Goal: Task Accomplishment & Management: Manage account settings

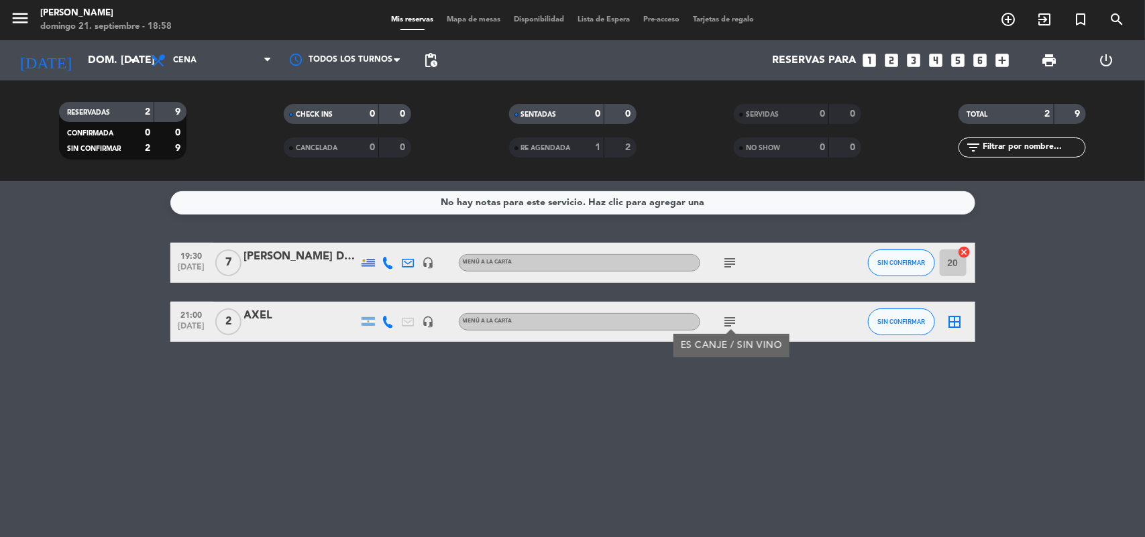
click at [1000, 417] on div "No hay notas para este servicio. Haz clic para agregar una 19:30 [DATE] 7 [PERS…" at bounding box center [572, 359] width 1145 height 356
click at [1047, 58] on span "print" at bounding box center [1049, 60] width 16 height 16
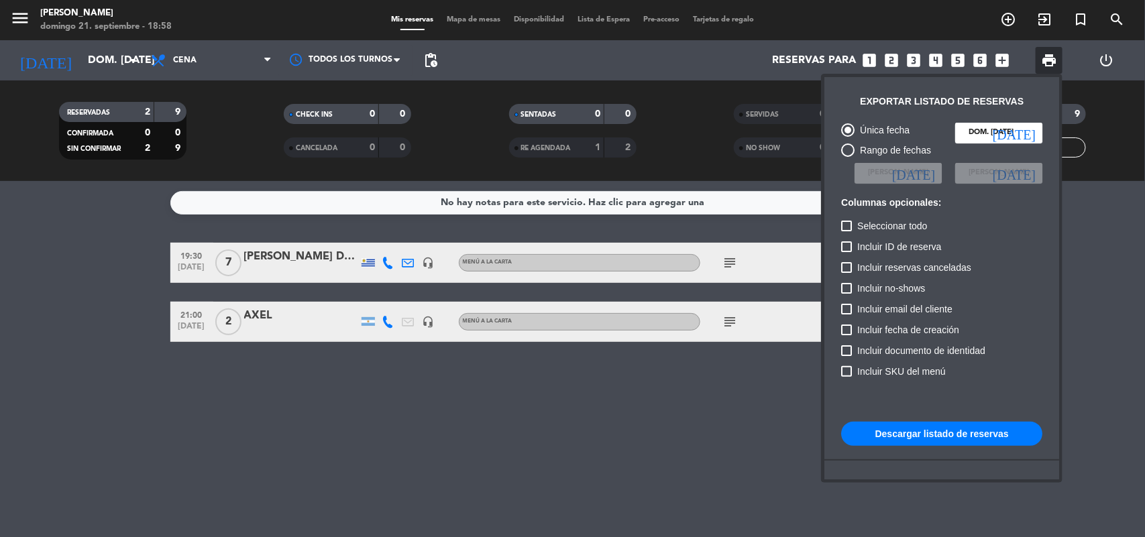
click at [907, 437] on button "Descargar listado de reservas" at bounding box center [941, 434] width 201 height 24
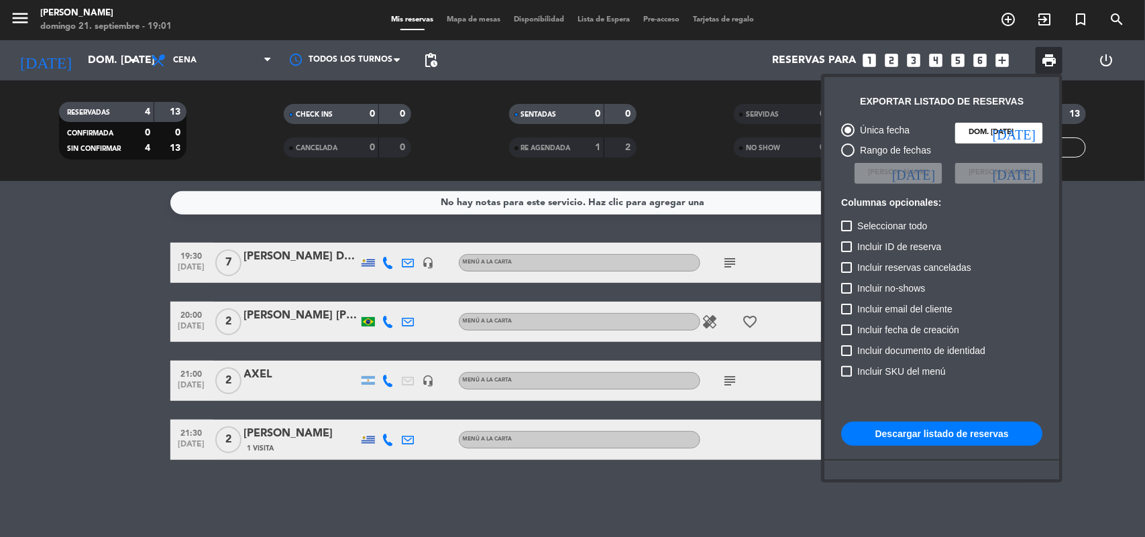
click at [890, 52] on div at bounding box center [572, 268] width 1145 height 537
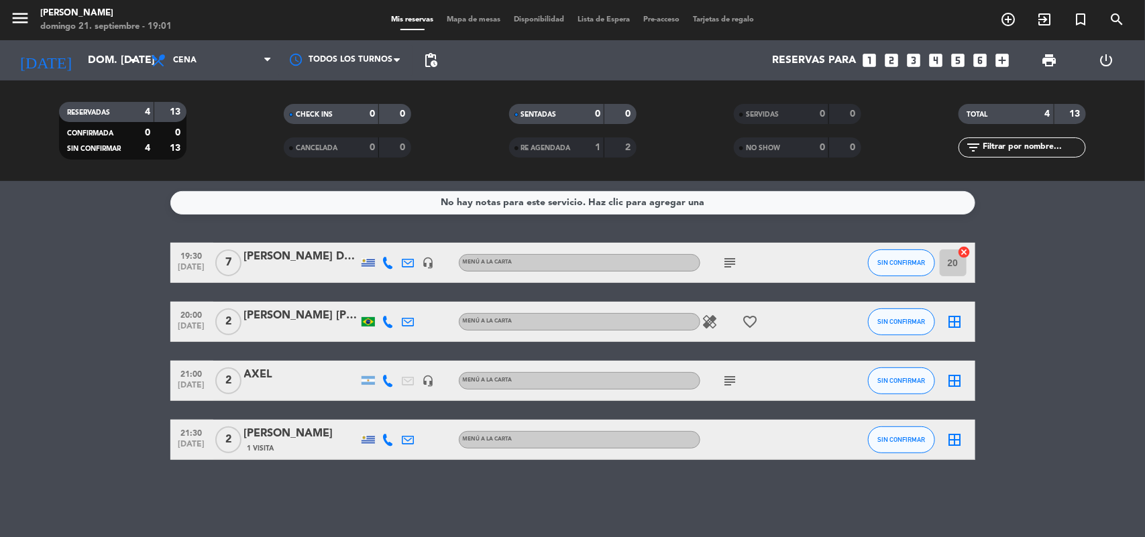
click at [891, 64] on icon "looks_two" at bounding box center [892, 60] width 17 height 17
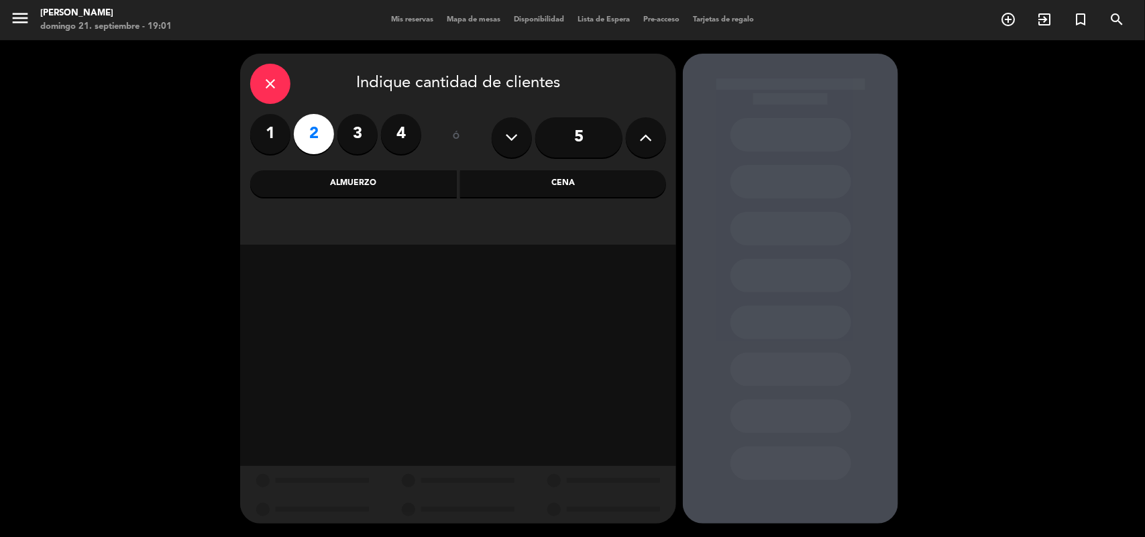
click at [521, 186] on div "Cena" at bounding box center [563, 183] width 207 height 27
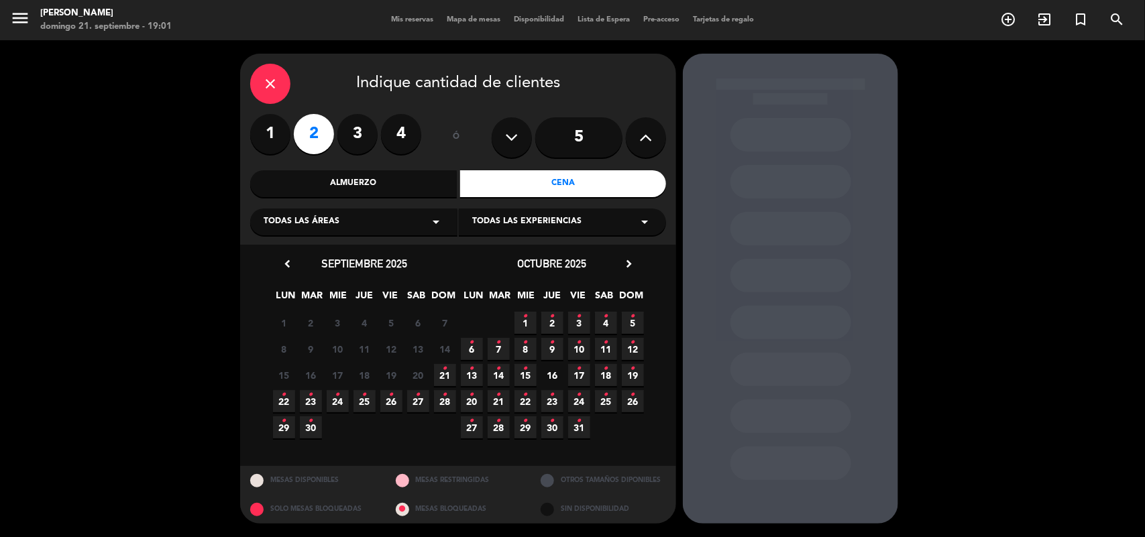
click at [449, 373] on span "21 •" at bounding box center [445, 375] width 22 height 22
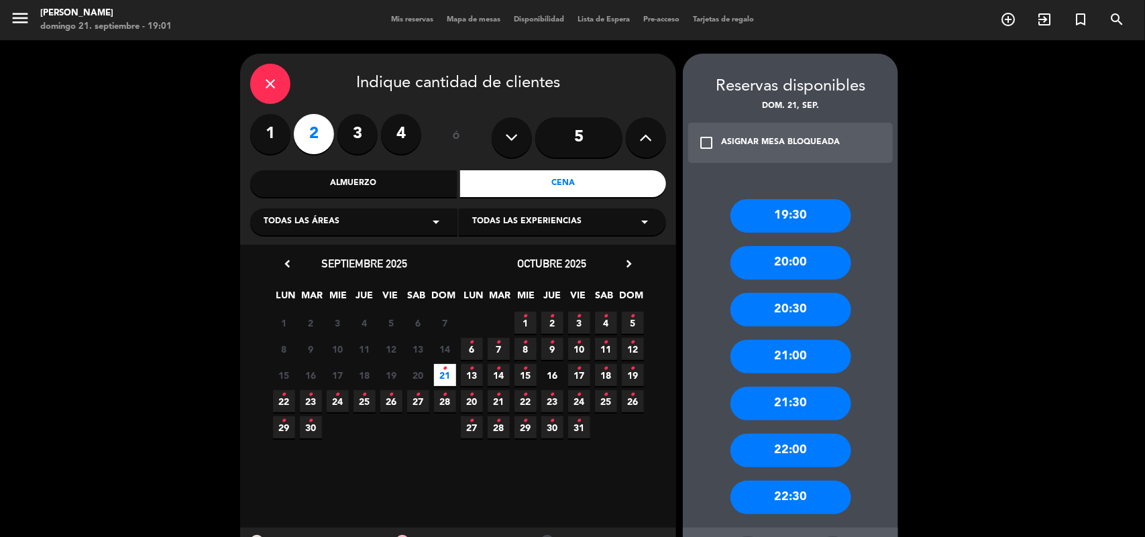
click at [777, 262] on div "20:00" at bounding box center [791, 263] width 121 height 34
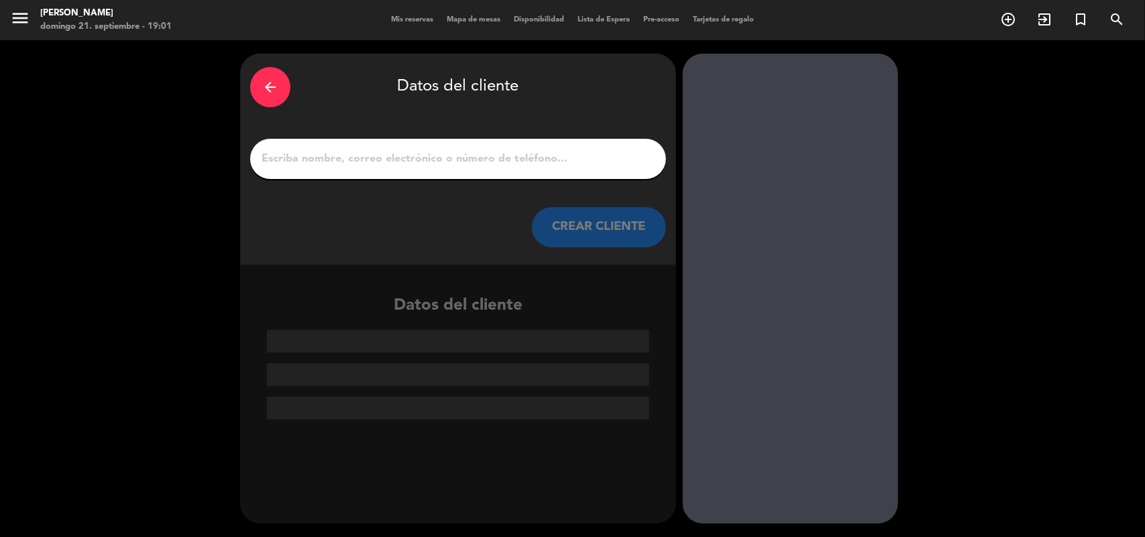
click at [514, 158] on input "1" at bounding box center [458, 159] width 396 height 19
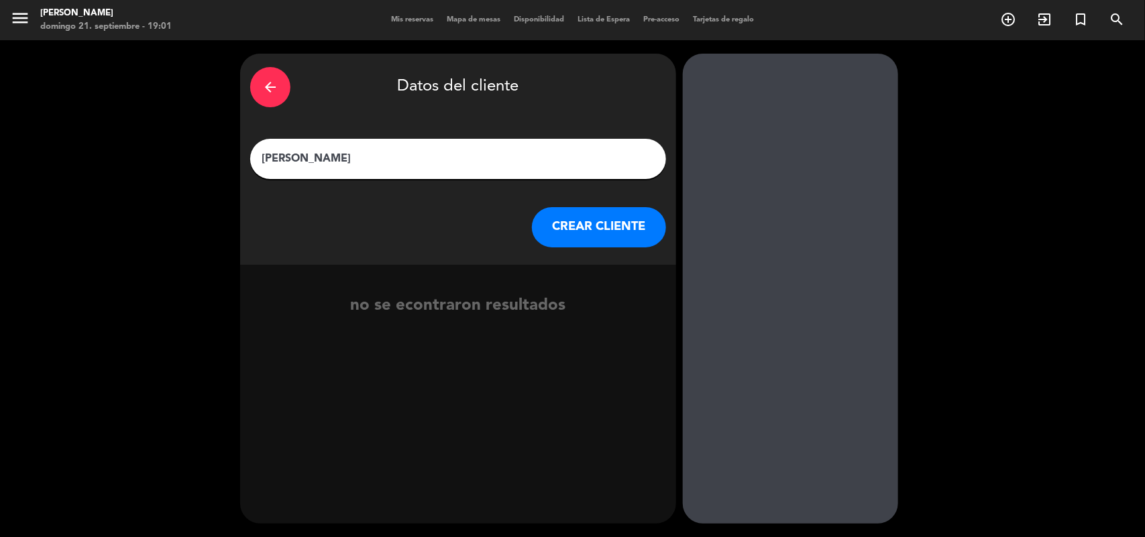
type input "[PERSON_NAME]"
click at [623, 235] on button "CREAR CLIENTE" at bounding box center [599, 227] width 134 height 40
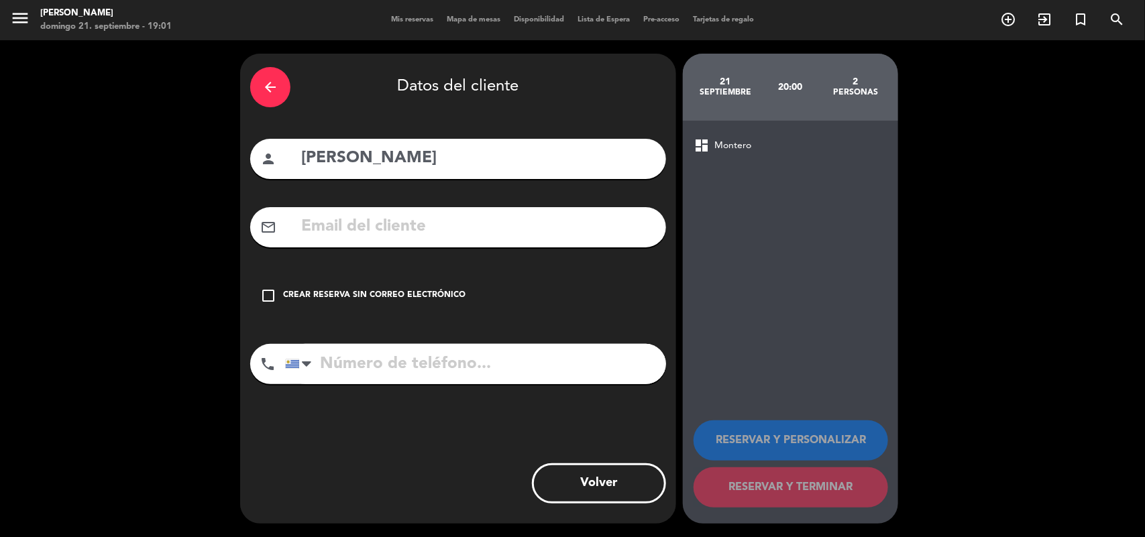
click at [423, 229] on input "text" at bounding box center [478, 227] width 356 height 28
paste input "[EMAIL_ADDRESS][DOMAIN_NAME]"
type input "[EMAIL_ADDRESS][DOMAIN_NAME]"
click at [464, 343] on div "arrow_back Datos del cliente person [PERSON_NAME] mail_outline [EMAIL_ADDRESS][…" at bounding box center [458, 289] width 436 height 470
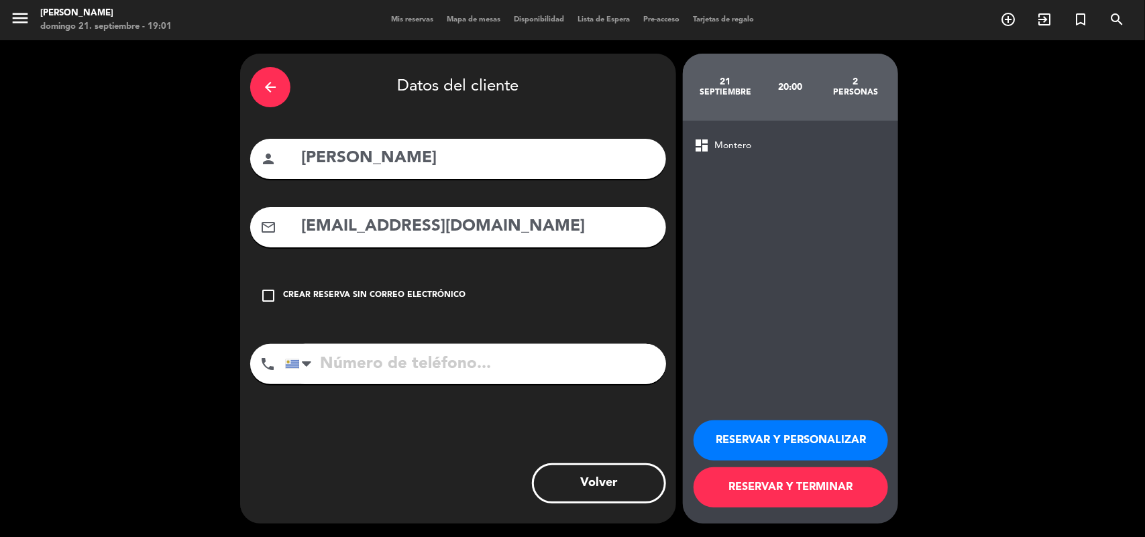
click at [405, 354] on input "tel" at bounding box center [475, 364] width 381 height 40
click at [405, 356] on input "tel" at bounding box center [475, 364] width 381 height 40
click at [362, 364] on input "tel" at bounding box center [475, 364] width 381 height 40
paste input "099653577"
type input "099653577"
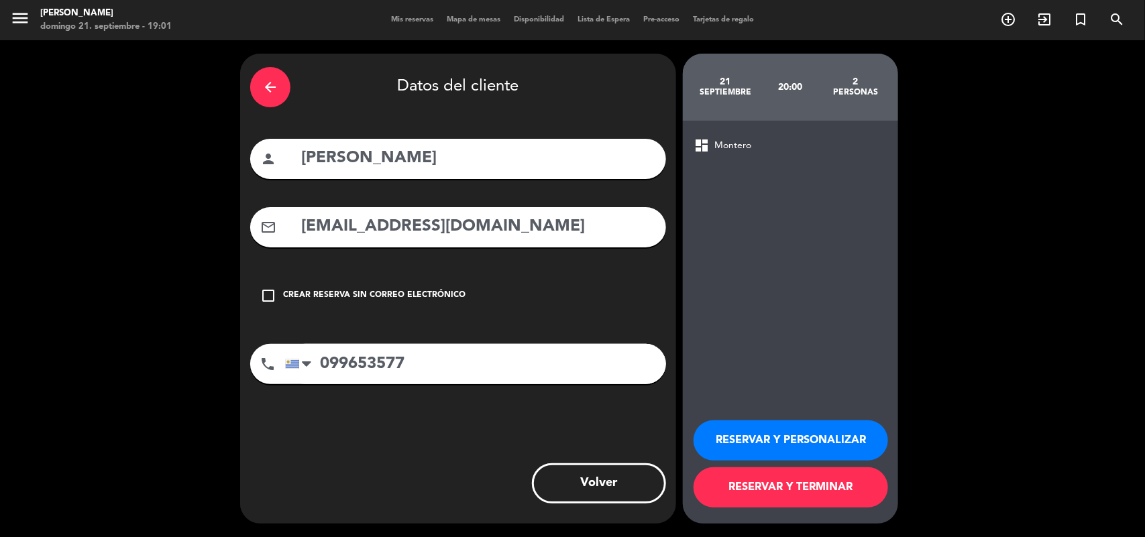
click at [772, 430] on button "RESERVAR Y PERSONALIZAR" at bounding box center [791, 441] width 195 height 40
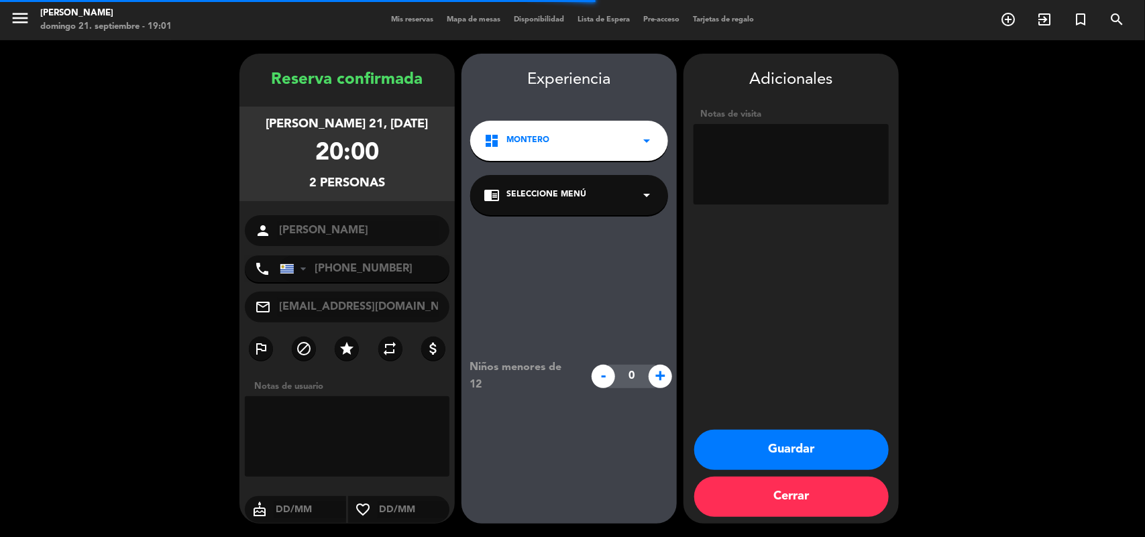
click at [557, 189] on span "Seleccione Menú" at bounding box center [547, 195] width 80 height 13
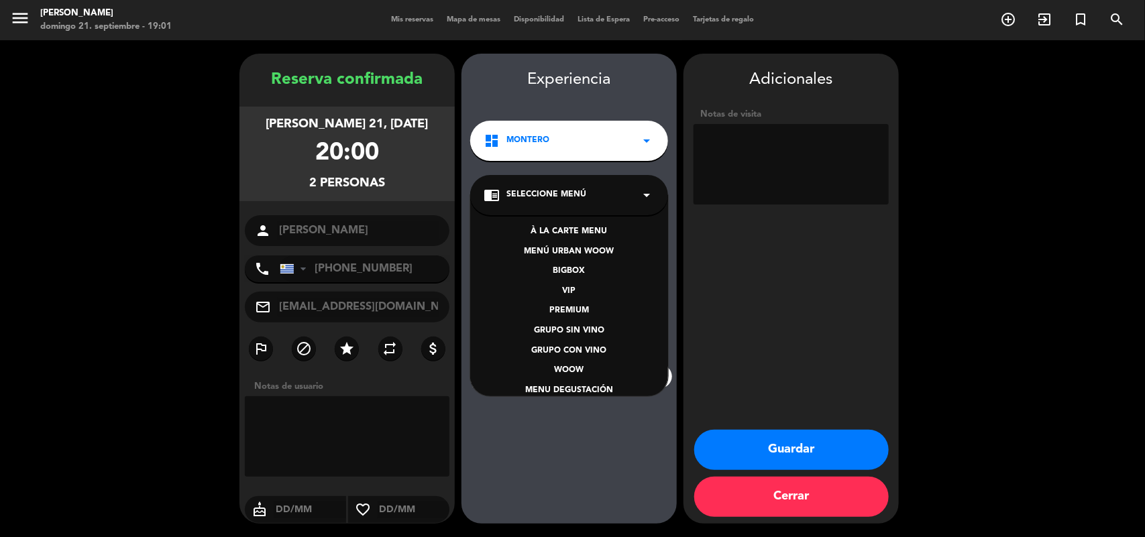
click at [579, 267] on div "BIGBOX" at bounding box center [569, 271] width 171 height 13
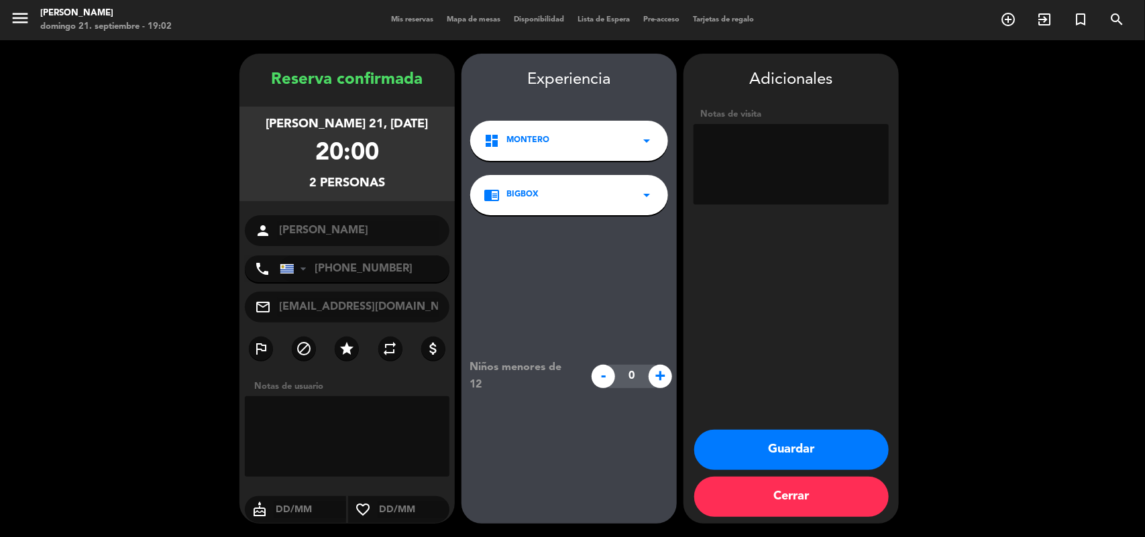
click at [740, 159] on textarea at bounding box center [791, 164] width 195 height 81
paste textarea "2MG4WRZR"
type textarea "2MG4WRZR"
click at [782, 329] on div "Adicionales Notas de visita Guardar Cerrar" at bounding box center [791, 289] width 215 height 470
click at [795, 450] on button "Guardar" at bounding box center [791, 450] width 195 height 40
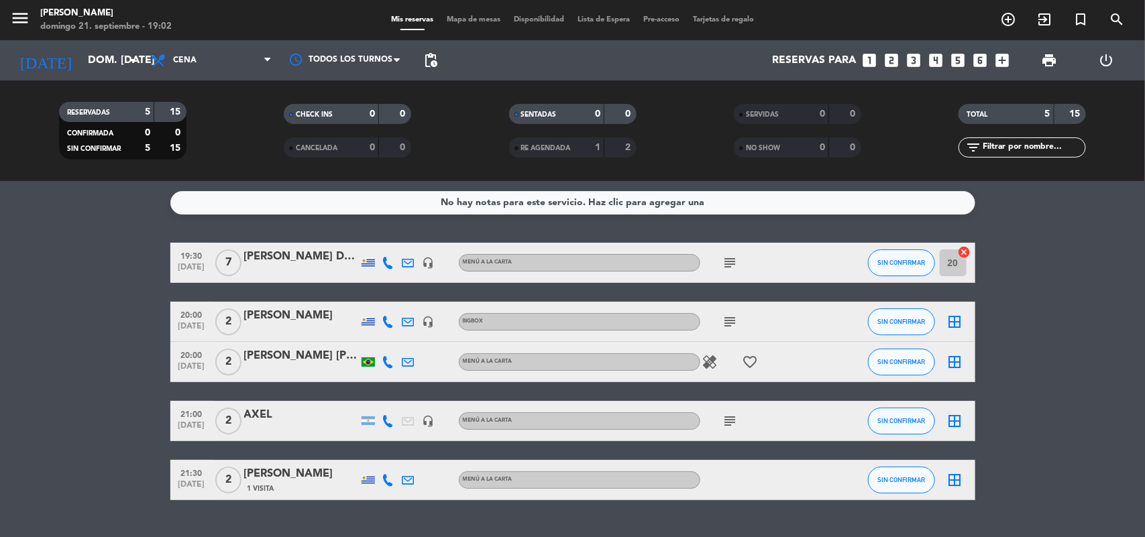
click at [284, 319] on div "[PERSON_NAME]" at bounding box center [301, 315] width 114 height 17
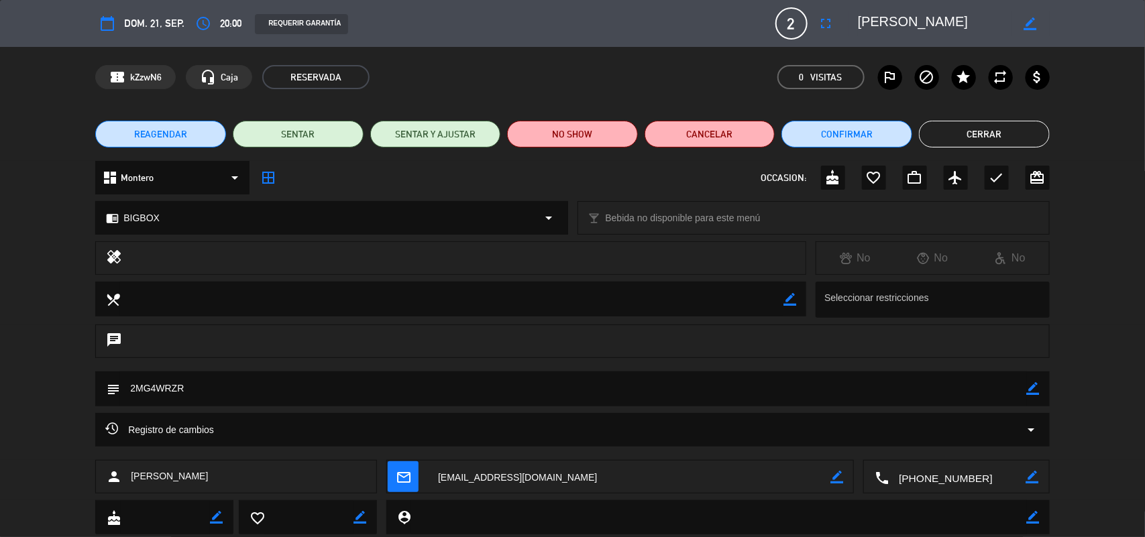
click at [144, 384] on textarea at bounding box center [573, 389] width 907 height 34
click at [174, 209] on div "chrome_reader_mode BIGBOX arrow_drop_down" at bounding box center [331, 218] width 471 height 32
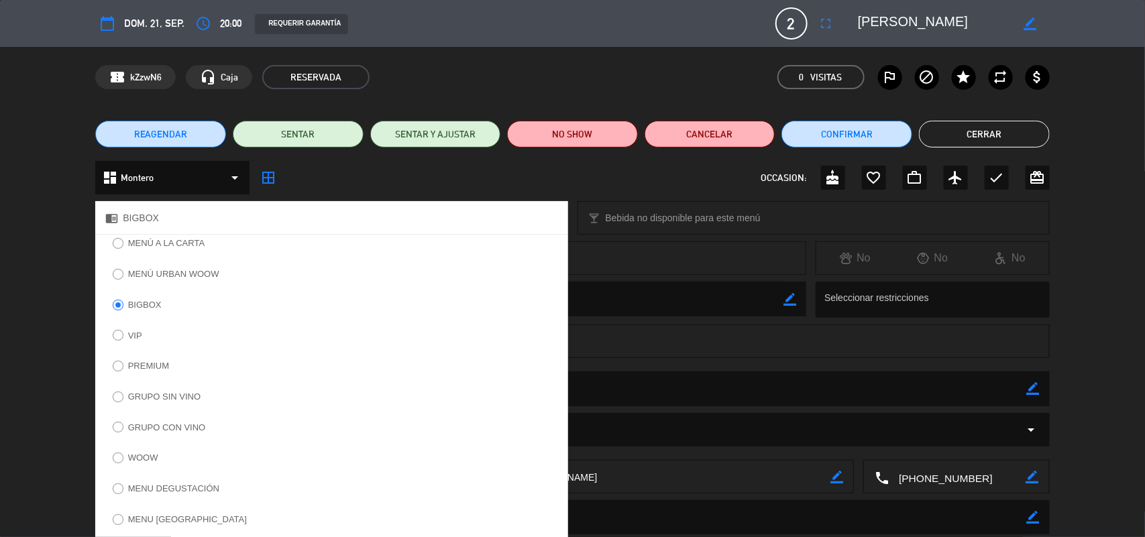
click at [971, 136] on button "Cerrar" at bounding box center [984, 134] width 131 height 27
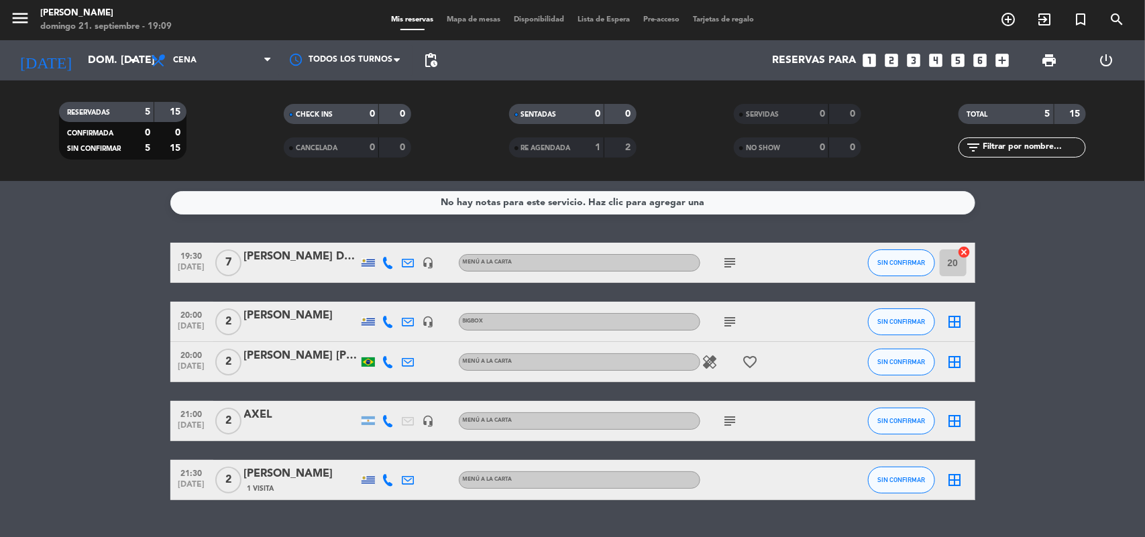
click at [954, 419] on icon "border_all" at bounding box center [955, 421] width 16 height 16
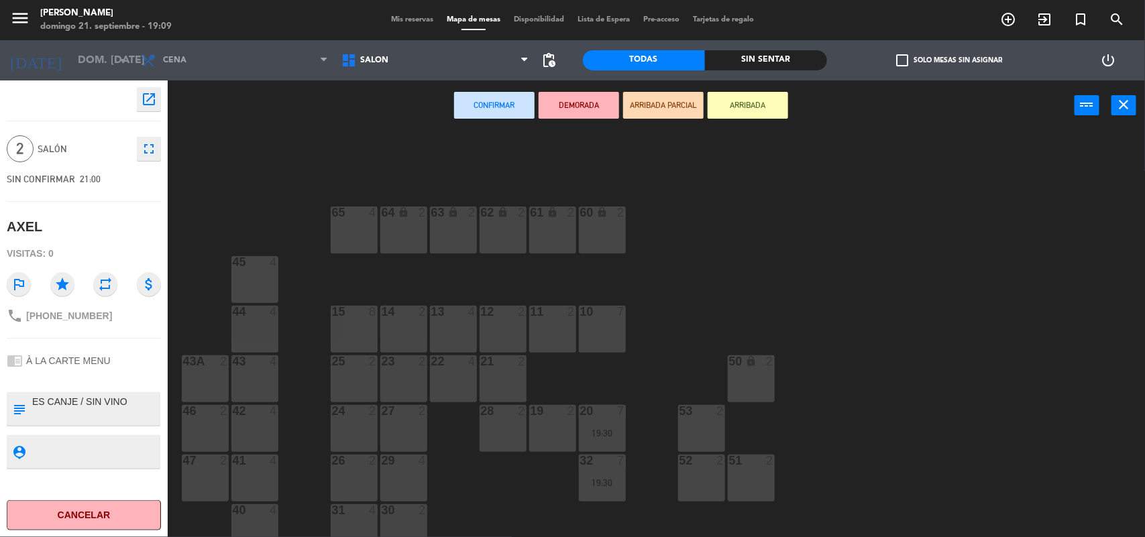
click at [547, 312] on div at bounding box center [552, 312] width 22 height 12
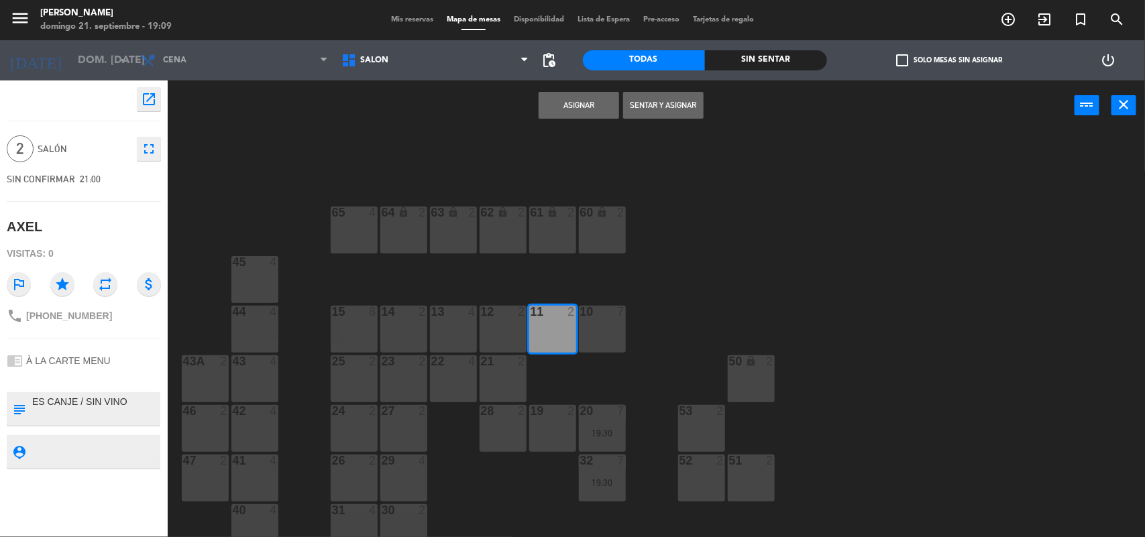
click at [589, 101] on button "Asignar" at bounding box center [579, 105] width 81 height 27
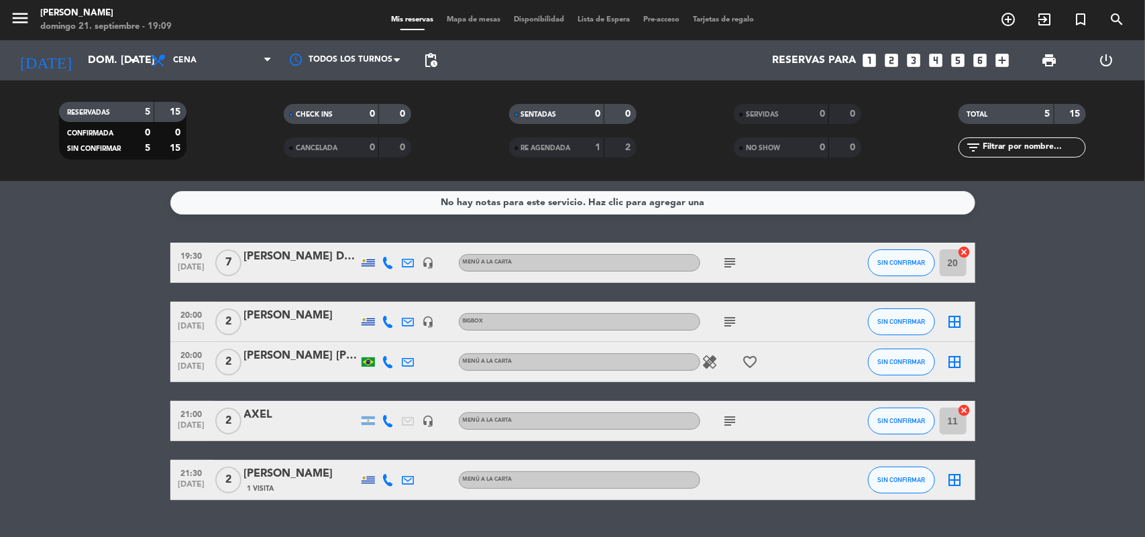
click at [956, 366] on icon "border_all" at bounding box center [955, 362] width 16 height 16
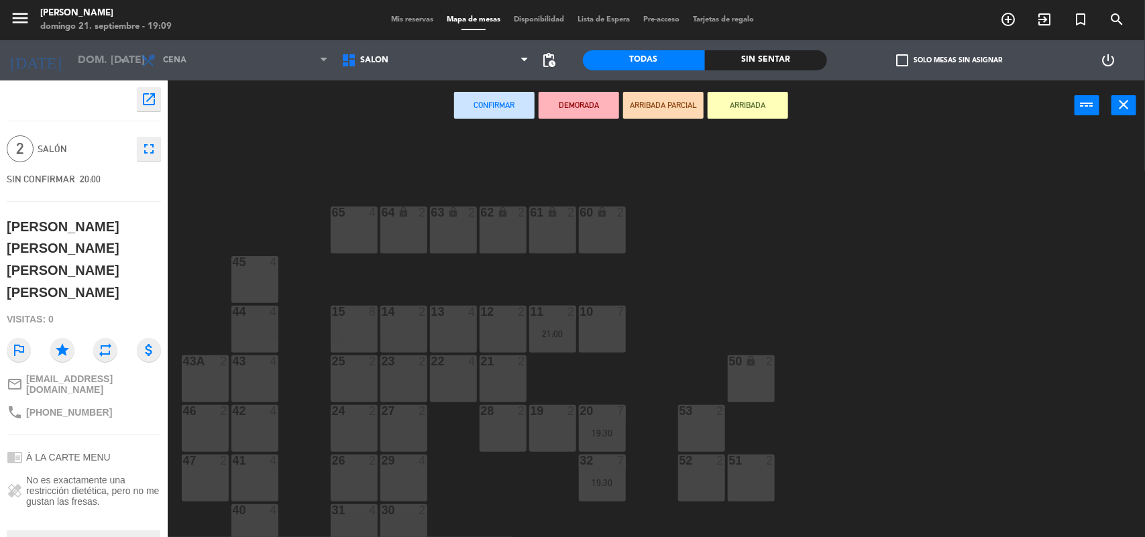
click at [447, 374] on div "22 4" at bounding box center [453, 379] width 47 height 47
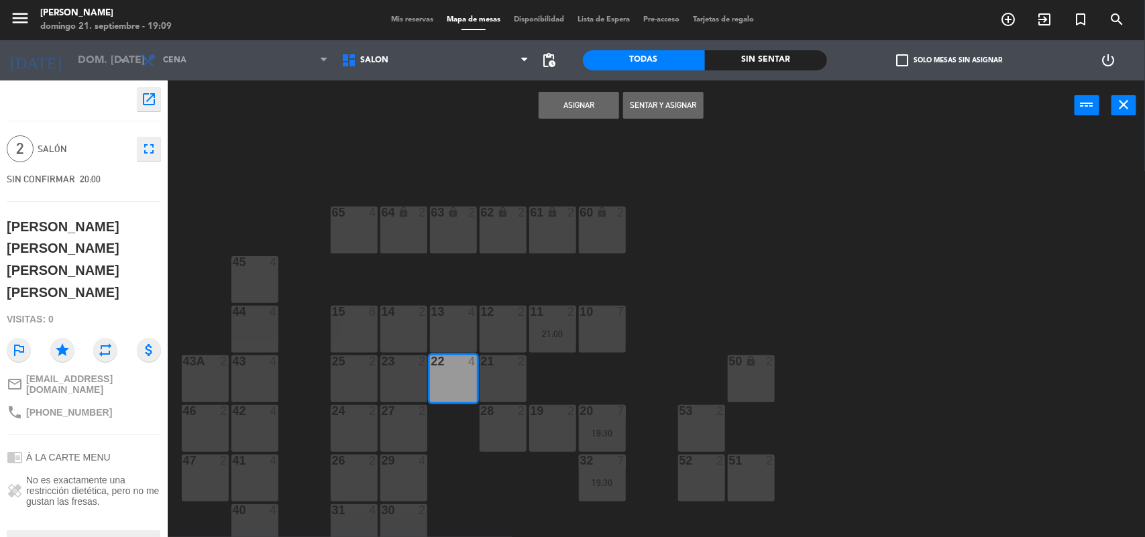
click at [447, 374] on div "22 4" at bounding box center [453, 379] width 47 height 47
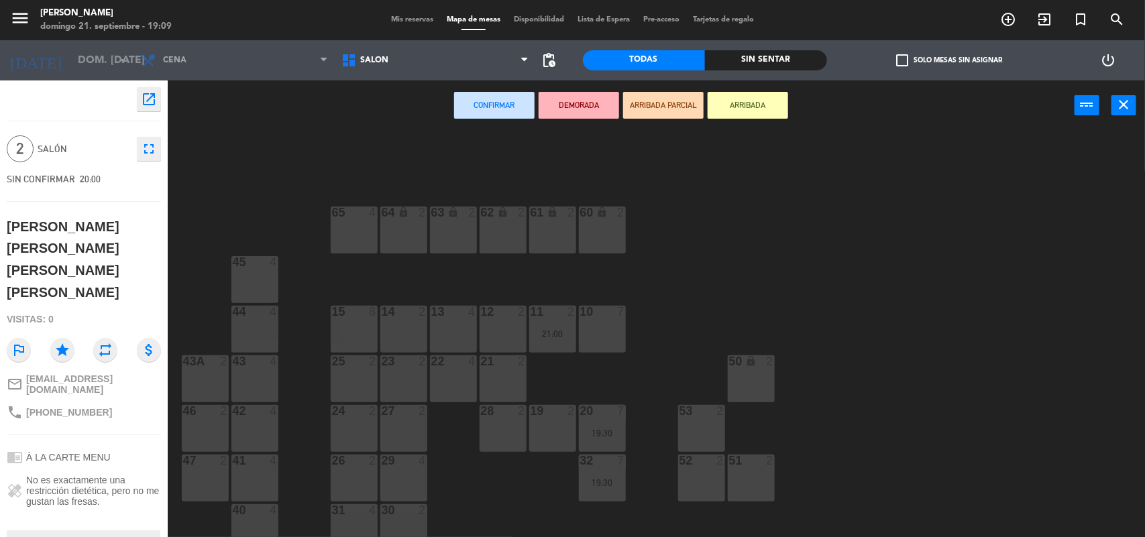
click at [448, 389] on div "22 4" at bounding box center [453, 379] width 47 height 47
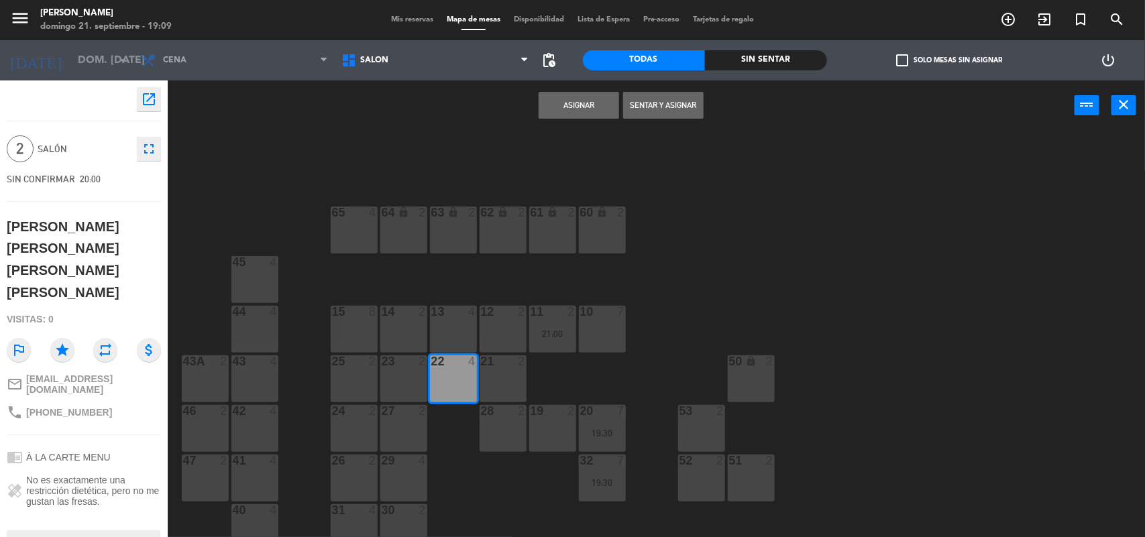
click at [579, 99] on button "Asignar" at bounding box center [579, 105] width 81 height 27
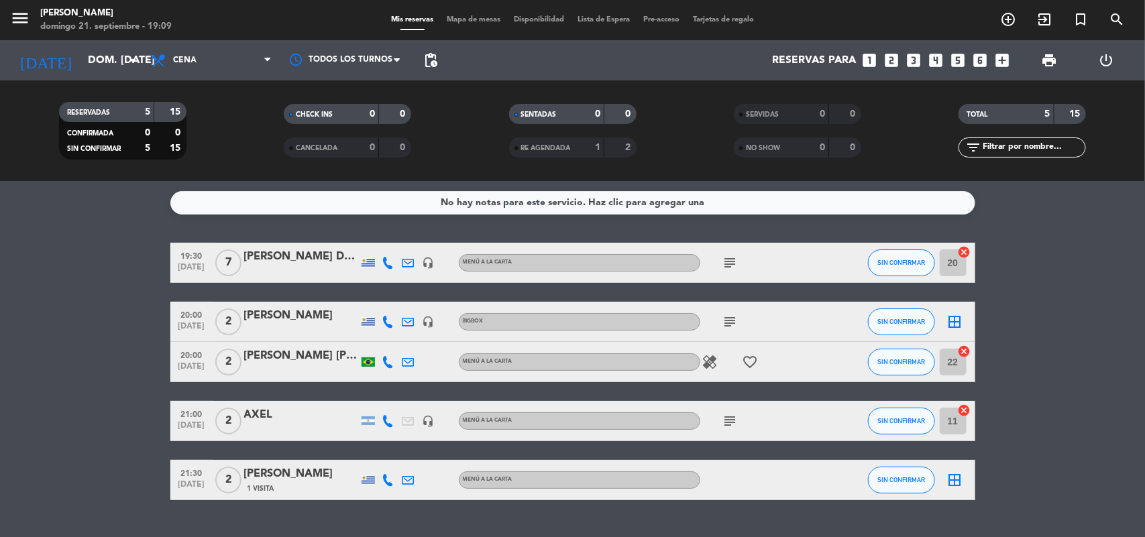
click at [954, 315] on icon "border_all" at bounding box center [955, 322] width 16 height 16
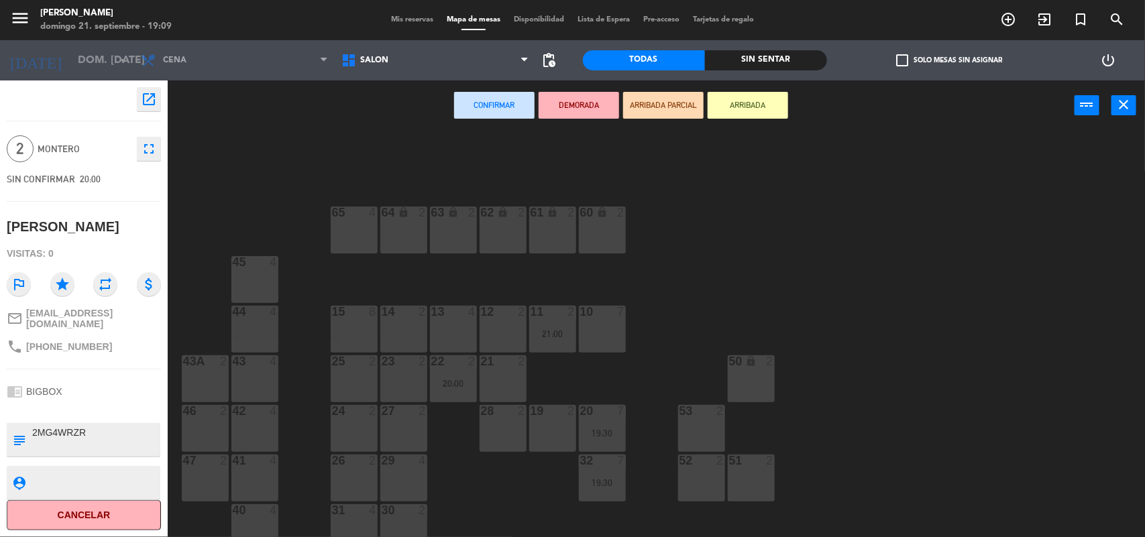
click at [346, 423] on div "24 2" at bounding box center [354, 428] width 47 height 47
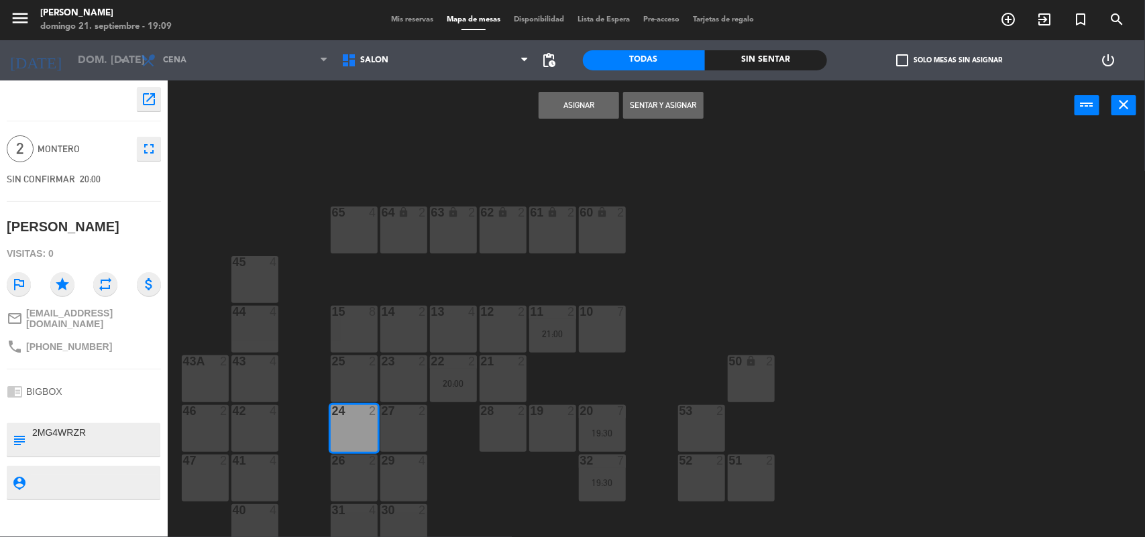
click at [564, 95] on button "Asignar" at bounding box center [579, 105] width 81 height 27
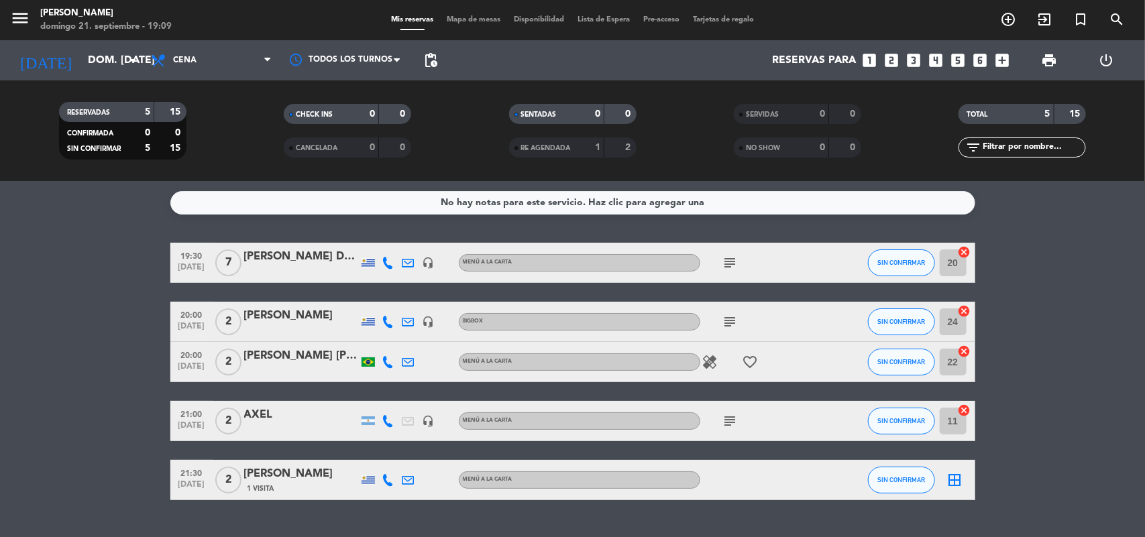
click at [958, 475] on icon "border_all" at bounding box center [955, 480] width 16 height 16
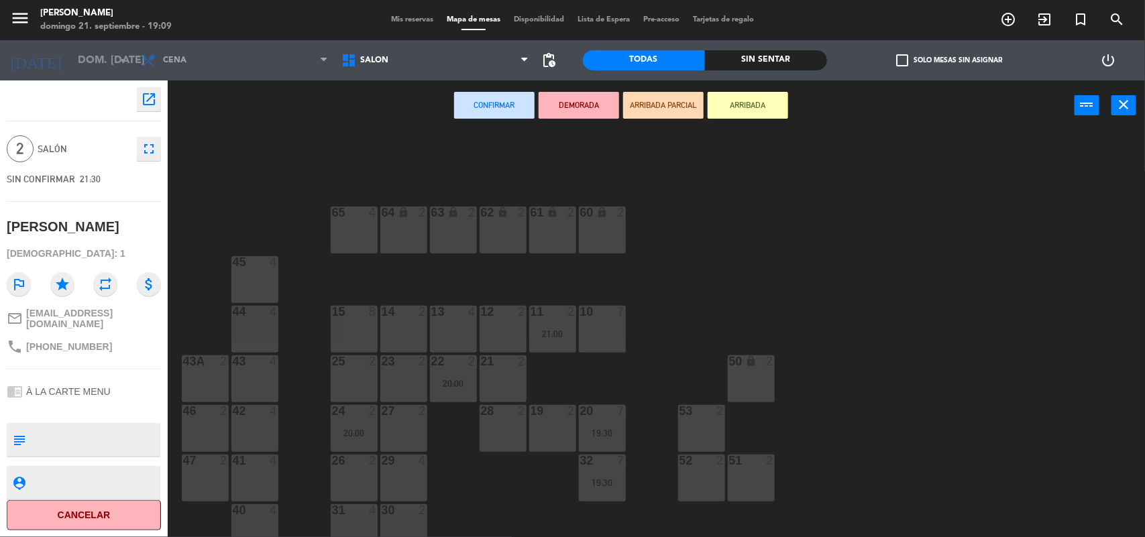
click at [410, 329] on div "14 2" at bounding box center [403, 329] width 47 height 47
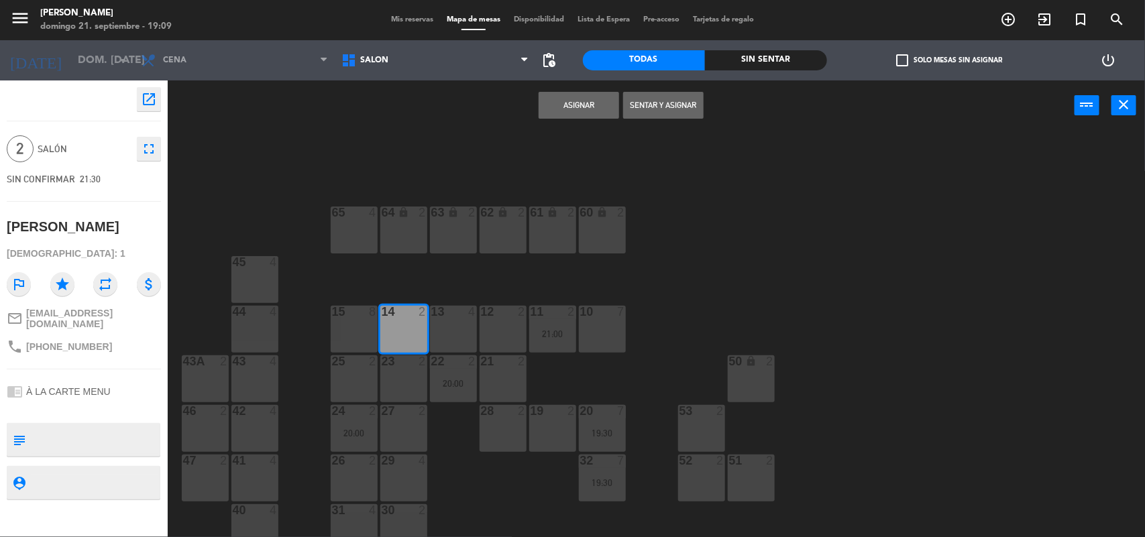
click at [571, 92] on button "Asignar" at bounding box center [579, 105] width 81 height 27
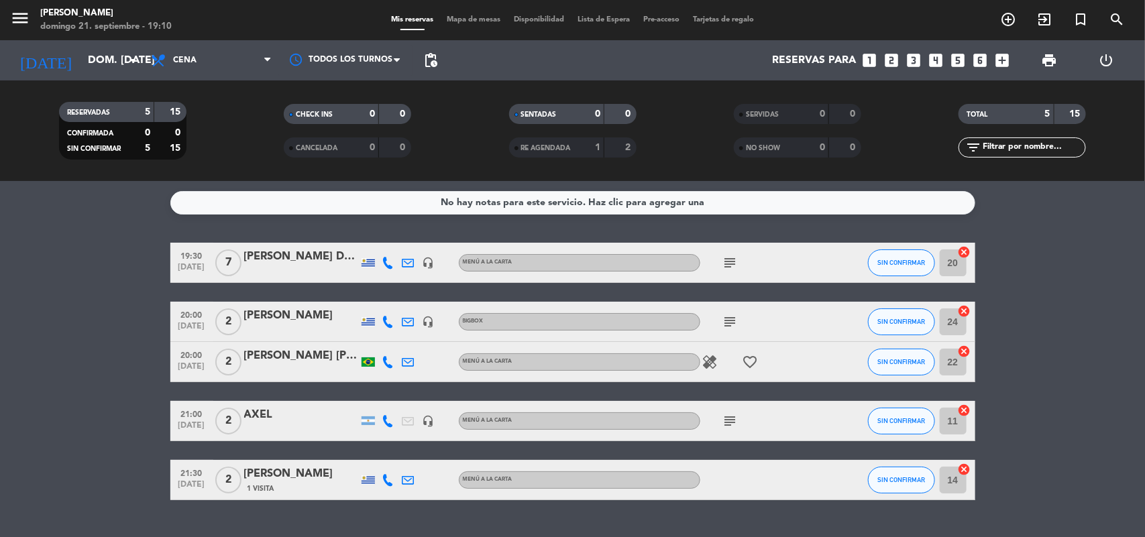
click at [723, 419] on icon "subject" at bounding box center [731, 421] width 16 height 16
click at [730, 421] on icon "subject" at bounding box center [731, 421] width 16 height 16
click at [965, 468] on icon "cancel" at bounding box center [964, 469] width 13 height 13
click at [961, 353] on icon "cancel" at bounding box center [964, 351] width 13 height 13
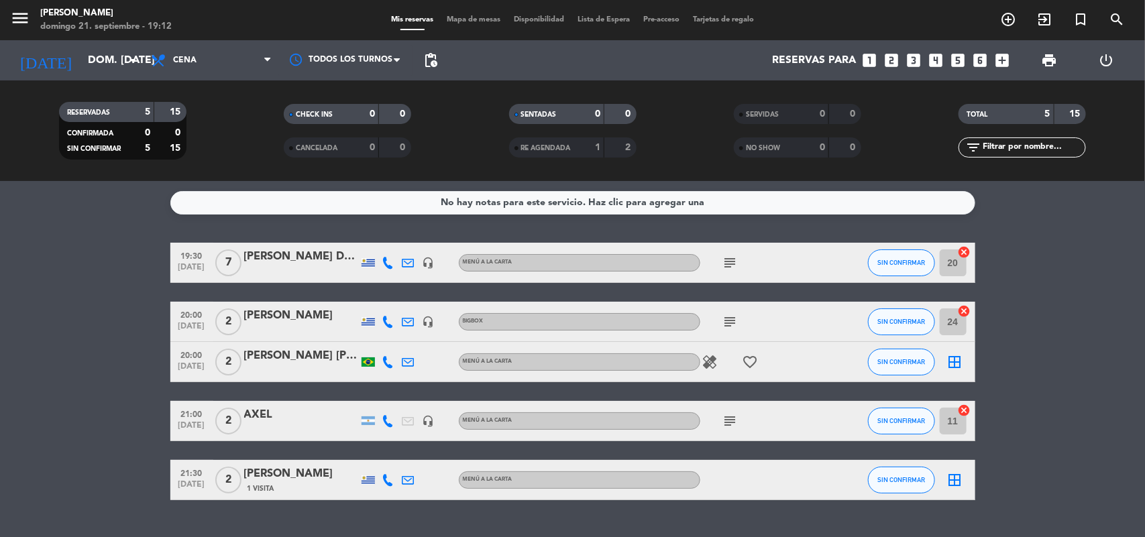
click at [964, 409] on icon "cancel" at bounding box center [964, 410] width 13 height 13
click at [955, 360] on icon "border_all" at bounding box center [955, 362] width 16 height 16
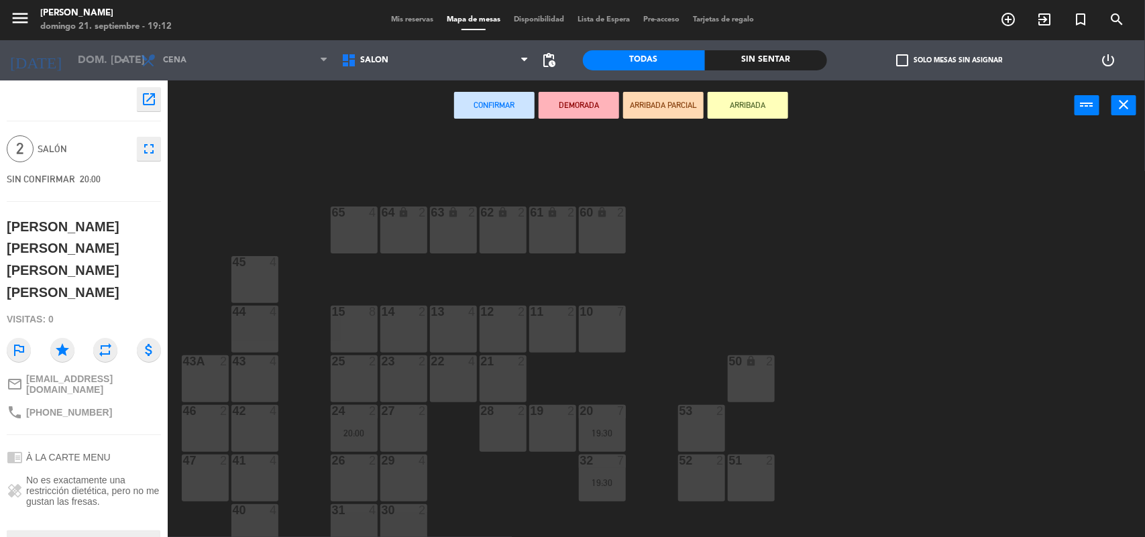
click at [553, 333] on div "11 2" at bounding box center [552, 329] width 47 height 47
click at [540, 329] on div "11 2" at bounding box center [552, 329] width 47 height 47
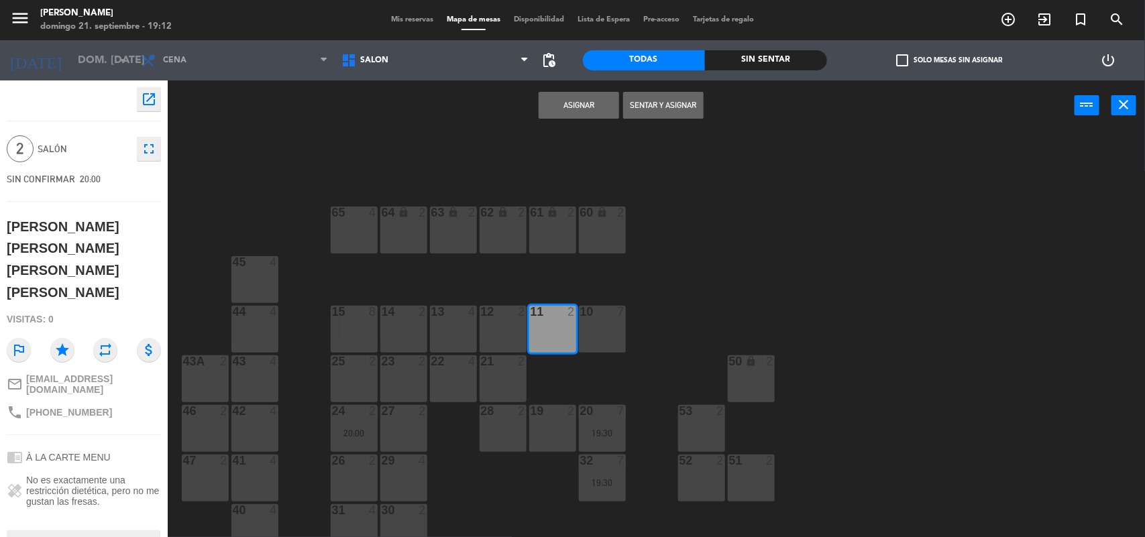
click at [565, 94] on button "Asignar" at bounding box center [579, 105] width 81 height 27
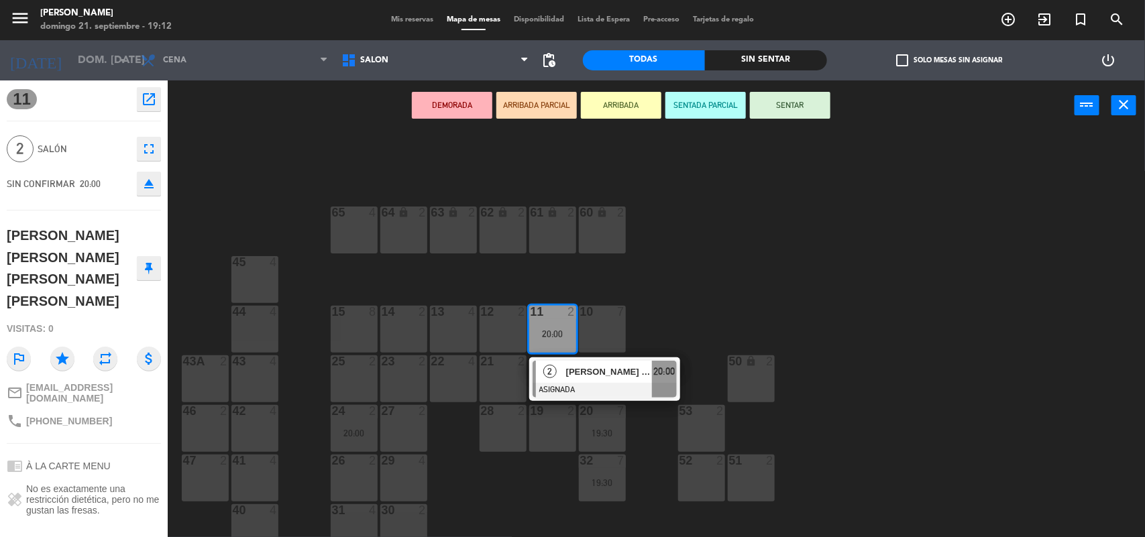
click at [565, 94] on button "ARRIBADA PARCIAL" at bounding box center [536, 105] width 81 height 27
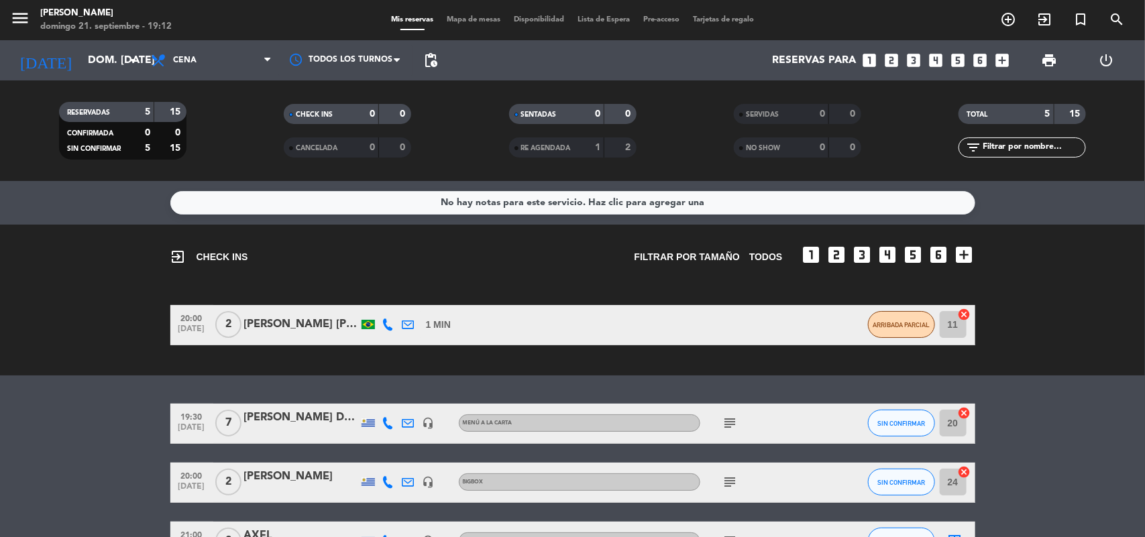
click at [961, 313] on icon "cancel" at bounding box center [964, 314] width 13 height 13
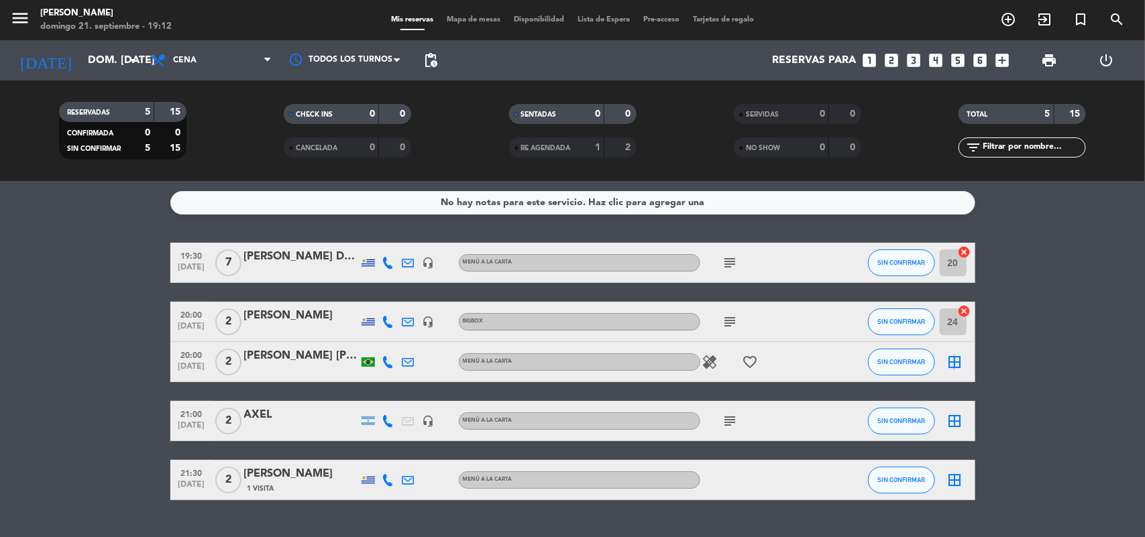
click at [953, 366] on icon "border_all" at bounding box center [955, 362] width 16 height 16
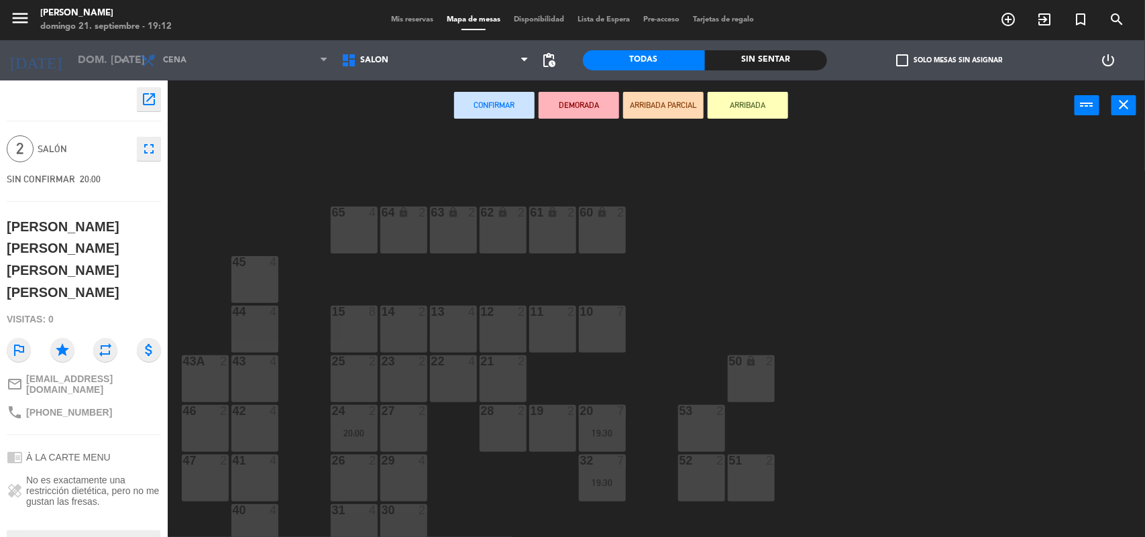
click at [545, 335] on div "11 2" at bounding box center [552, 329] width 47 height 47
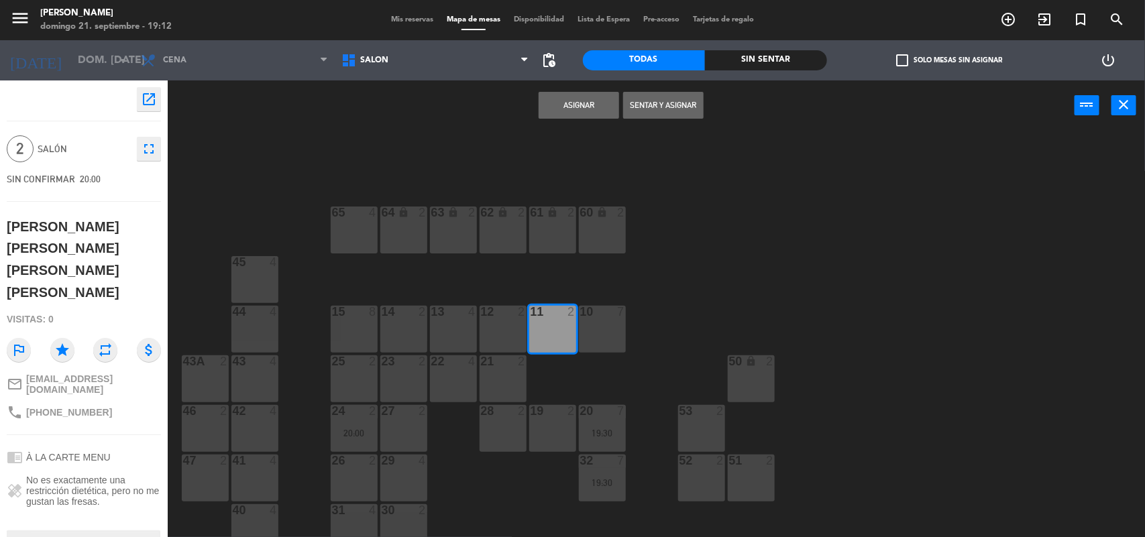
click at [608, 99] on button "Asignar" at bounding box center [579, 105] width 81 height 27
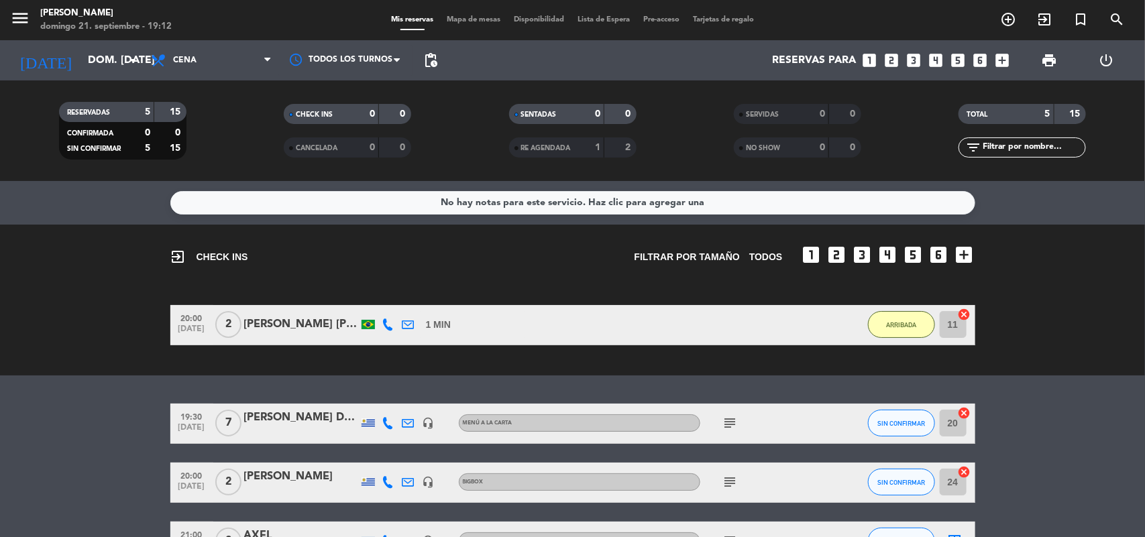
click at [966, 313] on icon "cancel" at bounding box center [964, 314] width 13 height 13
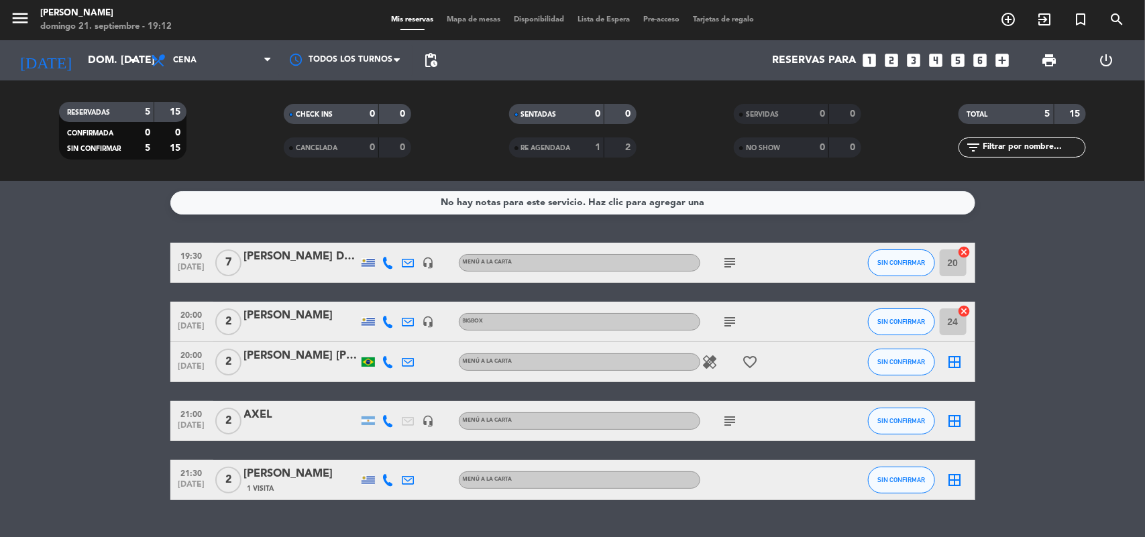
click at [953, 358] on icon "border_all" at bounding box center [955, 362] width 16 height 16
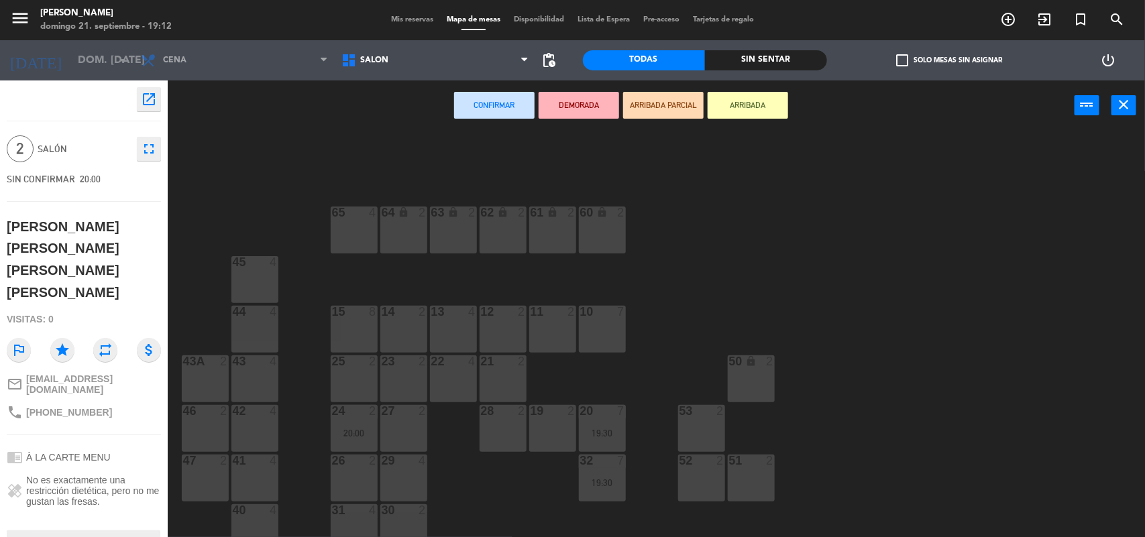
click at [551, 324] on div "11 2" at bounding box center [552, 329] width 47 height 47
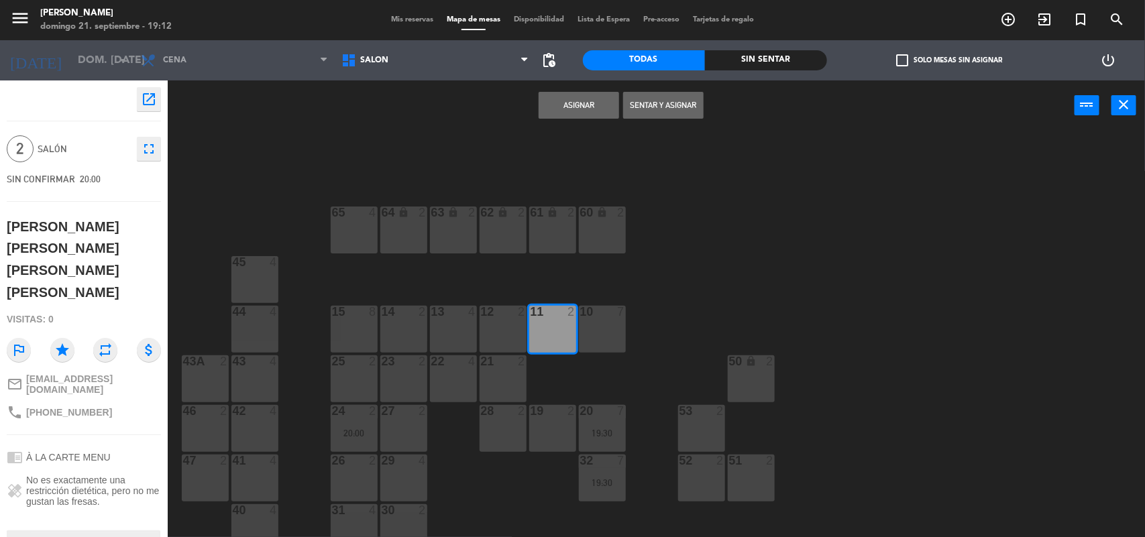
click at [586, 98] on button "Asignar" at bounding box center [579, 105] width 81 height 27
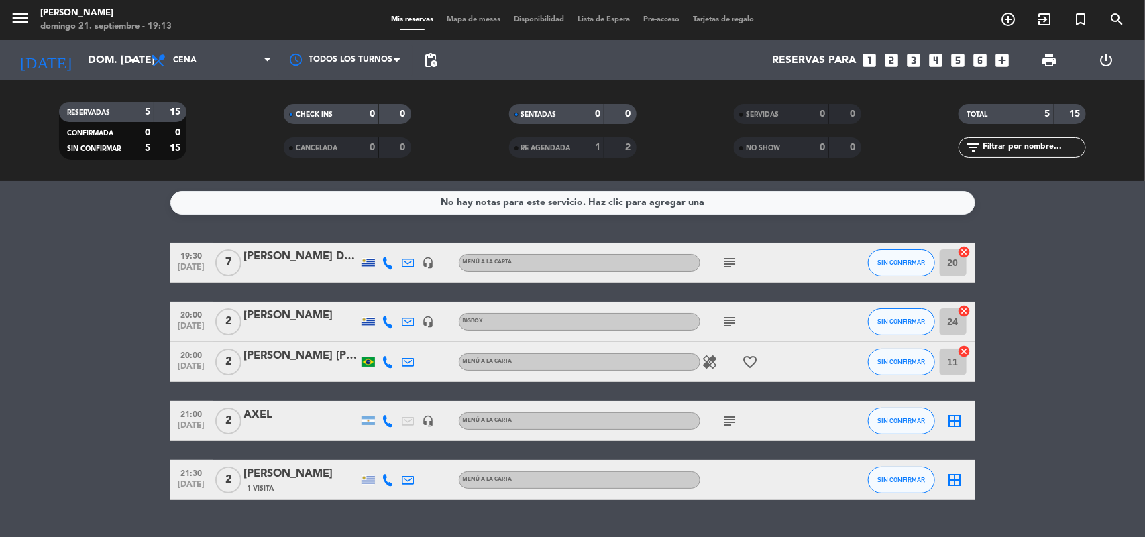
click at [957, 418] on icon "border_all" at bounding box center [955, 421] width 16 height 16
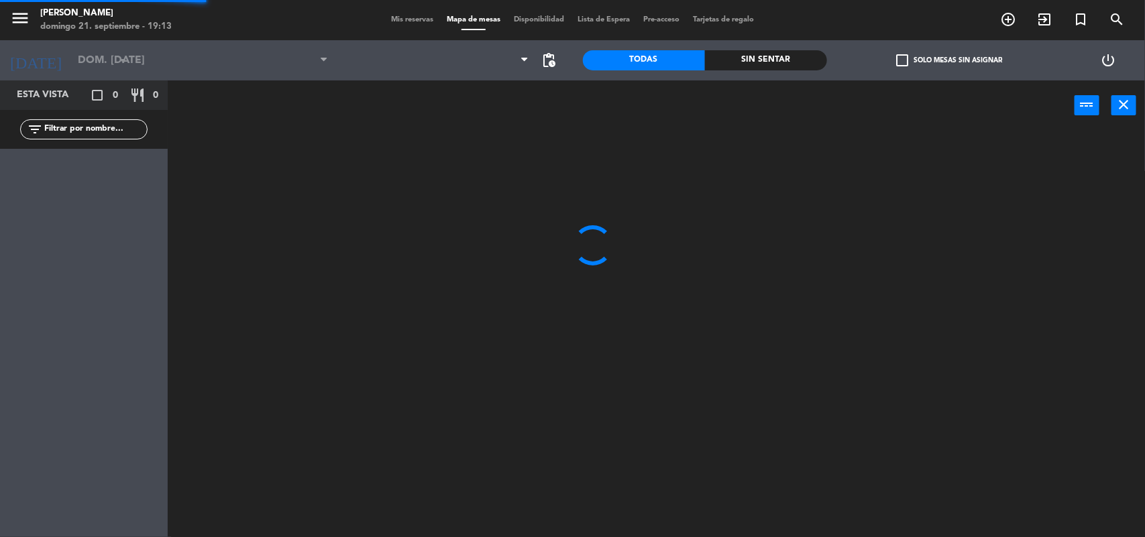
click at [957, 418] on div at bounding box center [662, 336] width 966 height 407
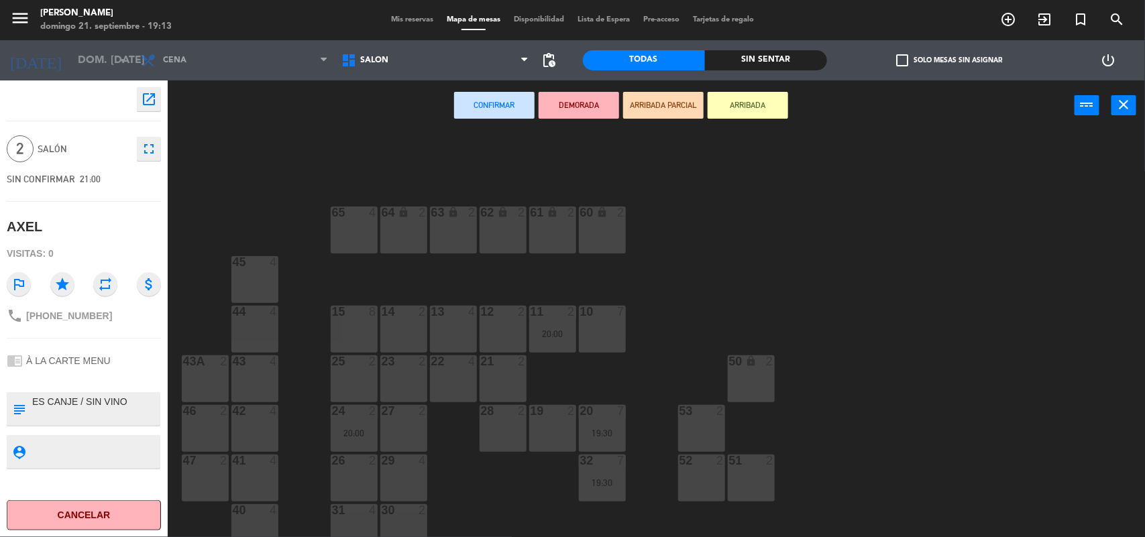
click at [401, 329] on div "14 2" at bounding box center [403, 329] width 47 height 47
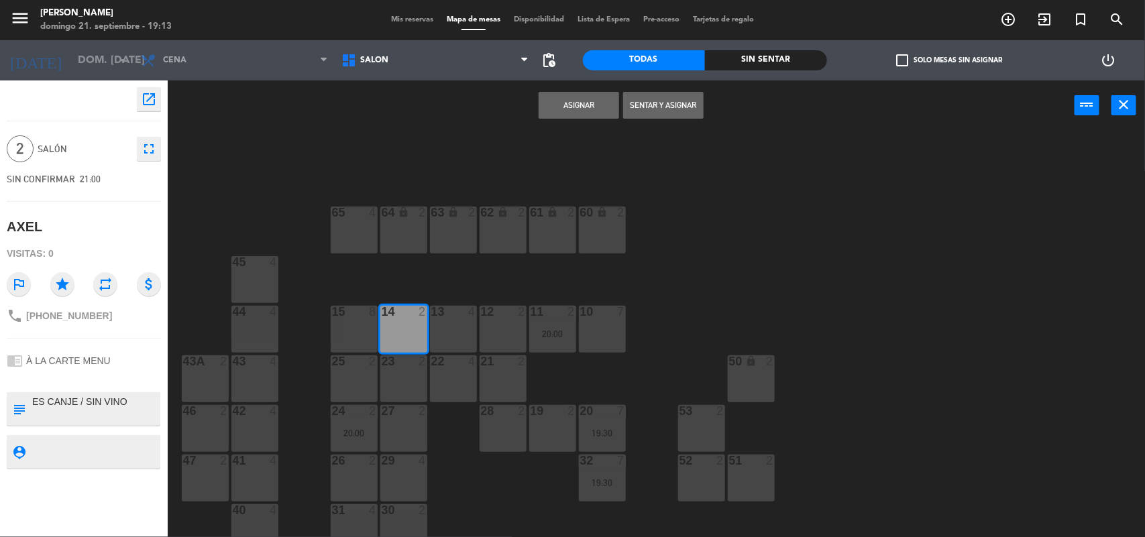
click at [401, 329] on div "14 2" at bounding box center [403, 329] width 47 height 47
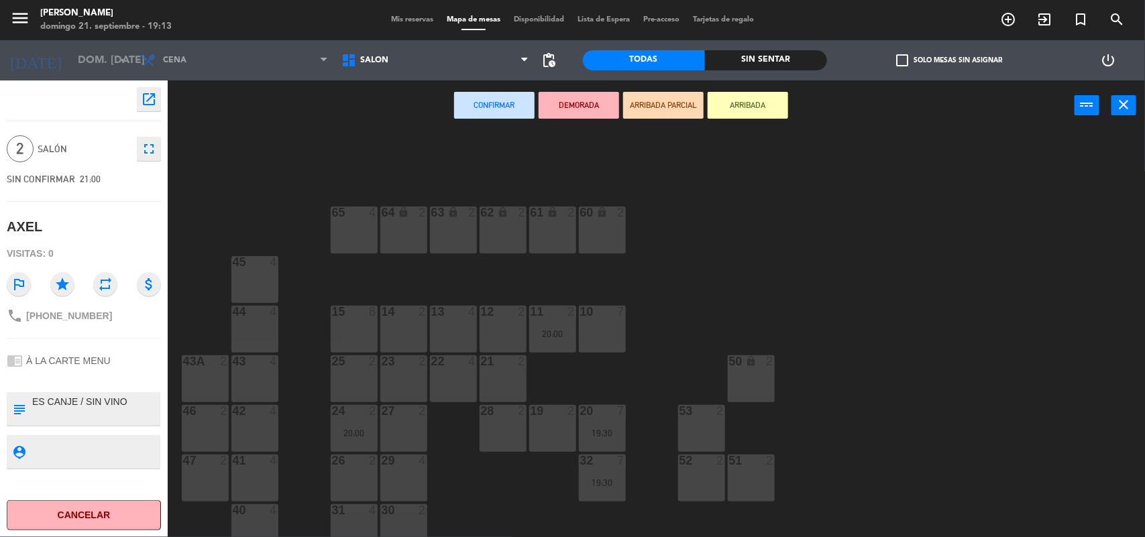
click at [401, 329] on div "14 2" at bounding box center [403, 329] width 47 height 47
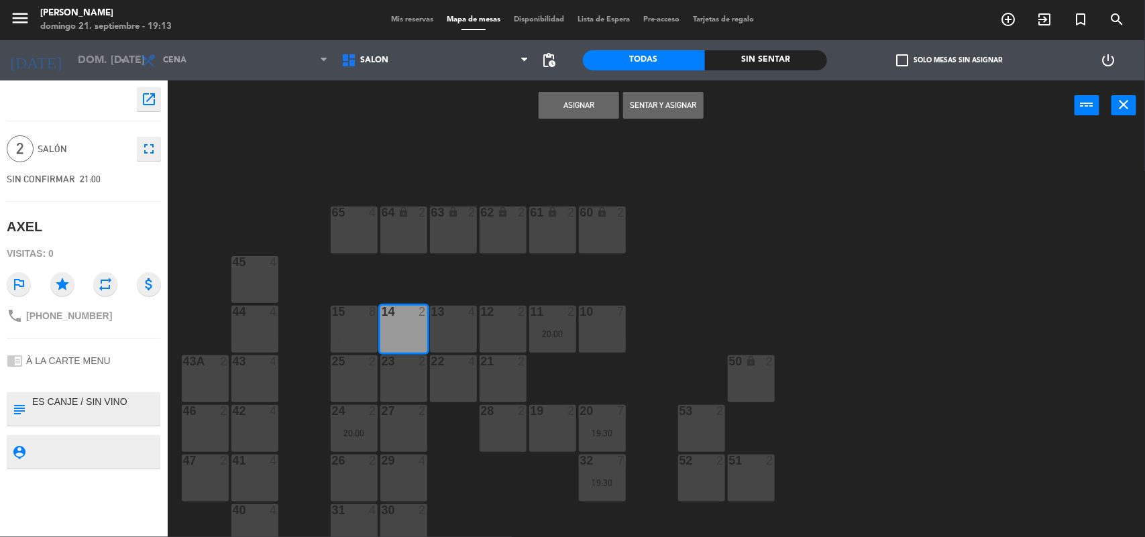
click at [574, 115] on button "Asignar" at bounding box center [579, 105] width 81 height 27
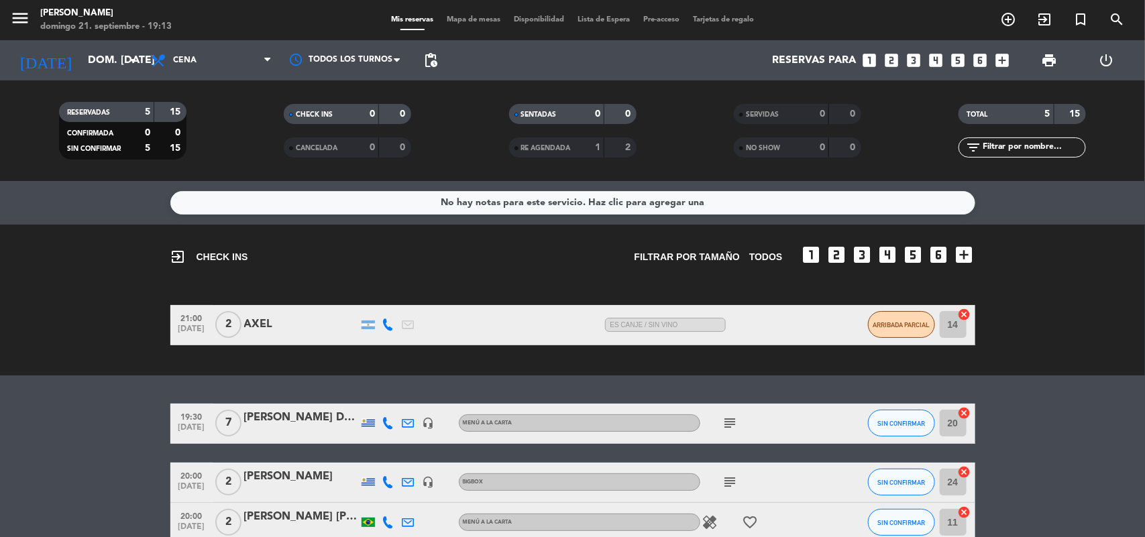
click at [963, 310] on icon "cancel" at bounding box center [964, 314] width 13 height 13
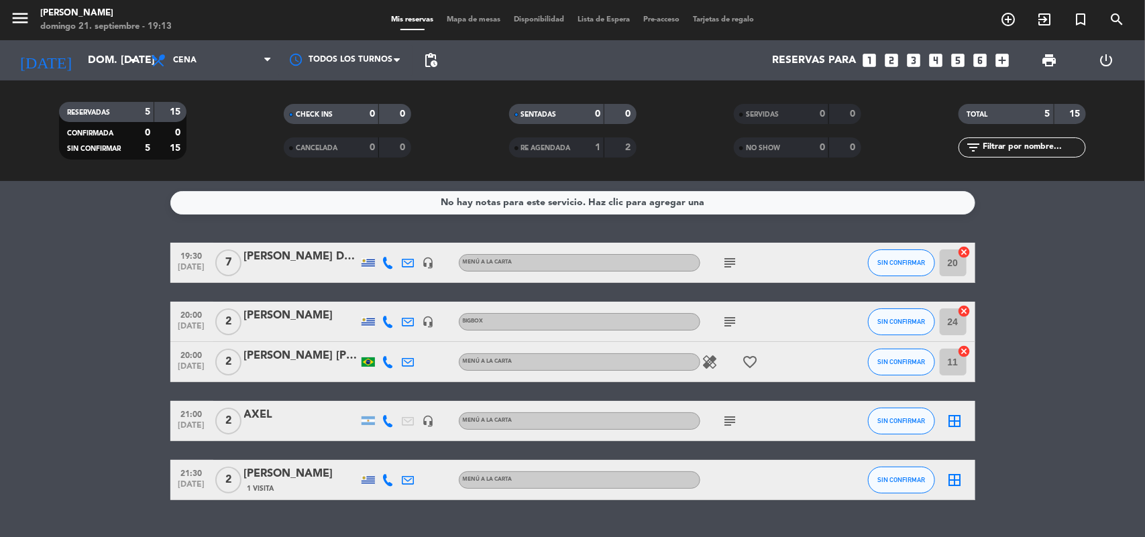
click at [956, 419] on icon "border_all" at bounding box center [955, 421] width 16 height 16
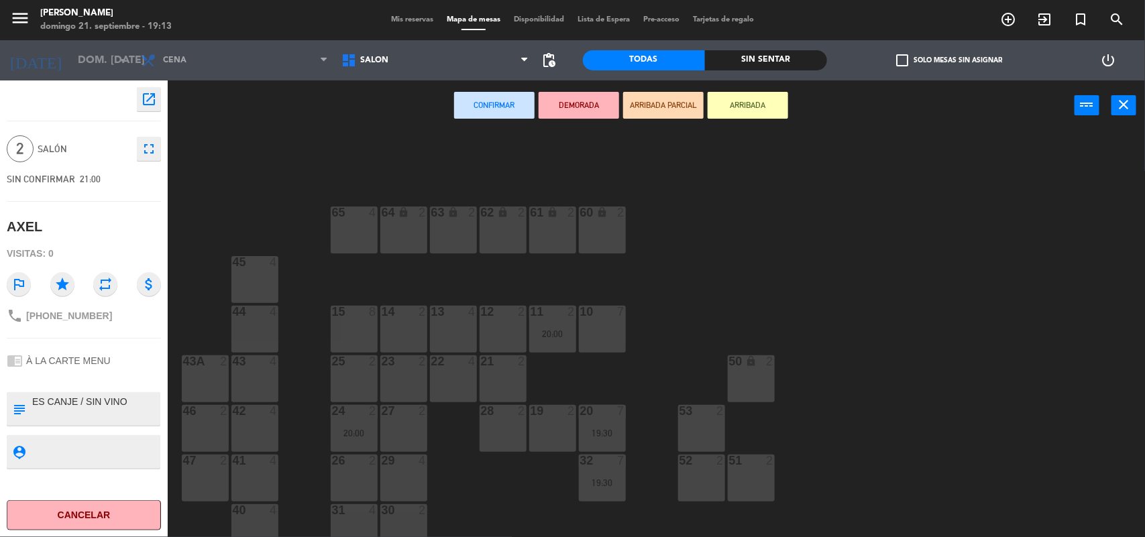
click at [403, 324] on div "14 2" at bounding box center [403, 329] width 47 height 47
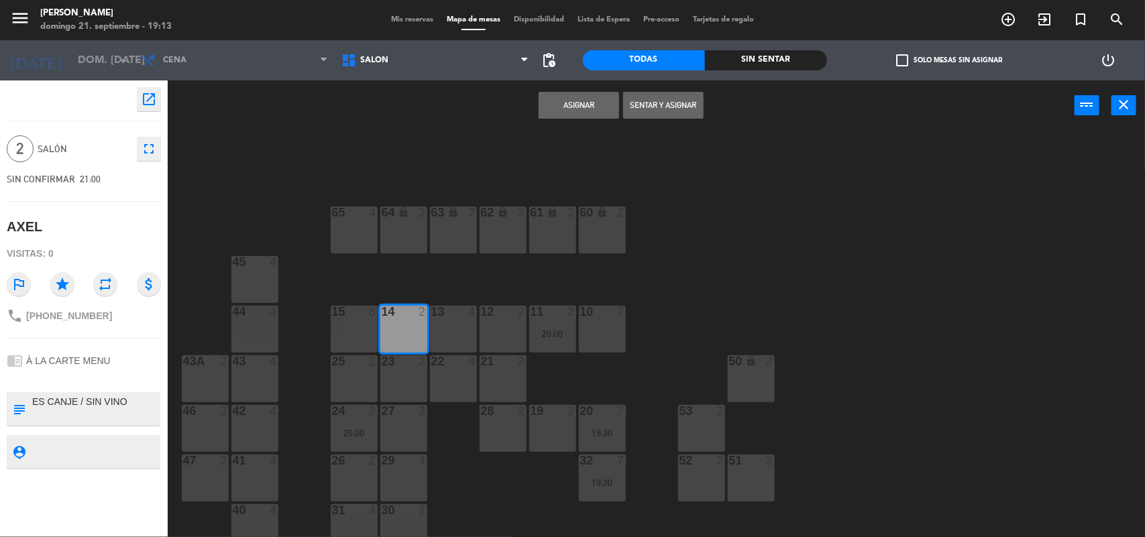
click at [403, 324] on div "14 2" at bounding box center [403, 329] width 47 height 47
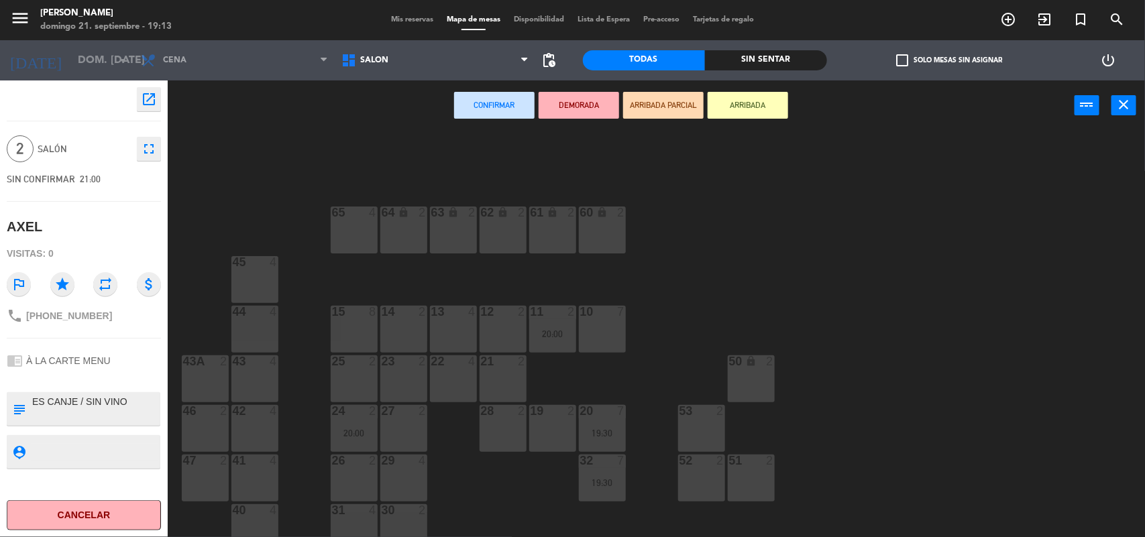
click at [403, 324] on div "14 2" at bounding box center [403, 329] width 47 height 47
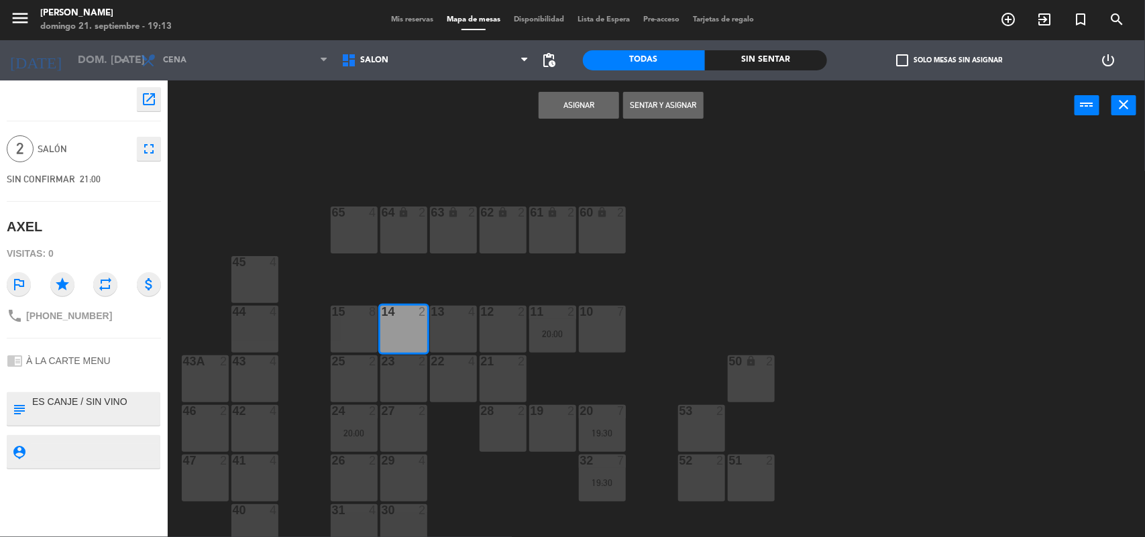
click at [574, 101] on button "Asignar" at bounding box center [579, 105] width 81 height 27
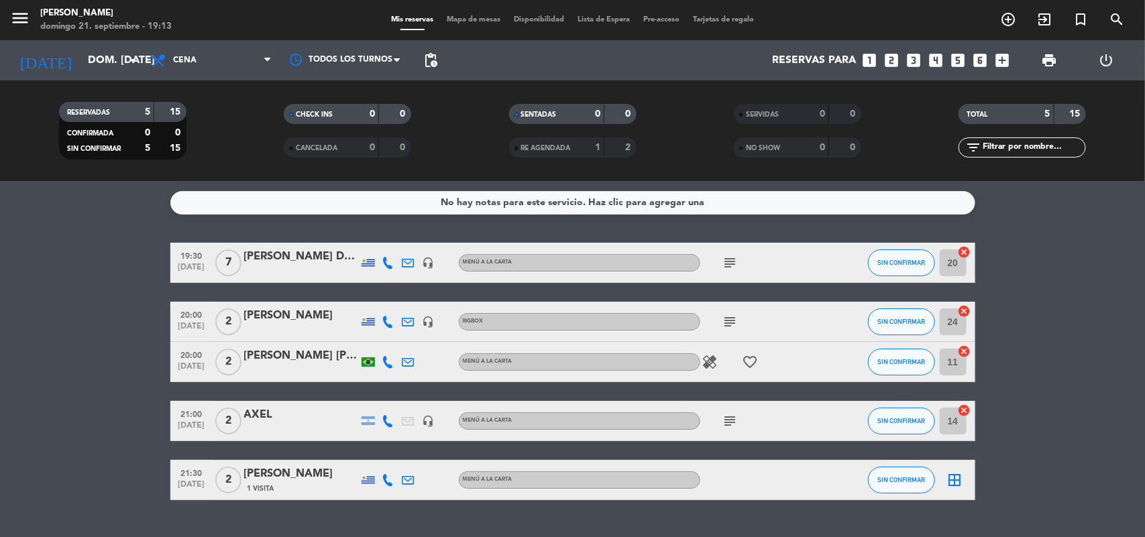
click at [954, 480] on icon "border_all" at bounding box center [955, 480] width 16 height 16
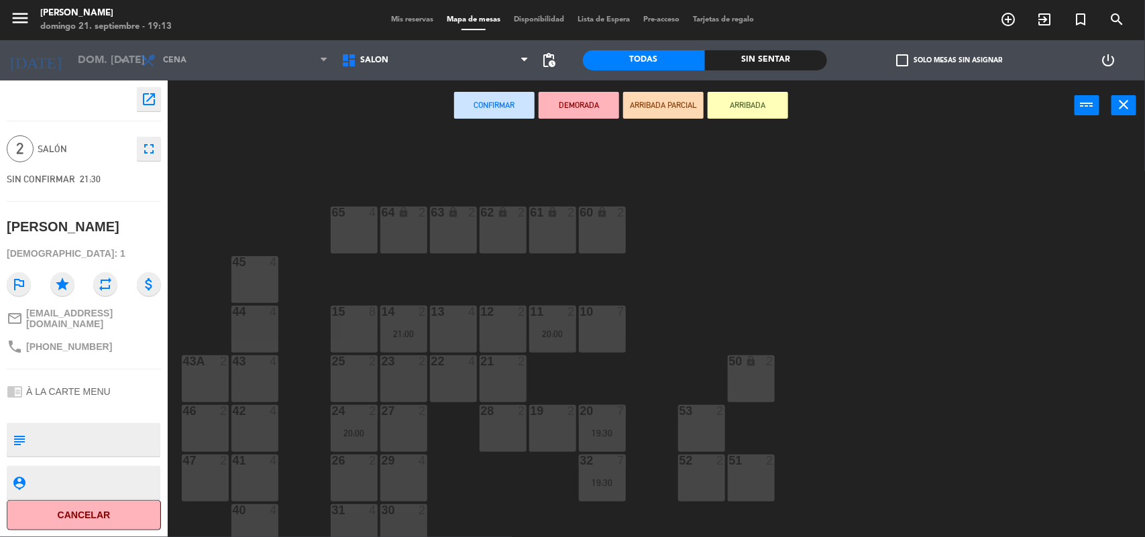
click at [452, 373] on div "22 4" at bounding box center [453, 379] width 47 height 47
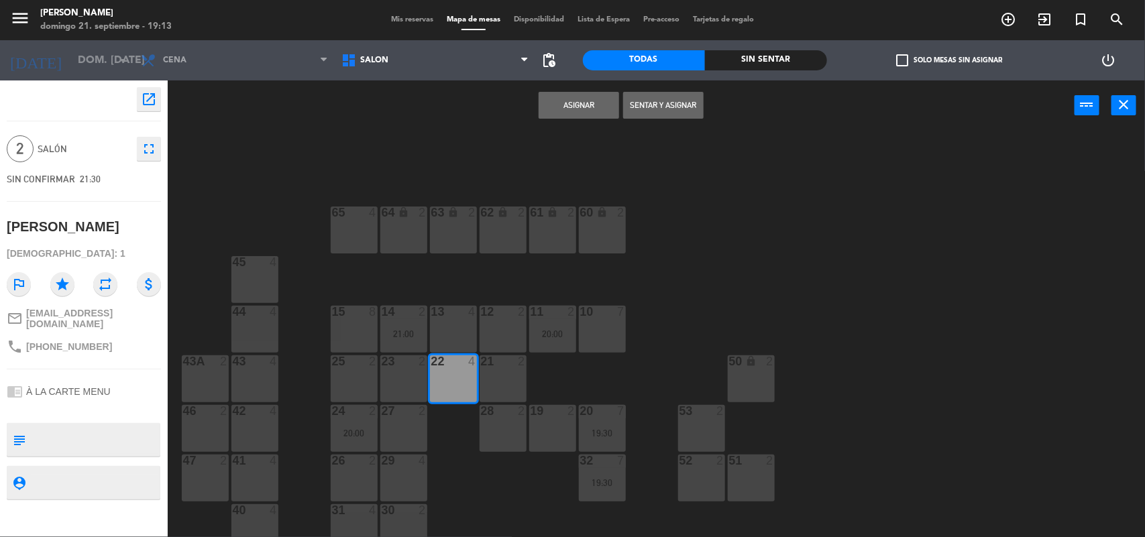
click at [576, 103] on button "Asignar" at bounding box center [579, 105] width 81 height 27
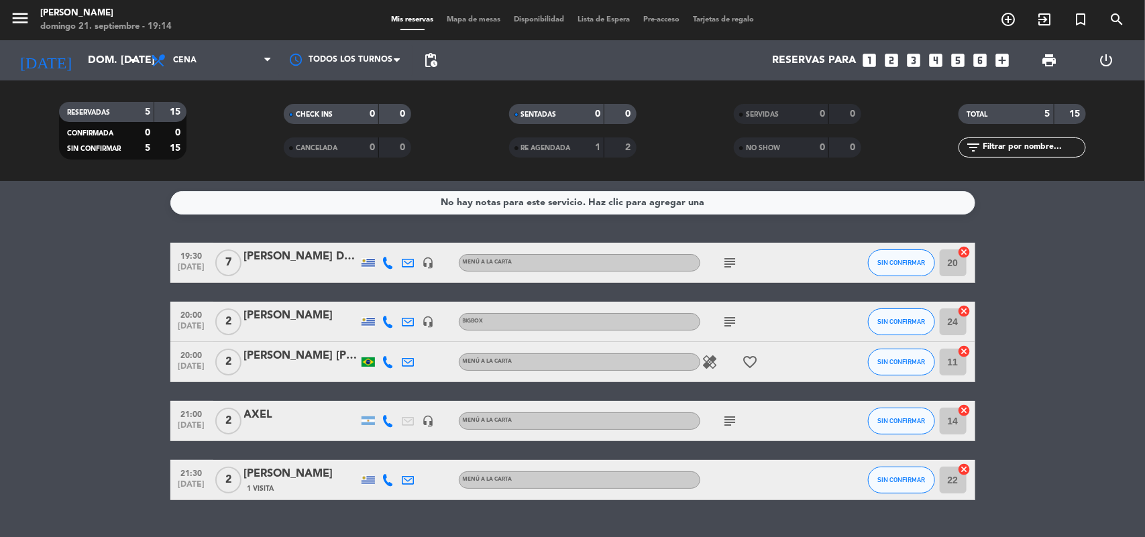
click at [468, 23] on span "Mapa de mesas" at bounding box center [473, 19] width 67 height 7
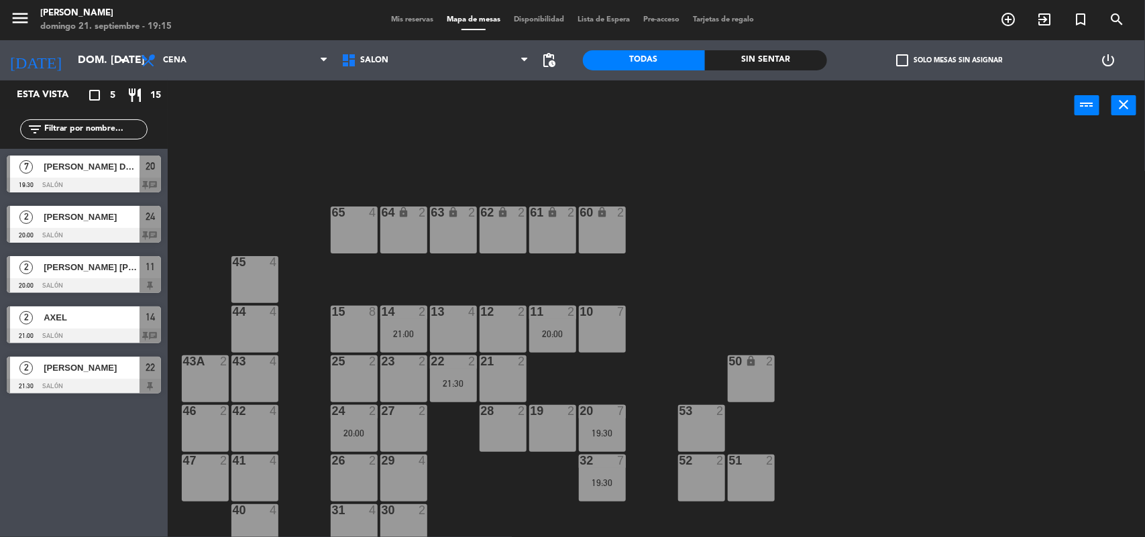
click at [401, 16] on span "Mis reservas" at bounding box center [412, 19] width 56 height 7
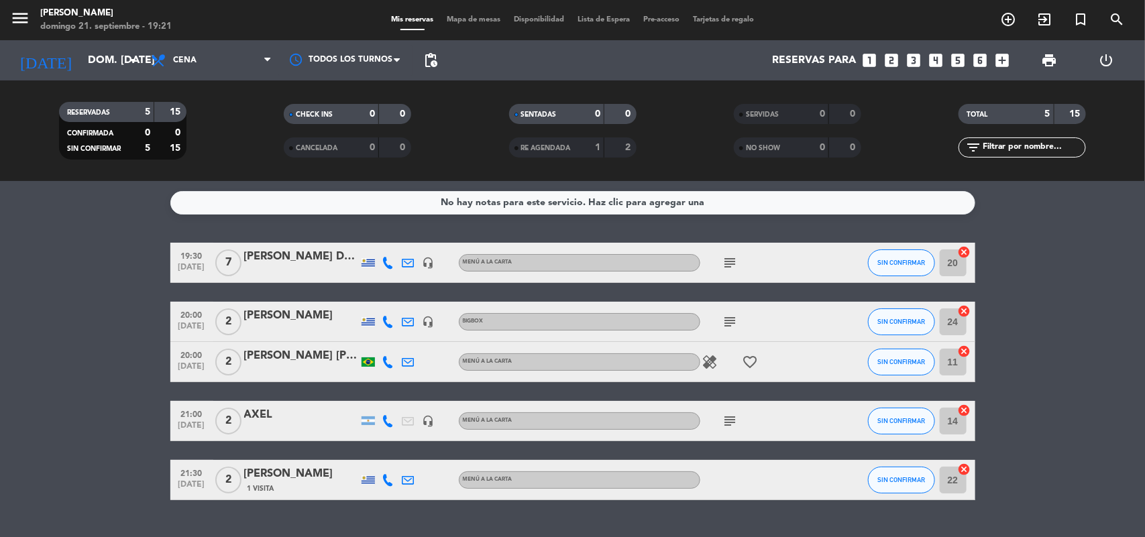
click at [725, 417] on icon "subject" at bounding box center [731, 421] width 16 height 16
click at [728, 421] on icon "subject" at bounding box center [731, 421] width 16 height 16
click at [726, 421] on icon "subject" at bounding box center [731, 421] width 16 height 16
click at [731, 258] on icon "subject" at bounding box center [731, 263] width 16 height 16
click at [113, 287] on bookings-row "19:30 [DATE] 7 [PERSON_NAME] DEL [PERSON_NAME] headset_mic MENÚ A LA CARTA subj…" at bounding box center [572, 372] width 1145 height 258
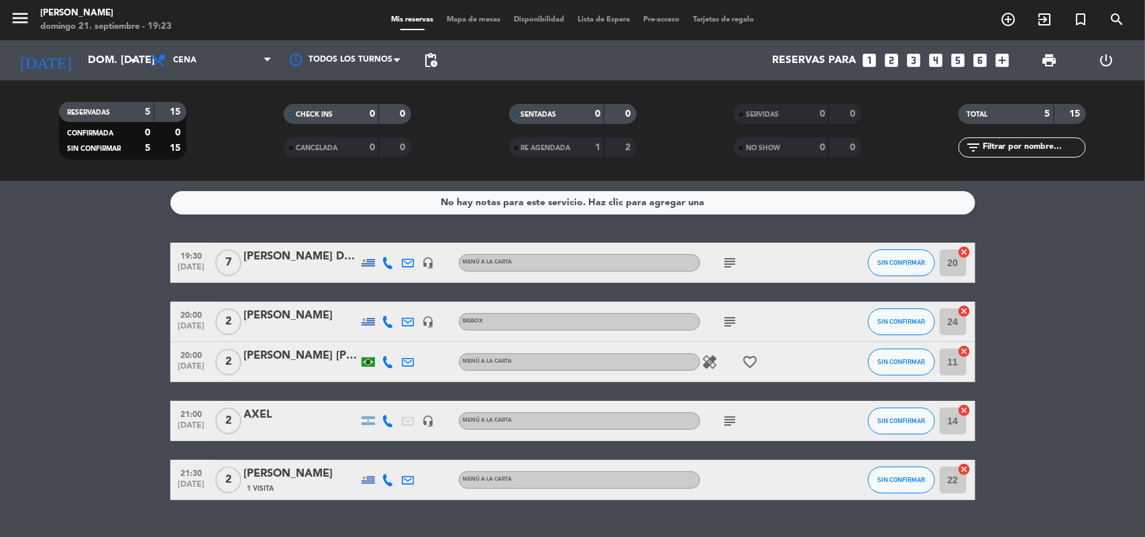
click at [889, 55] on icon "looks_two" at bounding box center [892, 60] width 17 height 17
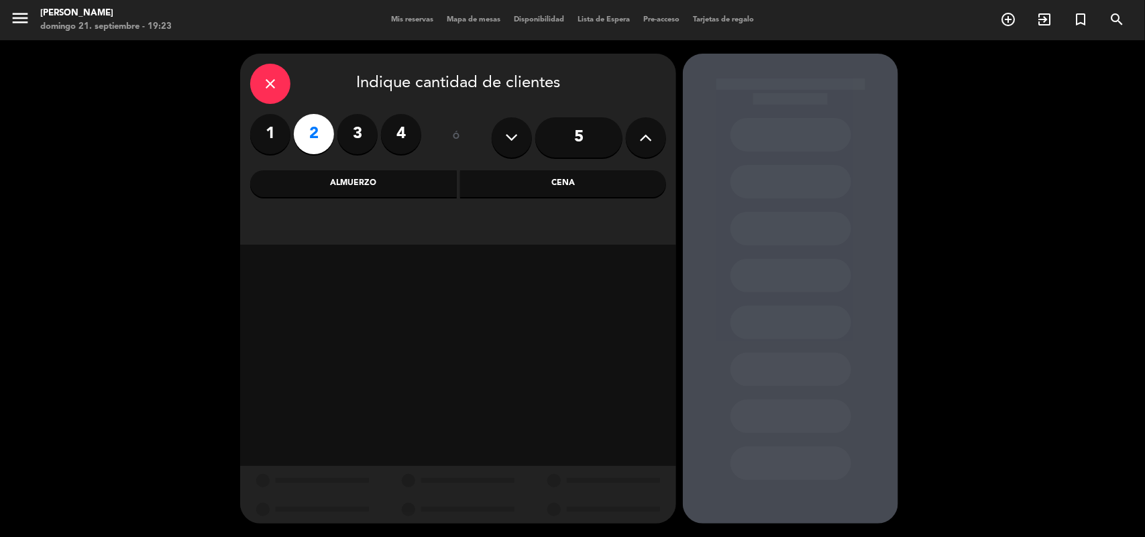
click at [498, 183] on div "Cena" at bounding box center [563, 183] width 207 height 27
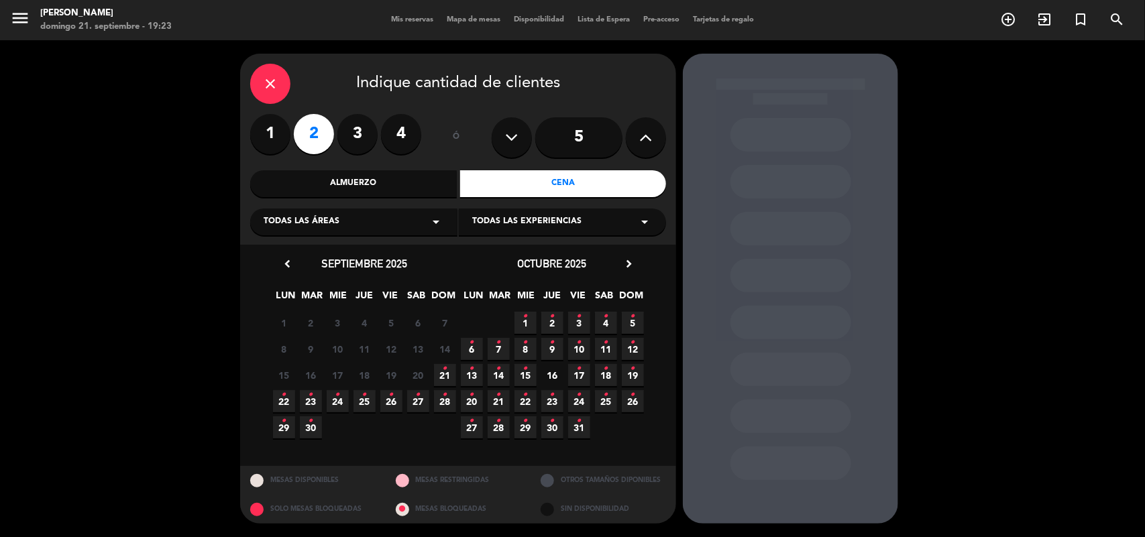
click at [448, 372] on span "21 •" at bounding box center [445, 375] width 22 height 22
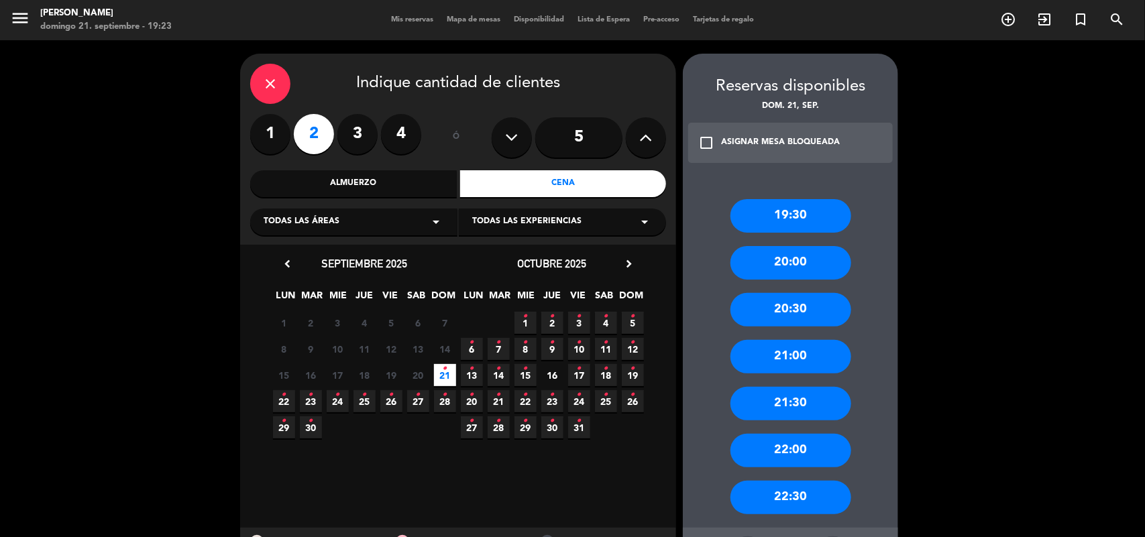
click at [784, 259] on div "20:00" at bounding box center [791, 263] width 121 height 34
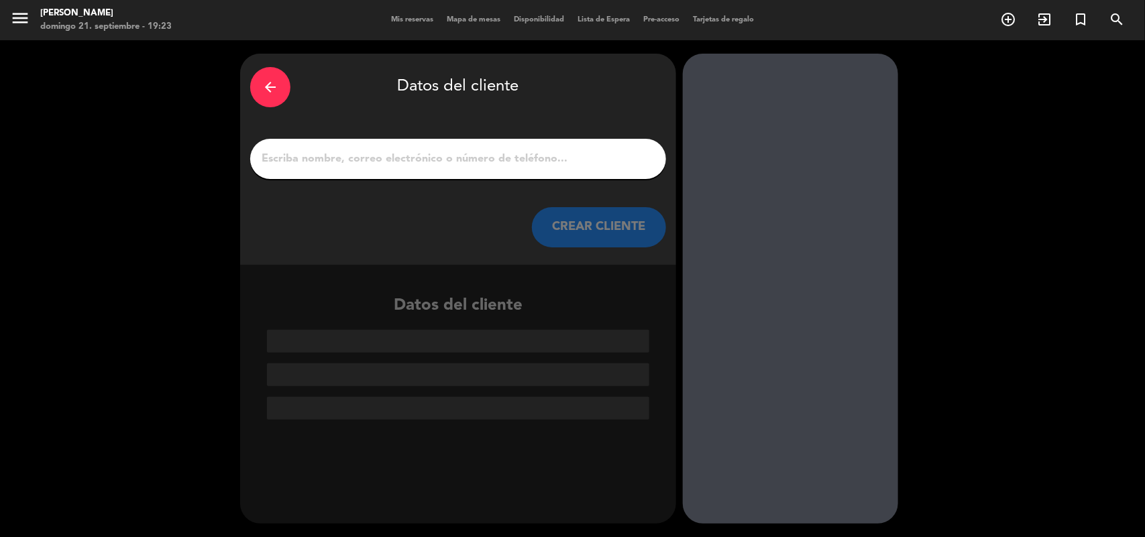
click at [454, 168] on div at bounding box center [458, 159] width 416 height 40
click at [455, 168] on div at bounding box center [458, 159] width 416 height 40
click at [453, 164] on input "1" at bounding box center [458, 159] width 396 height 19
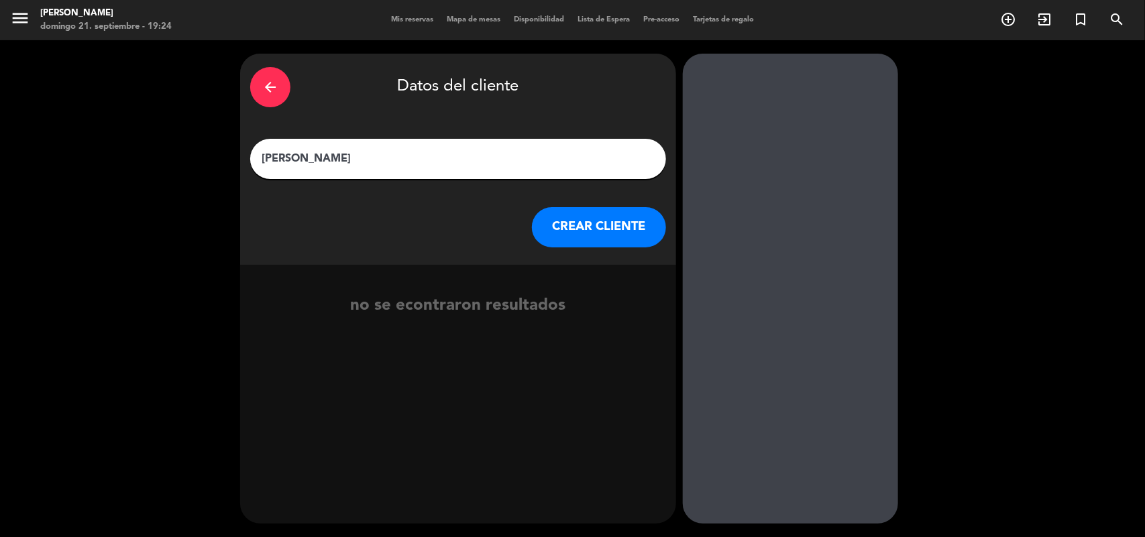
type input "[PERSON_NAME]"
click at [572, 217] on button "CREAR CLIENTE" at bounding box center [599, 227] width 134 height 40
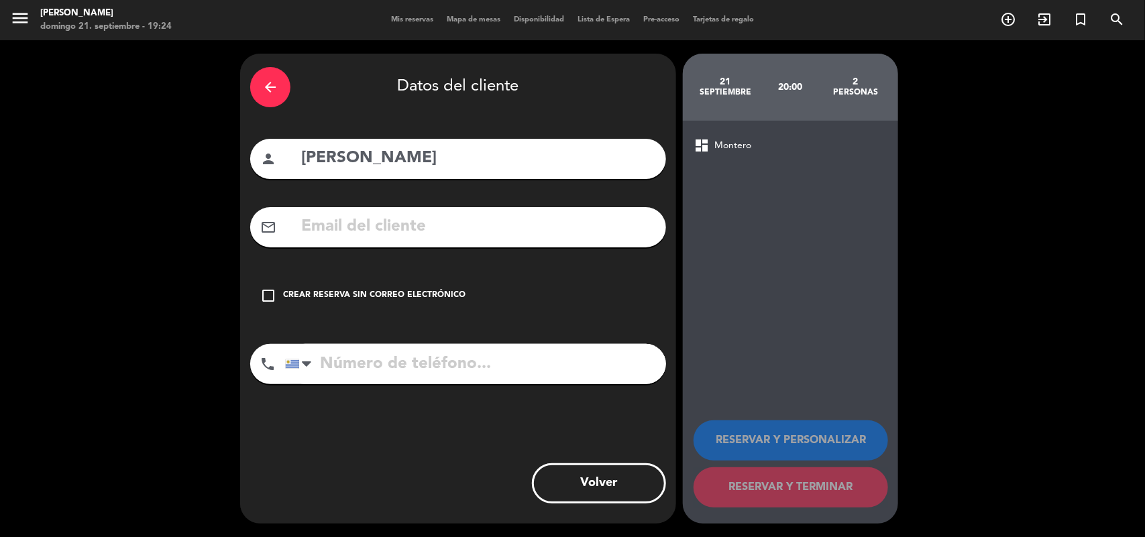
click at [262, 297] on icon "check_box_outline_blank" at bounding box center [268, 296] width 16 height 16
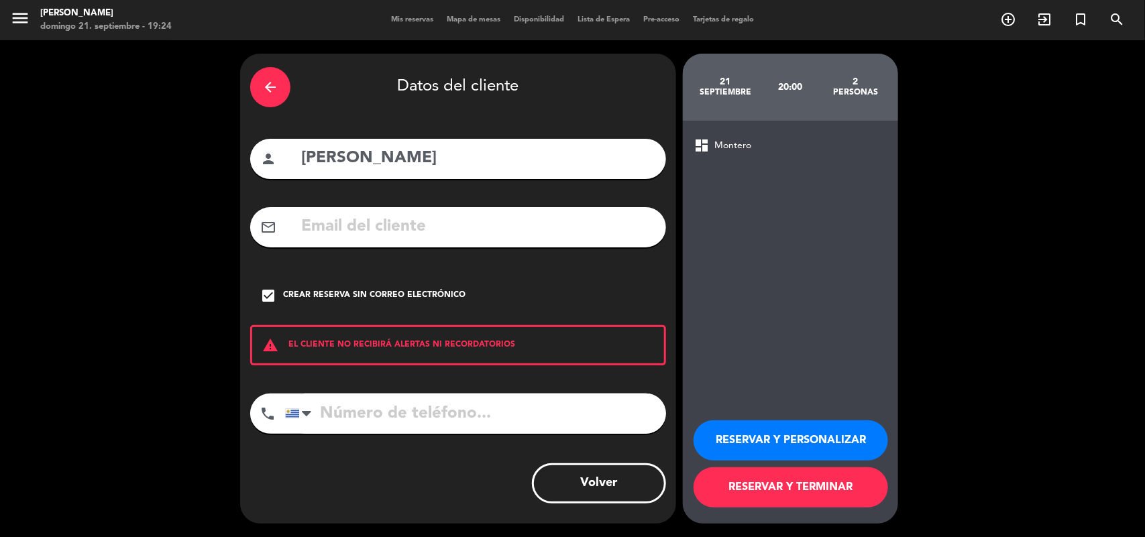
click at [413, 411] on input "tel" at bounding box center [475, 414] width 381 height 40
type input "2"
type input "097664628"
click at [812, 435] on button "RESERVAR Y PERSONALIZAR" at bounding box center [791, 441] width 195 height 40
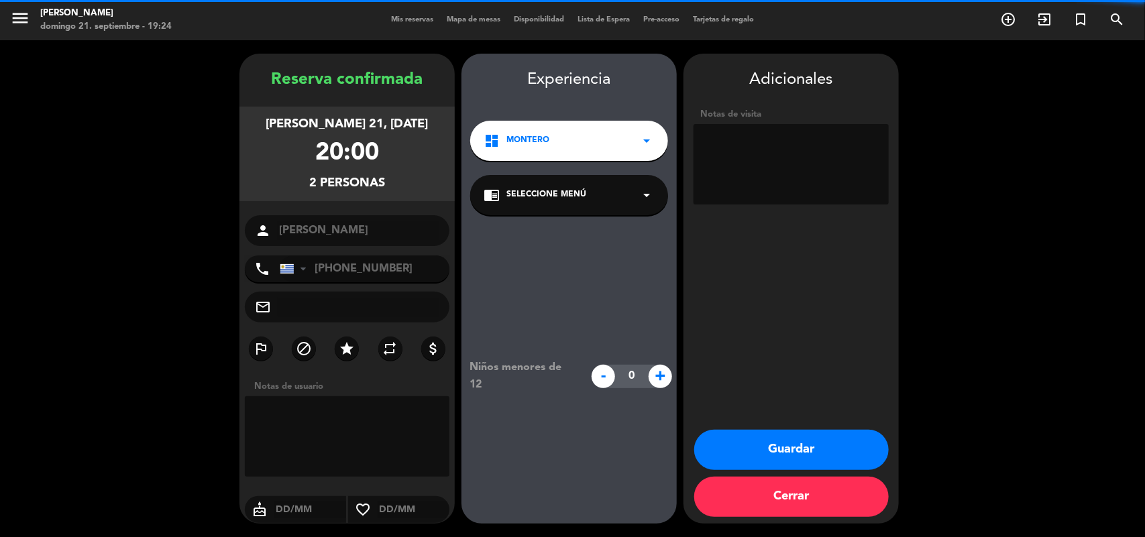
click at [541, 201] on span "Seleccione Menú" at bounding box center [547, 195] width 80 height 13
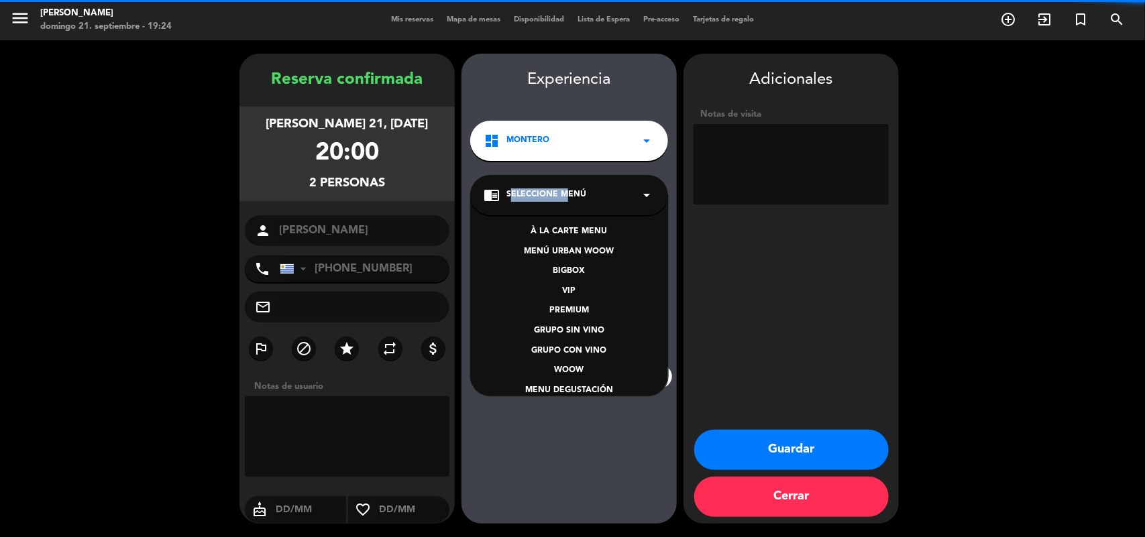
click at [541, 201] on span "Seleccione Menú" at bounding box center [547, 195] width 80 height 13
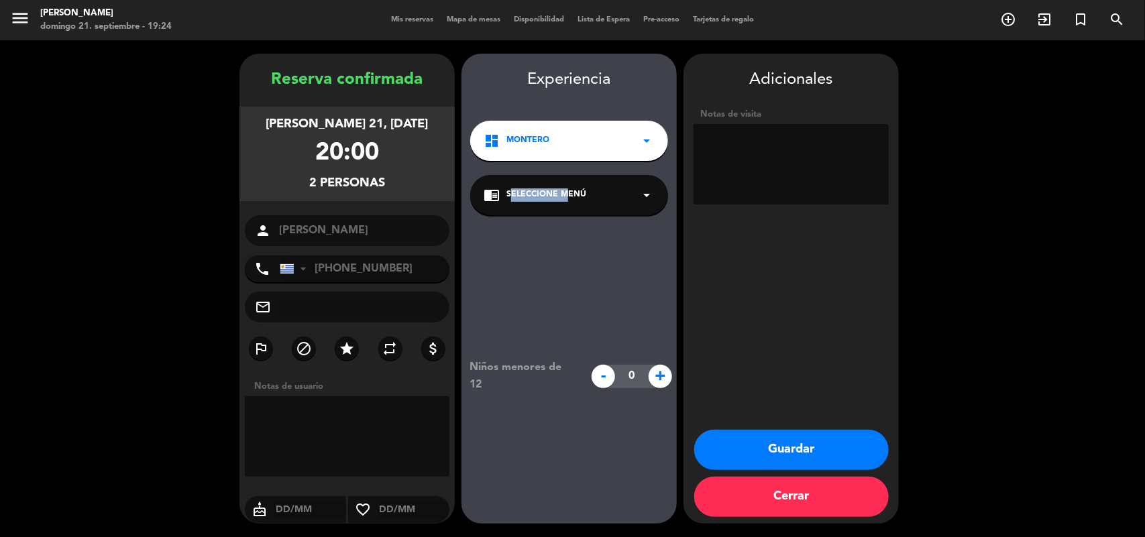
click at [541, 201] on span "Seleccione Menú" at bounding box center [547, 195] width 80 height 13
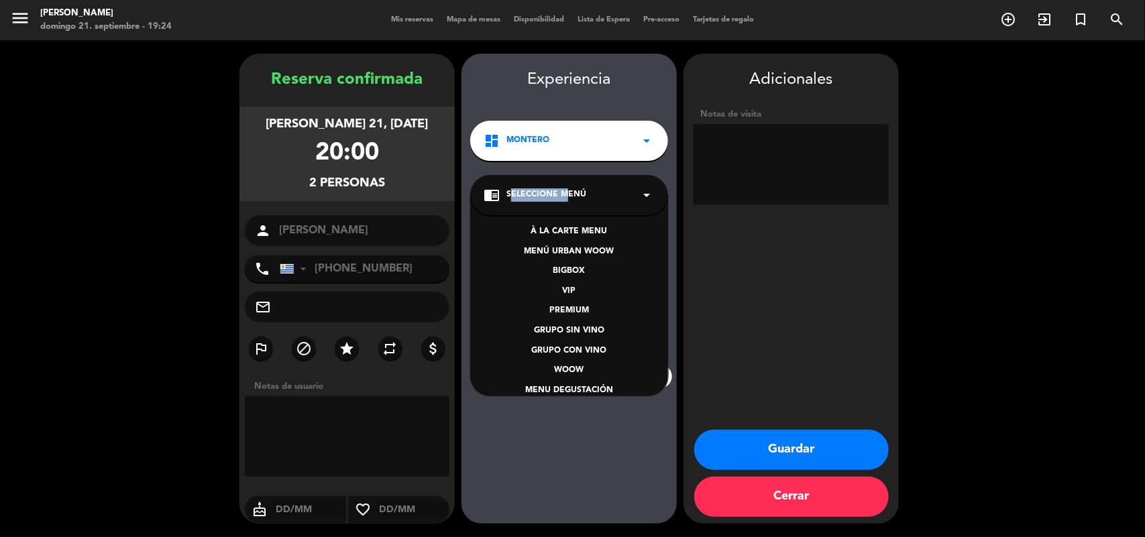
click at [541, 201] on span "Seleccione Menú" at bounding box center [547, 195] width 80 height 13
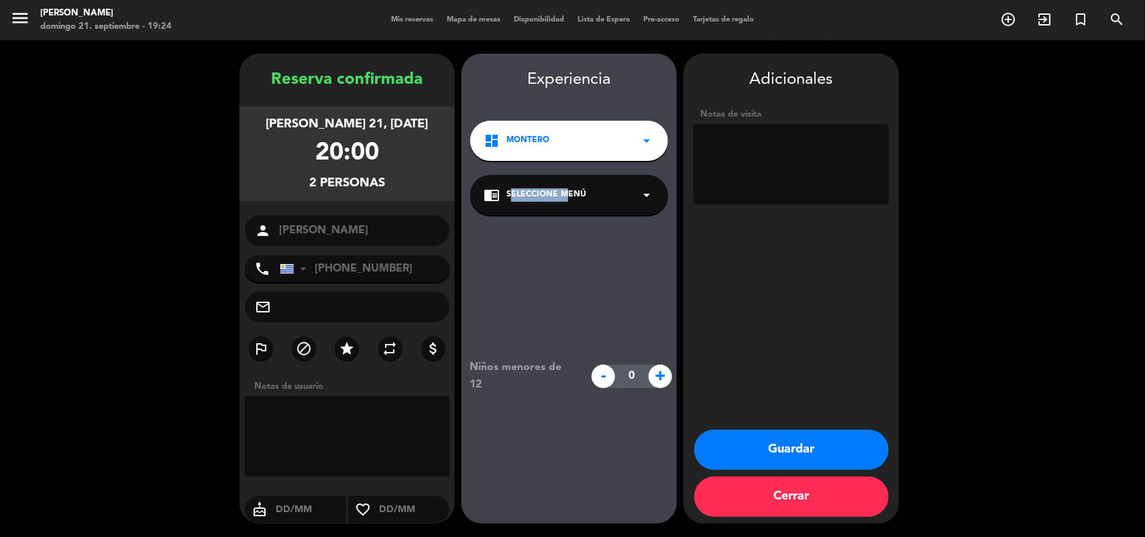
click at [541, 201] on span "Seleccione Menú" at bounding box center [547, 195] width 80 height 13
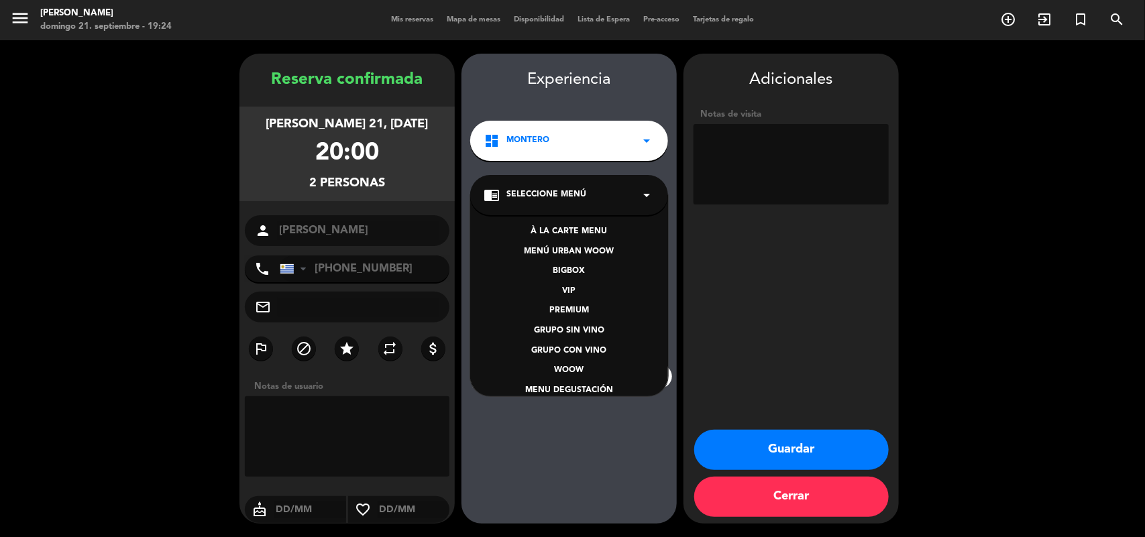
click at [551, 229] on div "À LA CARTE MENU" at bounding box center [569, 231] width 171 height 13
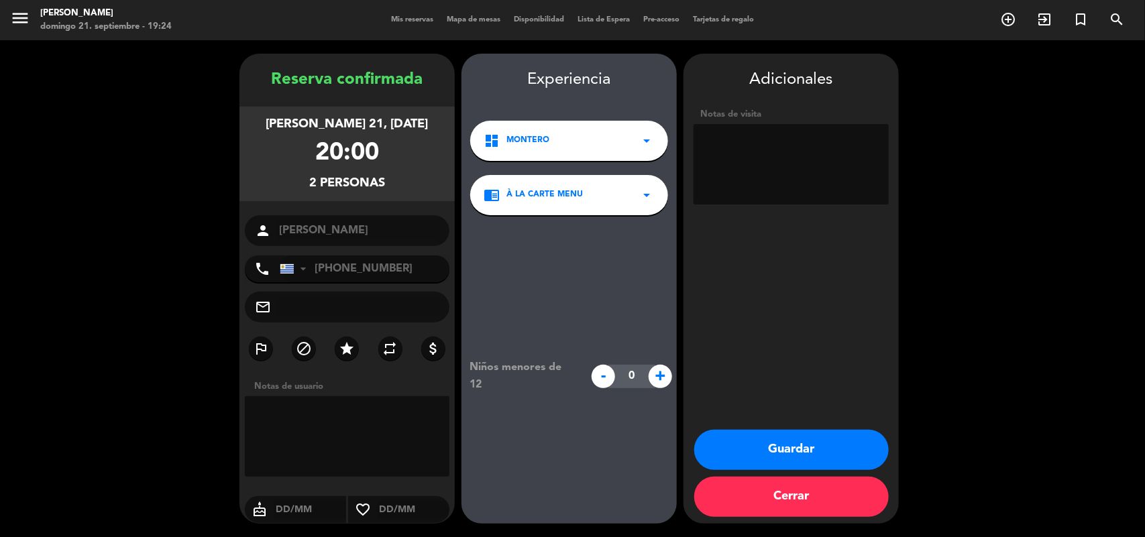
click at [719, 148] on textarea at bounding box center [791, 164] width 195 height 81
type textarea "HOTEL COSTANERO"
click at [786, 453] on button "Guardar" at bounding box center [791, 450] width 195 height 40
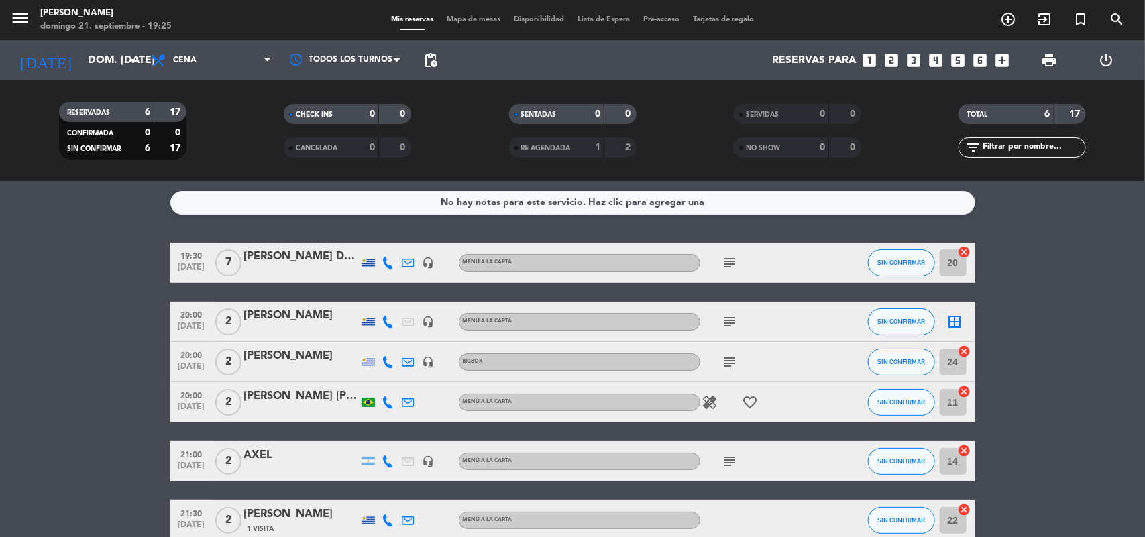
click at [956, 321] on icon "border_all" at bounding box center [955, 322] width 16 height 16
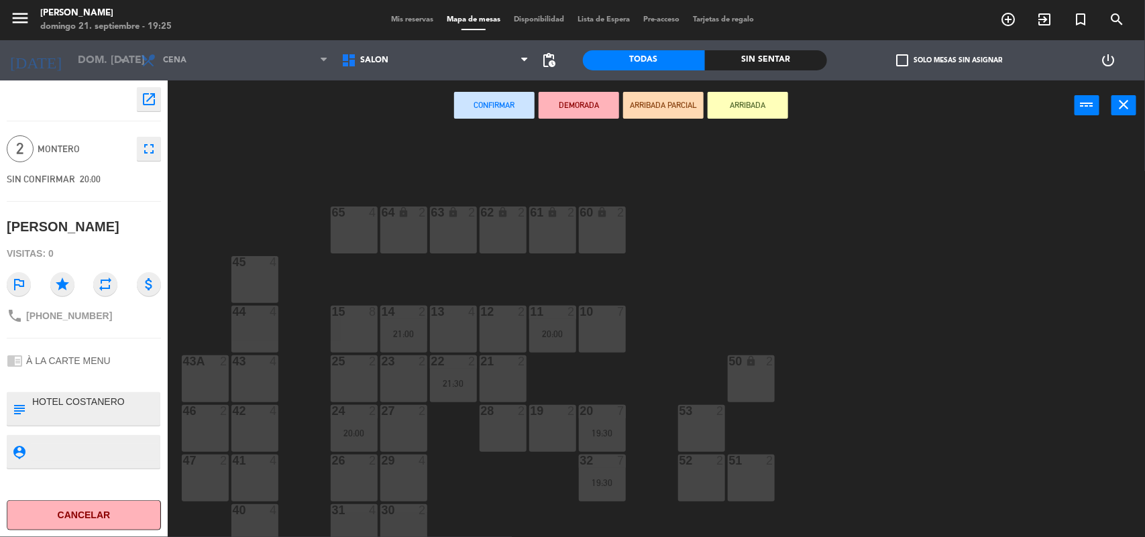
click at [507, 319] on div "12 2" at bounding box center [503, 329] width 47 height 47
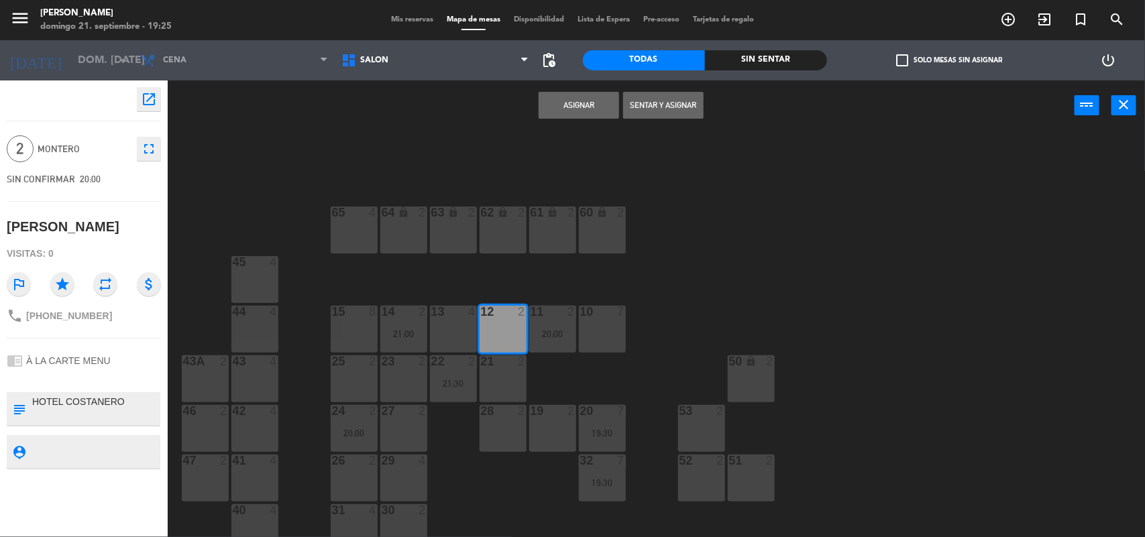
click at [582, 101] on button "Asignar" at bounding box center [579, 105] width 81 height 27
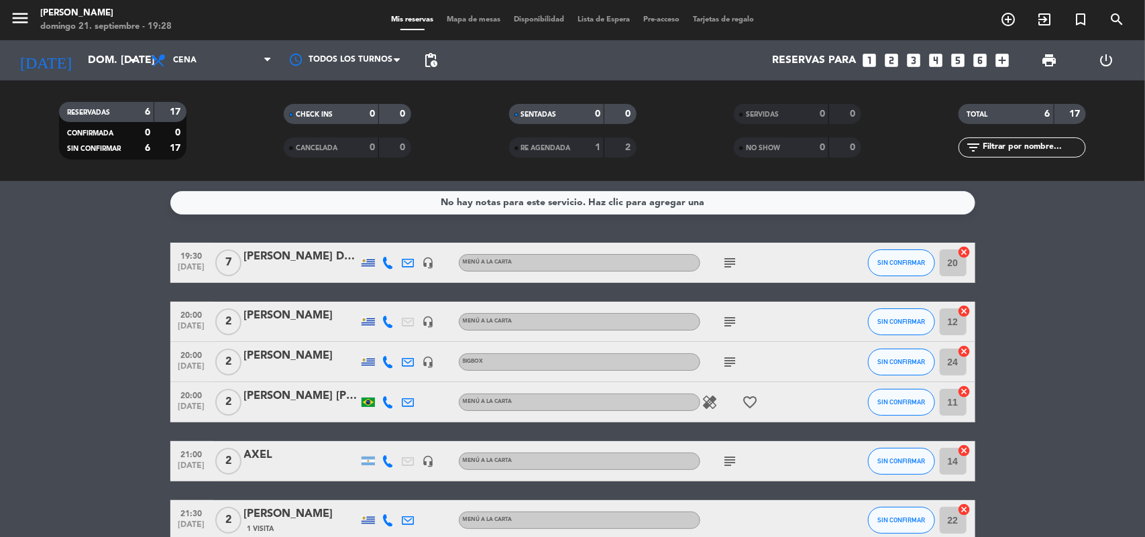
click at [449, 15] on div "Mis reservas Mapa de mesas Disponibilidad Lista de Espera Pre-acceso Tarjetas d…" at bounding box center [572, 20] width 376 height 12
click at [449, 19] on span "Mapa de mesas" at bounding box center [473, 19] width 67 height 7
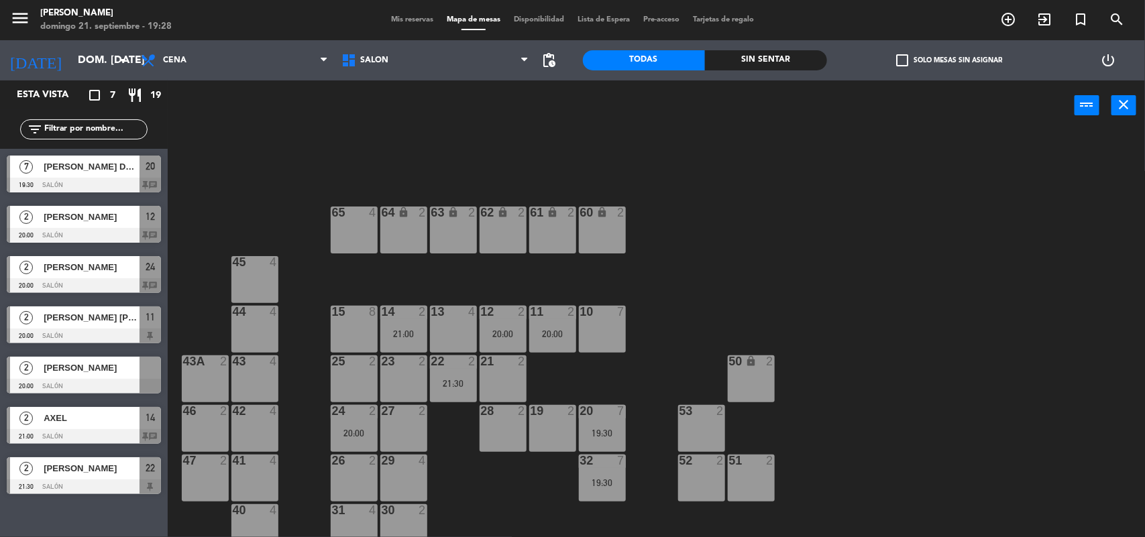
click at [418, 16] on span "Mis reservas" at bounding box center [412, 19] width 56 height 7
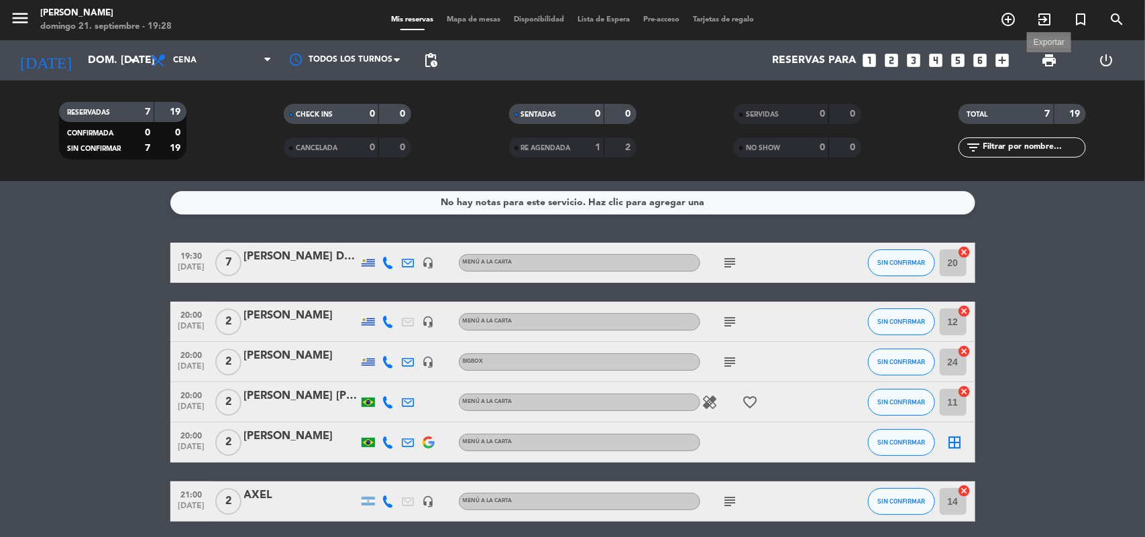
click at [1051, 55] on span "print" at bounding box center [1049, 60] width 16 height 16
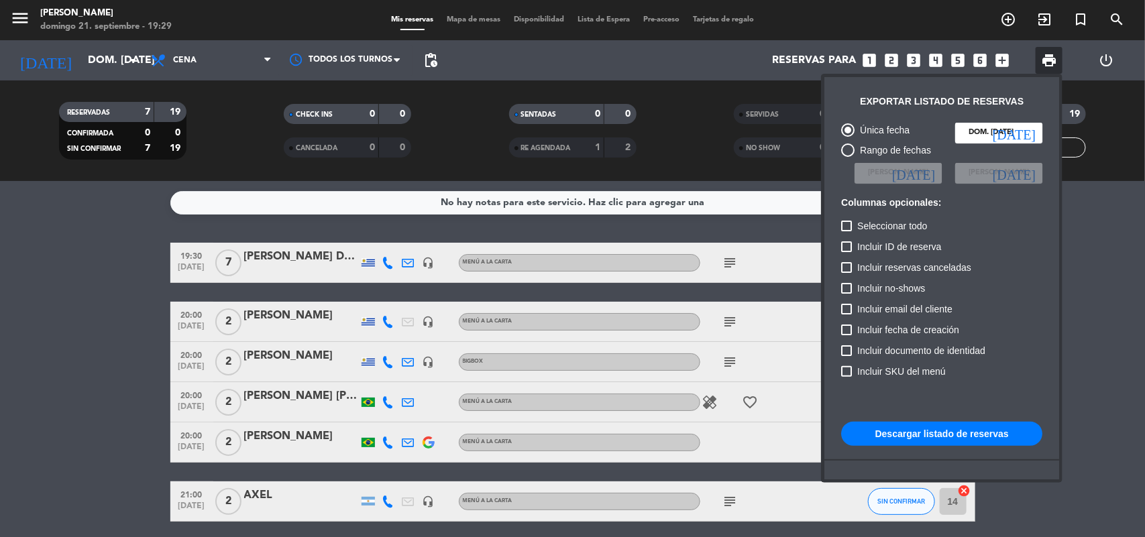
click at [961, 433] on button "Descargar listado de reservas" at bounding box center [941, 434] width 201 height 24
click at [691, 168] on div at bounding box center [572, 268] width 1145 height 537
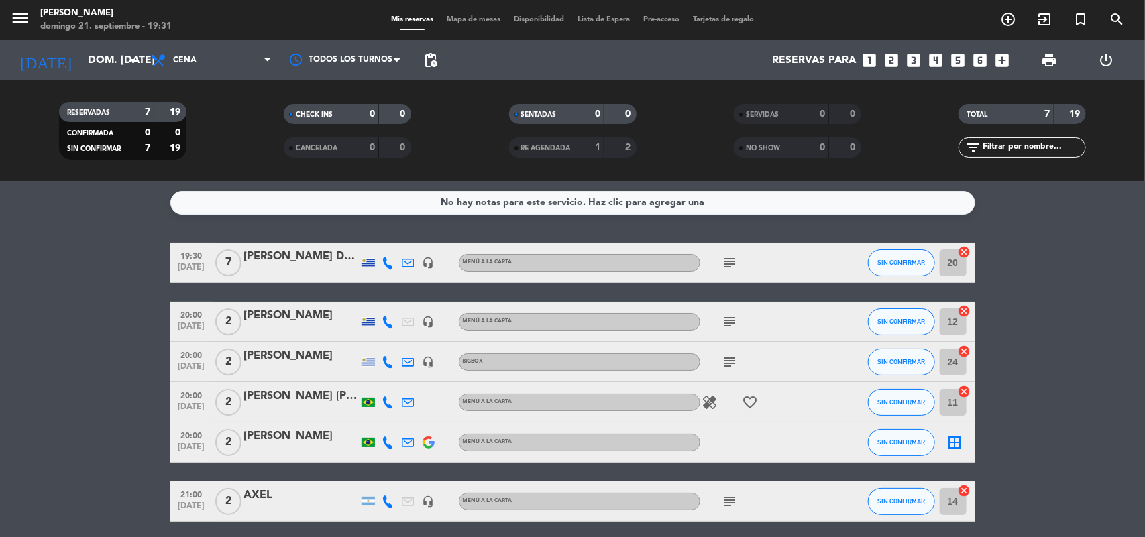
click at [954, 446] on icon "border_all" at bounding box center [955, 443] width 16 height 16
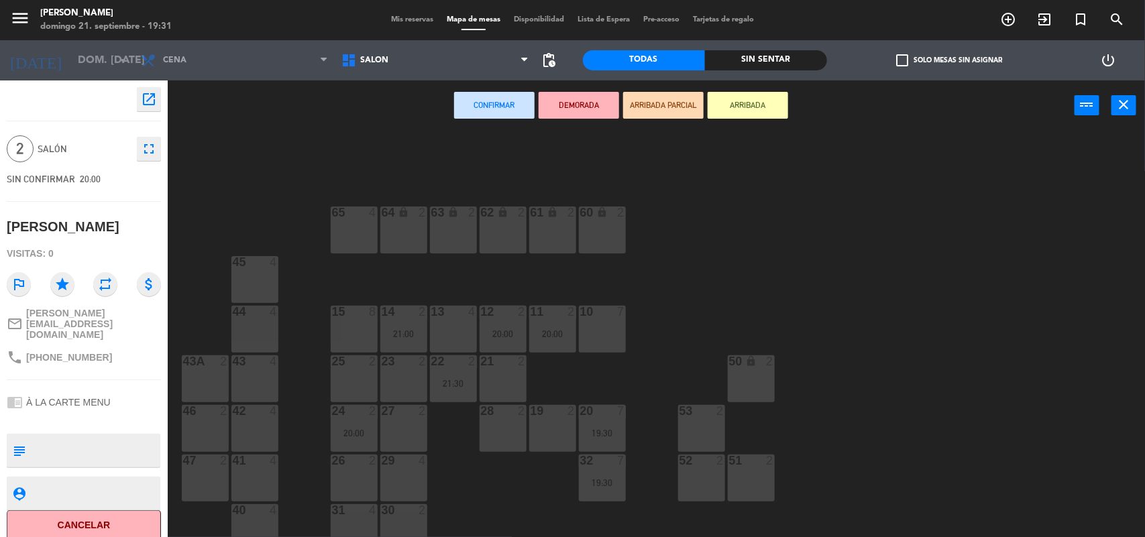
click at [495, 380] on div "21 2" at bounding box center [503, 379] width 47 height 47
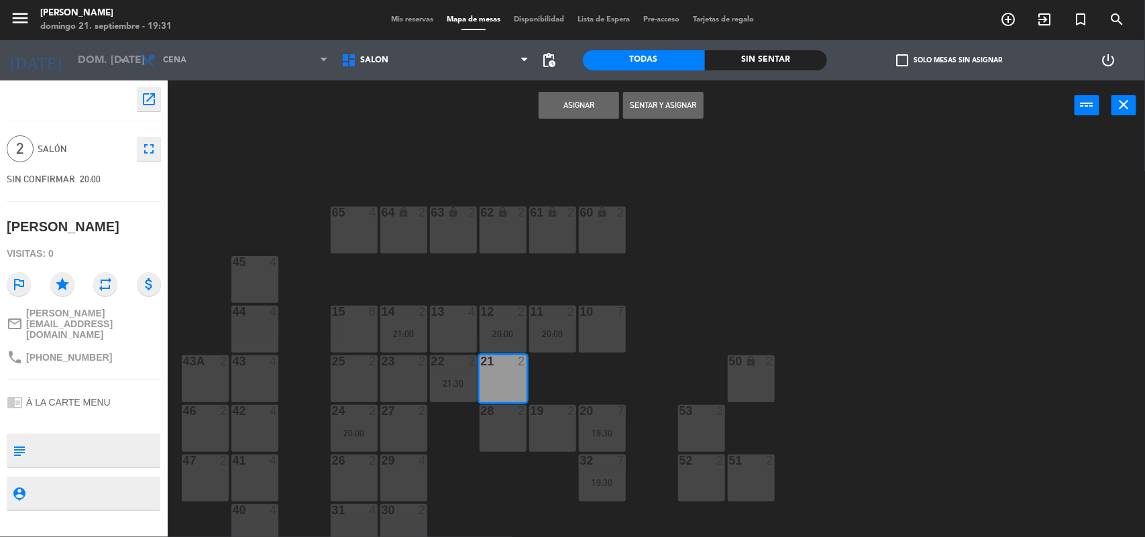
click at [569, 102] on button "Asignar" at bounding box center [579, 105] width 81 height 27
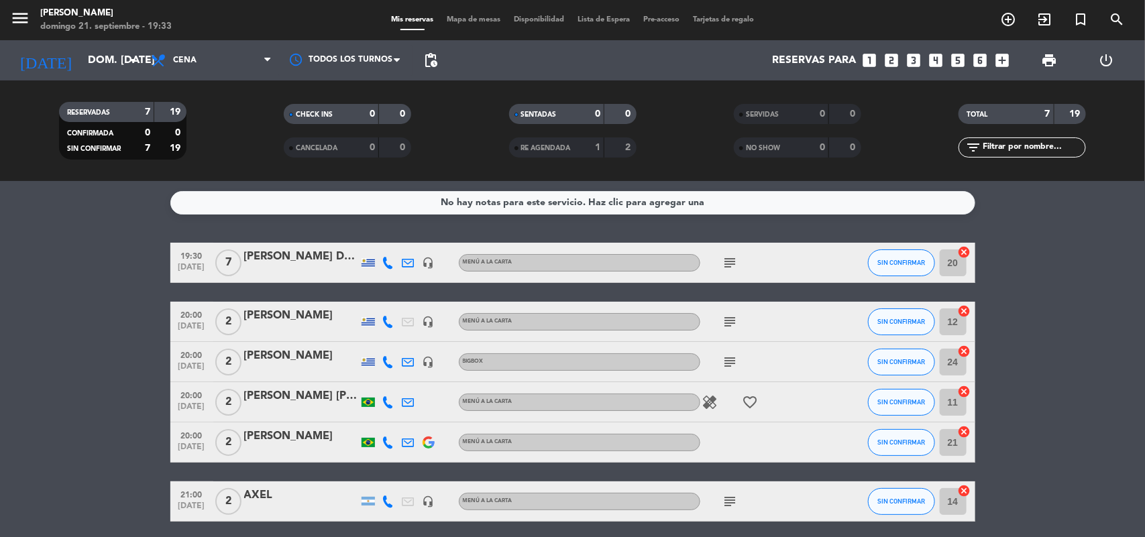
click at [480, 16] on span "Mapa de mesas" at bounding box center [473, 19] width 67 height 7
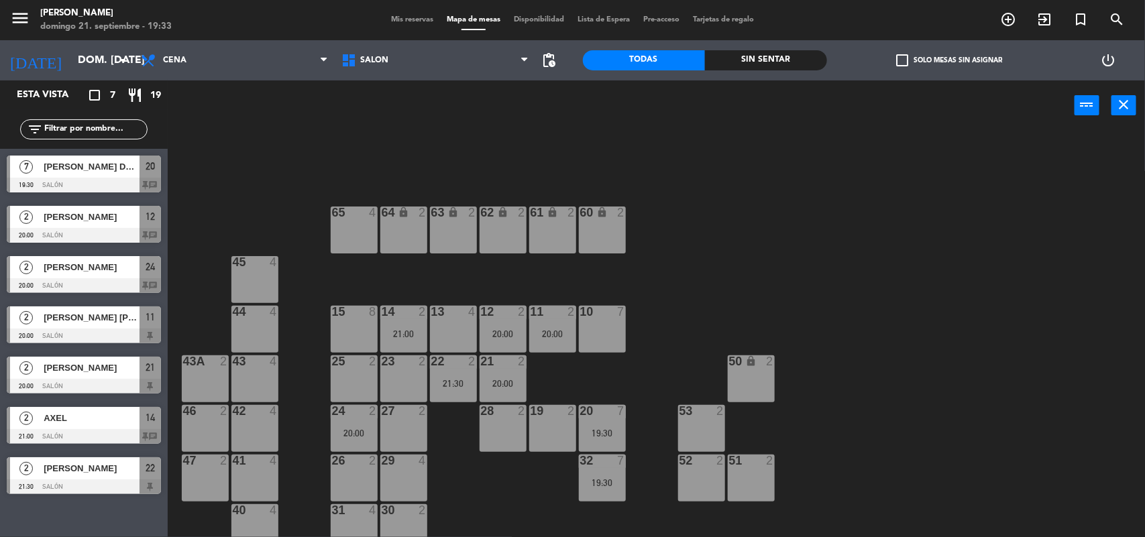
click at [399, 483] on div "29 4" at bounding box center [403, 478] width 47 height 47
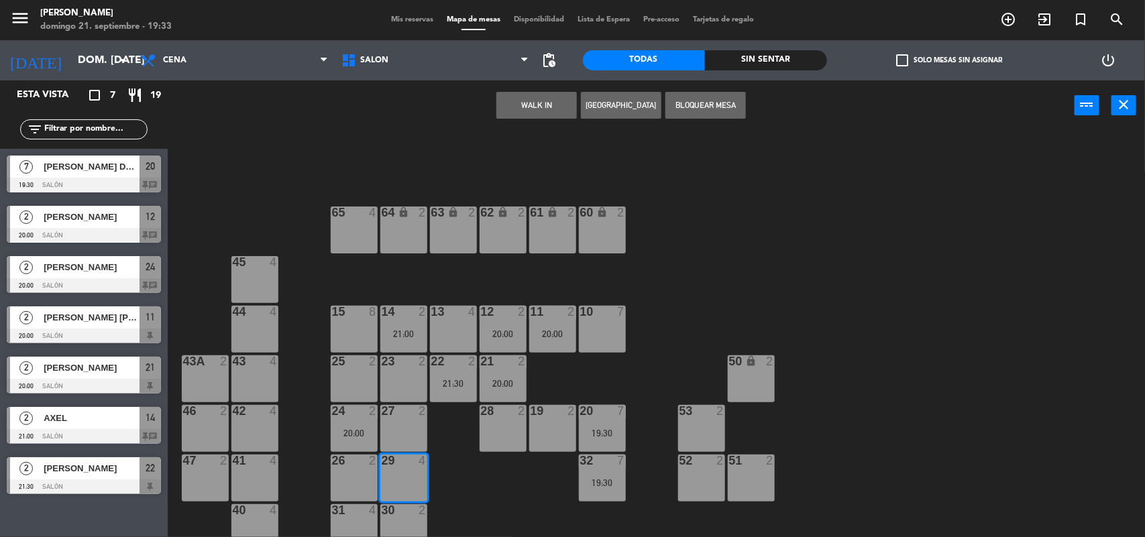
click at [544, 109] on button "WALK IN" at bounding box center [536, 105] width 81 height 27
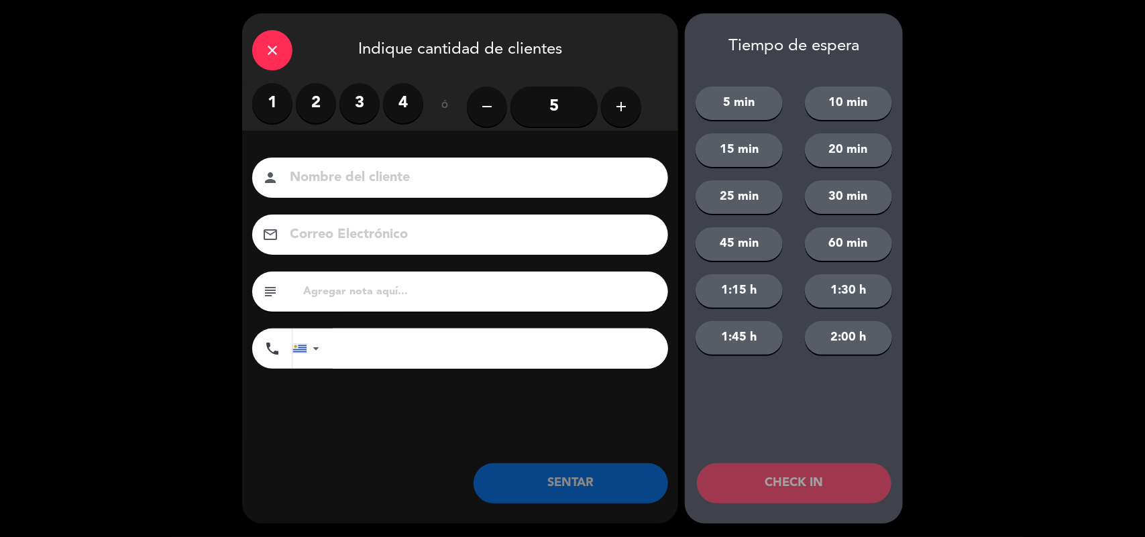
click at [322, 102] on label "2" at bounding box center [316, 103] width 40 height 40
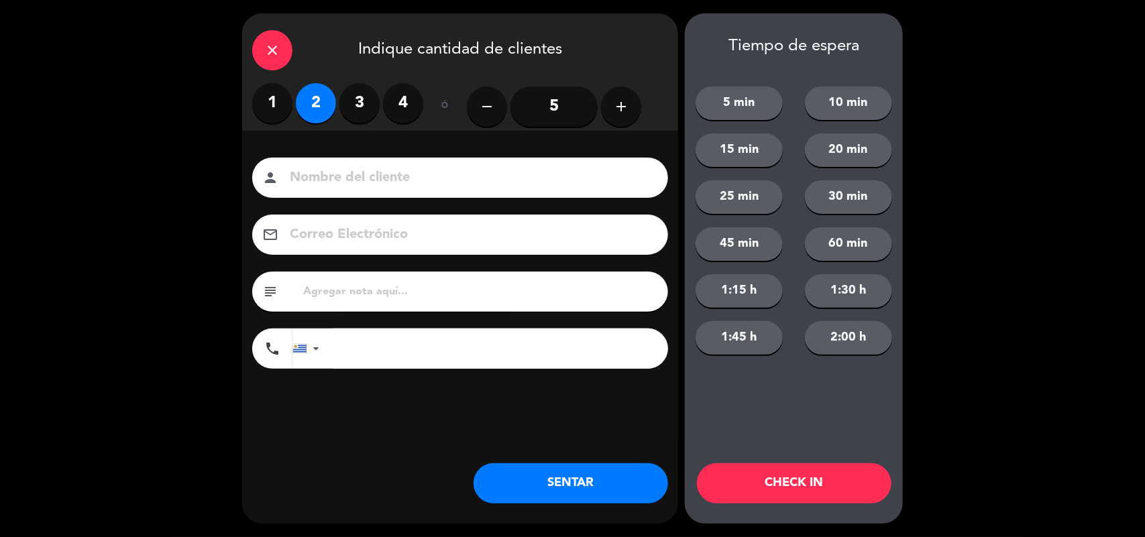
click at [602, 485] on button "SENTAR" at bounding box center [571, 484] width 195 height 40
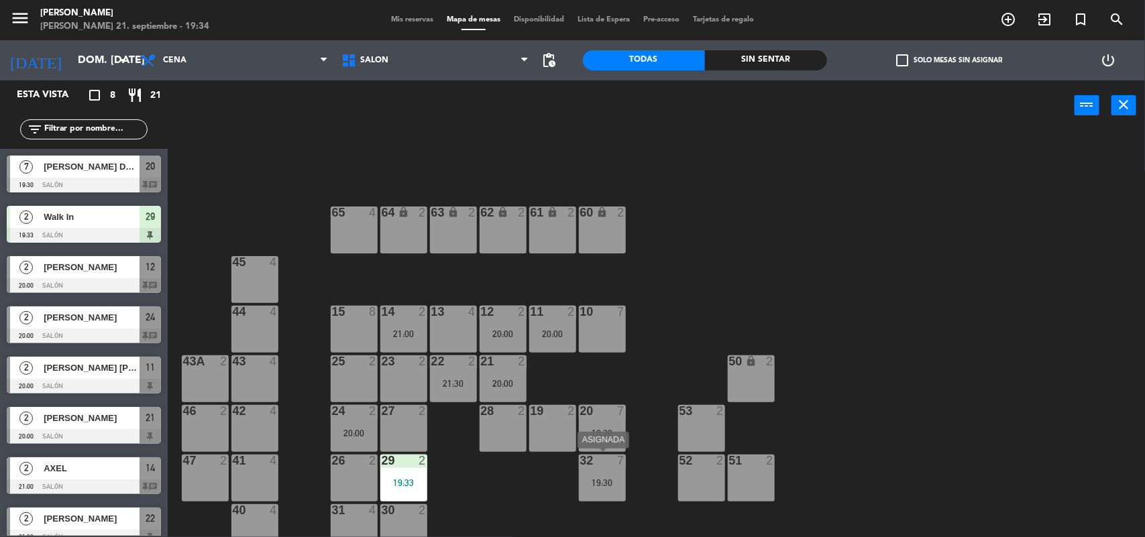
click at [609, 488] on div "32 7 19:30" at bounding box center [602, 478] width 47 height 47
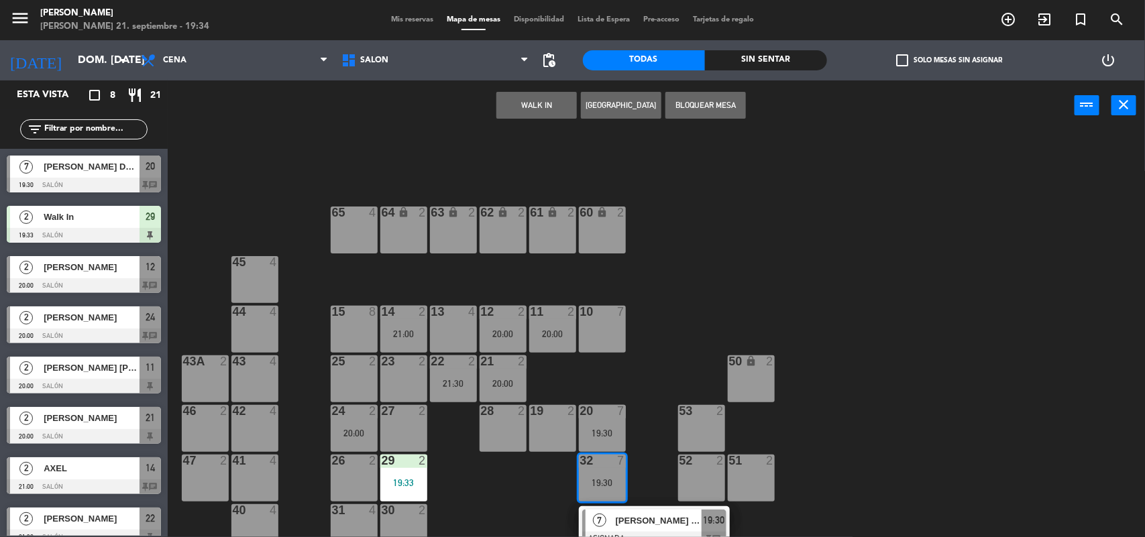
click at [366, 327] on div "15 8" at bounding box center [354, 329] width 47 height 47
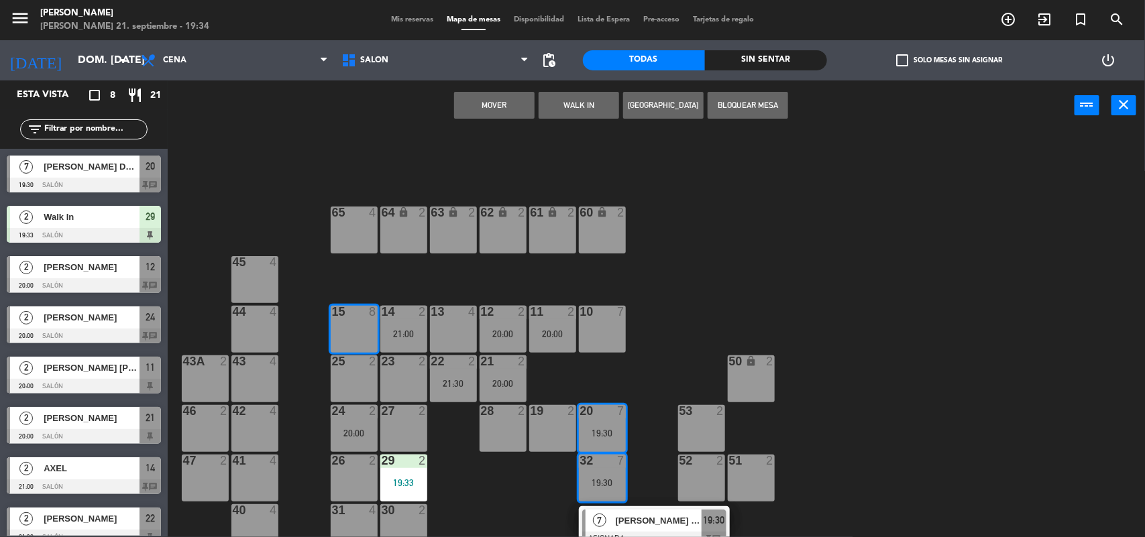
click at [815, 467] on div "64 lock 2 63 lock 2 62 lock 2 61 lock 2 60 lock 2 65 4 45 4 10 7 15 8 13 4 11 2…" at bounding box center [662, 336] width 966 height 407
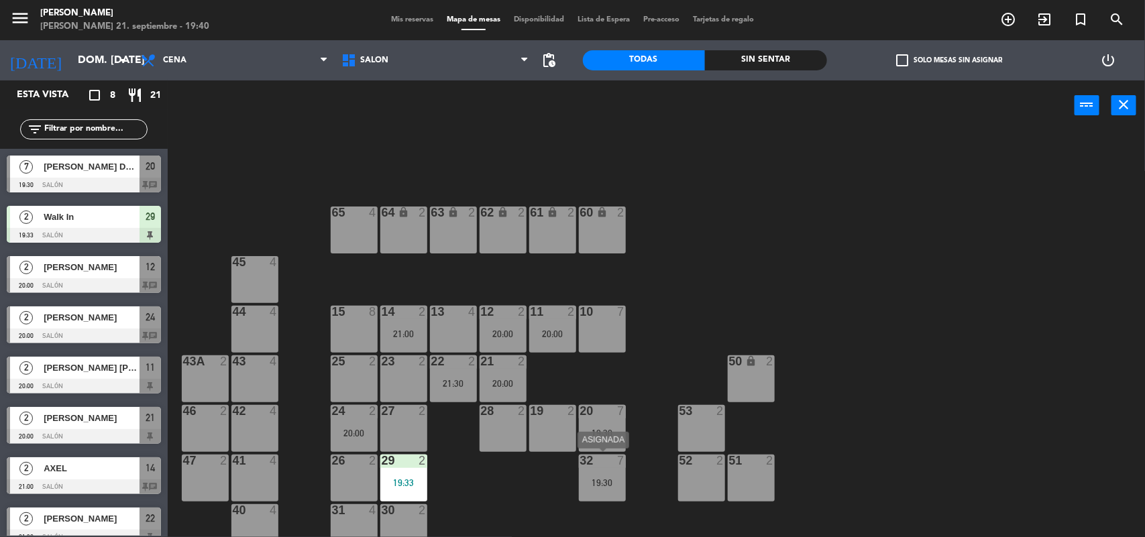
click at [608, 478] on div "19:30" at bounding box center [602, 482] width 47 height 9
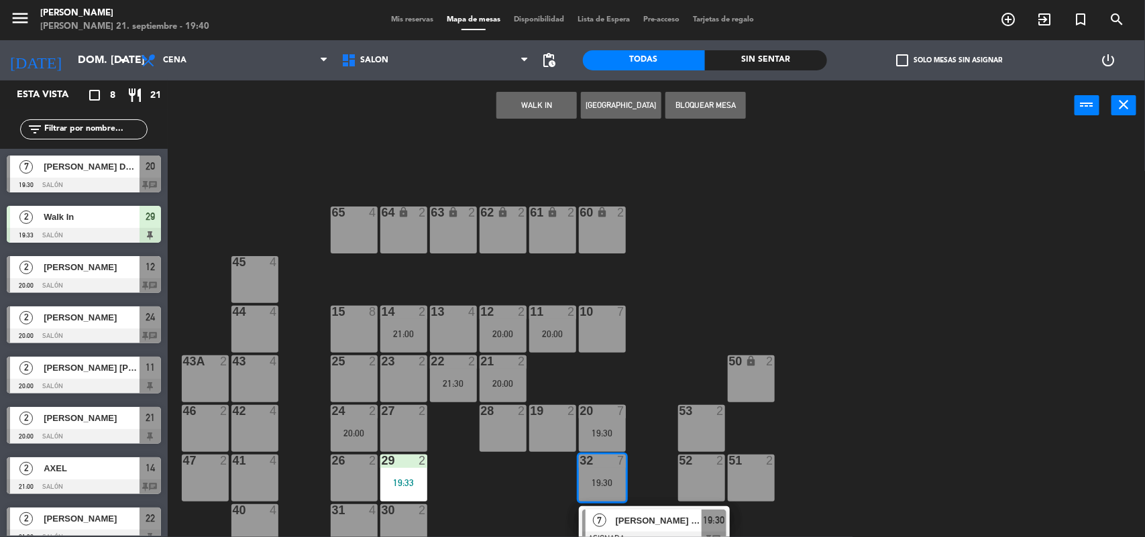
click at [608, 478] on div "19:30" at bounding box center [602, 482] width 47 height 9
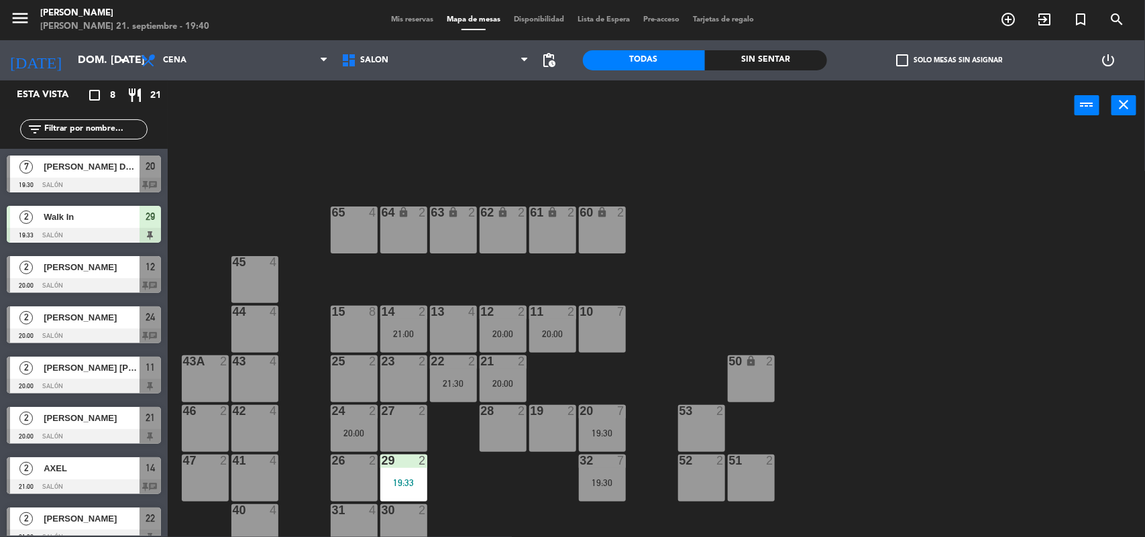
click at [607, 482] on div "19:30" at bounding box center [602, 482] width 47 height 9
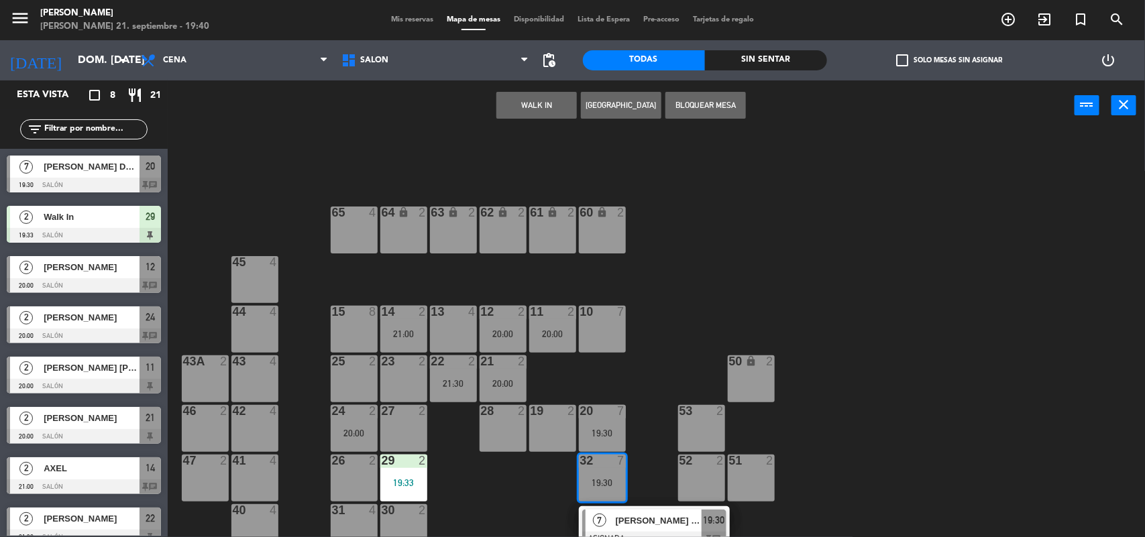
click at [354, 323] on div "15 8" at bounding box center [354, 329] width 47 height 47
click at [337, 331] on div "15 8" at bounding box center [354, 329] width 47 height 47
click at [337, 332] on div "15 8" at bounding box center [354, 329] width 47 height 47
click at [622, 356] on div "64 lock 2 63 lock 2 62 lock 2 61 lock 2 60 lock 2 65 4 45 4 10 7 15 8 13 4 11 2…" at bounding box center [662, 336] width 966 height 407
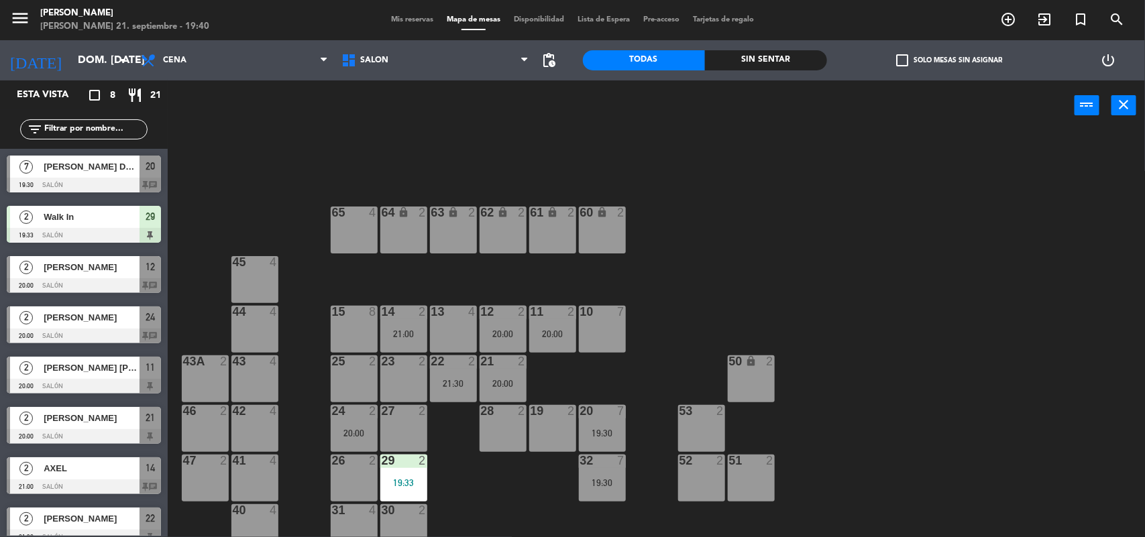
click at [601, 439] on div "20 7 19:30" at bounding box center [602, 428] width 47 height 47
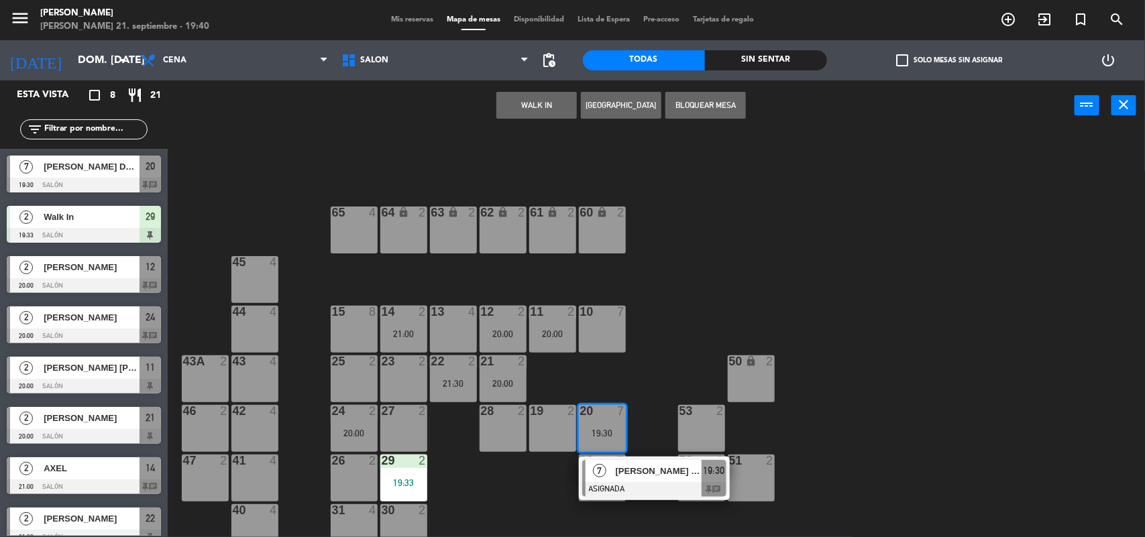
click at [358, 326] on div "15 8" at bounding box center [354, 329] width 47 height 47
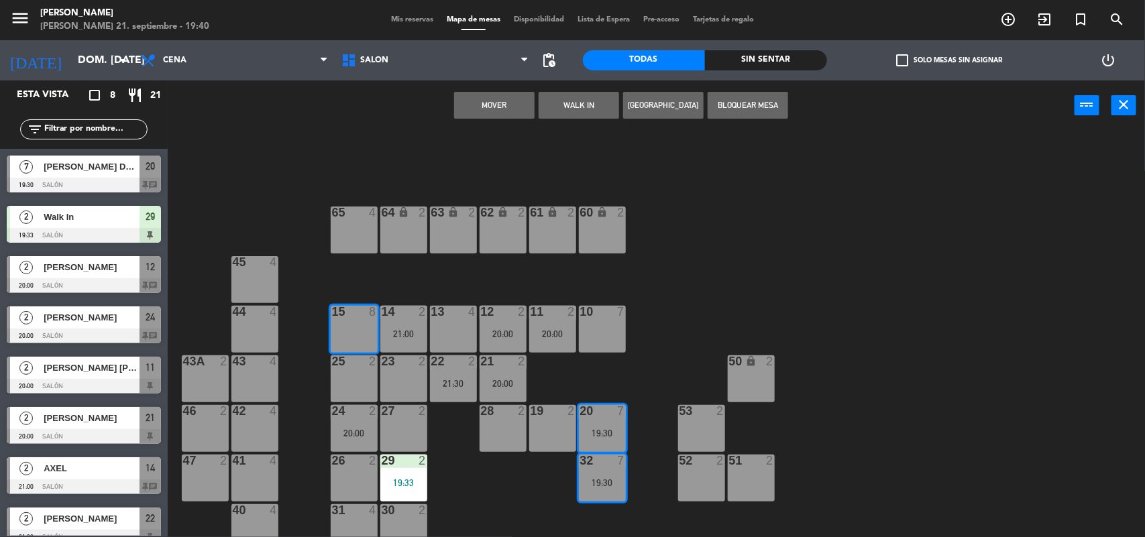
click at [525, 101] on button "Mover" at bounding box center [494, 105] width 81 height 27
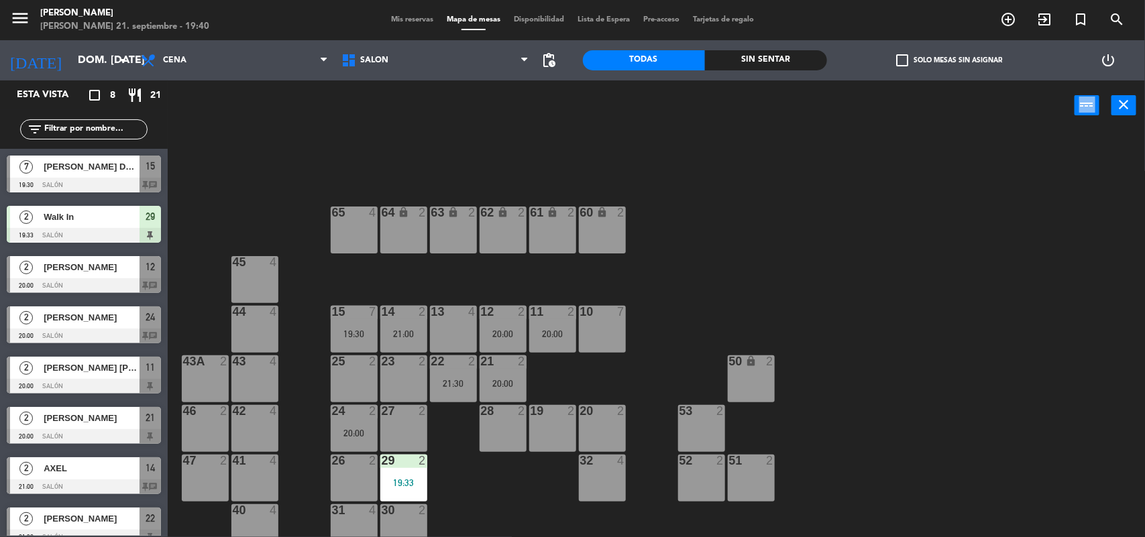
click at [525, 101] on div "power_input close" at bounding box center [621, 106] width 907 height 51
click at [353, 322] on div "15 7 19:30" at bounding box center [354, 329] width 47 height 47
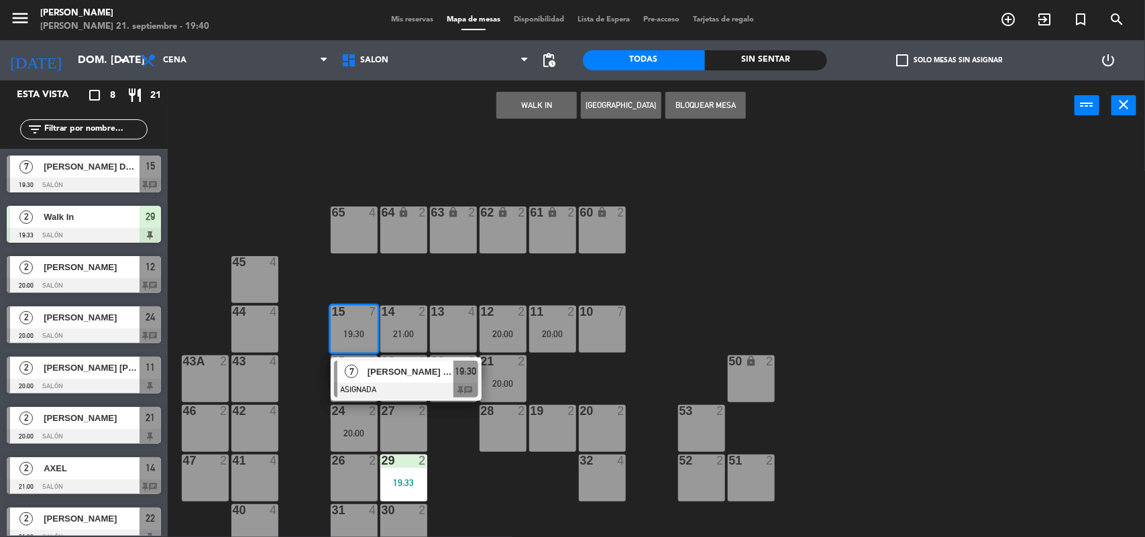
click at [353, 322] on div "15 7 19:30" at bounding box center [354, 329] width 47 height 47
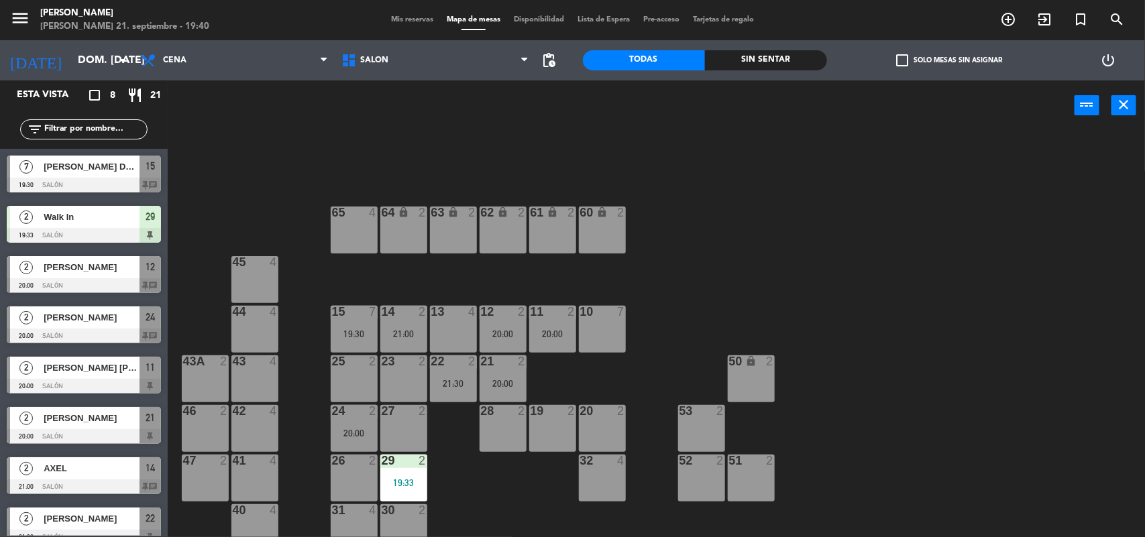
click at [353, 322] on div "15 7 19:30" at bounding box center [354, 329] width 47 height 47
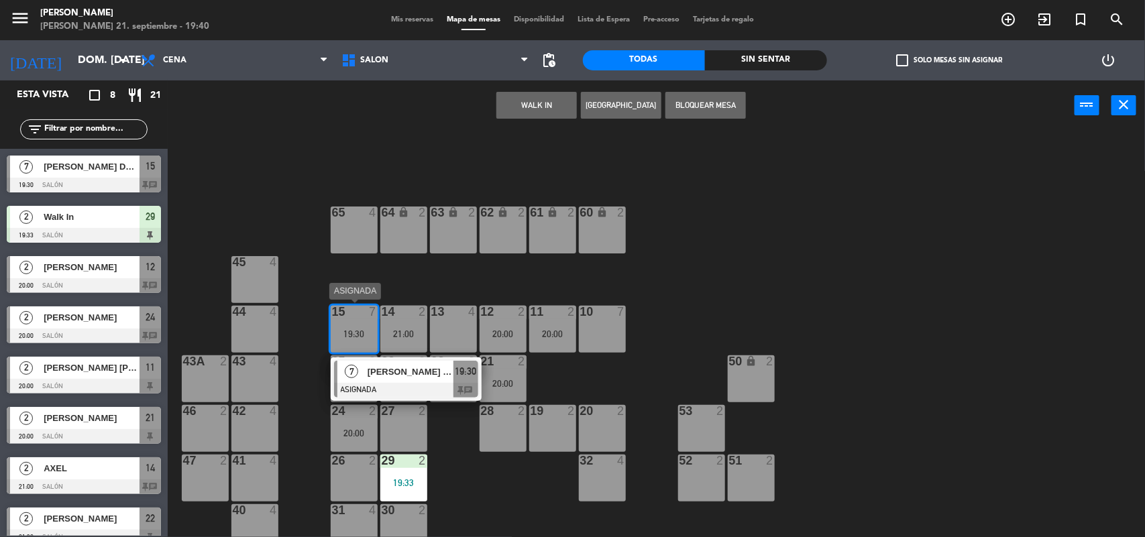
click at [370, 376] on span "[PERSON_NAME] DEL [PERSON_NAME]" at bounding box center [411, 372] width 86 height 14
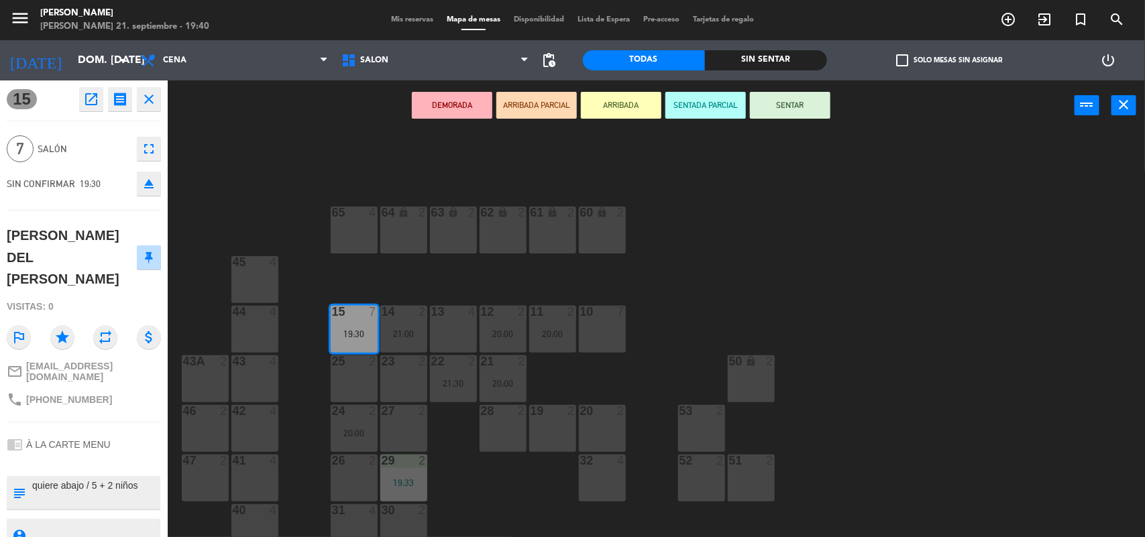
click at [818, 108] on button "SENTAR" at bounding box center [790, 105] width 81 height 27
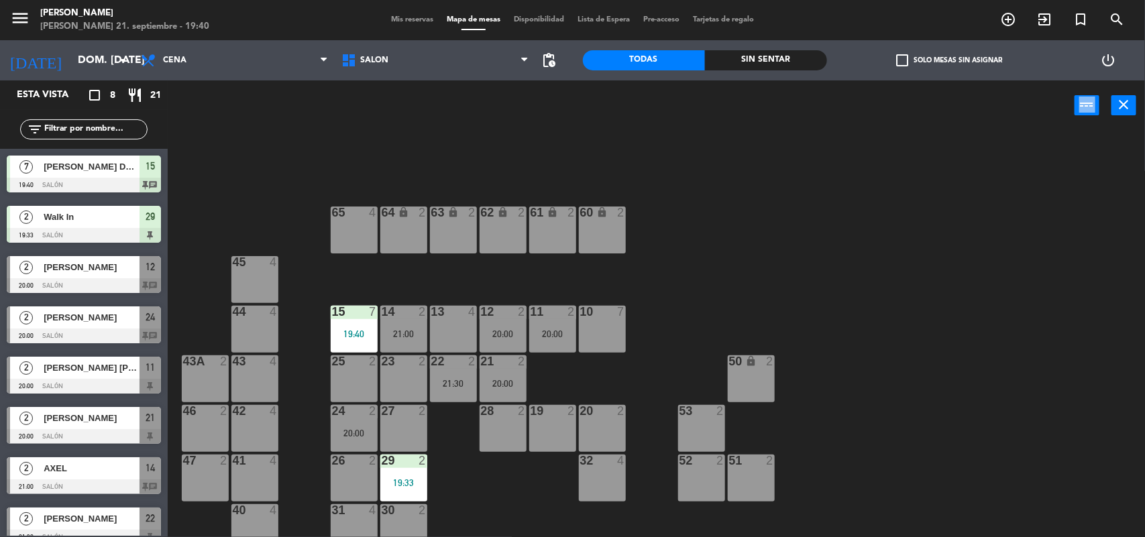
click at [818, 108] on div "power_input close" at bounding box center [621, 106] width 907 height 51
click at [341, 434] on div "20:00" at bounding box center [354, 433] width 47 height 9
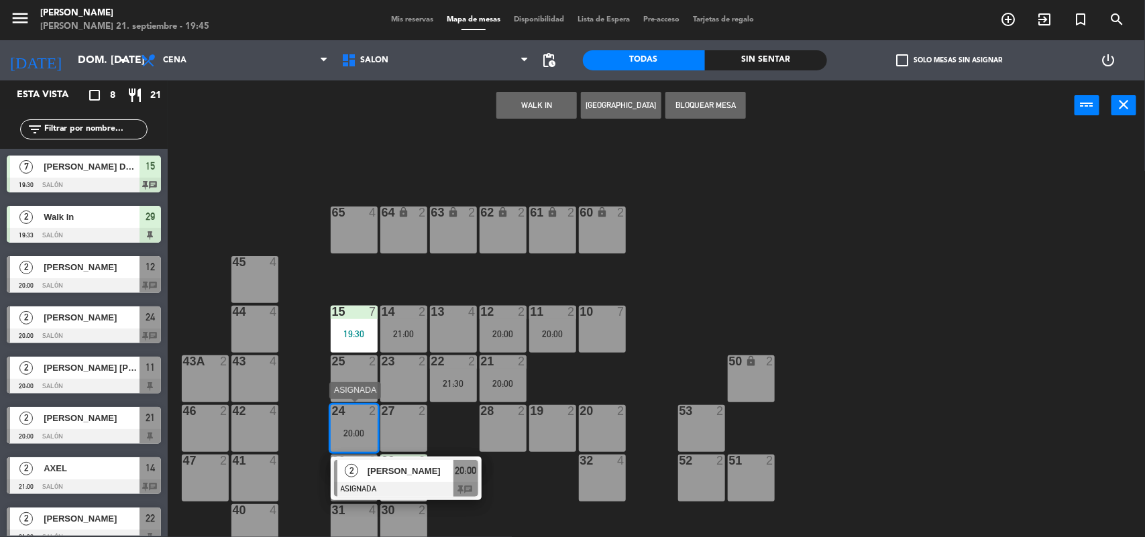
click at [380, 464] on span "[PERSON_NAME]" at bounding box center [411, 471] width 86 height 14
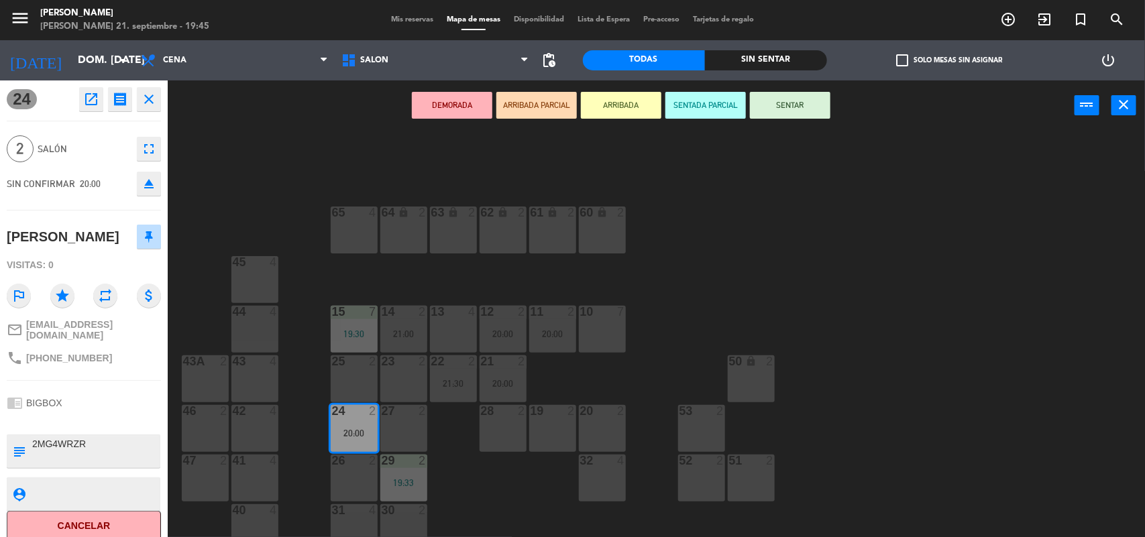
click at [774, 112] on button "SENTAR" at bounding box center [790, 105] width 81 height 27
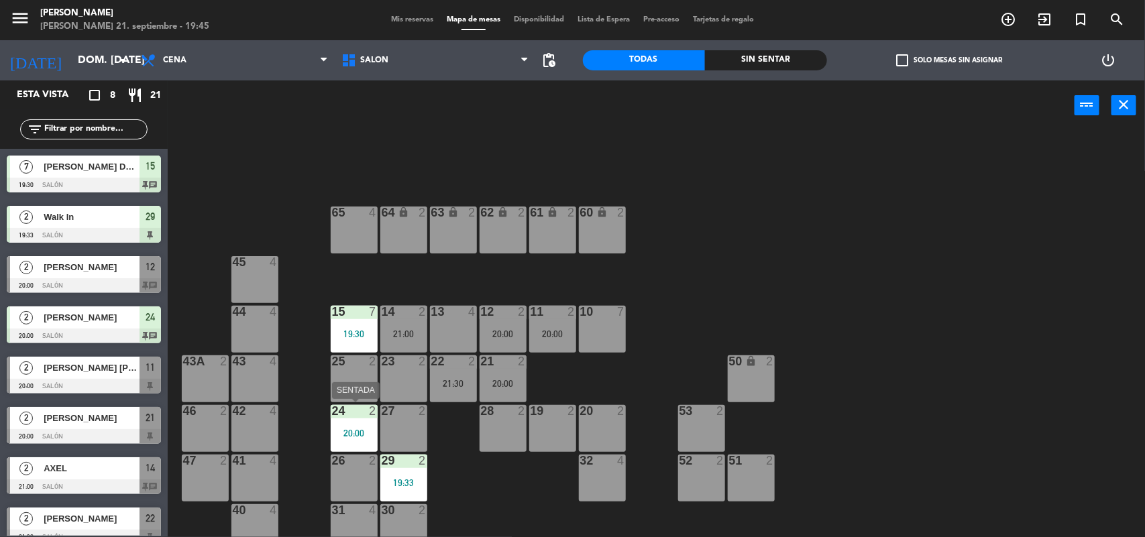
click at [351, 429] on div "20:00" at bounding box center [354, 433] width 47 height 9
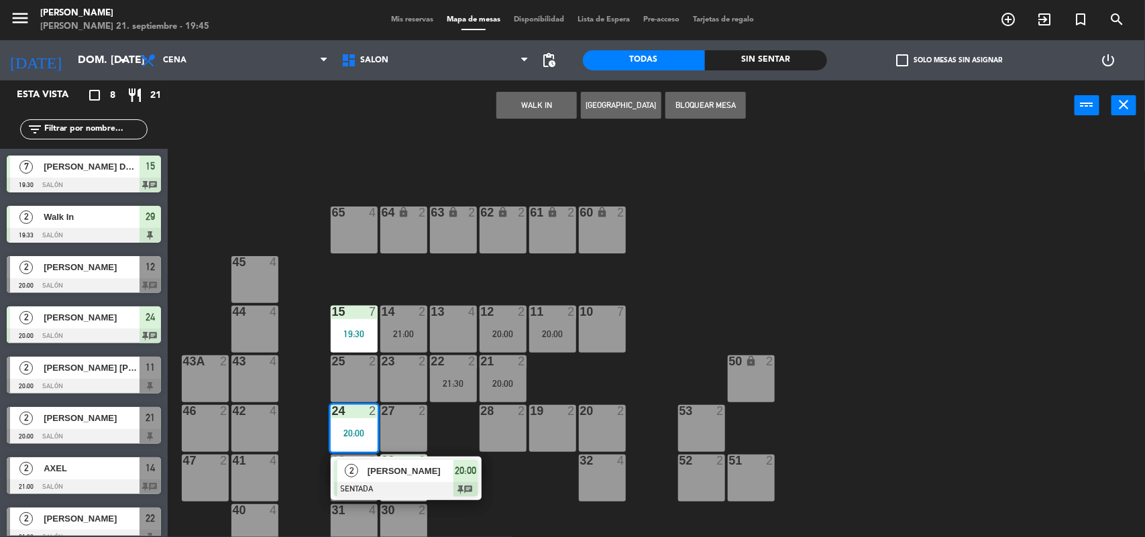
click at [350, 476] on span "2" at bounding box center [351, 470] width 13 height 13
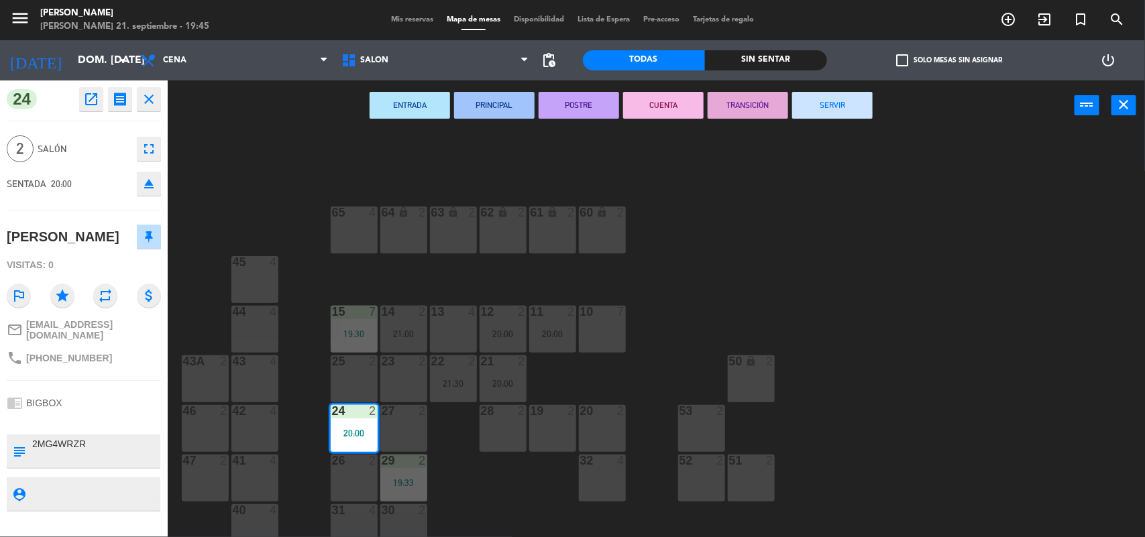
click at [443, 457] on div "64 lock 2 63 lock 2 62 lock 2 61 lock 2 60 lock 2 65 4 45 4 10 7 15 7 19:30 13 …" at bounding box center [662, 336] width 966 height 407
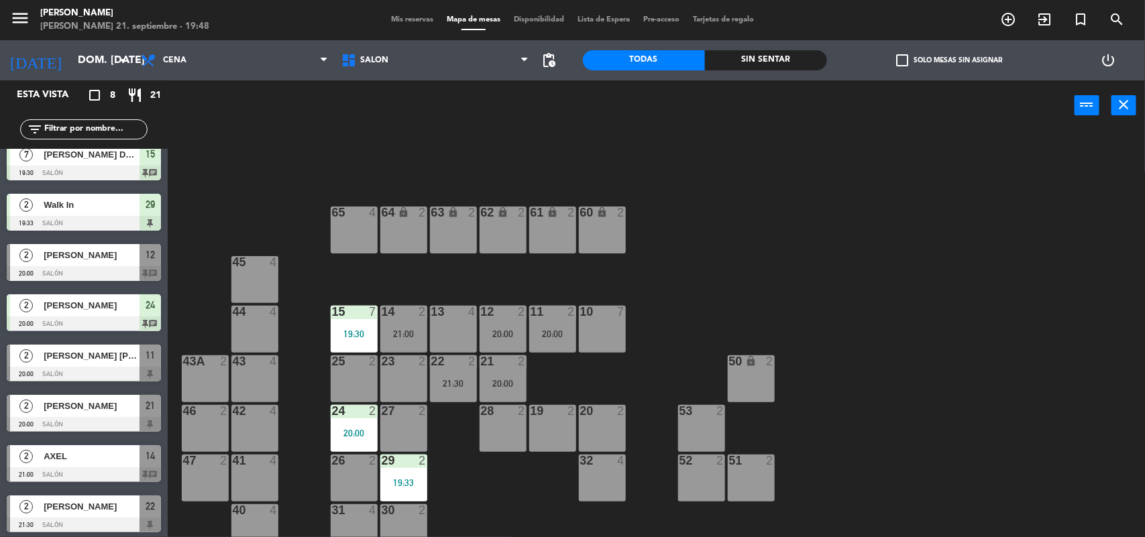
scroll to position [15, 0]
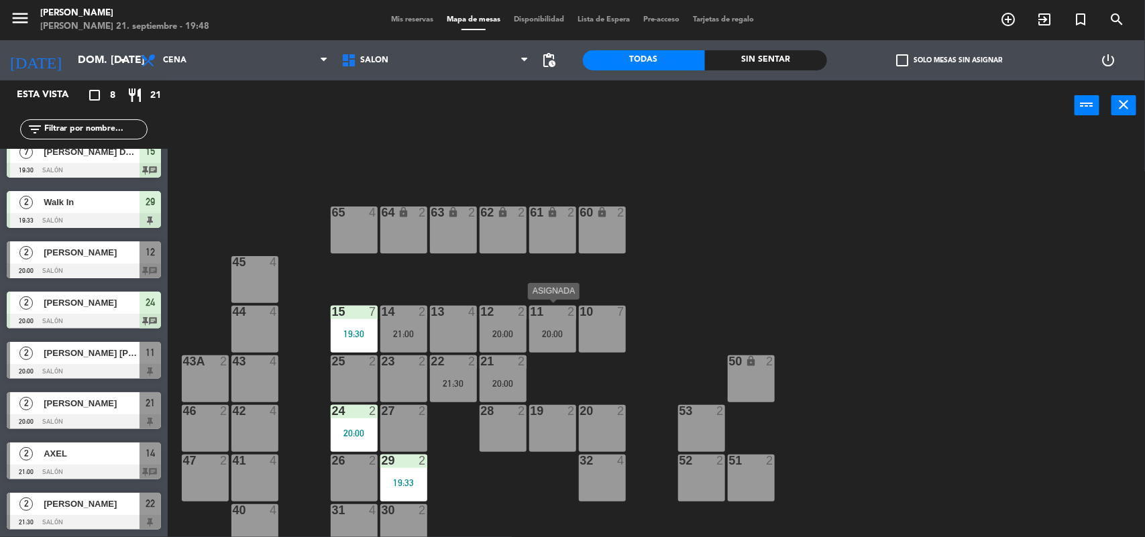
click at [544, 329] on div "20:00" at bounding box center [552, 333] width 47 height 9
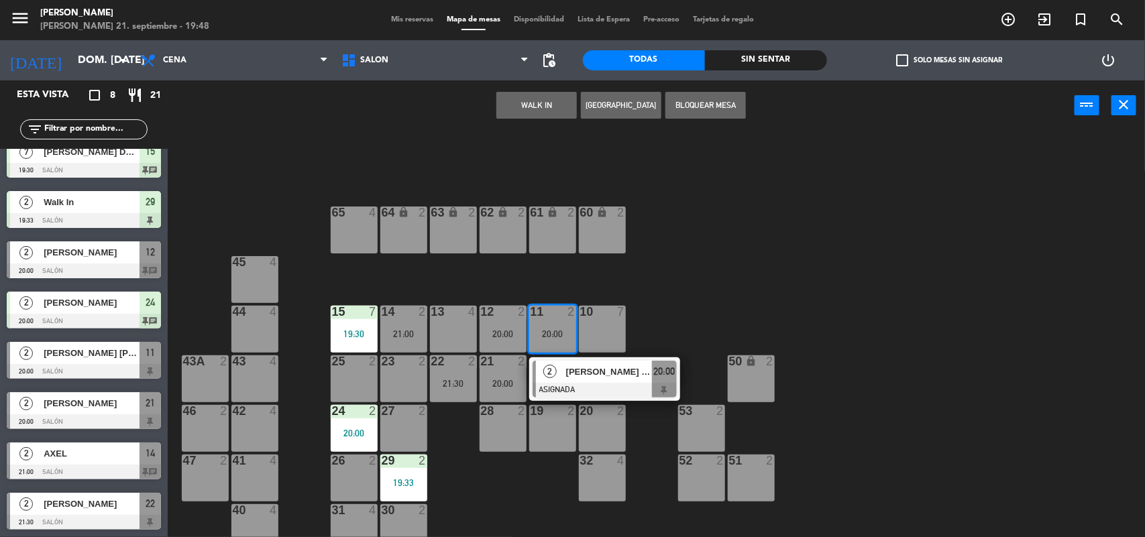
click at [844, 295] on div "64 lock 2 63 lock 2 62 lock 2 61 lock 2 60 lock 2 65 4 45 4 10 7 15 7 19:30 13 …" at bounding box center [662, 336] width 966 height 407
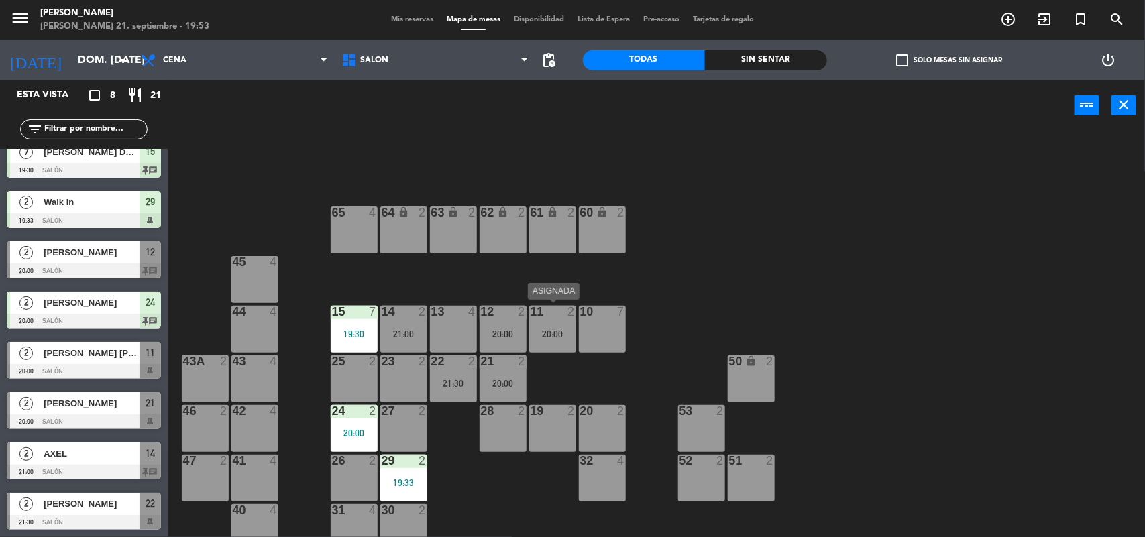
click at [567, 329] on div "20:00" at bounding box center [552, 333] width 47 height 9
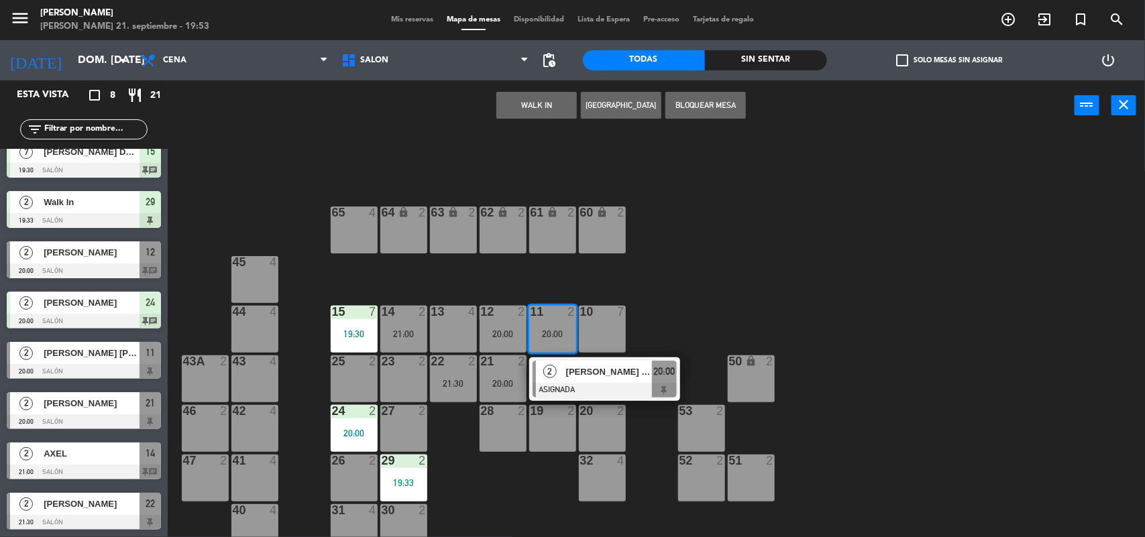
click at [562, 388] on div "2 [PERSON_NAME] [PERSON_NAME] [PERSON_NAME] [PERSON_NAME] ASIGNADA 20:00" at bounding box center [604, 380] width 171 height 44
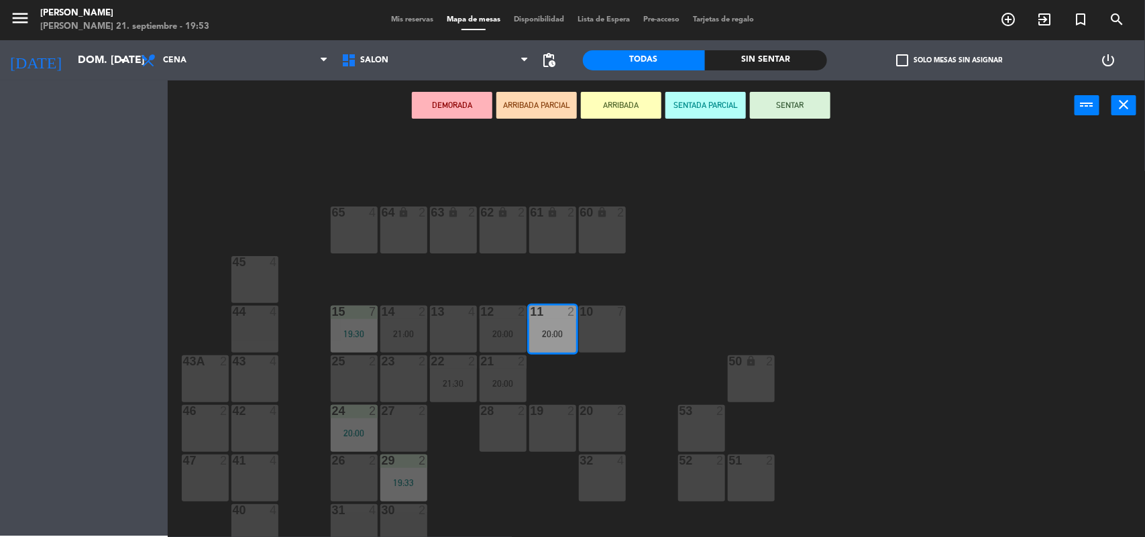
click at [562, 388] on div "64 lock 2 63 lock 2 62 lock 2 61 lock 2 60 lock 2 65 4 45 4 10 7 15 7 19:30 13 …" at bounding box center [662, 336] width 966 height 407
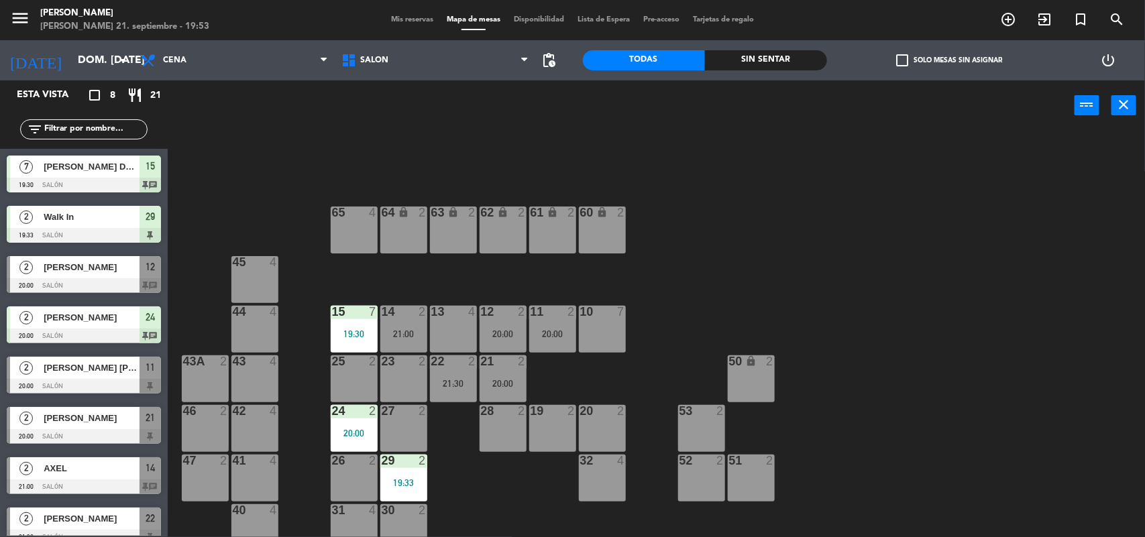
click at [535, 334] on div "20:00" at bounding box center [552, 333] width 47 height 9
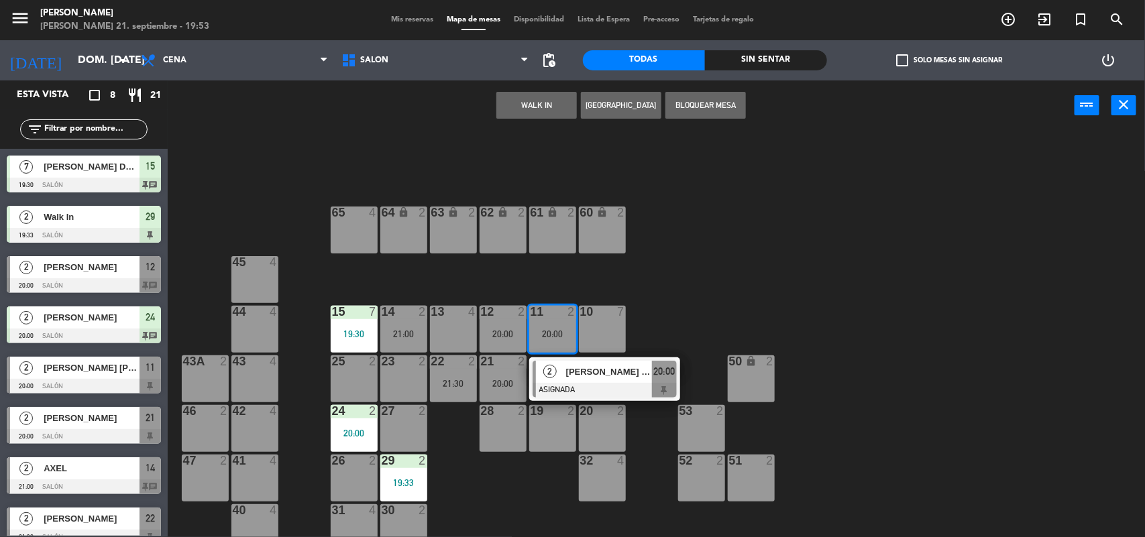
click at [572, 392] on div at bounding box center [605, 390] width 144 height 15
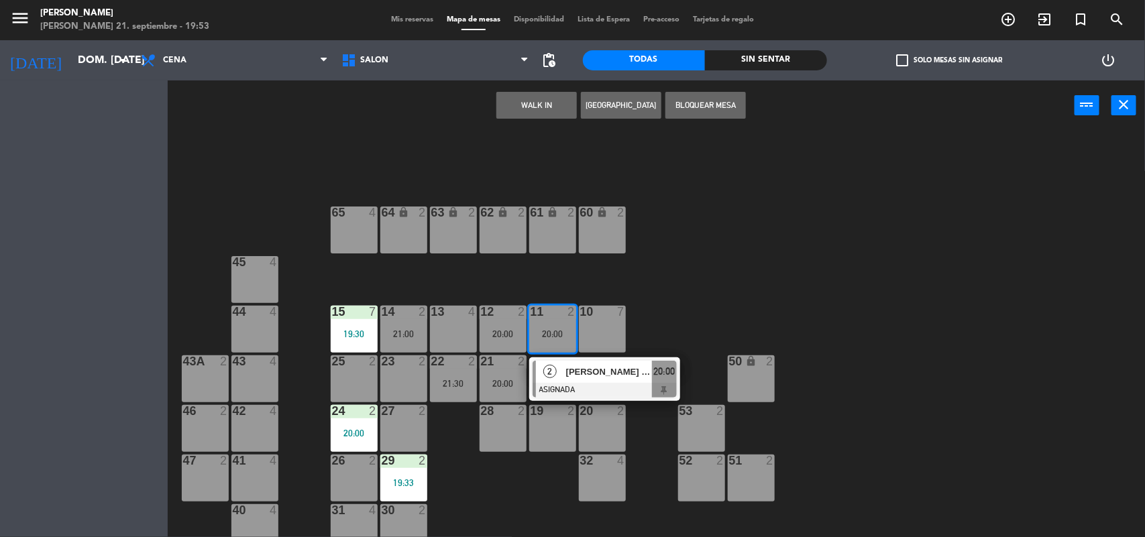
click at [572, 392] on div "64 lock 2 63 lock 2 62 lock 2 61 lock 2 60 lock 2 65 4 45 4 10 7 15 7 19:30 13 …" at bounding box center [662, 336] width 966 height 407
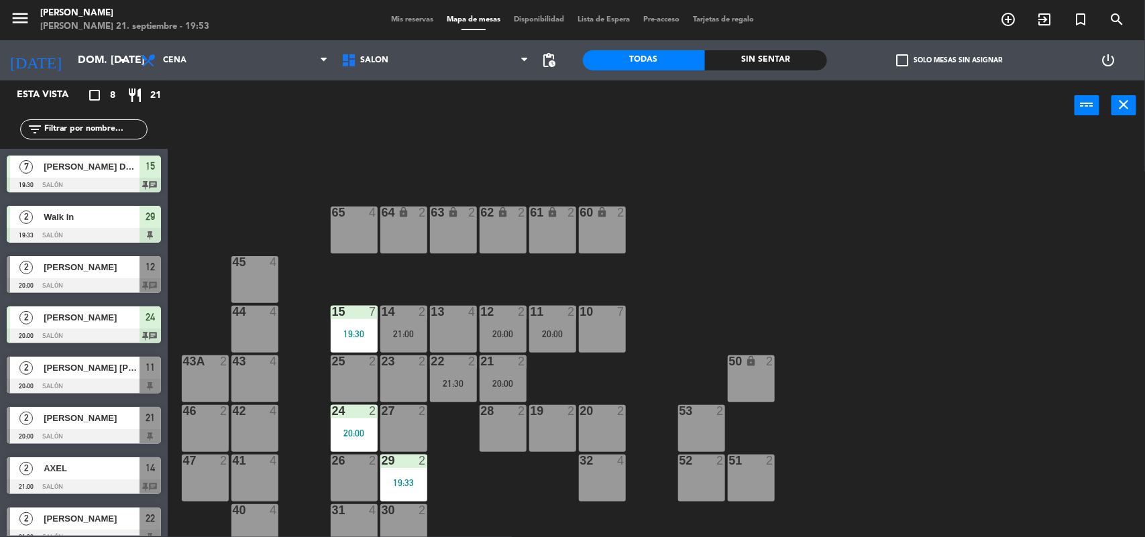
click at [553, 322] on div "11 2 20:00" at bounding box center [552, 329] width 47 height 47
click at [555, 329] on div "20:00" at bounding box center [552, 333] width 47 height 9
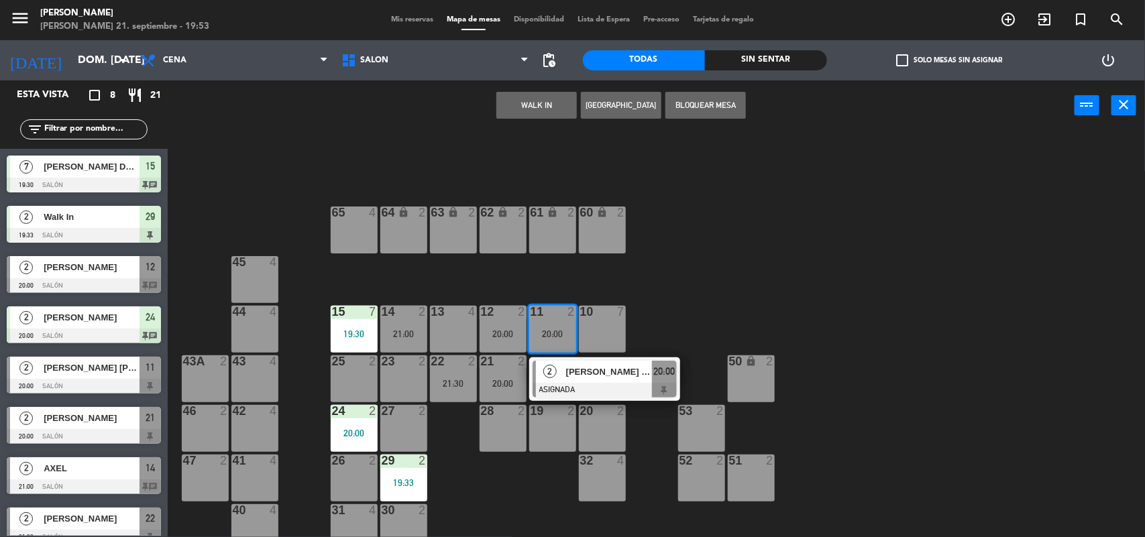
click at [570, 371] on span "[PERSON_NAME] [PERSON_NAME] [PERSON_NAME] [PERSON_NAME]" at bounding box center [609, 372] width 86 height 14
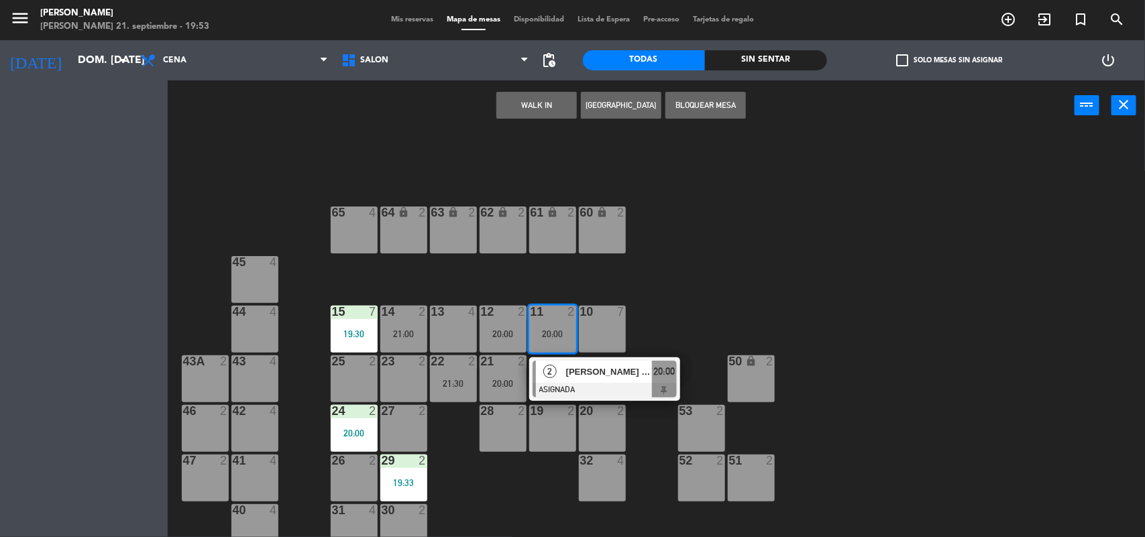
click at [570, 371] on div "64 lock 2 63 lock 2 62 lock 2 61 lock 2 60 lock 2 65 4 45 4 10 7 15 7 19:30 13 …" at bounding box center [662, 336] width 966 height 407
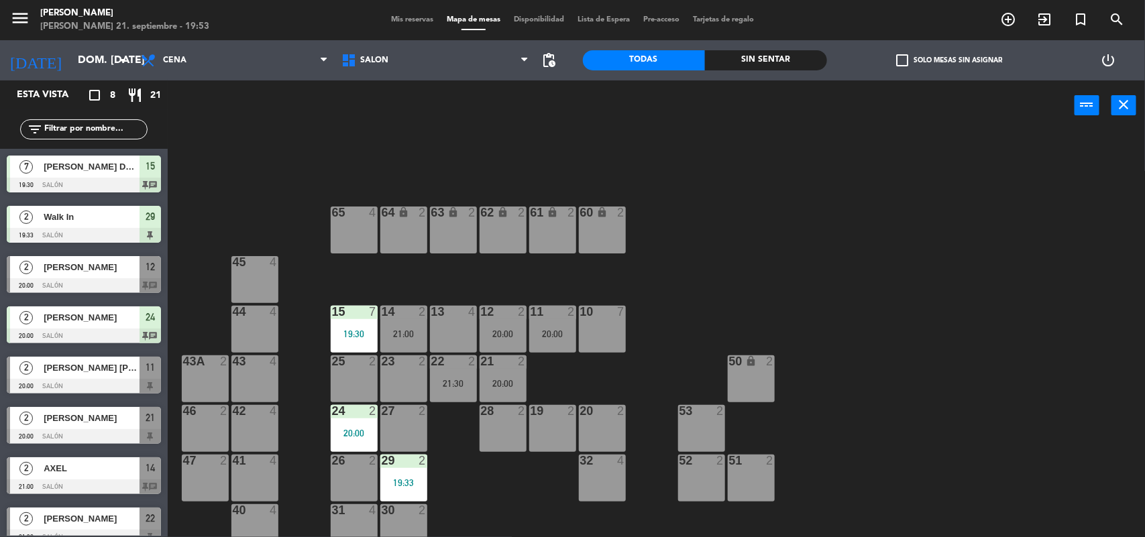
click at [558, 323] on div "11 2 20:00" at bounding box center [552, 329] width 47 height 47
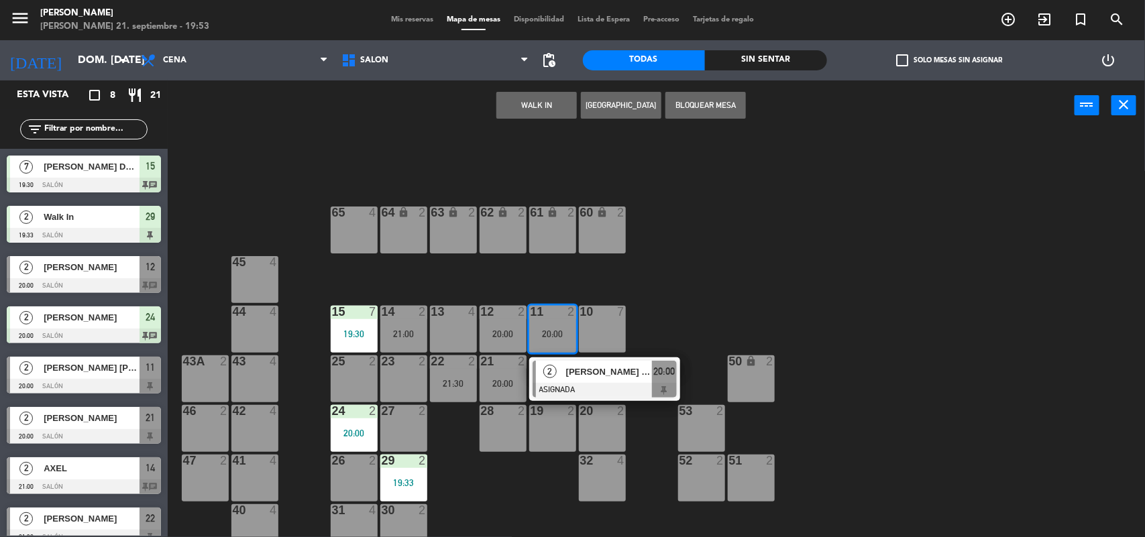
click at [580, 371] on span "[PERSON_NAME] [PERSON_NAME] [PERSON_NAME] [PERSON_NAME]" at bounding box center [609, 372] width 86 height 14
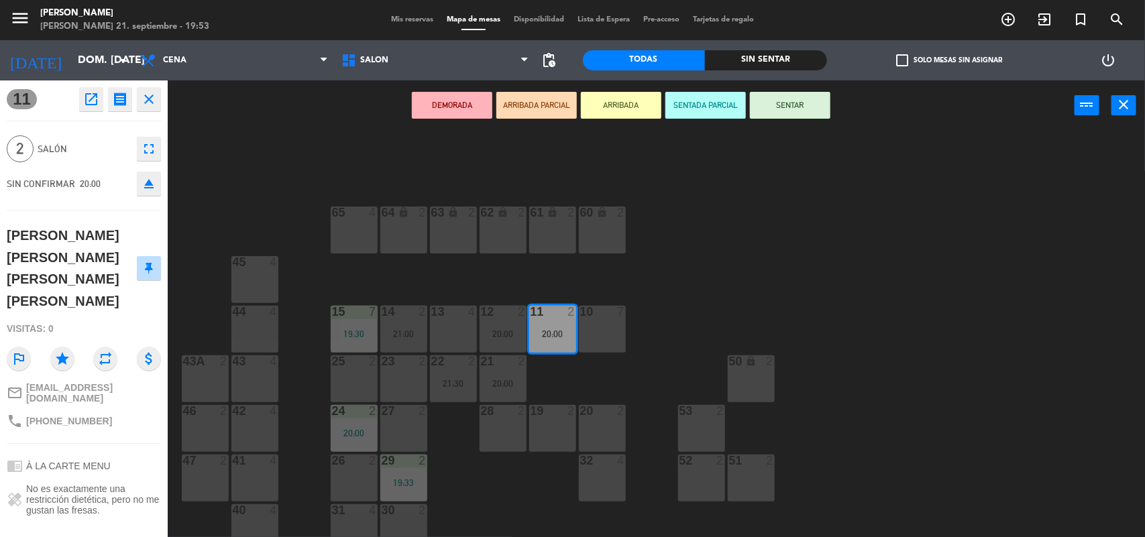
drag, startPoint x: 774, startPoint y: 107, endPoint x: 762, endPoint y: 115, distance: 13.6
click at [770, 105] on button "SENTAR" at bounding box center [790, 105] width 81 height 27
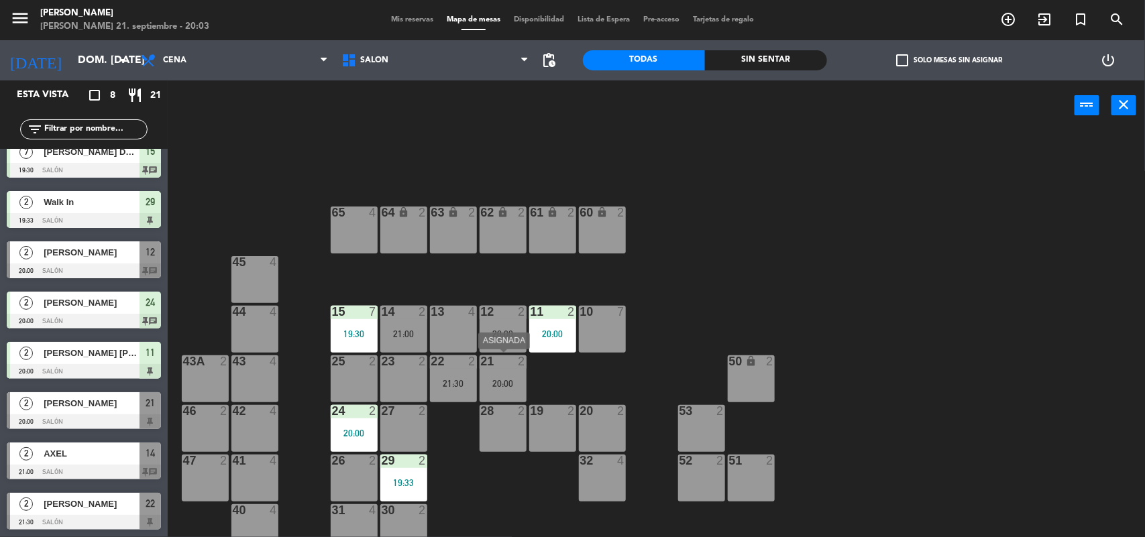
click at [494, 388] on div "21 2 20:00" at bounding box center [503, 379] width 47 height 47
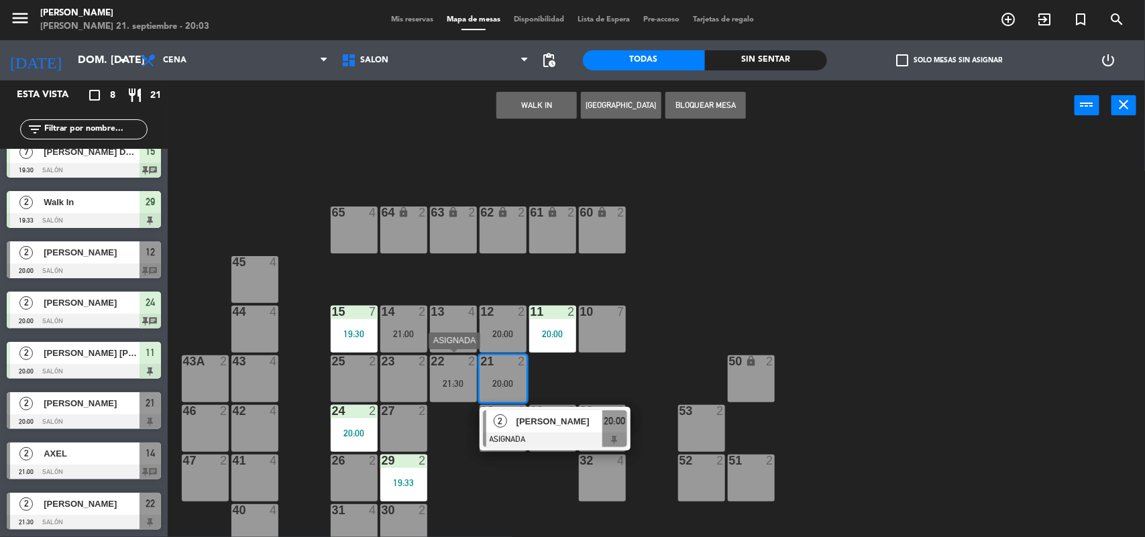
click at [443, 382] on div "21:30" at bounding box center [453, 383] width 47 height 9
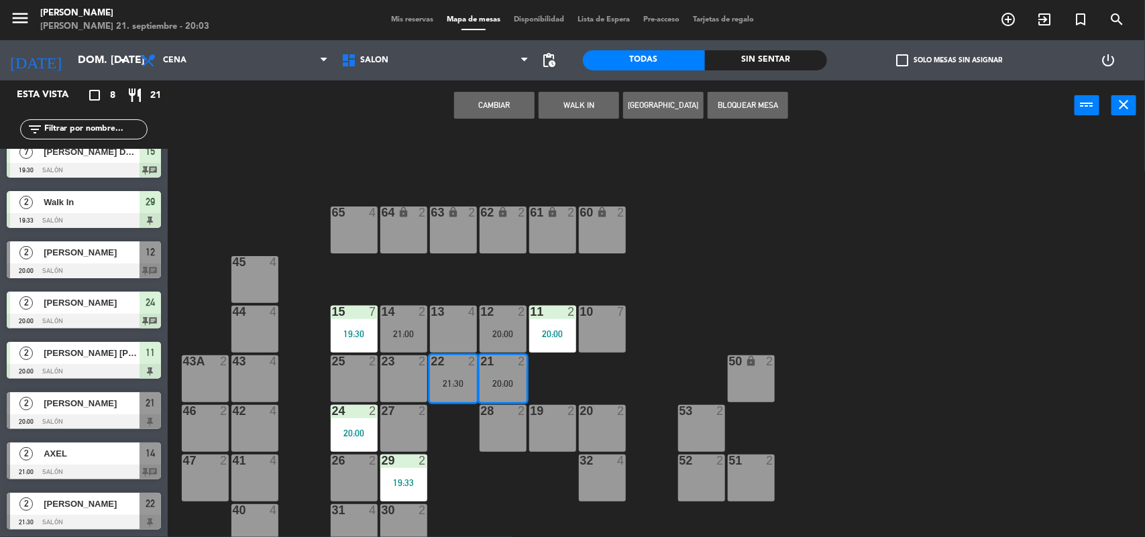
click at [507, 108] on button "Cambiar" at bounding box center [494, 105] width 81 height 27
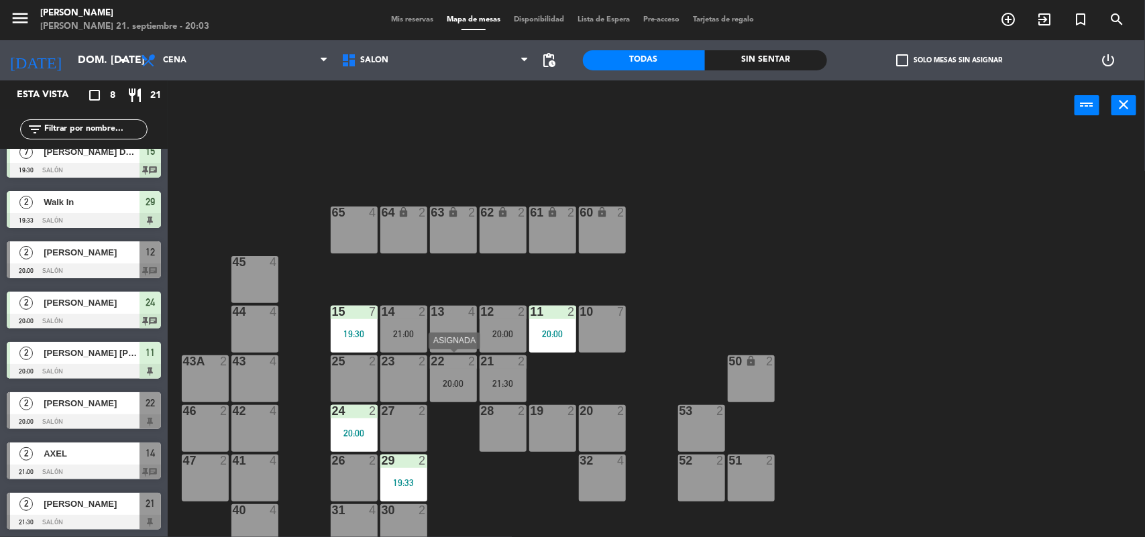
click at [460, 374] on div "22 2 20:00" at bounding box center [453, 379] width 47 height 47
click at [448, 381] on div "20:00" at bounding box center [453, 383] width 47 height 9
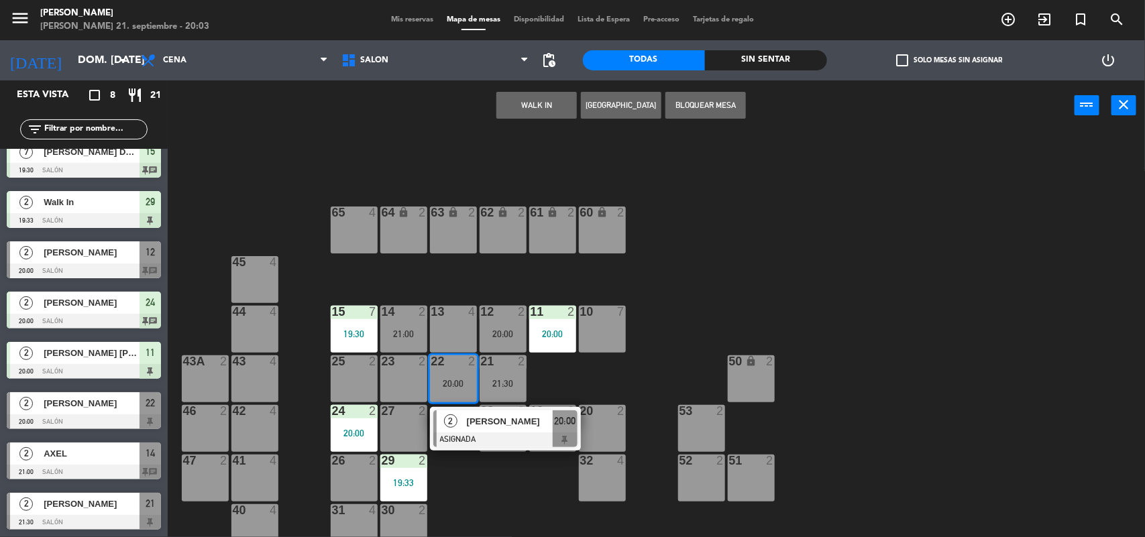
click at [464, 411] on div "2" at bounding box center [451, 422] width 29 height 22
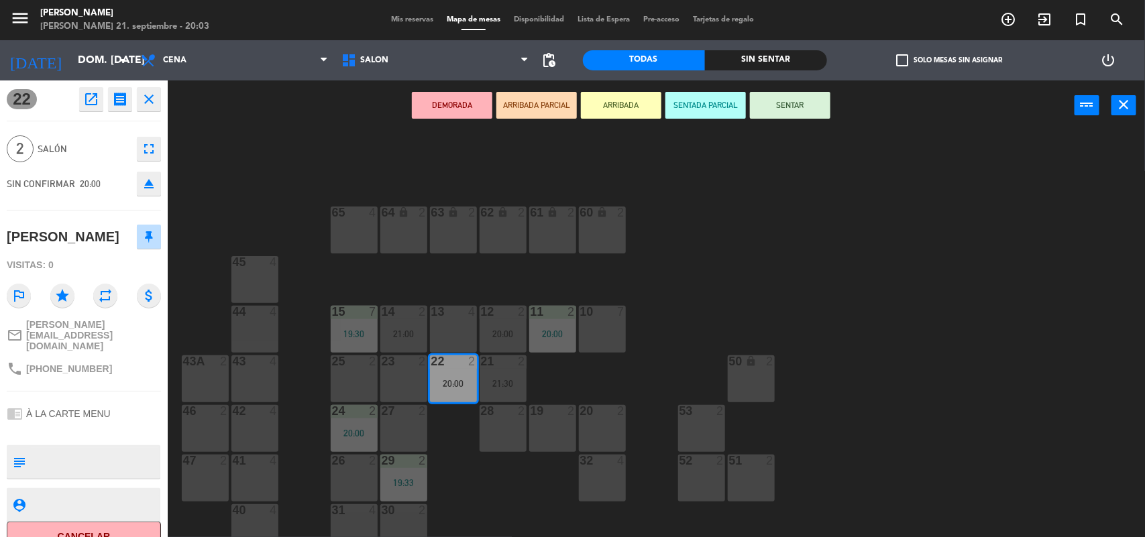
click at [776, 102] on button "SENTAR" at bounding box center [790, 105] width 81 height 27
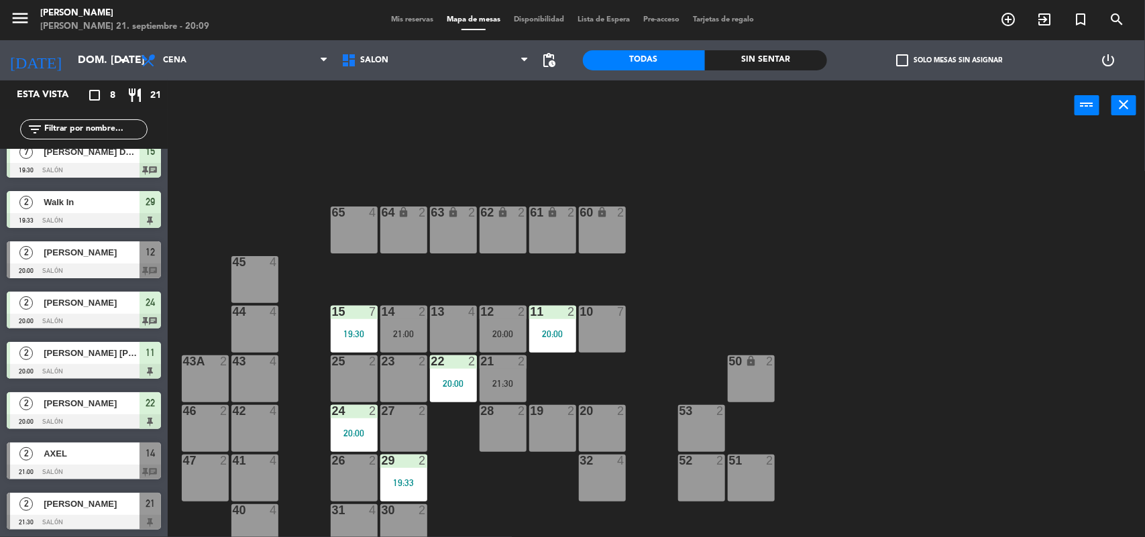
click at [398, 18] on span "Mis reservas" at bounding box center [412, 19] width 56 height 7
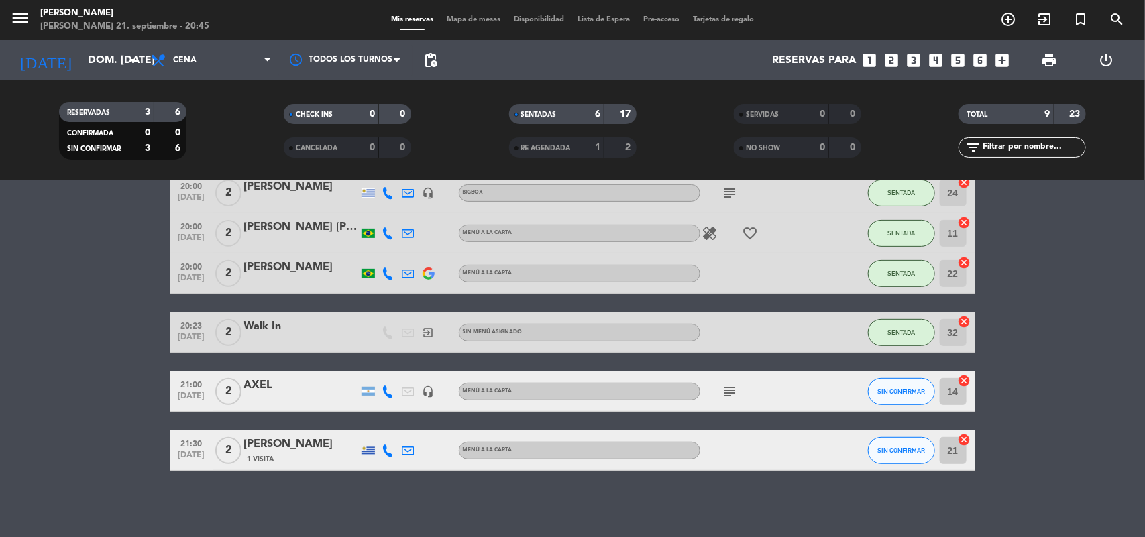
scroll to position [229, 0]
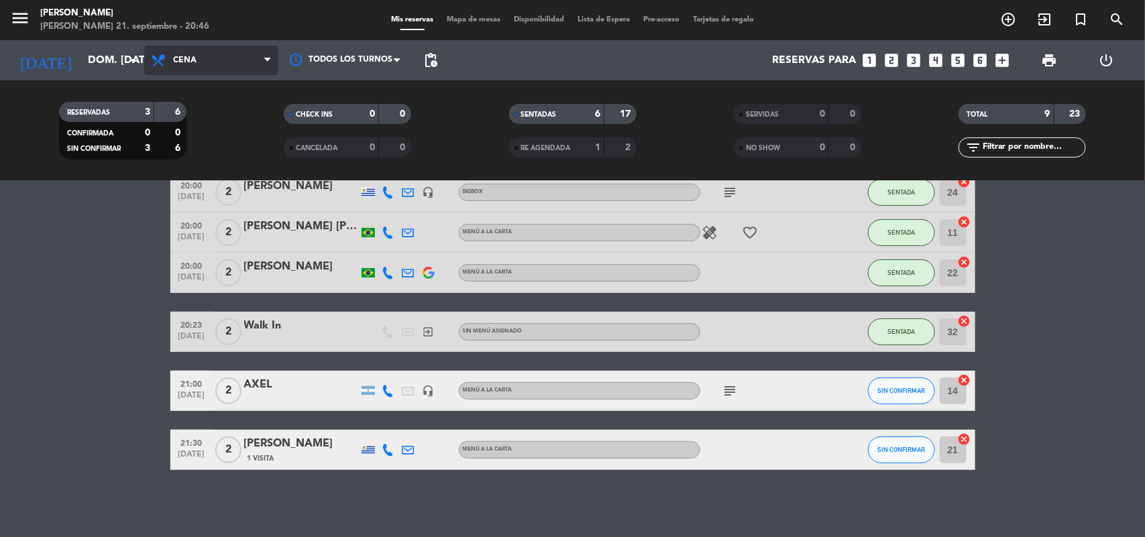
click at [195, 58] on span "Cena" at bounding box center [184, 60] width 23 height 9
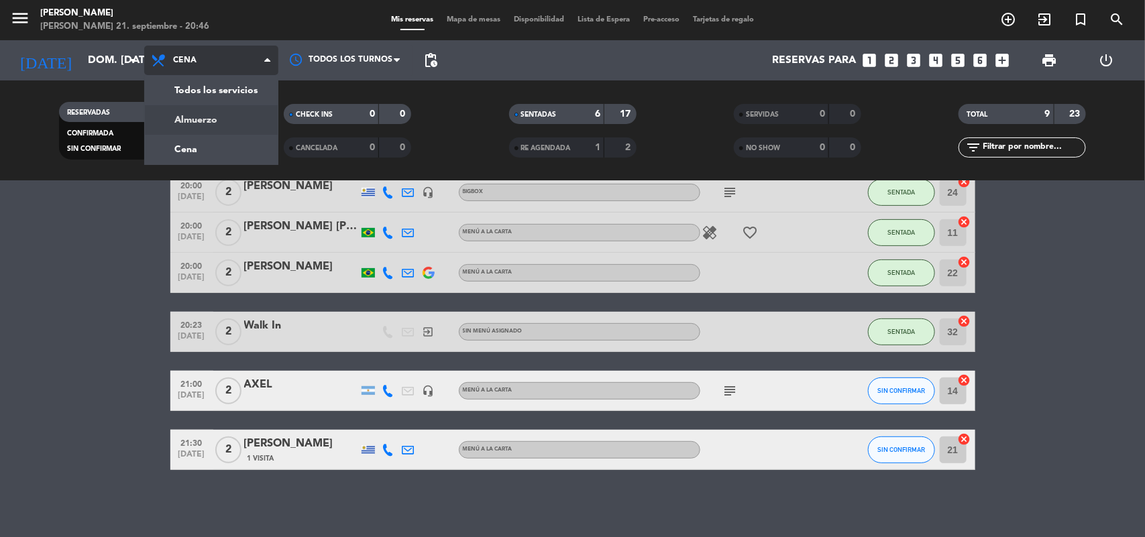
click at [213, 121] on div "menu [PERSON_NAME] 21. septiembre - 20:46 Mis reservas Mapa de mesas Disponibil…" at bounding box center [572, 90] width 1145 height 181
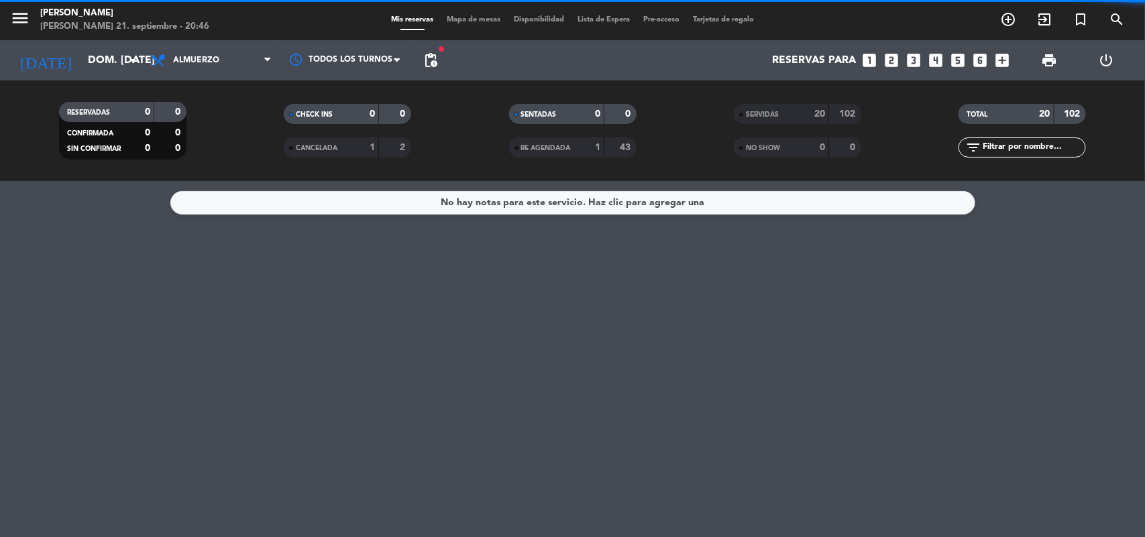
scroll to position [0, 0]
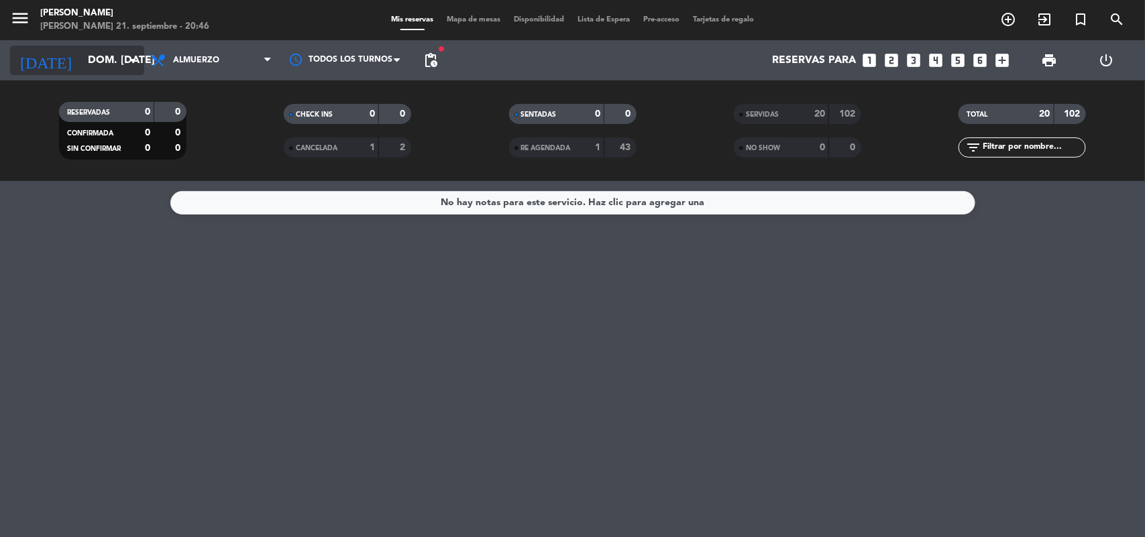
click at [121, 54] on input "dom. [DATE]" at bounding box center [152, 61] width 142 height 26
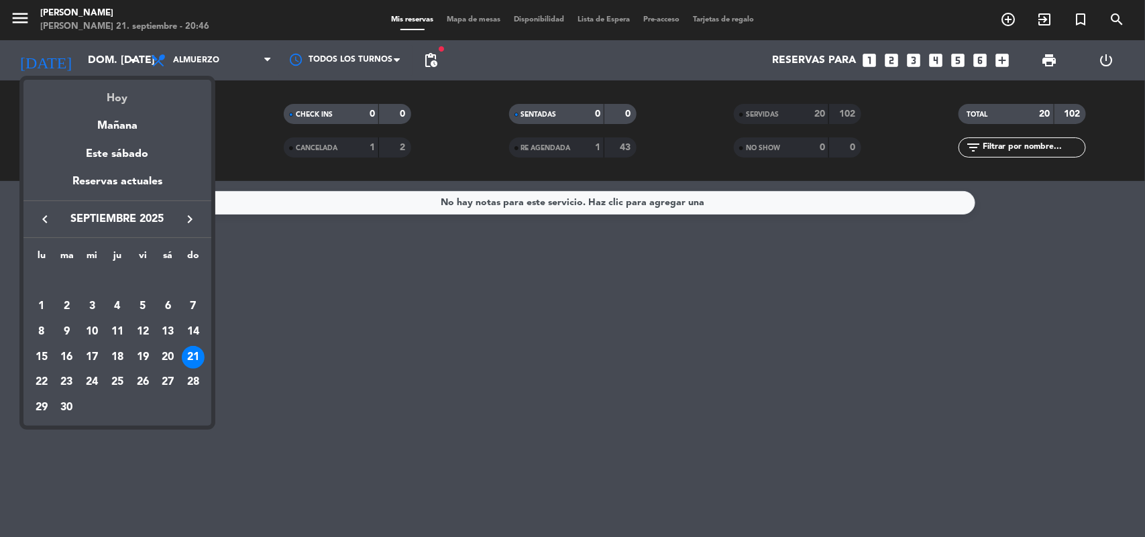
click at [138, 98] on div "Hoy" at bounding box center [117, 94] width 188 height 28
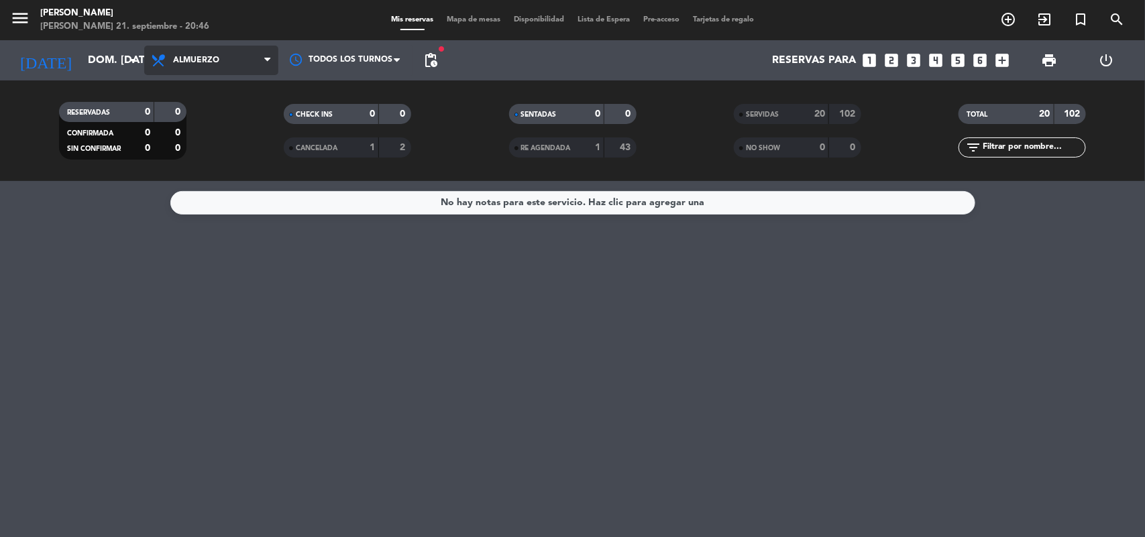
click at [173, 64] on span "Almuerzo" at bounding box center [196, 60] width 46 height 9
click at [211, 150] on div "menu [PERSON_NAME] 21. septiembre - 20:46 Mis reservas Mapa de mesas Disponibil…" at bounding box center [572, 90] width 1145 height 181
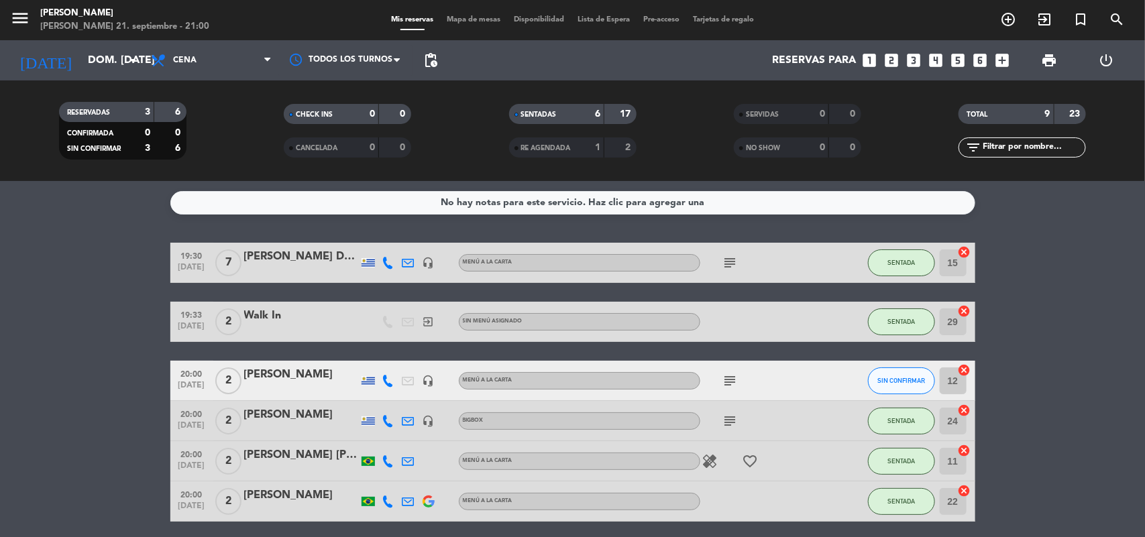
click at [254, 377] on div "[PERSON_NAME]" at bounding box center [301, 374] width 114 height 17
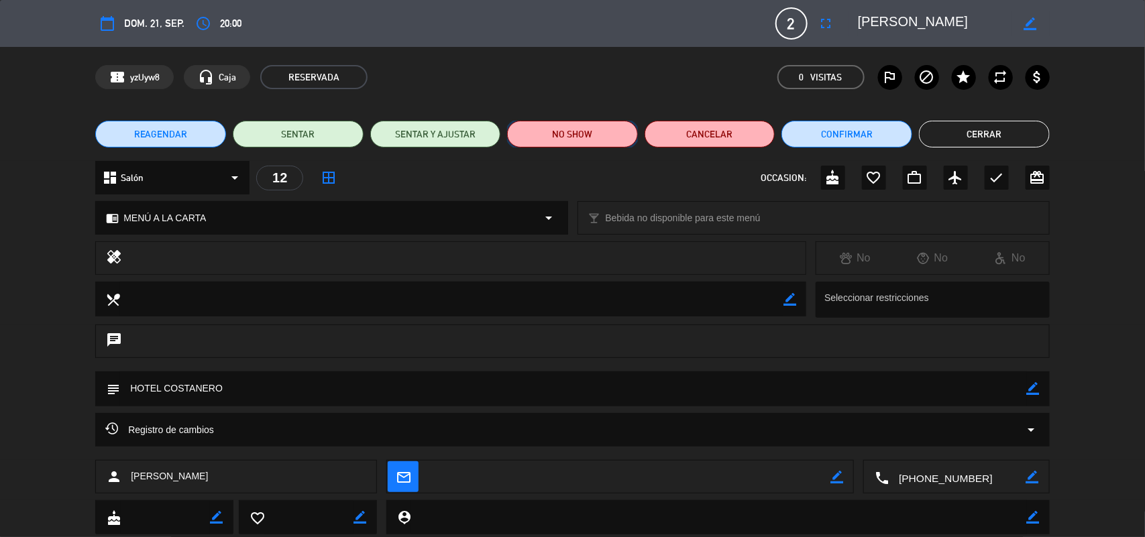
click at [531, 141] on button "NO SHOW" at bounding box center [572, 134] width 131 height 27
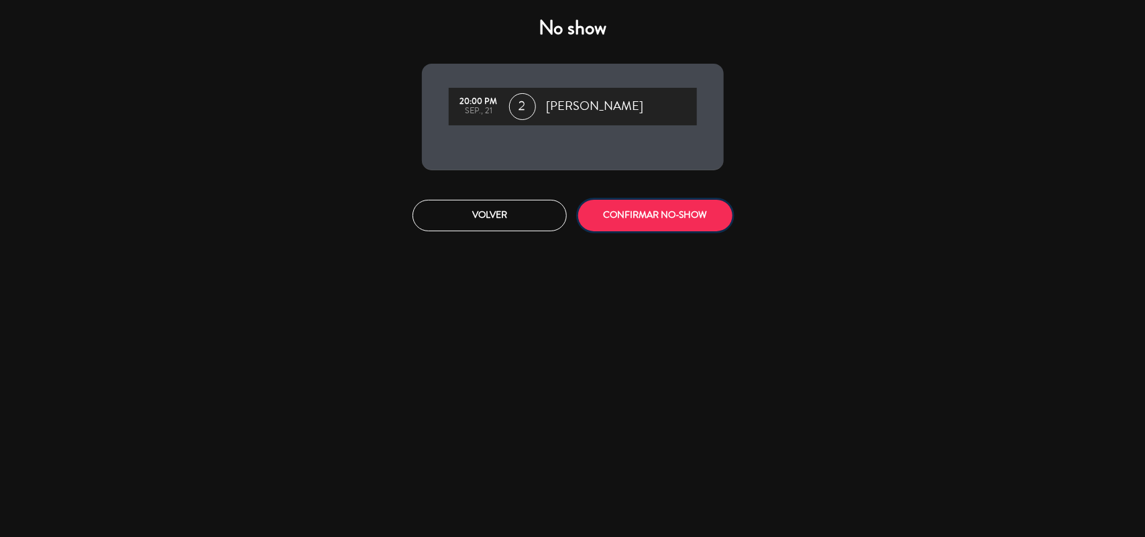
click at [639, 221] on button "CONFIRMAR NO-SHOW" at bounding box center [655, 216] width 154 height 32
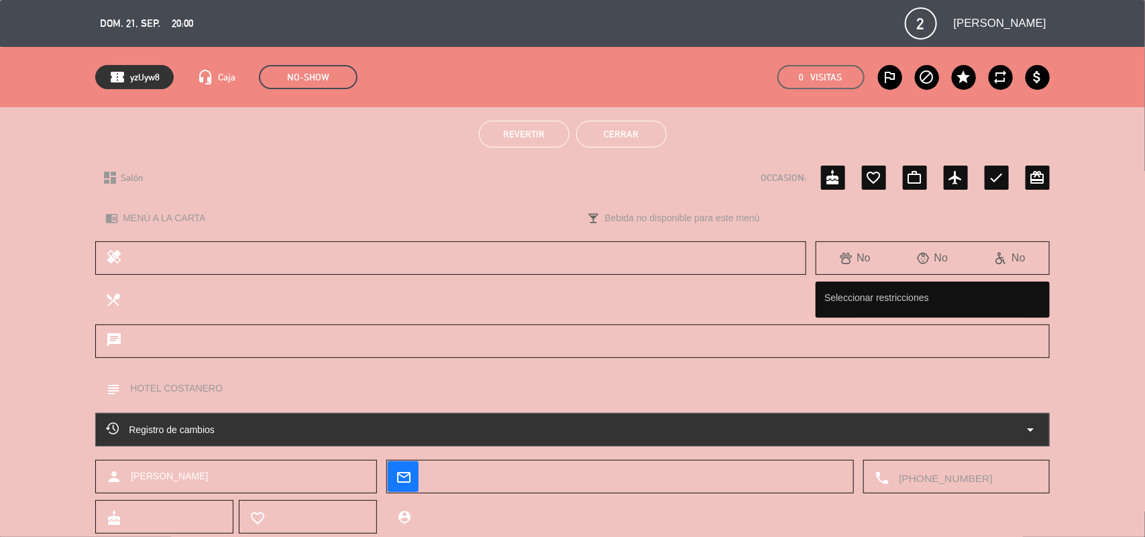
click at [629, 125] on button "Cerrar" at bounding box center [621, 134] width 91 height 27
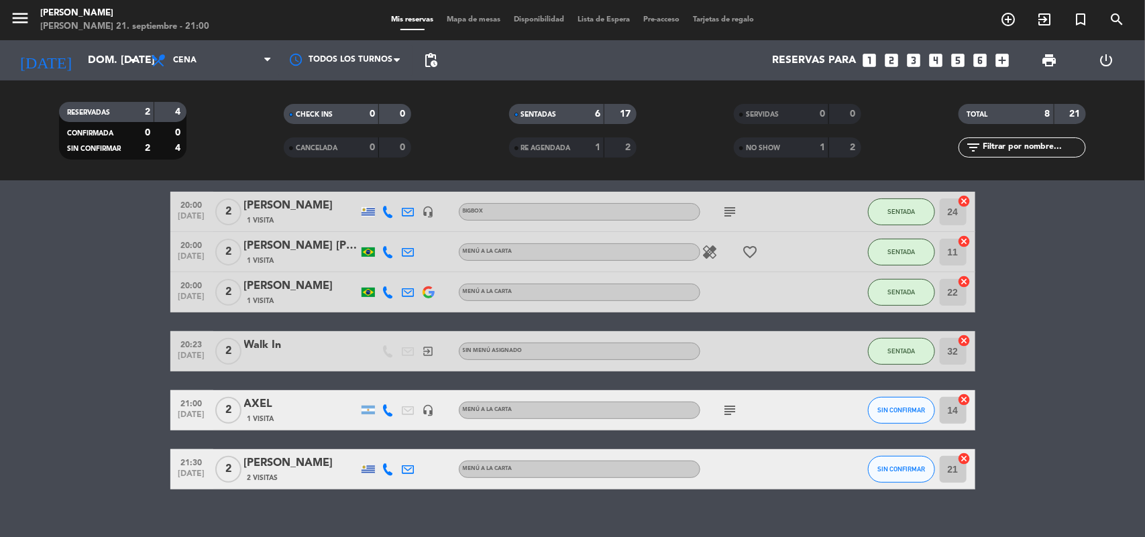
scroll to position [189, 0]
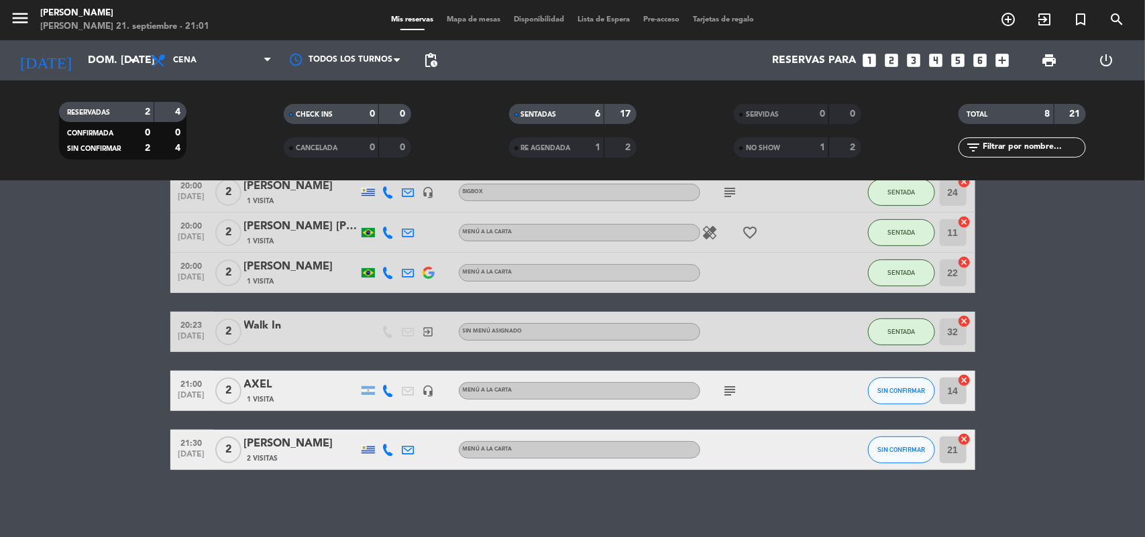
click at [963, 376] on icon "cancel" at bounding box center [964, 380] width 13 height 13
click at [951, 391] on icon "border_all" at bounding box center [955, 391] width 16 height 16
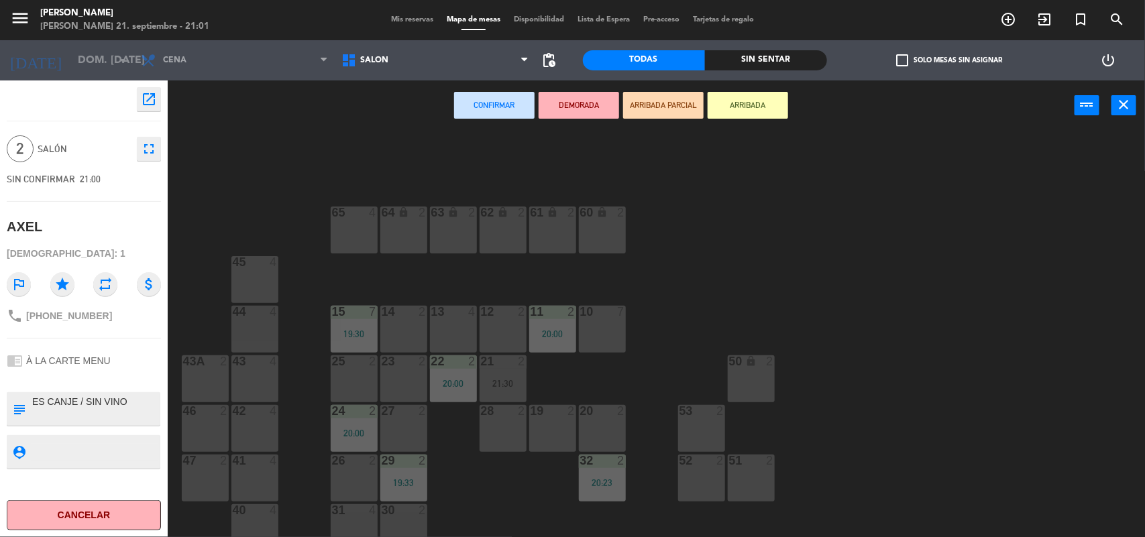
click at [487, 322] on div "12 2" at bounding box center [503, 329] width 47 height 47
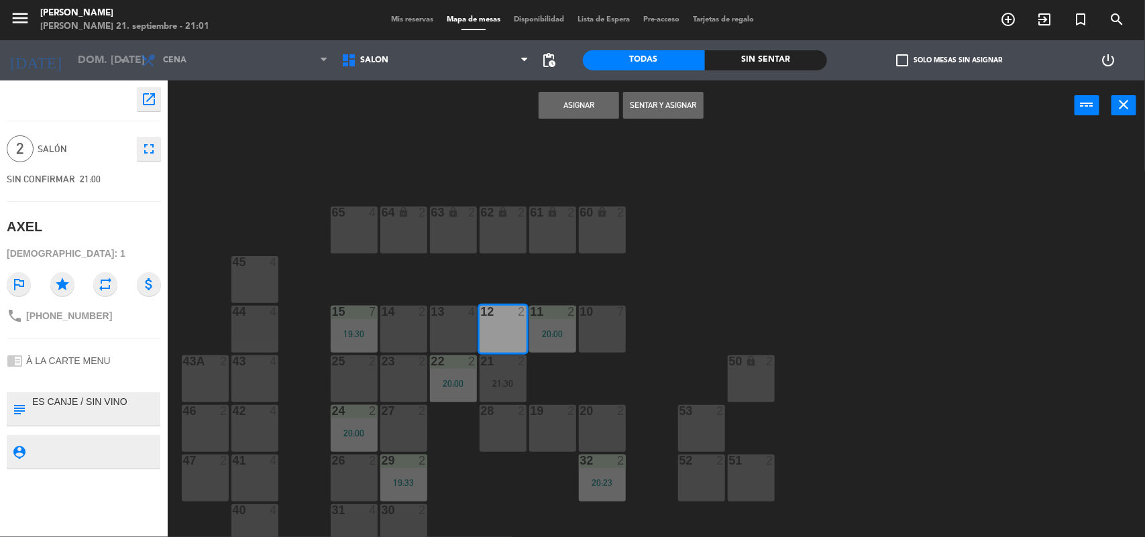
click at [588, 107] on button "Asignar" at bounding box center [579, 105] width 81 height 27
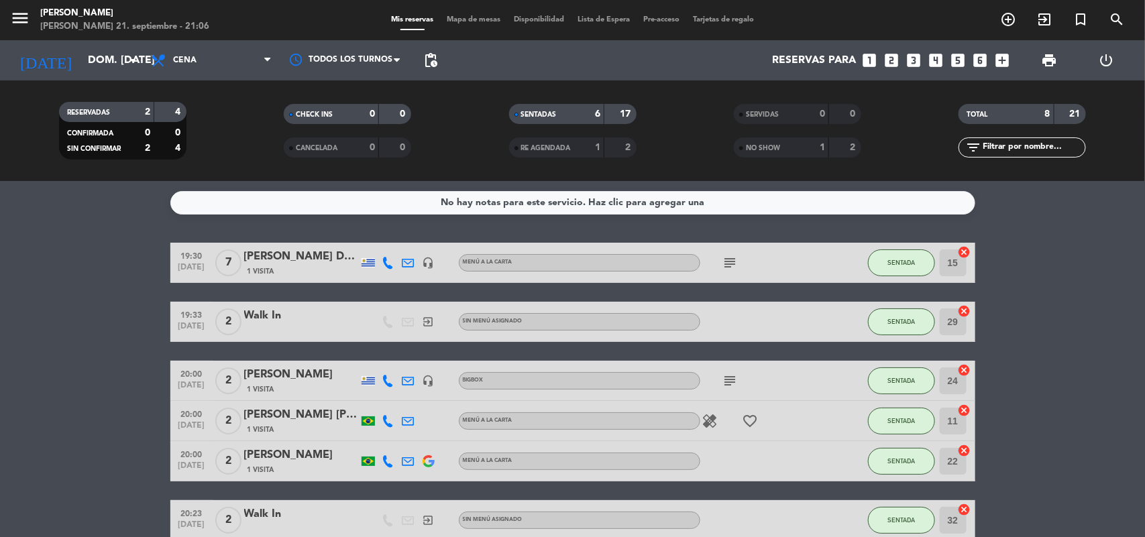
click at [452, 20] on span "Mapa de mesas" at bounding box center [473, 19] width 67 height 7
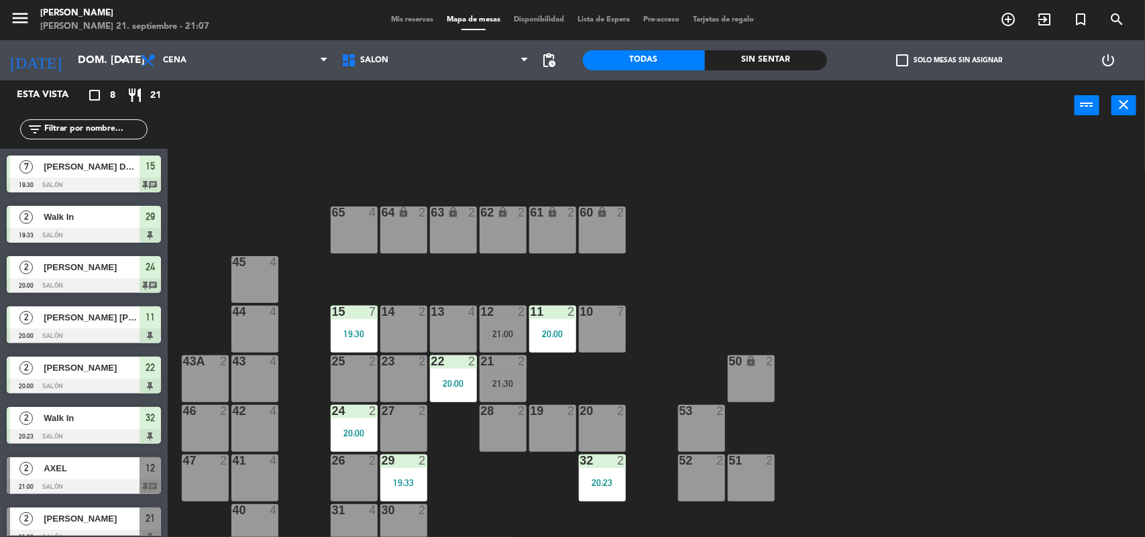
click at [452, 331] on div "13 4" at bounding box center [453, 329] width 47 height 47
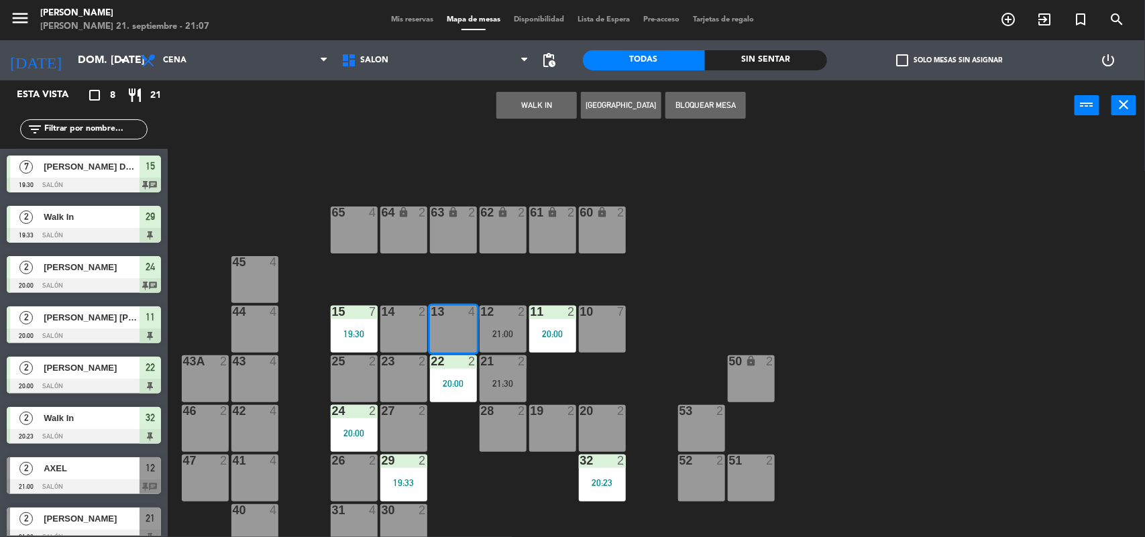
click at [525, 97] on button "WALK IN" at bounding box center [536, 105] width 81 height 27
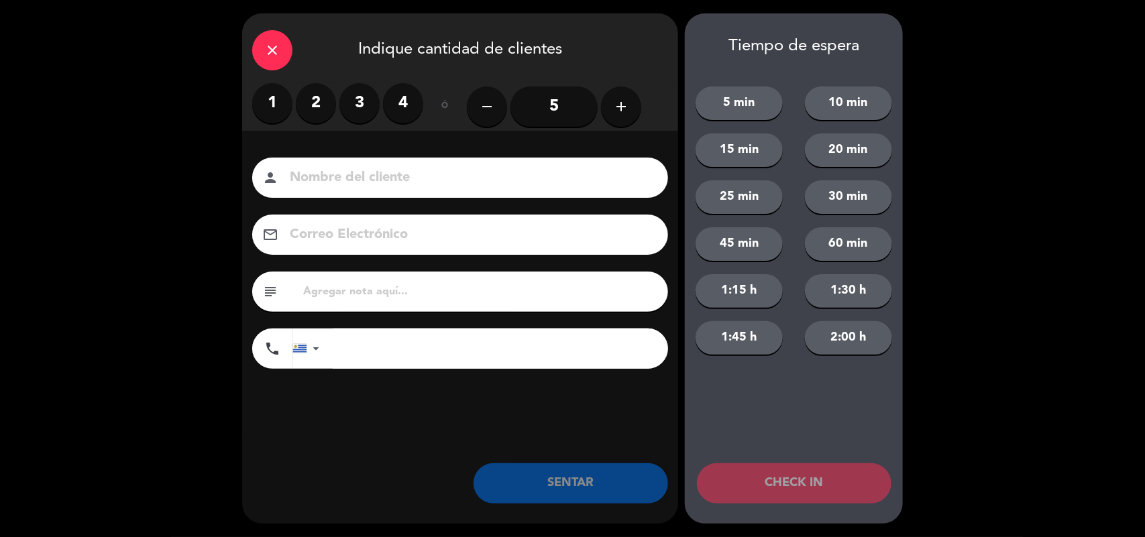
click at [403, 105] on label "4" at bounding box center [403, 103] width 40 height 40
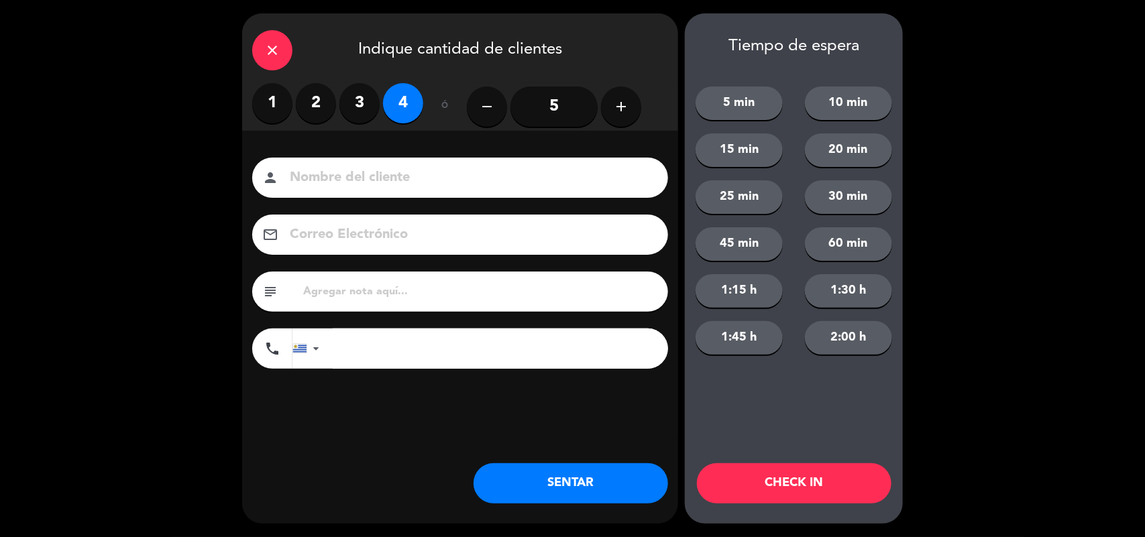
click at [362, 107] on label "3" at bounding box center [359, 103] width 40 height 40
click at [584, 487] on button "SENTAR" at bounding box center [571, 484] width 195 height 40
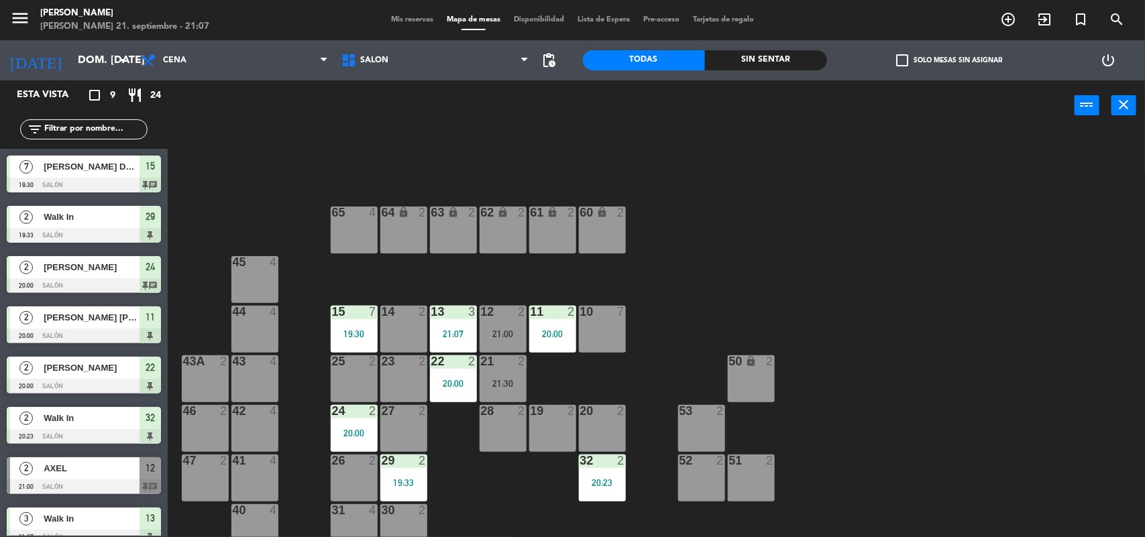
scroll to position [65, 0]
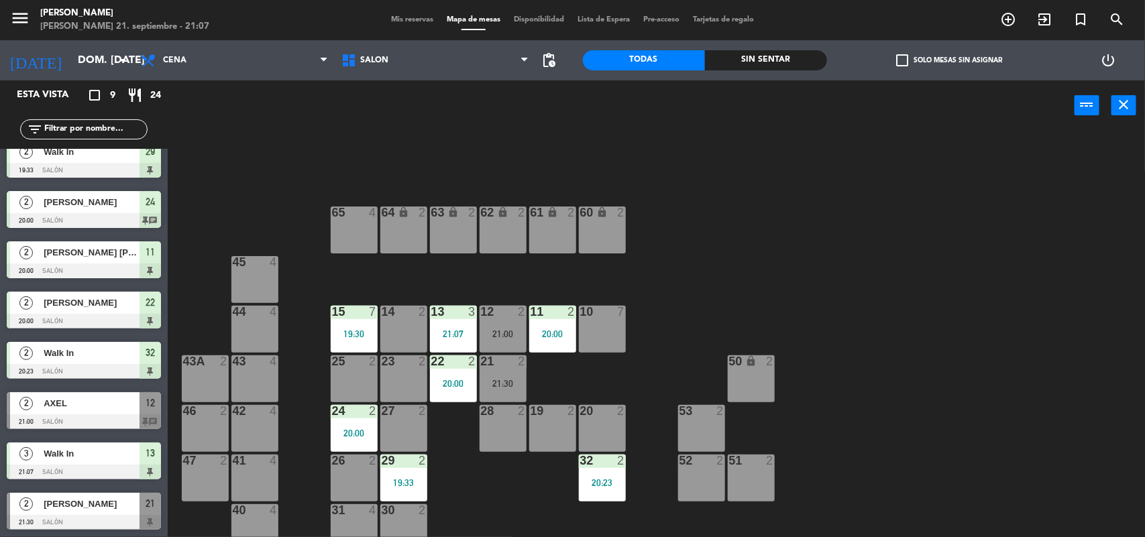
click at [72, 504] on span "[PERSON_NAME]" at bounding box center [92, 504] width 96 height 14
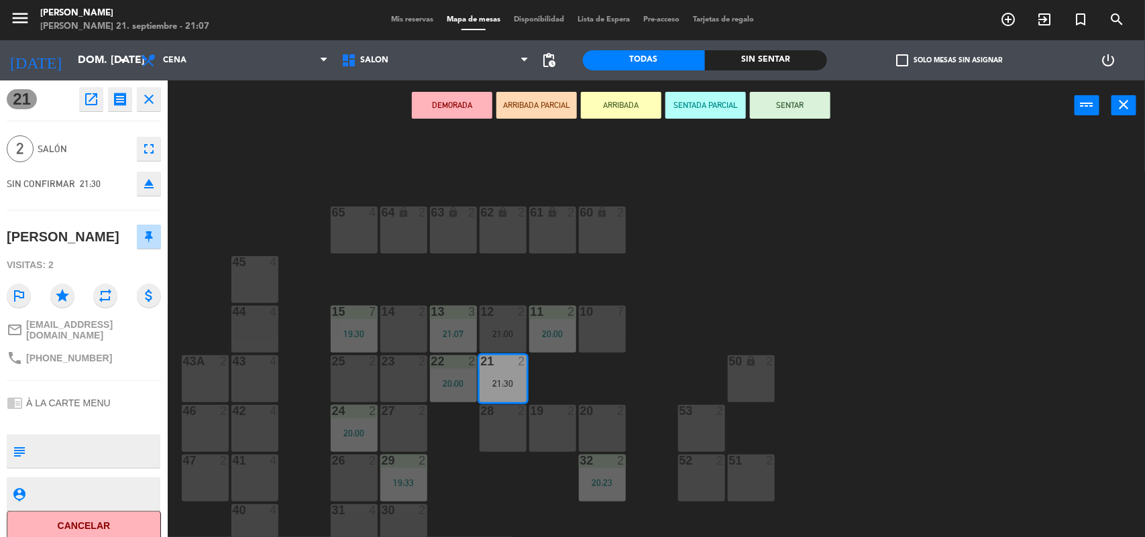
click at [145, 107] on button "close" at bounding box center [149, 99] width 24 height 24
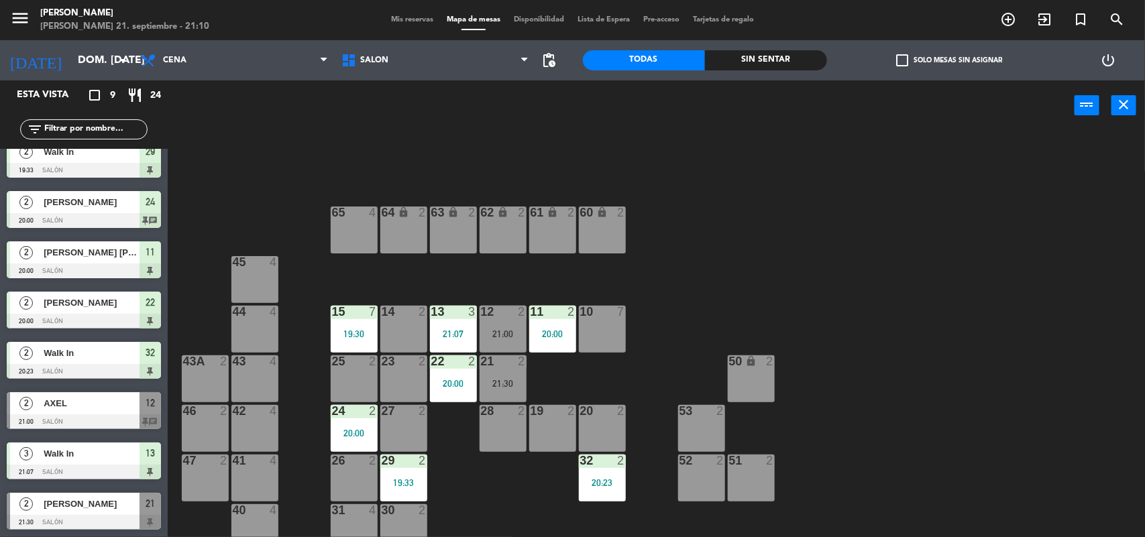
click at [409, 16] on span "Mis reservas" at bounding box center [412, 19] width 56 height 7
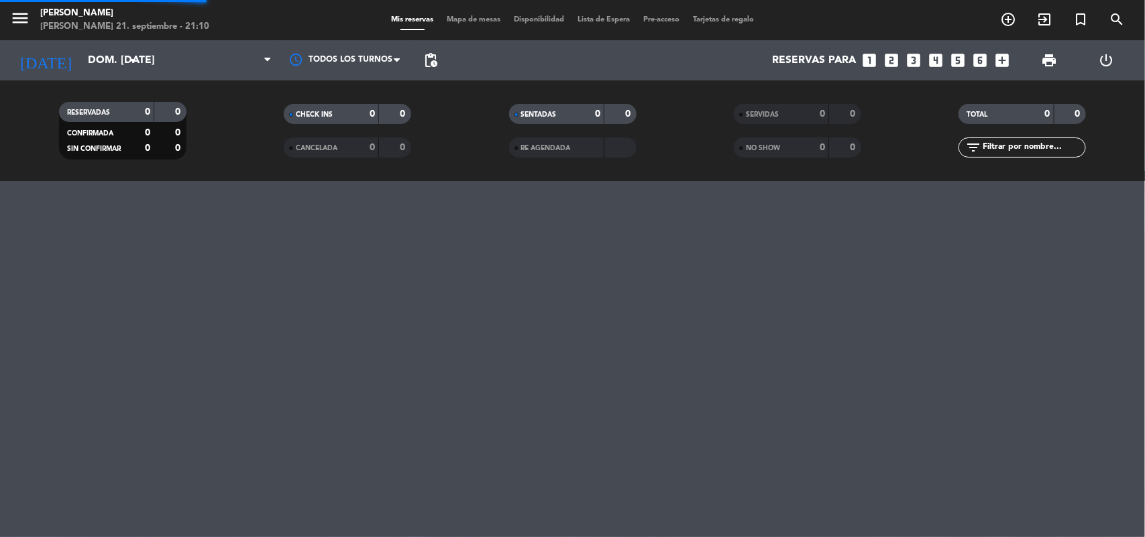
click at [409, 16] on span "Mis reservas" at bounding box center [412, 19] width 56 height 7
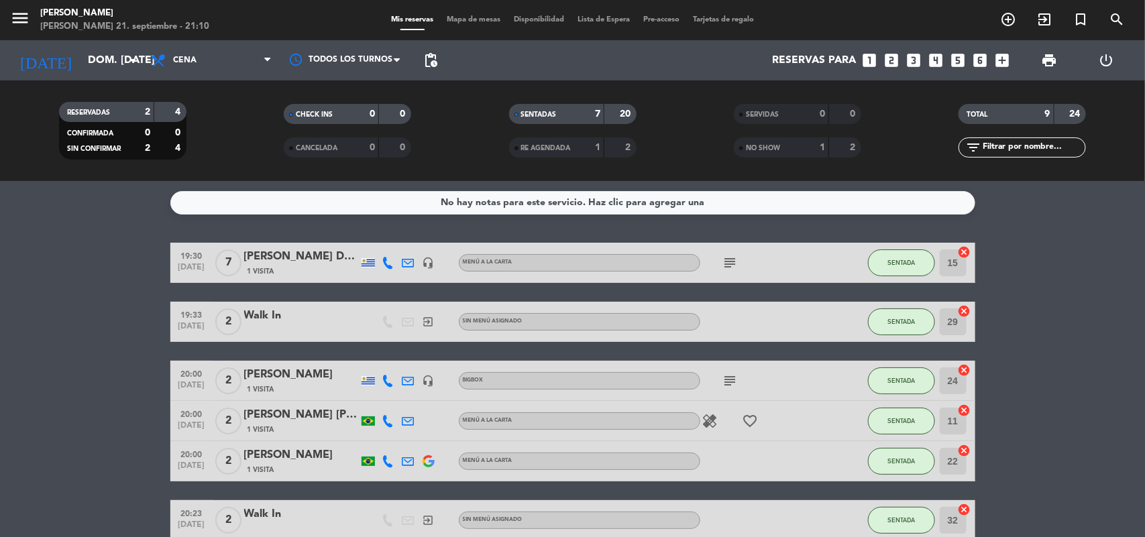
click at [463, 21] on span "Mapa de mesas" at bounding box center [473, 19] width 67 height 7
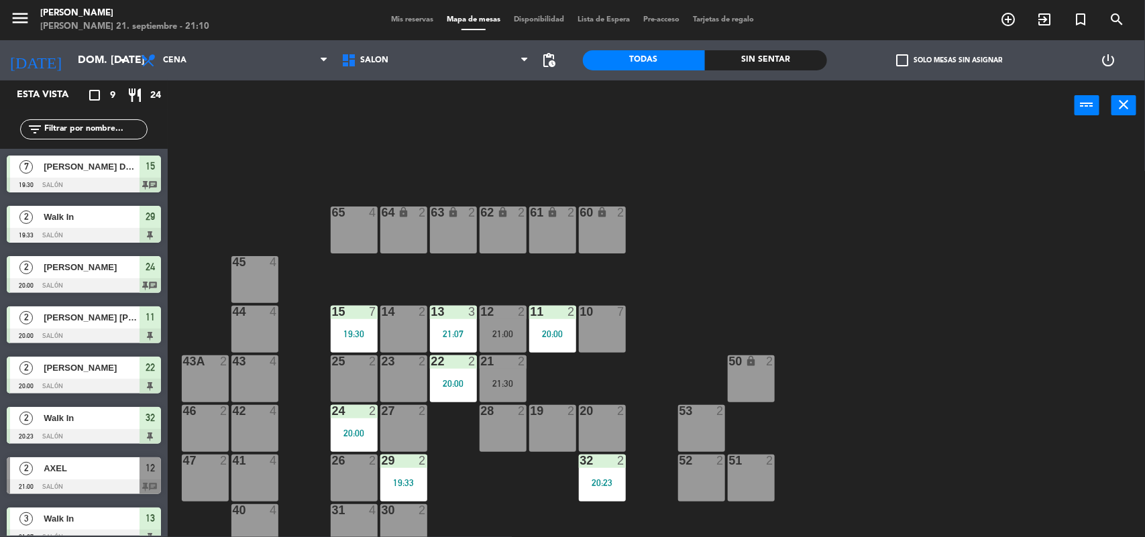
click at [411, 19] on span "Mis reservas" at bounding box center [412, 19] width 56 height 7
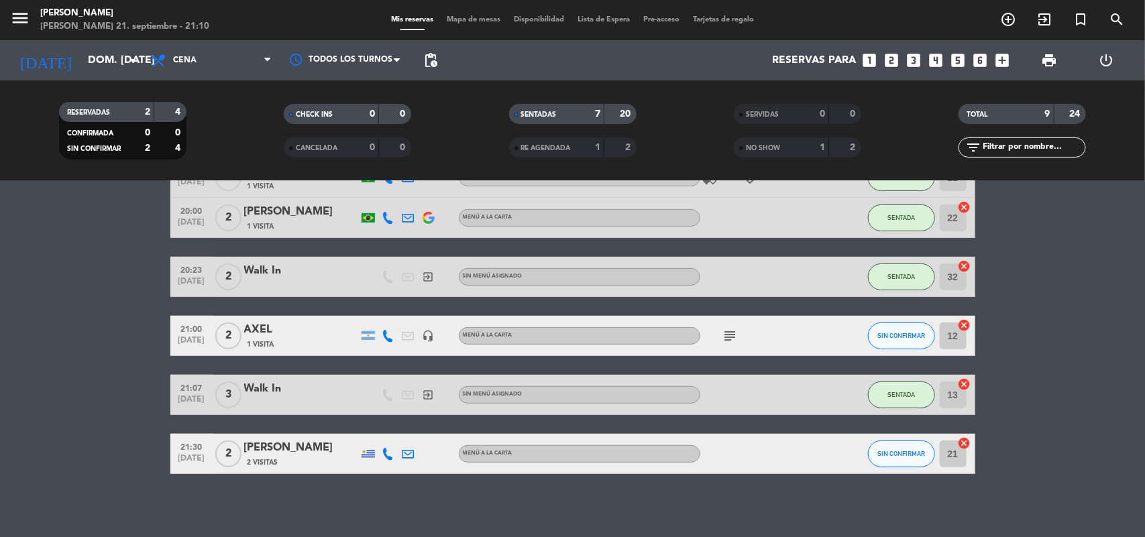
scroll to position [247, 0]
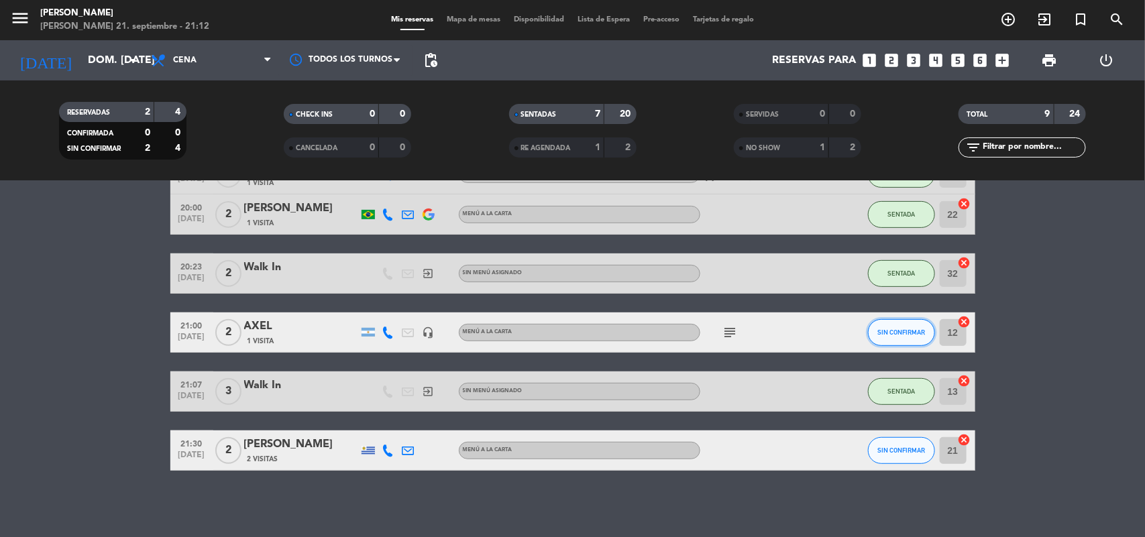
click at [896, 335] on span "SIN CONFIRMAR" at bounding box center [902, 332] width 48 height 7
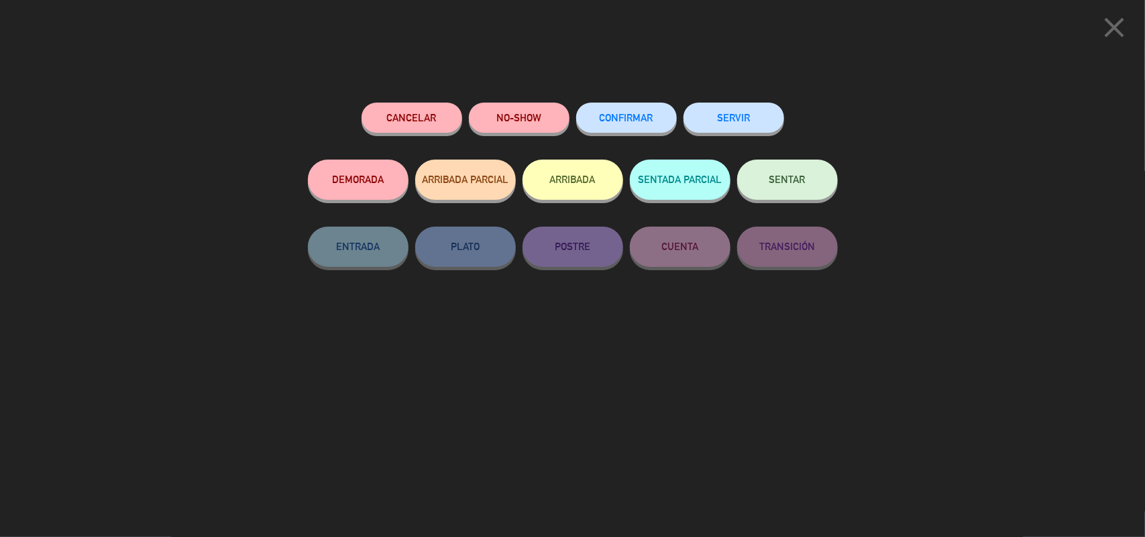
click at [783, 179] on span "SENTAR" at bounding box center [788, 179] width 36 height 11
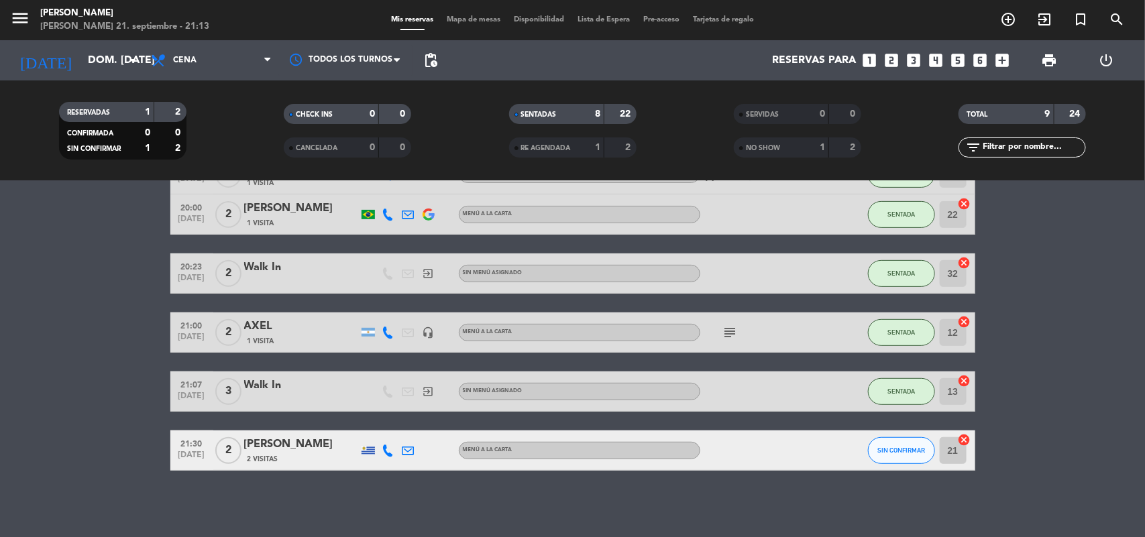
scroll to position [0, 0]
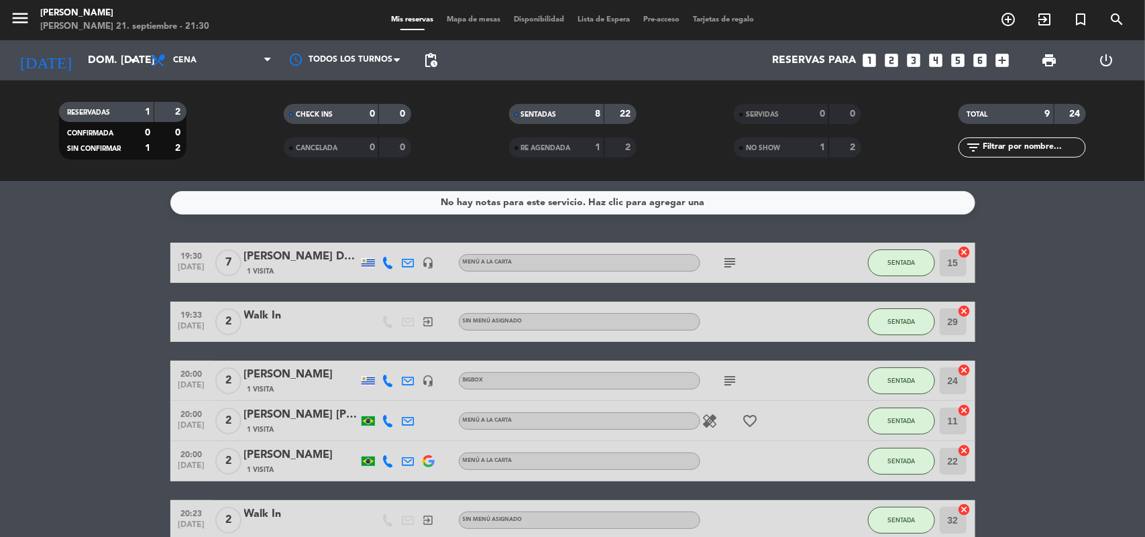
click at [452, 18] on span "Mapa de mesas" at bounding box center [473, 19] width 67 height 7
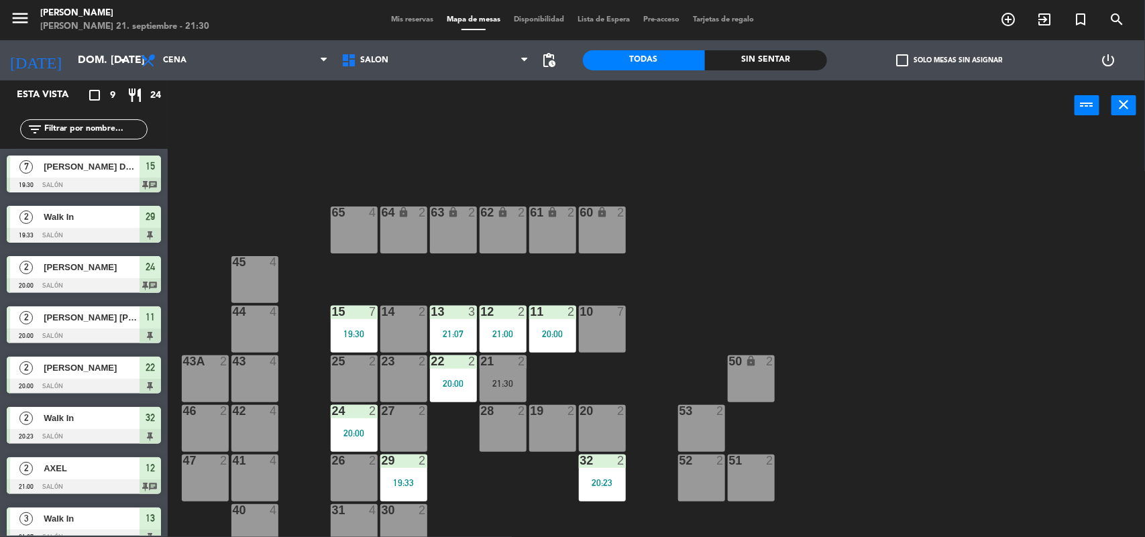
click at [409, 374] on div "23 2" at bounding box center [403, 379] width 47 height 47
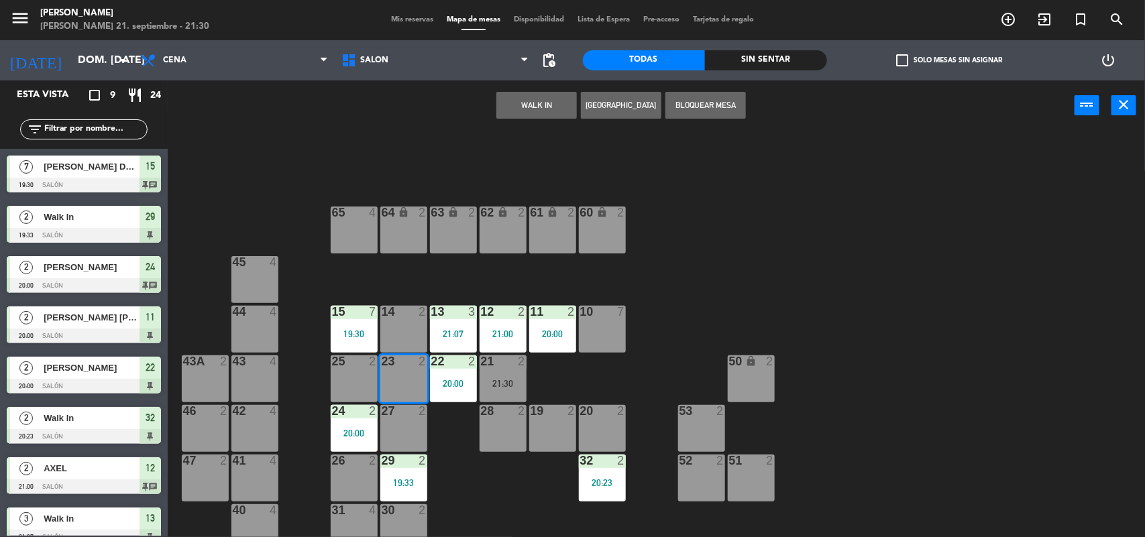
click at [408, 417] on div "27 2" at bounding box center [403, 428] width 47 height 47
click at [545, 108] on button "WALK IN" at bounding box center [536, 105] width 81 height 27
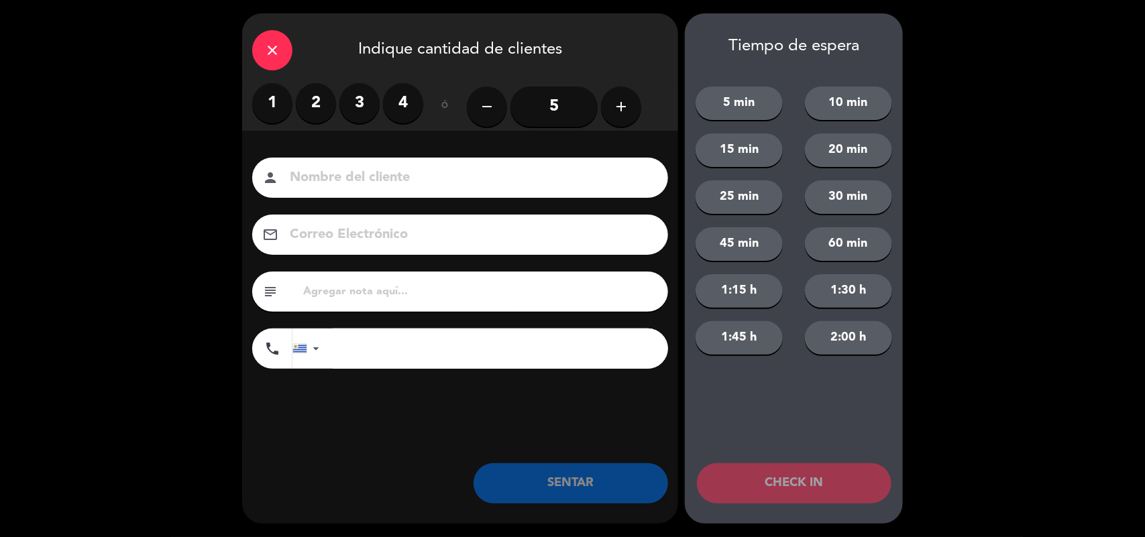
click at [362, 103] on label "3" at bounding box center [359, 103] width 40 height 40
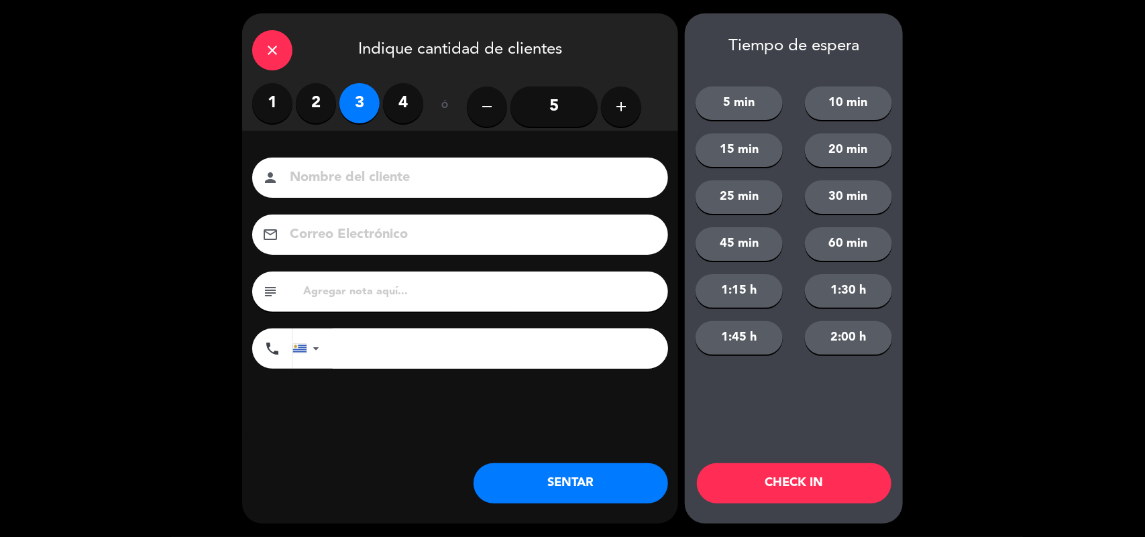
click at [538, 477] on button "SENTAR" at bounding box center [571, 484] width 195 height 40
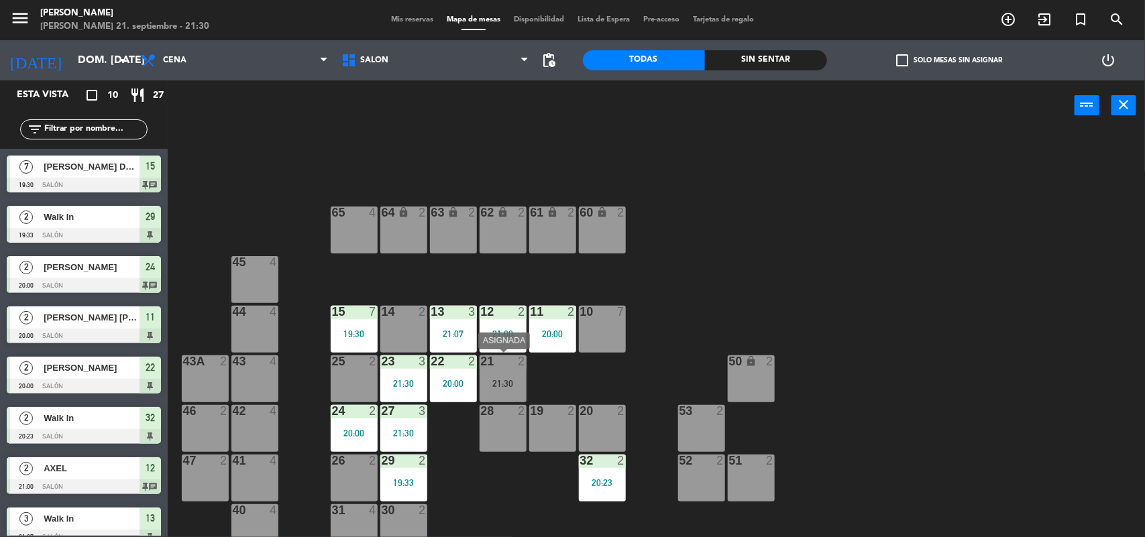
click at [488, 379] on div "21:30" at bounding box center [503, 383] width 47 height 9
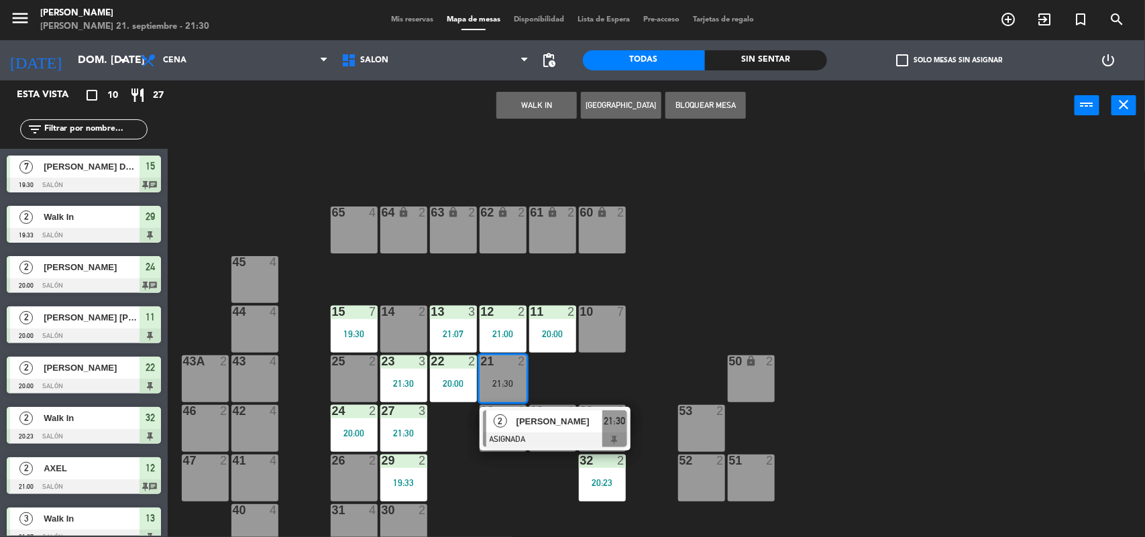
click at [403, 319] on div "14 2" at bounding box center [403, 329] width 47 height 47
click at [407, 314] on div at bounding box center [403, 312] width 22 height 12
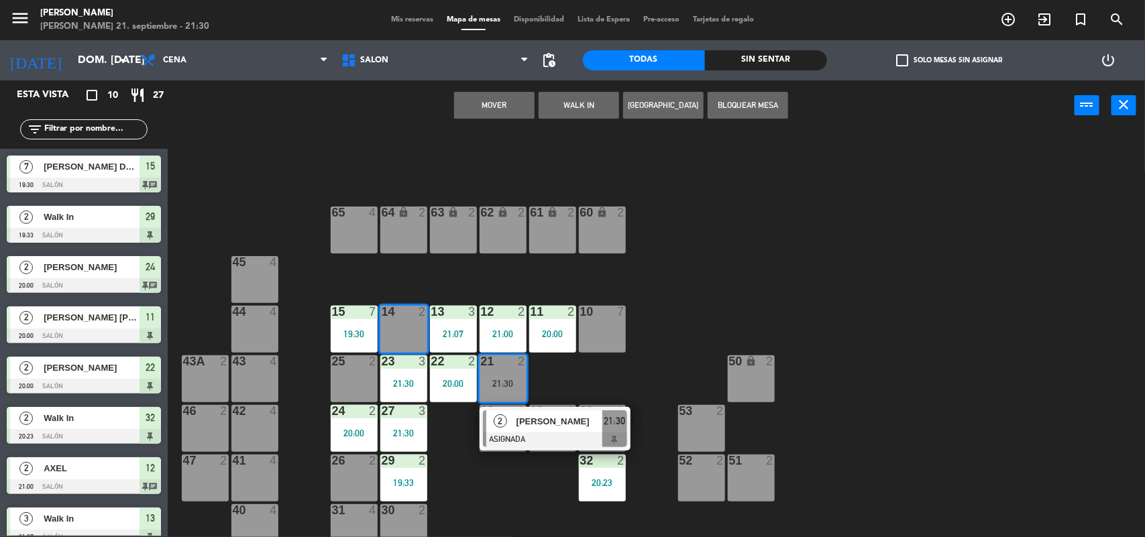
click at [473, 111] on button "Mover" at bounding box center [494, 105] width 81 height 27
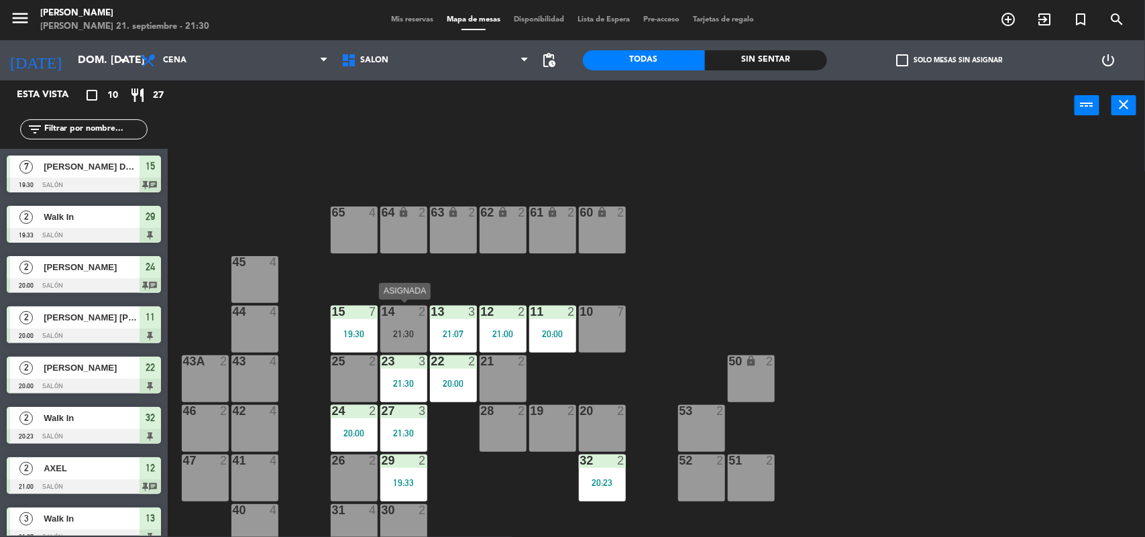
click at [398, 333] on div "21:30" at bounding box center [403, 333] width 47 height 9
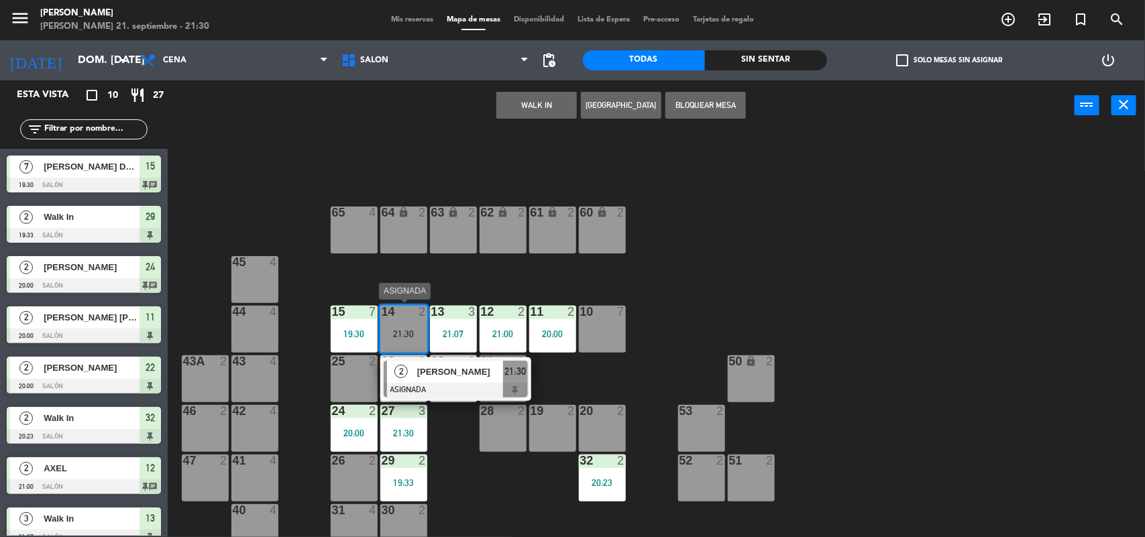
click at [435, 361] on div "[PERSON_NAME]" at bounding box center [459, 372] width 87 height 22
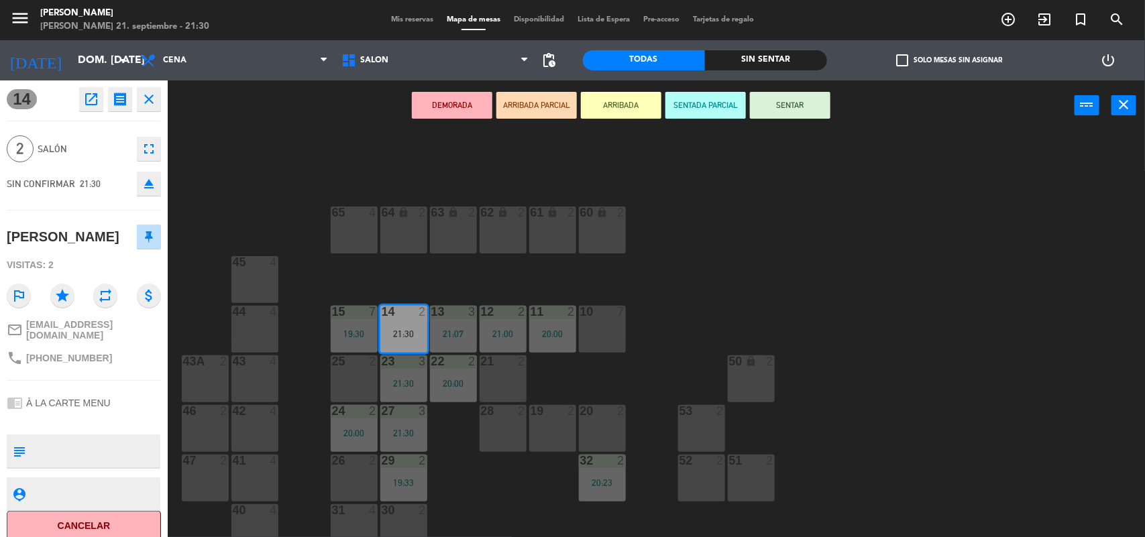
click at [776, 115] on button "SENTAR" at bounding box center [790, 105] width 81 height 27
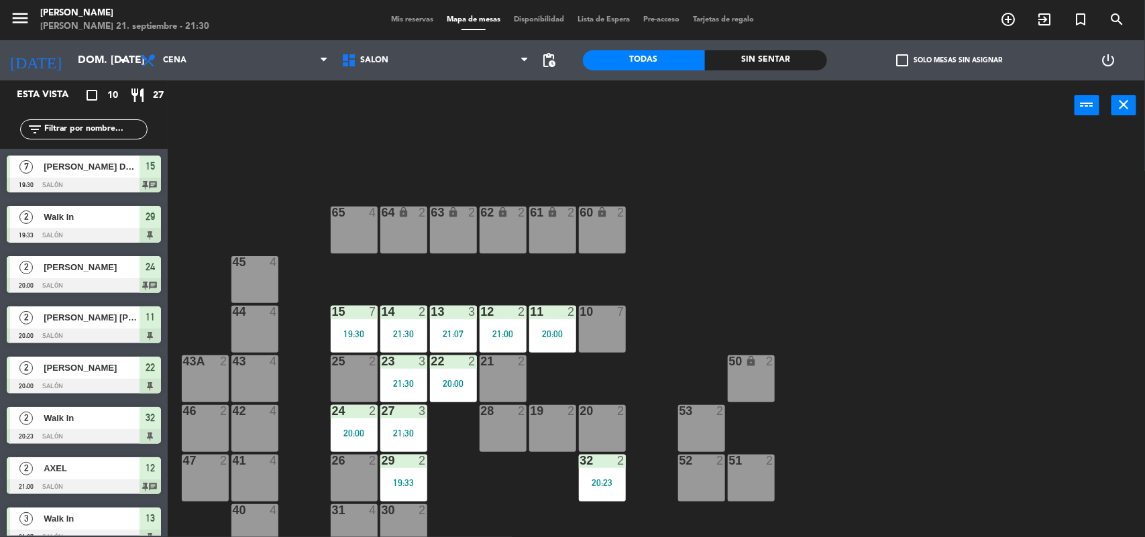
scroll to position [81, 0]
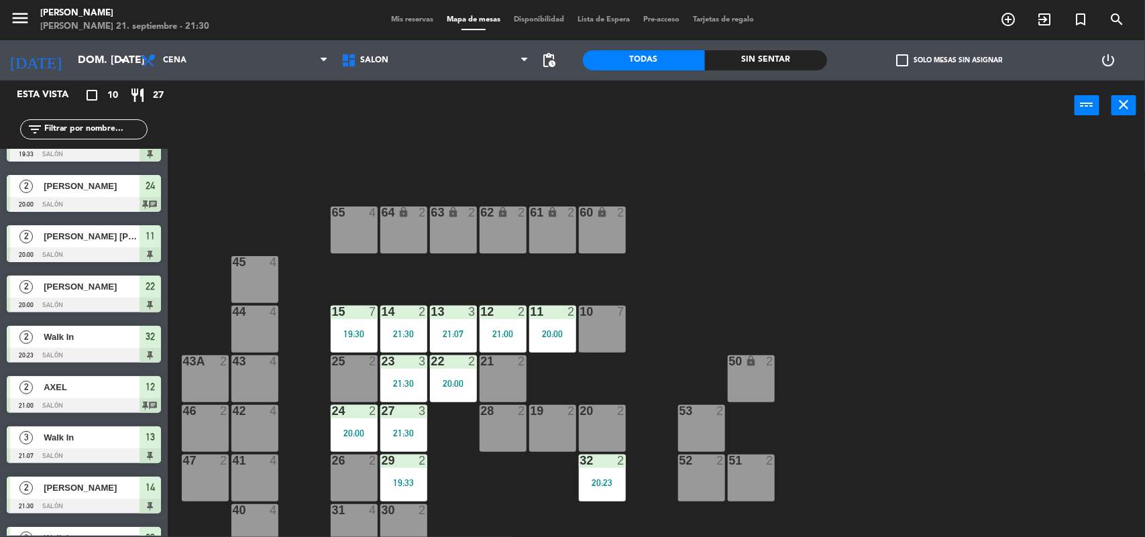
click at [555, 336] on div "20:00" at bounding box center [552, 333] width 47 height 9
click at [554, 335] on div "20:00" at bounding box center [552, 333] width 47 height 9
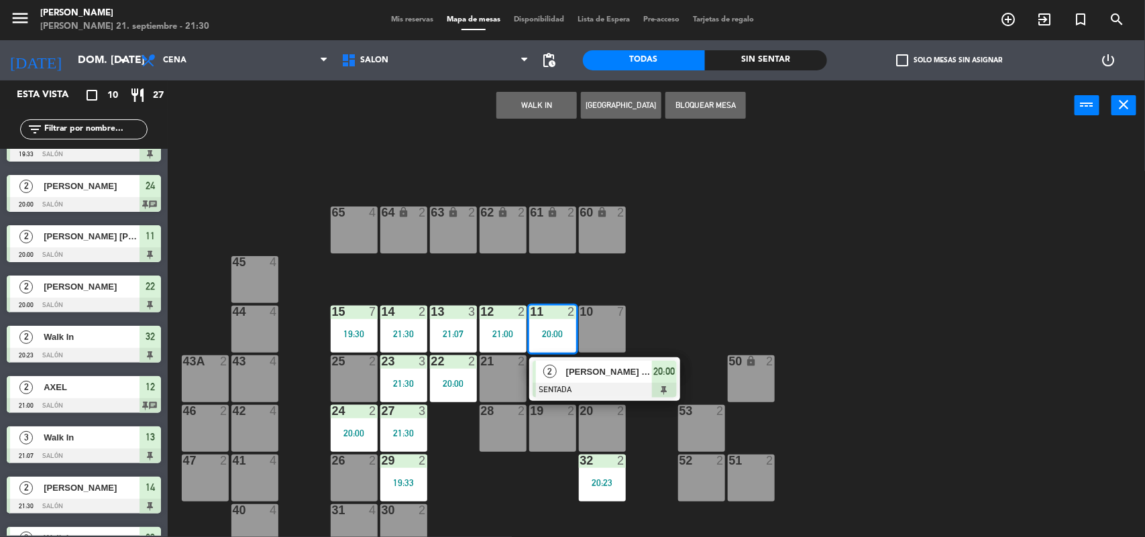
click at [579, 376] on span "[PERSON_NAME] [PERSON_NAME] [PERSON_NAME] [PERSON_NAME]" at bounding box center [609, 372] width 86 height 14
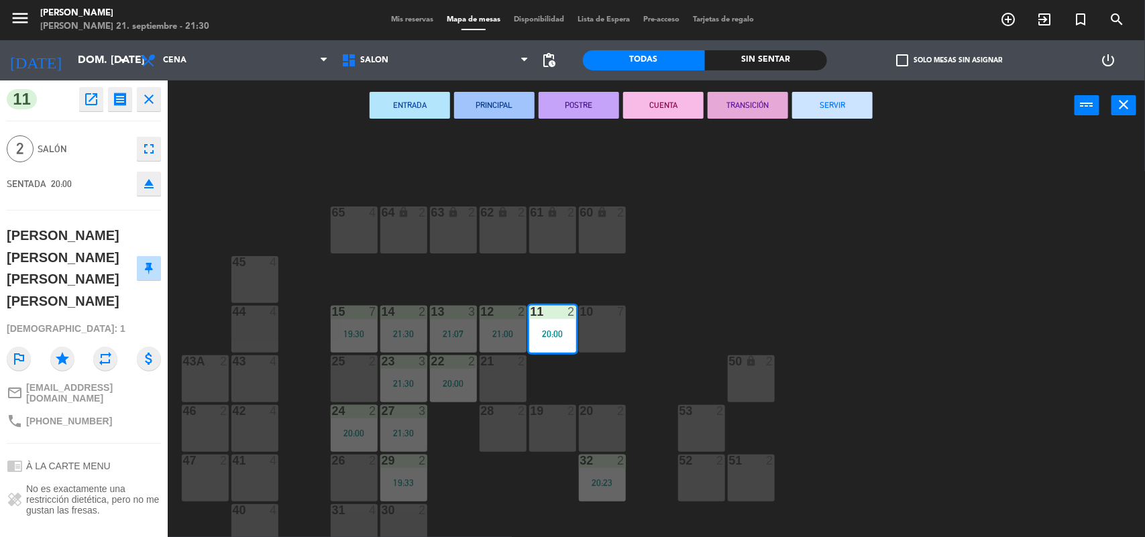
click at [807, 122] on div "ENTRADA PRINCIPAL POSTRE CUENTA TRANSICIÓN SERVIR power_input close" at bounding box center [621, 106] width 907 height 51
click at [813, 101] on button "SERVIR" at bounding box center [832, 105] width 81 height 27
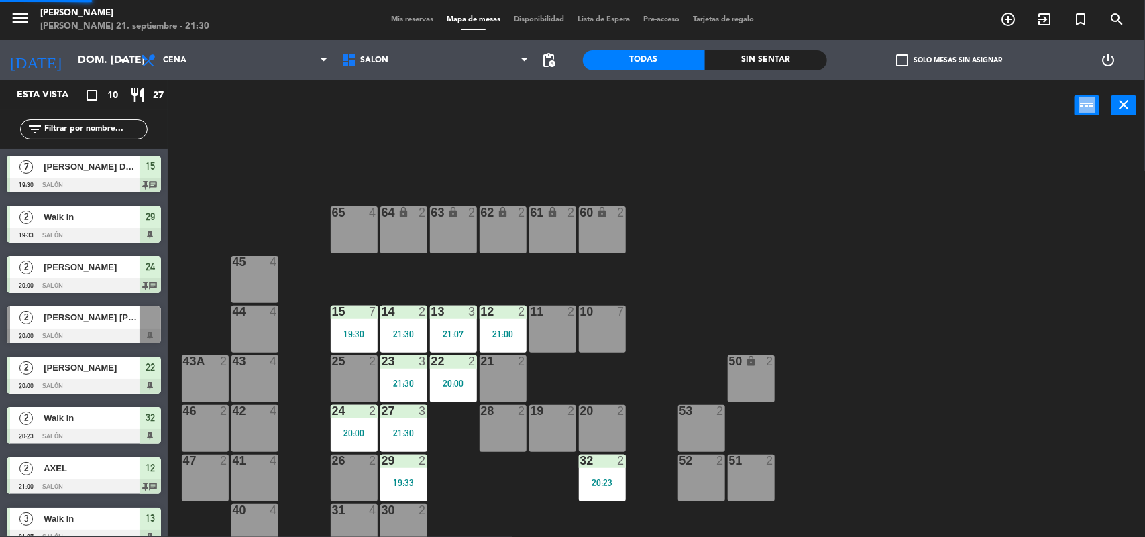
click at [813, 101] on div "power_input close" at bounding box center [621, 106] width 907 height 51
click at [397, 491] on div "29 2 19:33" at bounding box center [403, 478] width 47 height 47
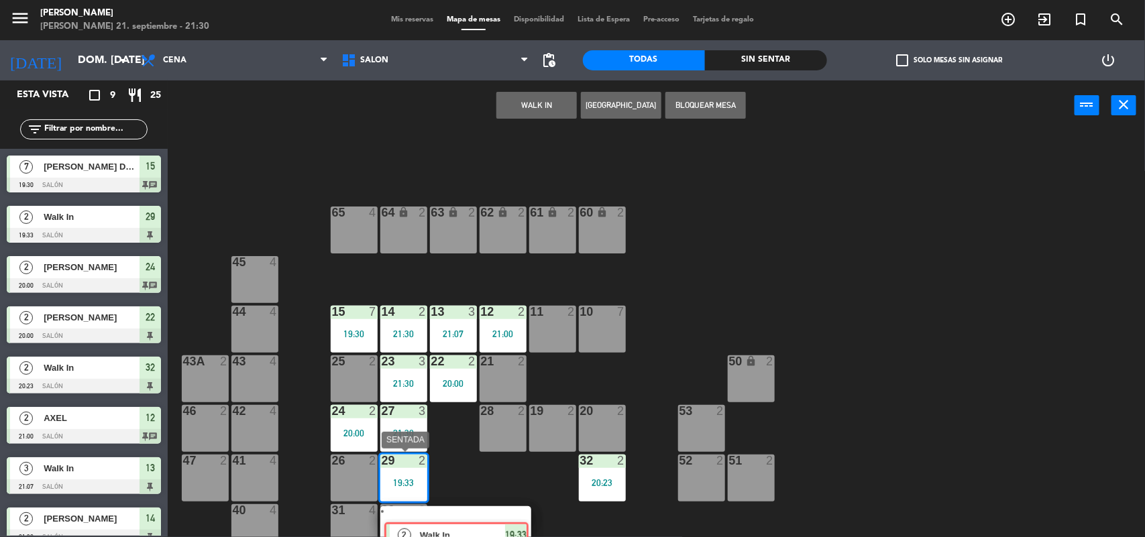
click at [438, 517] on div "2 Walk In SENTADA 19:33" at bounding box center [455, 531] width 171 height 48
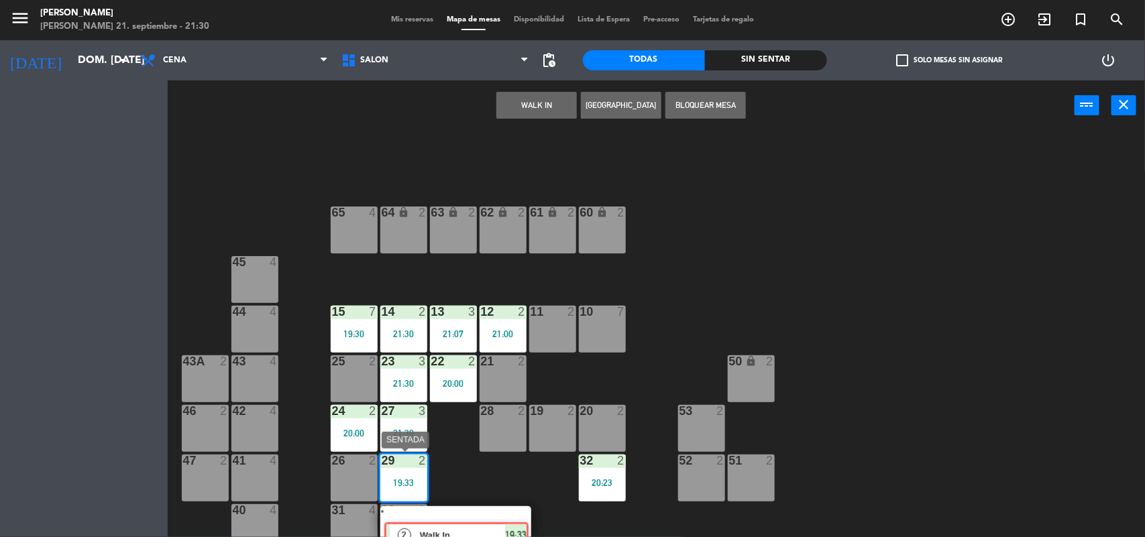
click at [438, 517] on div "64 lock 2 63 lock 2 62 lock 2 61 lock 2 60 lock 2 65 4 45 4 10 7 15 7 19:30 13 …" at bounding box center [662, 336] width 966 height 407
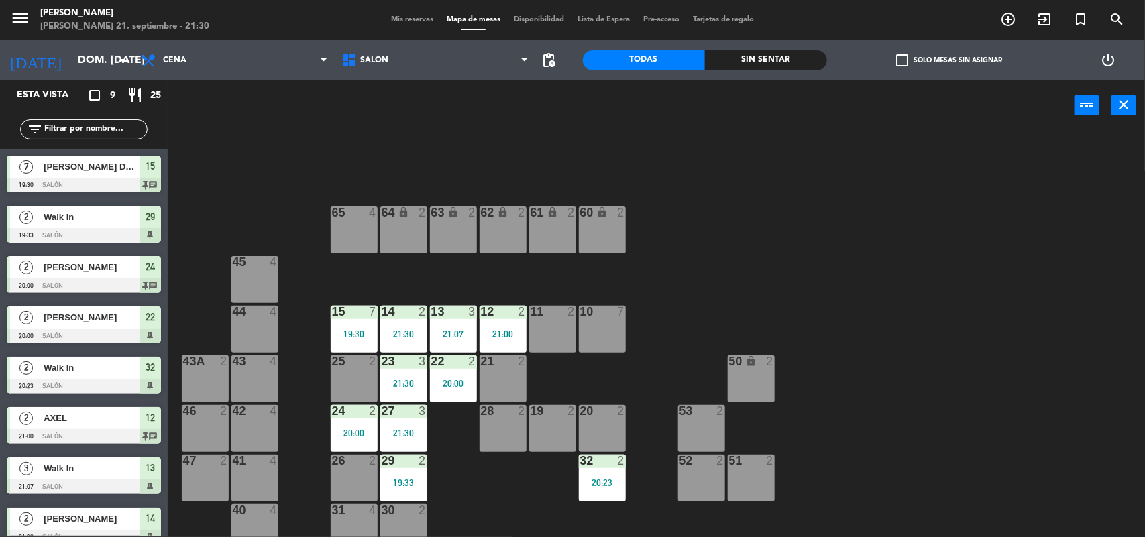
click at [419, 470] on div "29 2 19:33" at bounding box center [403, 478] width 47 height 47
click at [417, 473] on div "29 2 19:33" at bounding box center [403, 478] width 47 height 47
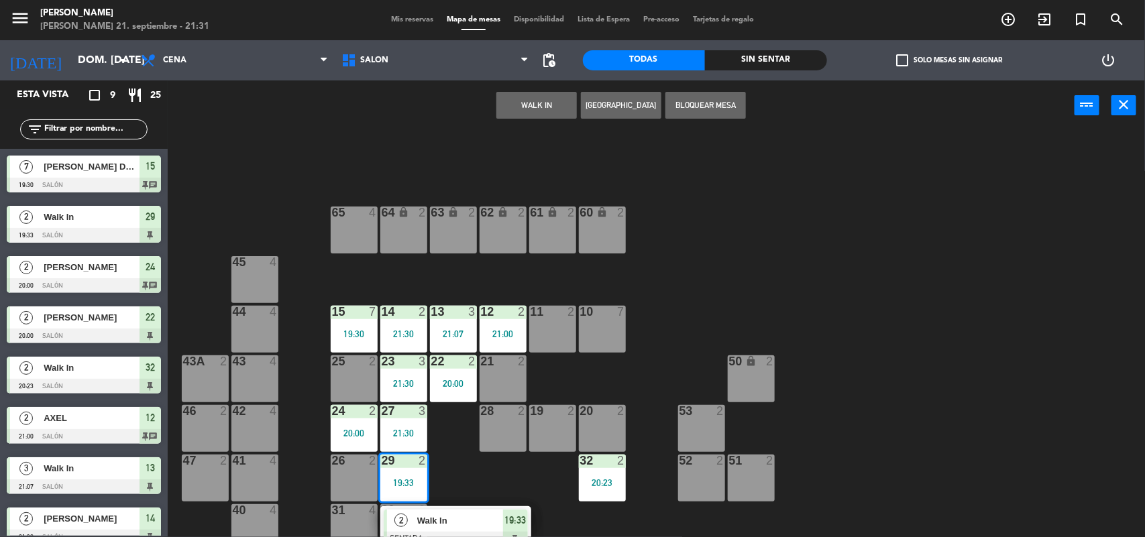
click at [461, 507] on div "2 Walk In SENTADA 19:33" at bounding box center [455, 529] width 151 height 44
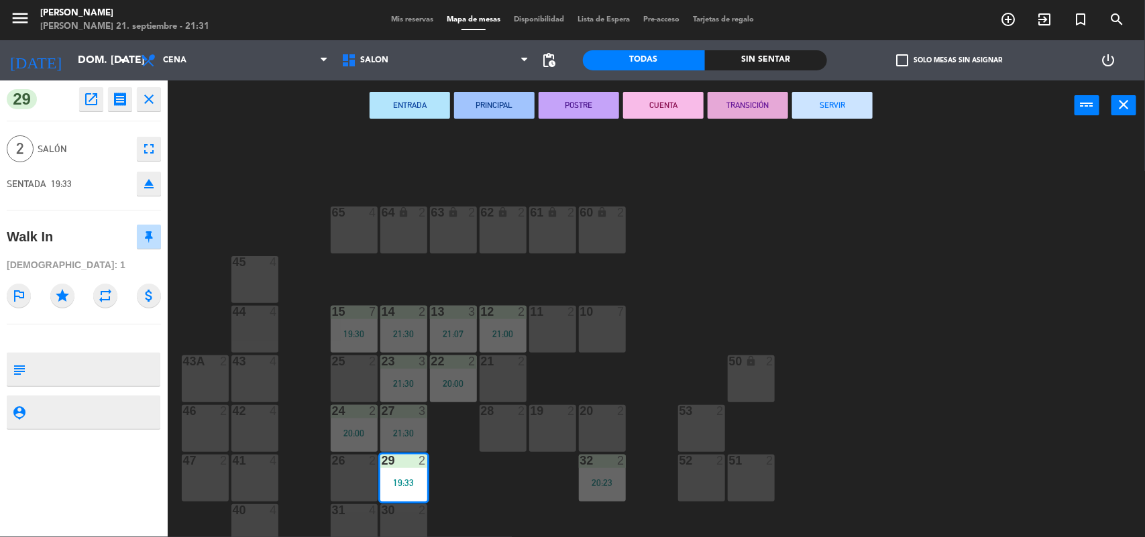
click at [844, 99] on button "SERVIR" at bounding box center [832, 105] width 81 height 27
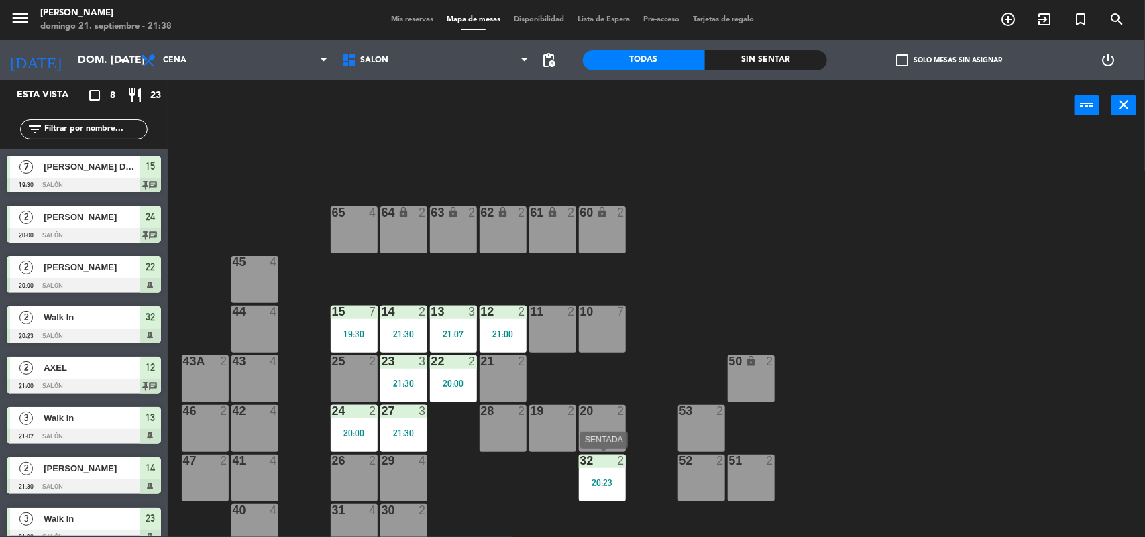
click at [602, 473] on div "32 2 20:23" at bounding box center [602, 478] width 47 height 47
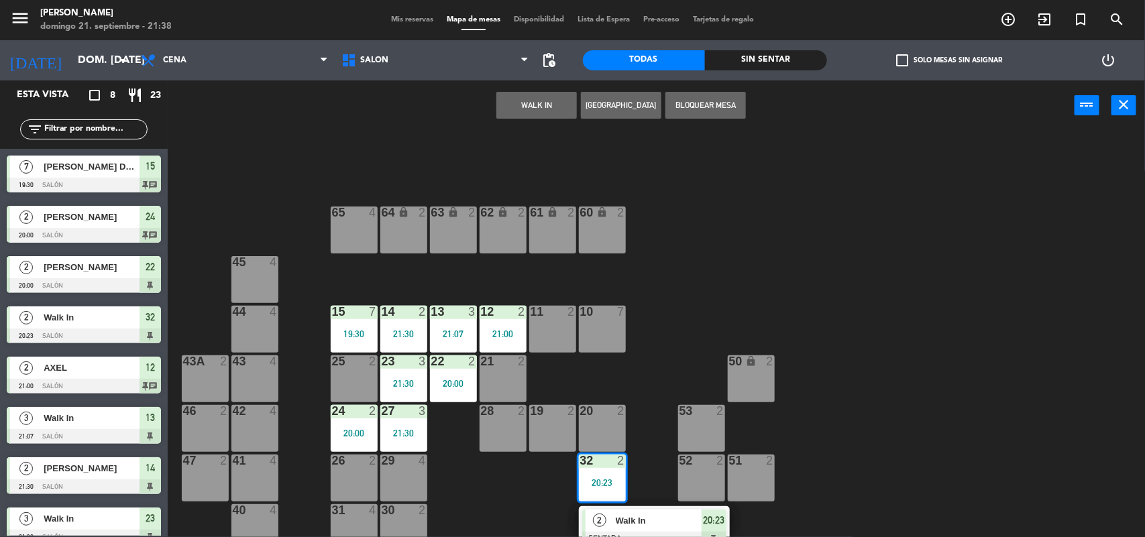
click at [642, 532] on div at bounding box center [654, 539] width 144 height 15
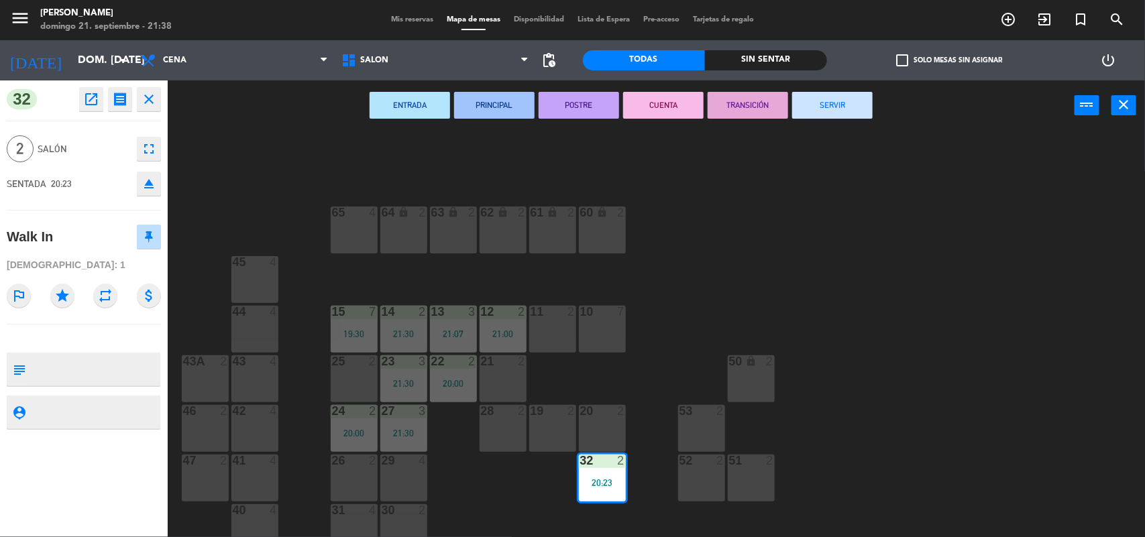
click at [825, 111] on button "SERVIR" at bounding box center [832, 105] width 81 height 27
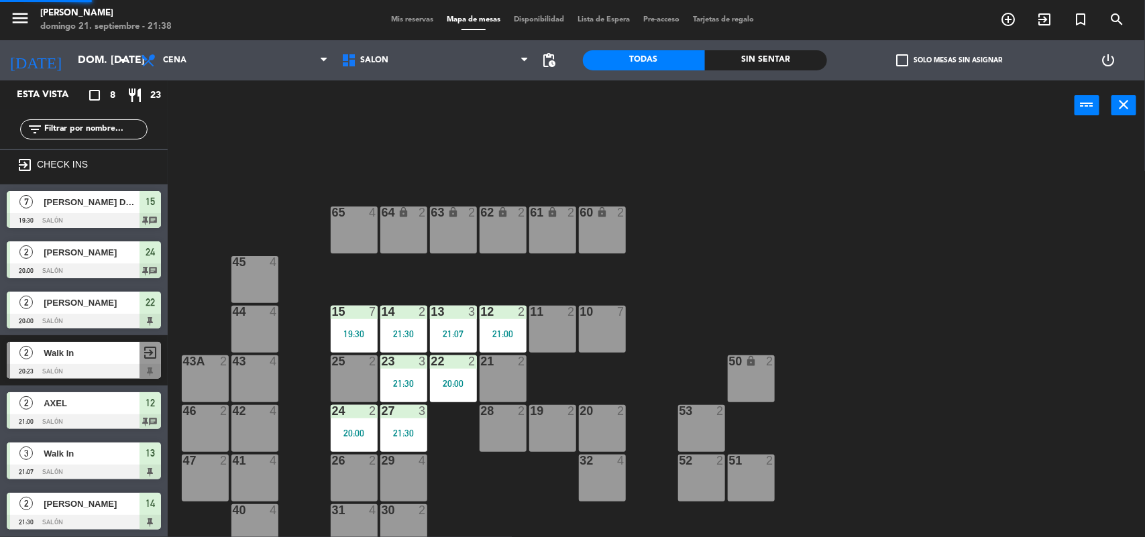
click at [825, 111] on div "power_input close" at bounding box center [621, 106] width 907 height 51
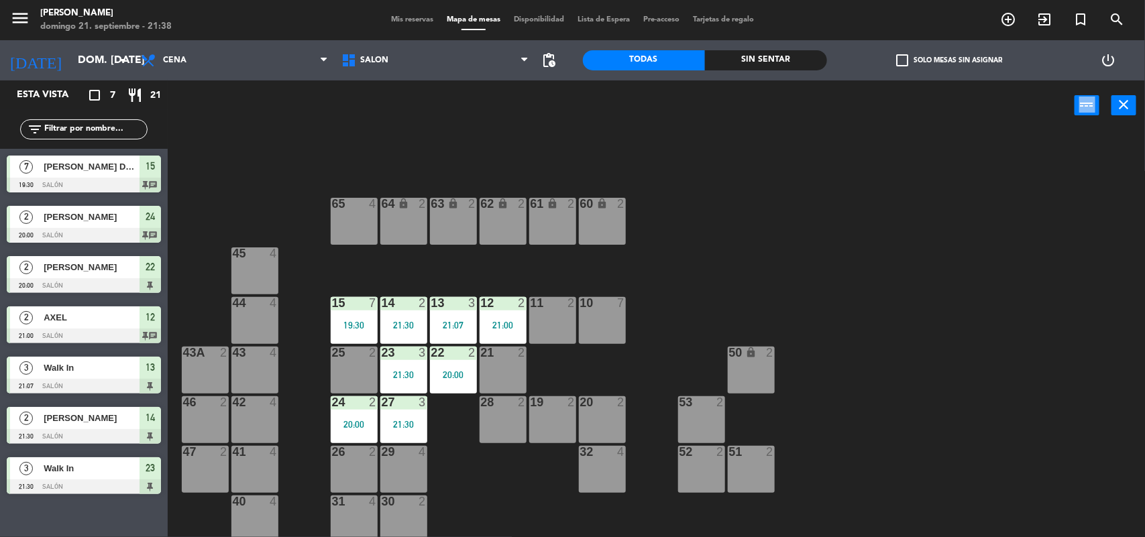
scroll to position [11, 0]
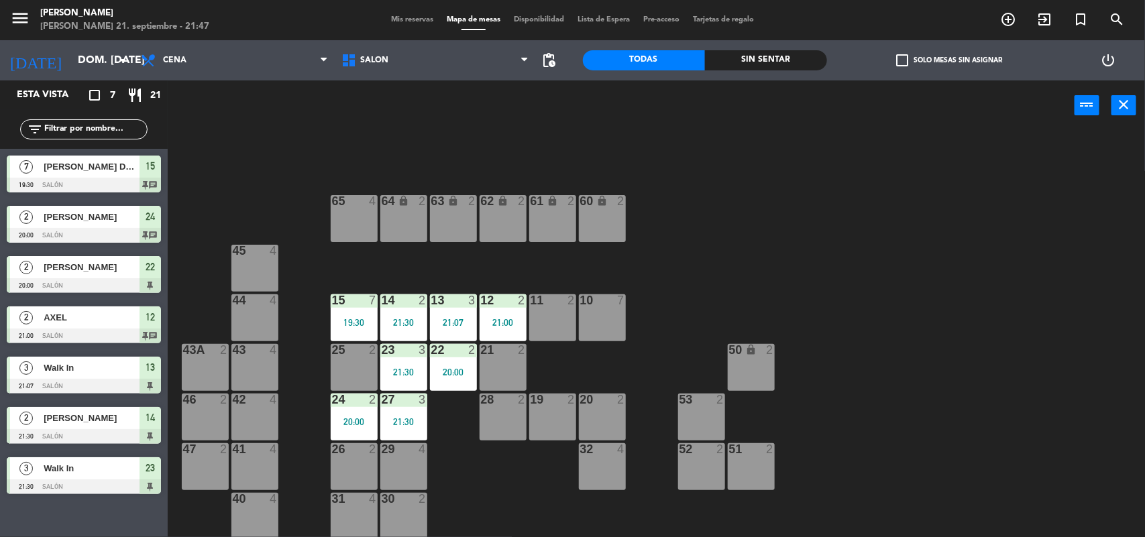
click at [394, 20] on span "Mis reservas" at bounding box center [412, 19] width 56 height 7
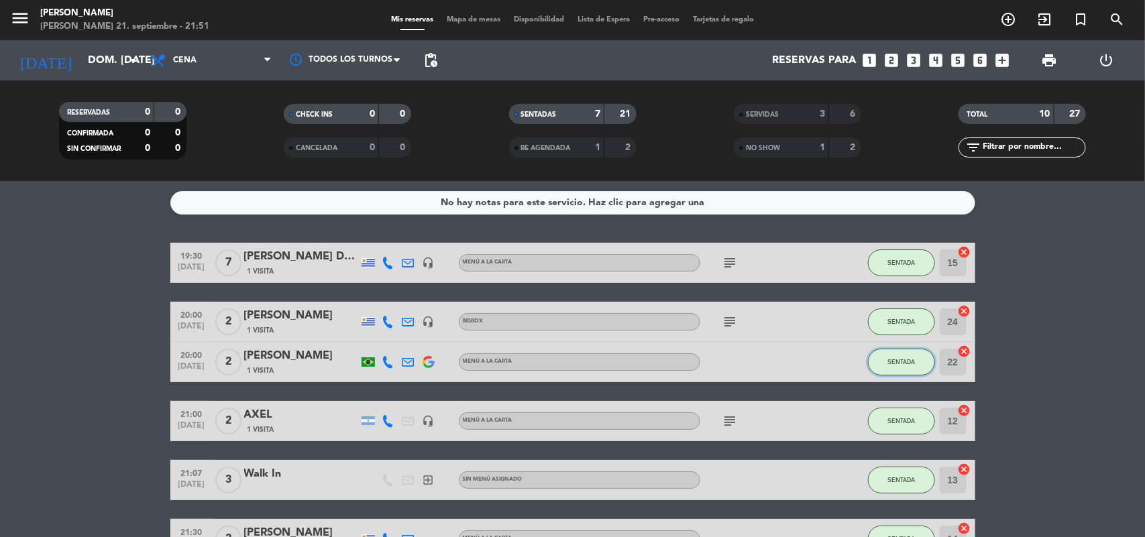
click at [893, 356] on button "SENTADA" at bounding box center [901, 362] width 67 height 27
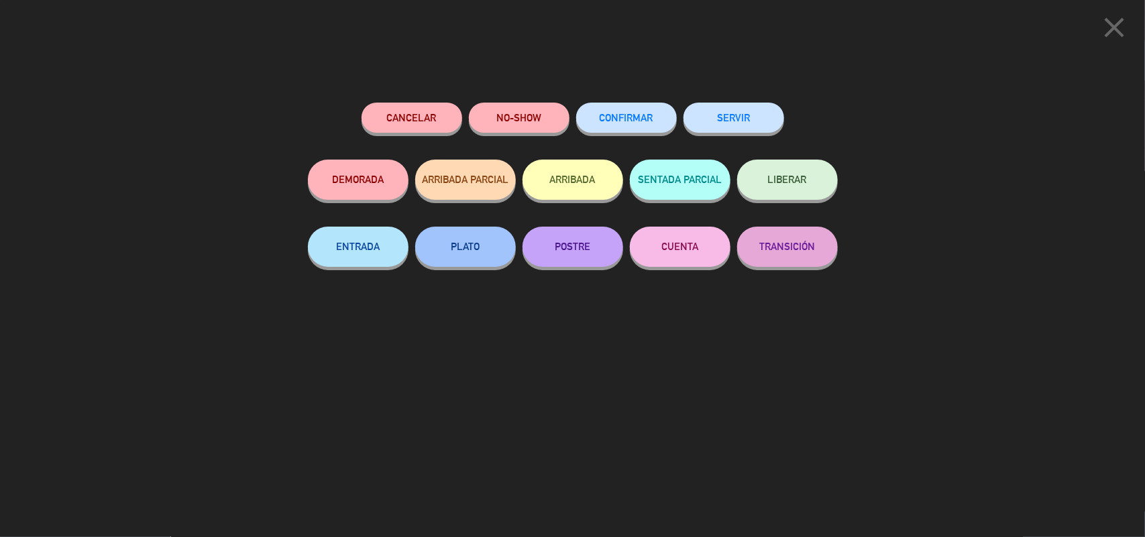
click at [749, 117] on button "SERVIR" at bounding box center [734, 118] width 101 height 30
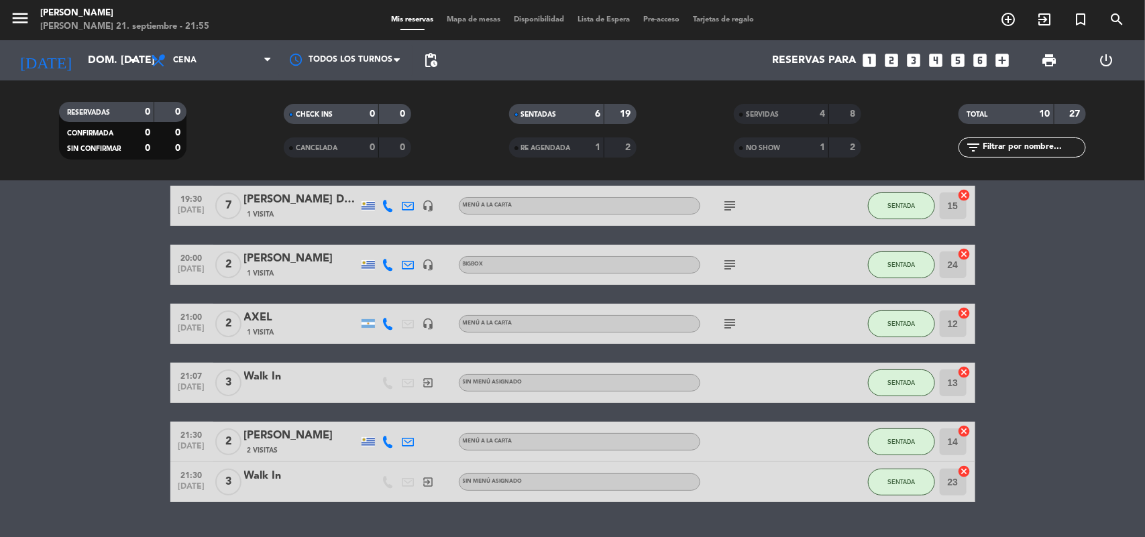
scroll to position [89, 0]
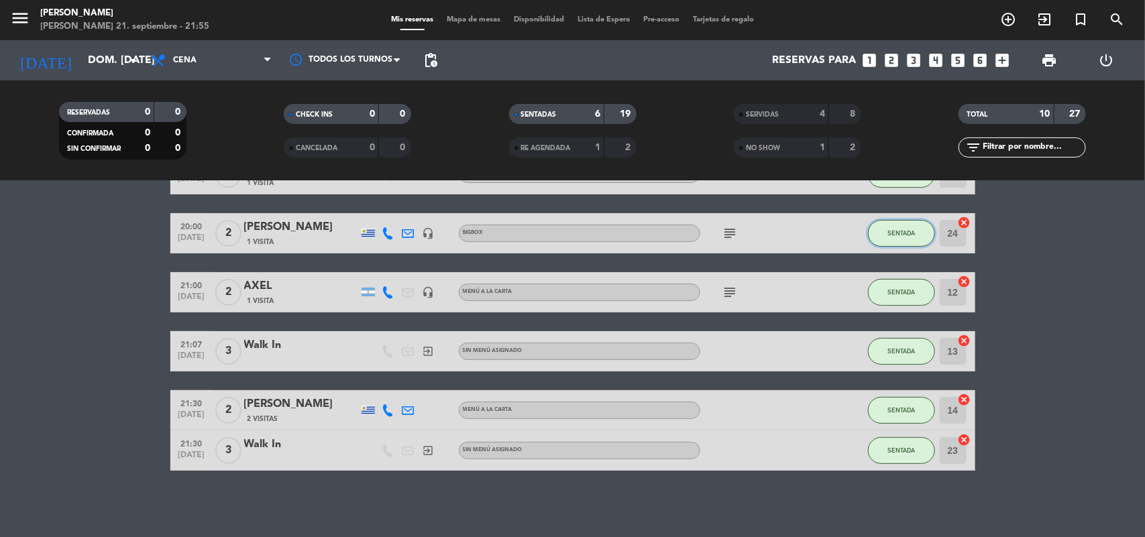
click at [886, 238] on button "SENTADA" at bounding box center [901, 233] width 67 height 27
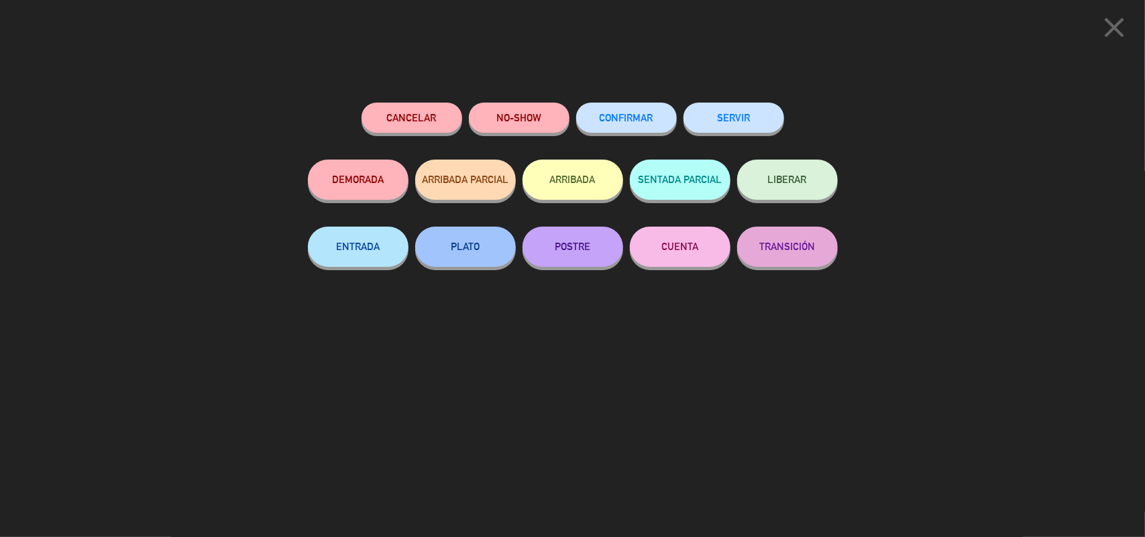
click at [749, 128] on button "SERVIR" at bounding box center [734, 118] width 101 height 30
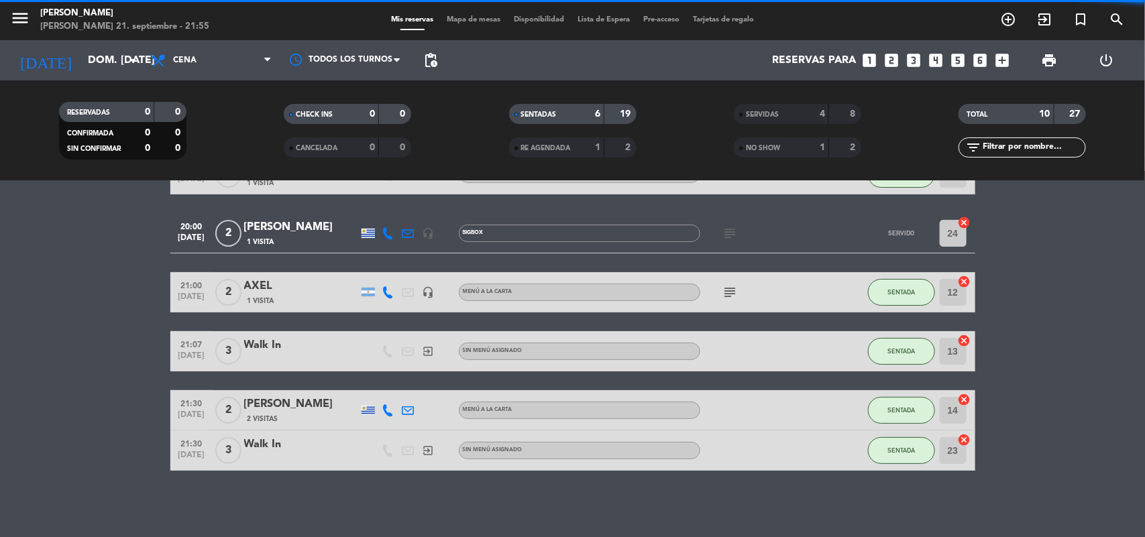
scroll to position [30, 0]
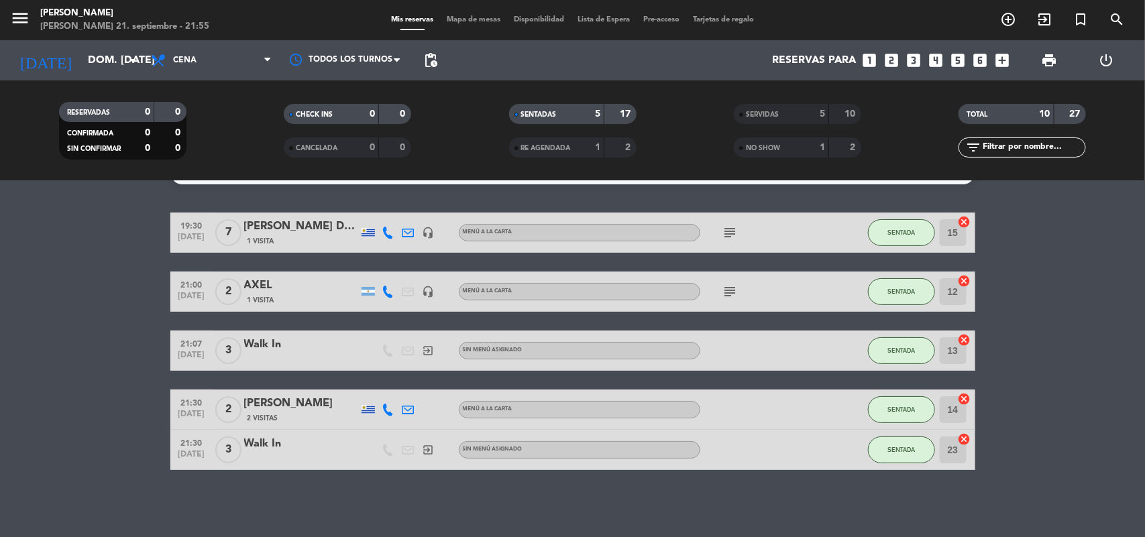
click at [729, 288] on icon "subject" at bounding box center [731, 292] width 16 height 16
click at [729, 289] on icon "subject" at bounding box center [731, 292] width 16 height 16
click at [729, 226] on icon "subject" at bounding box center [731, 233] width 16 height 16
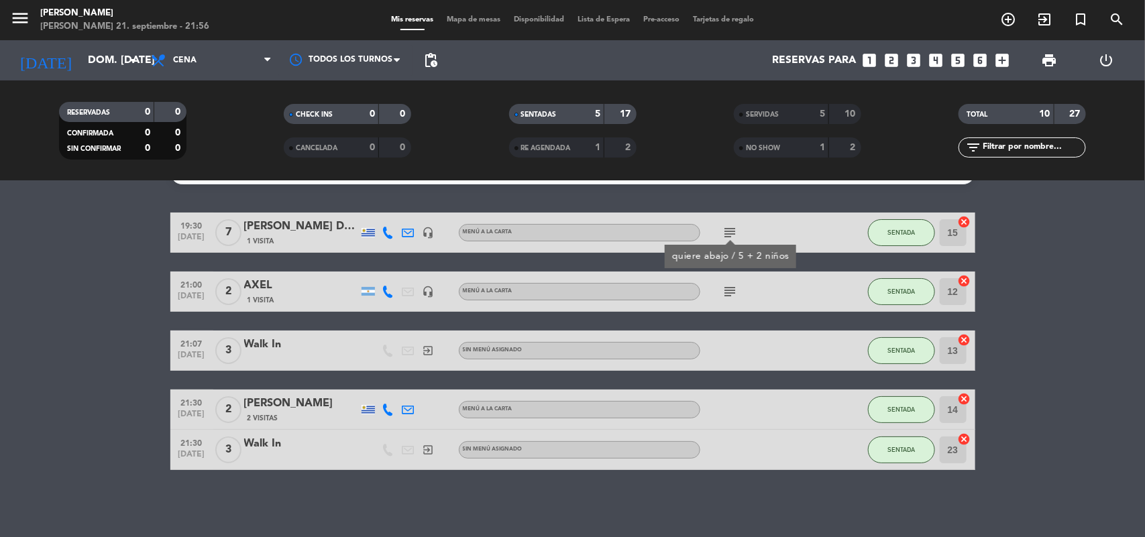
click at [729, 226] on icon "subject" at bounding box center [731, 233] width 16 height 16
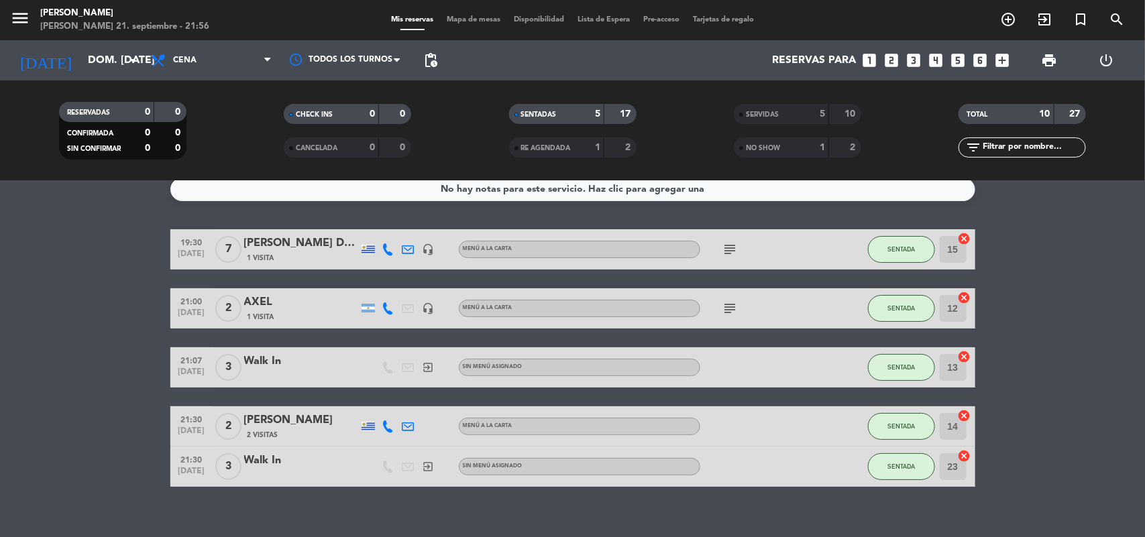
scroll to position [0, 0]
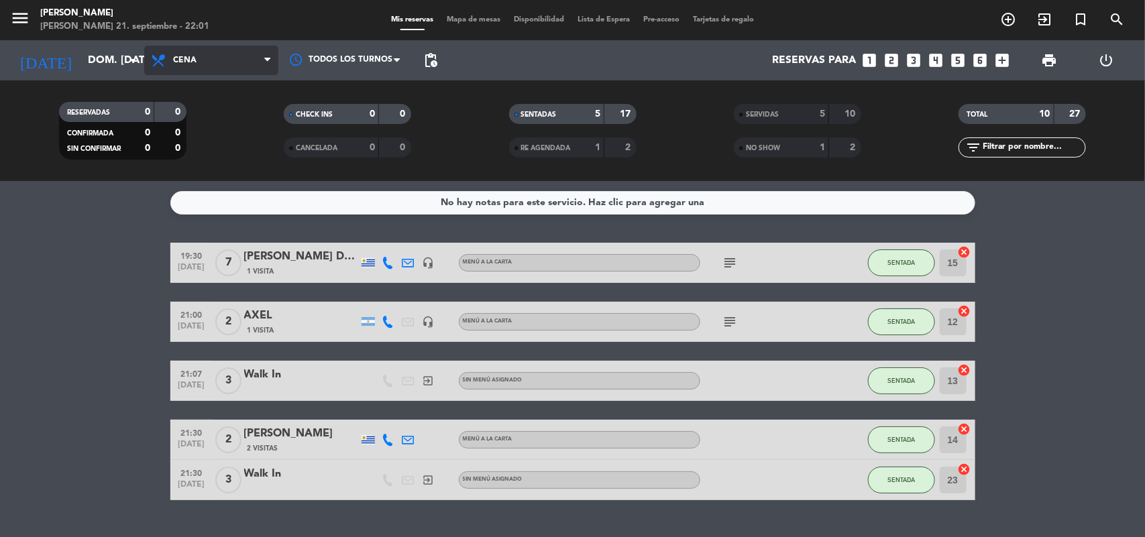
click at [165, 60] on icon at bounding box center [159, 60] width 19 height 16
click at [116, 48] on input "dom. [DATE]" at bounding box center [152, 61] width 142 height 26
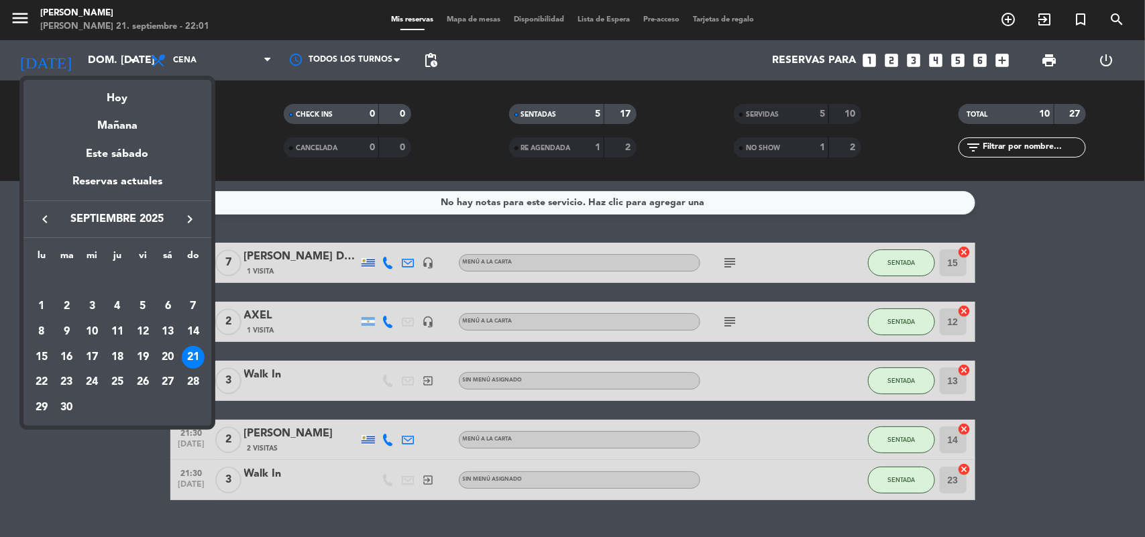
click at [1061, 445] on div at bounding box center [572, 268] width 1145 height 537
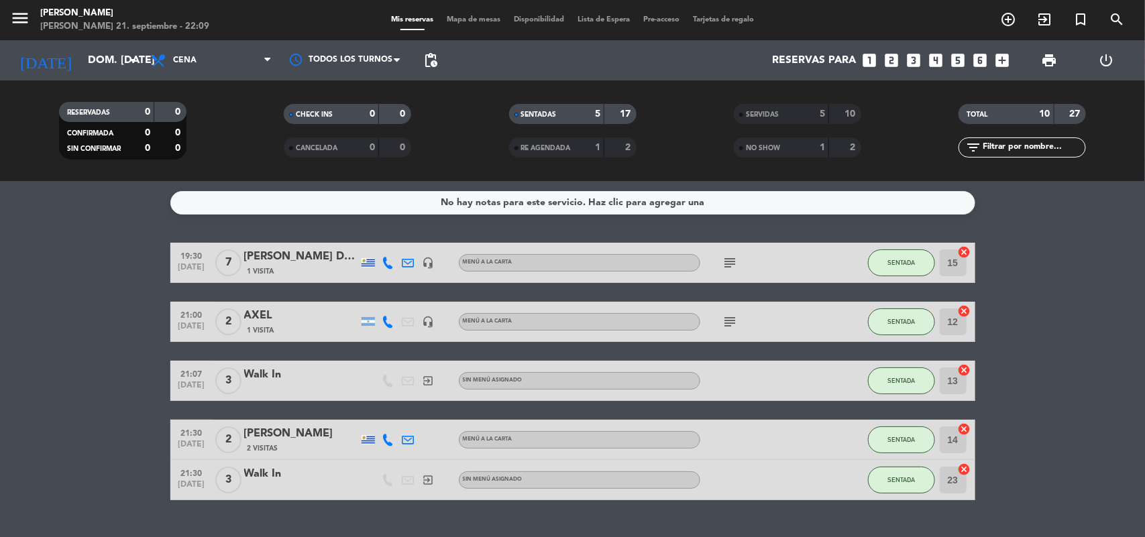
click at [460, 20] on span "Mapa de mesas" at bounding box center [473, 19] width 67 height 7
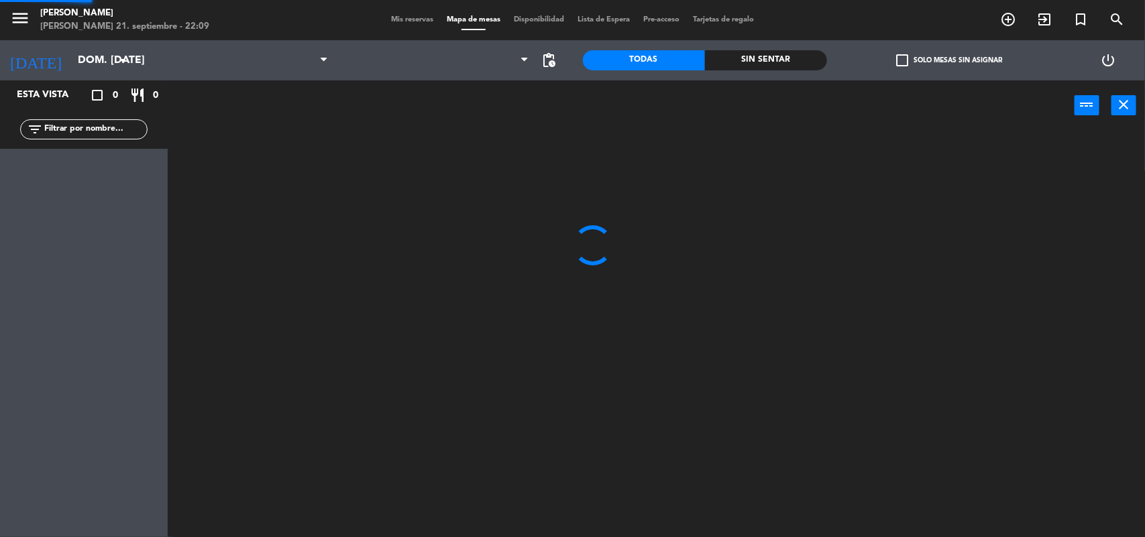
click at [460, 20] on span "Mapa de mesas" at bounding box center [473, 19] width 67 height 7
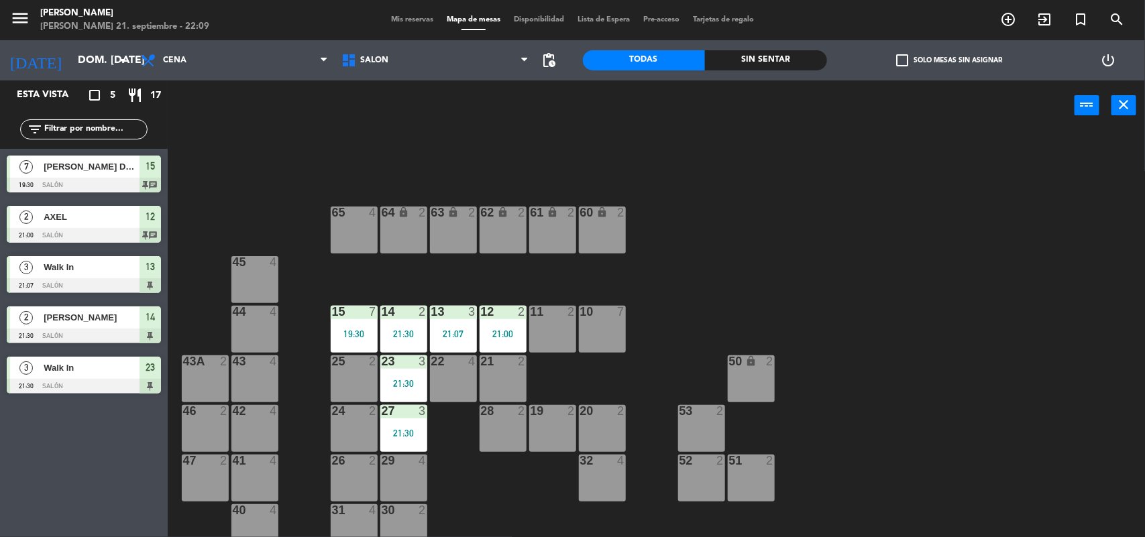
click at [564, 333] on div "11 2" at bounding box center [552, 329] width 47 height 47
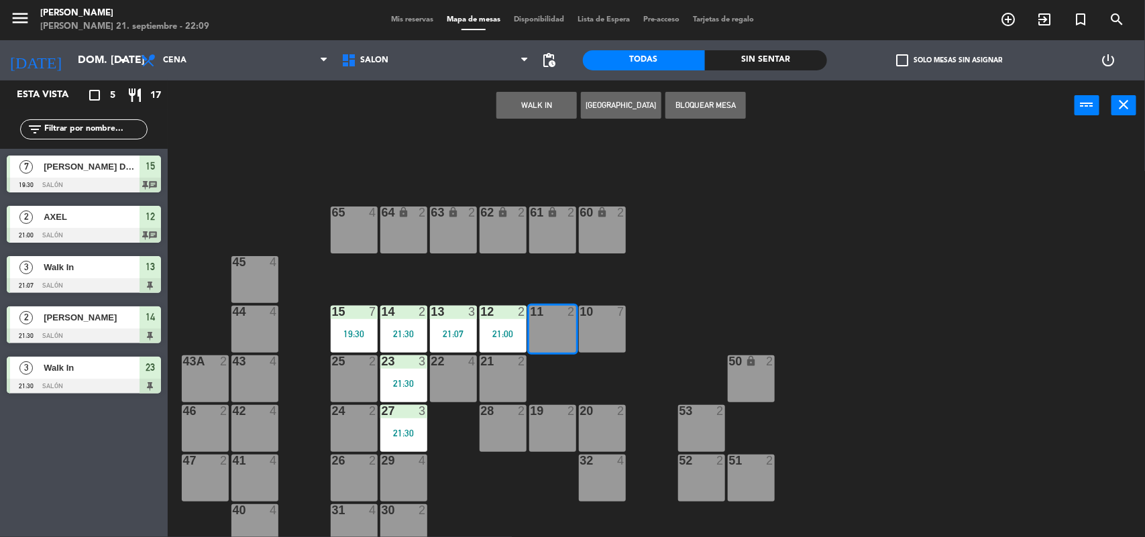
click at [515, 111] on button "WALK IN" at bounding box center [536, 105] width 81 height 27
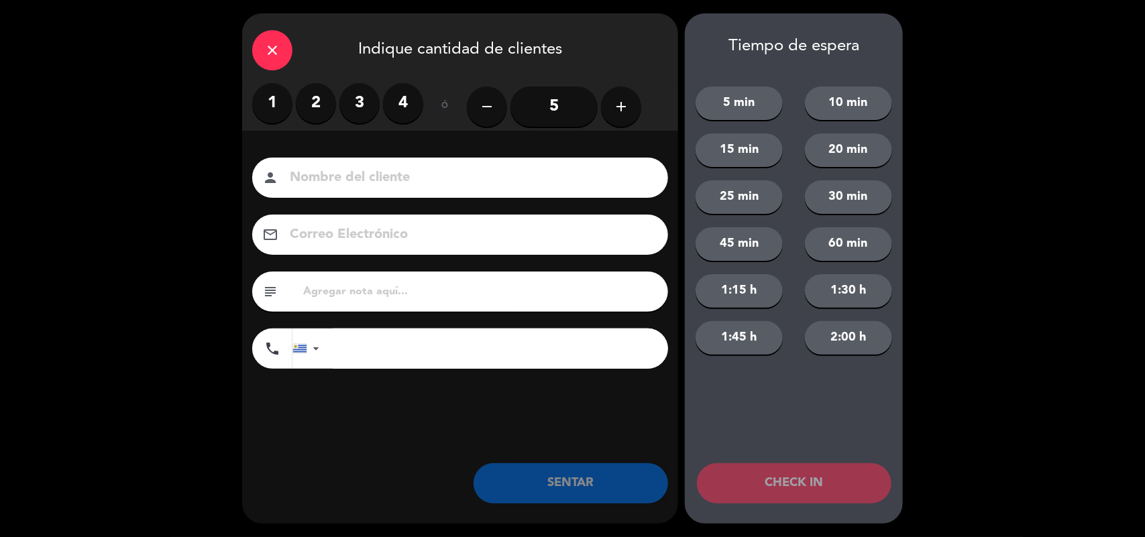
click at [360, 99] on label "3" at bounding box center [359, 103] width 40 height 40
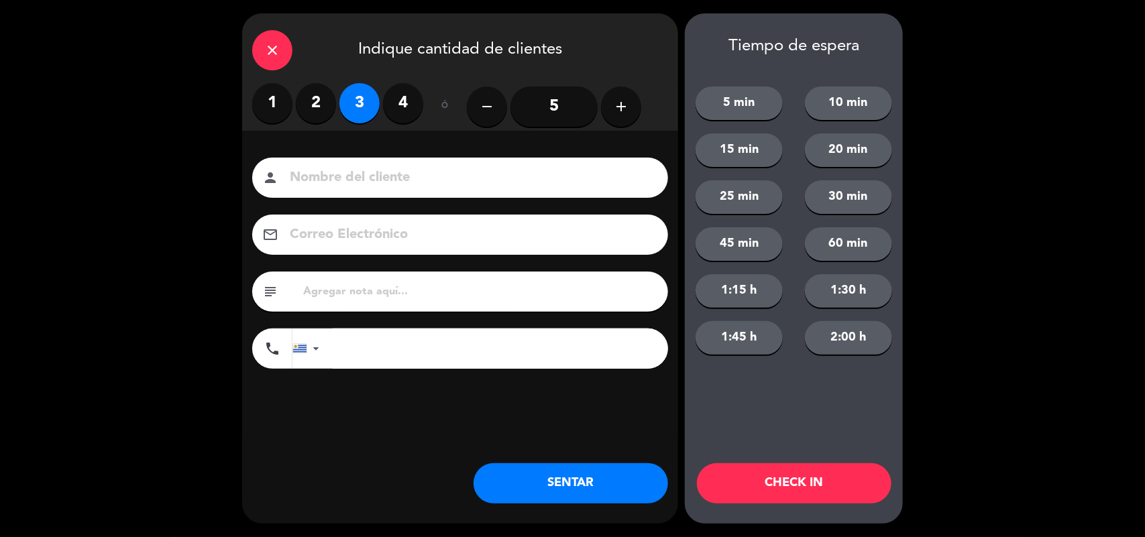
click at [566, 478] on button "SENTAR" at bounding box center [571, 484] width 195 height 40
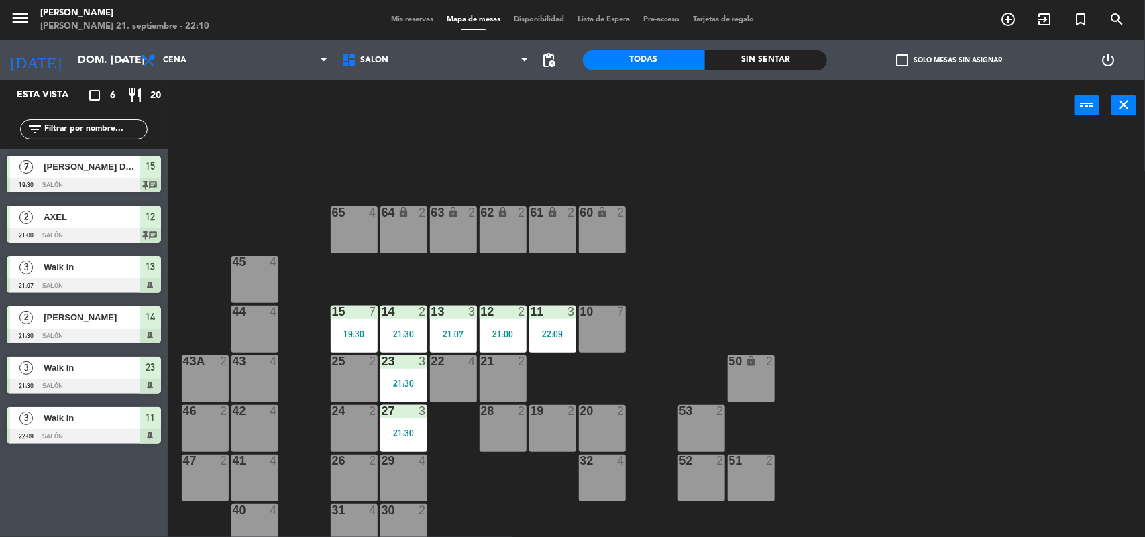
click at [388, 17] on span "Mis reservas" at bounding box center [412, 19] width 56 height 7
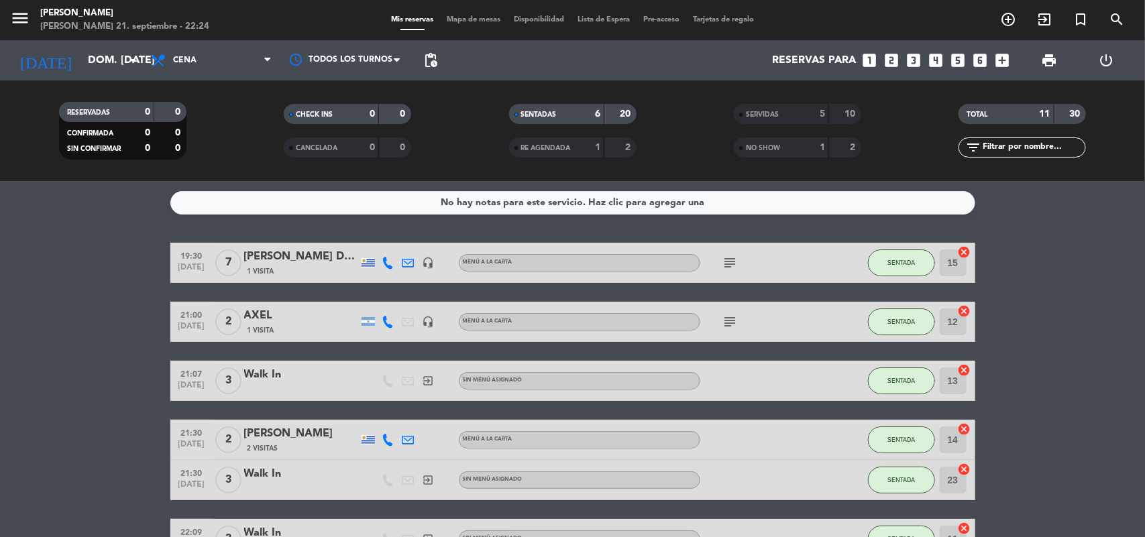
click at [472, 19] on span "Mapa de mesas" at bounding box center [473, 19] width 67 height 7
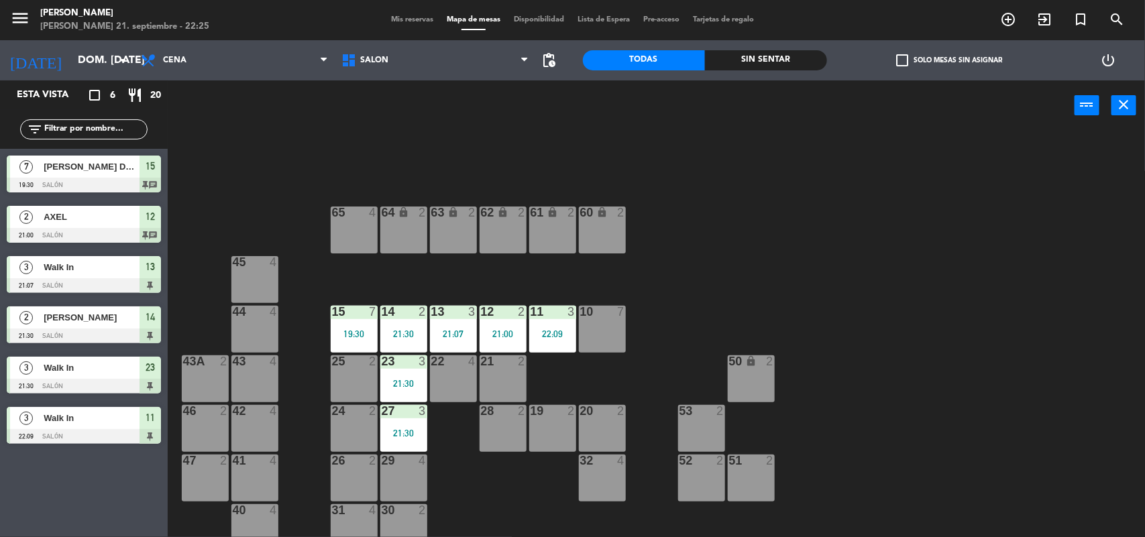
click at [343, 436] on div "24 2" at bounding box center [354, 428] width 47 height 47
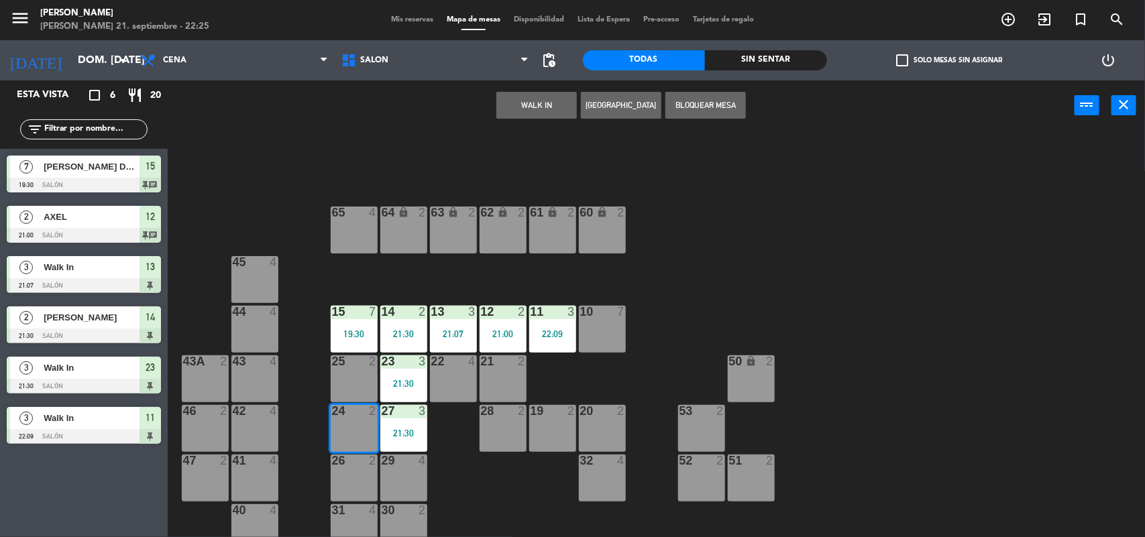
click at [534, 102] on button "WALK IN" at bounding box center [536, 105] width 81 height 27
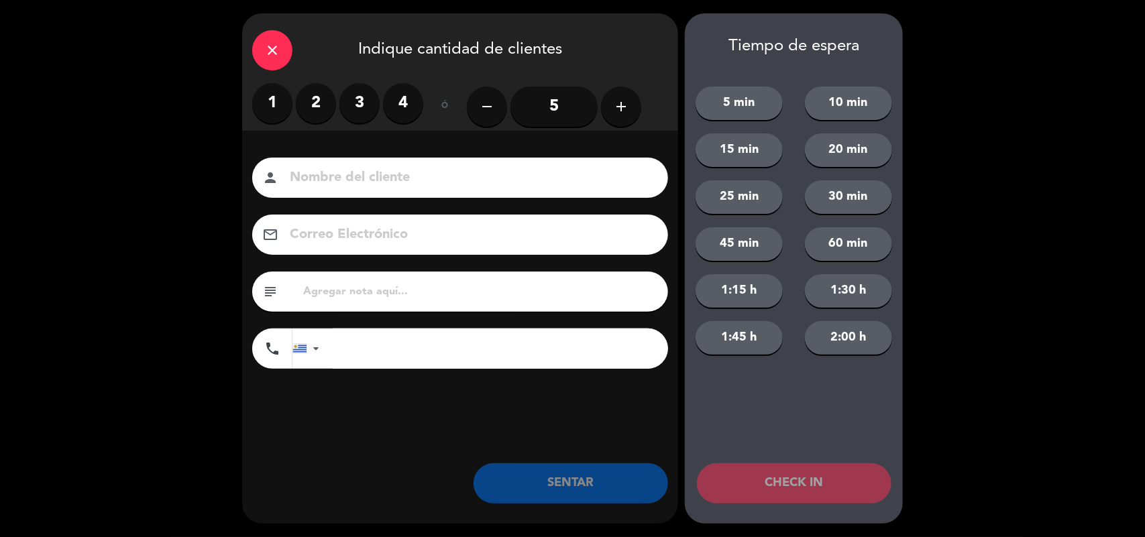
click at [319, 95] on label "2" at bounding box center [316, 103] width 40 height 40
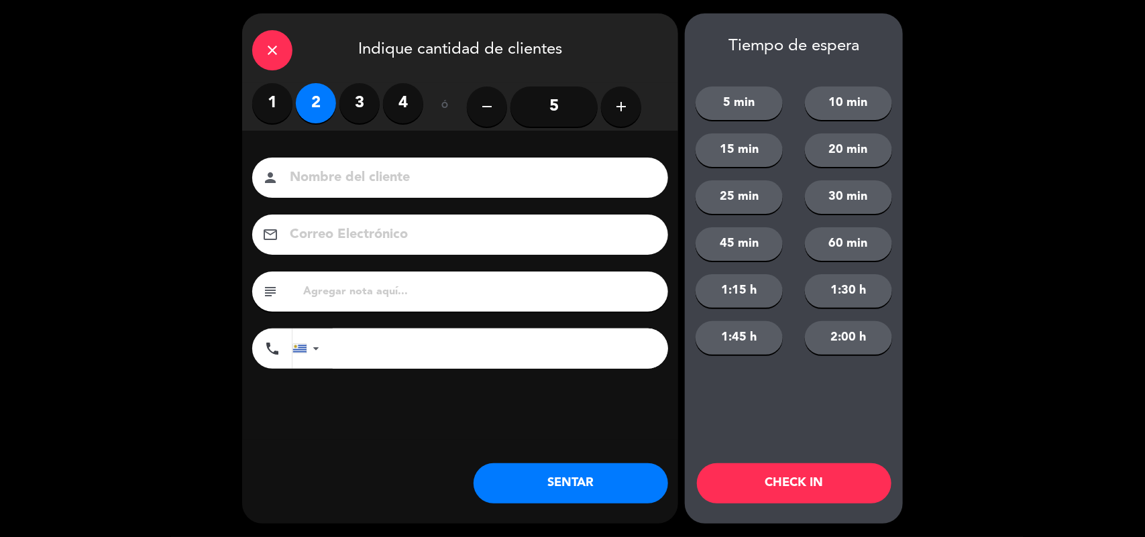
click at [590, 494] on button "SENTAR" at bounding box center [571, 484] width 195 height 40
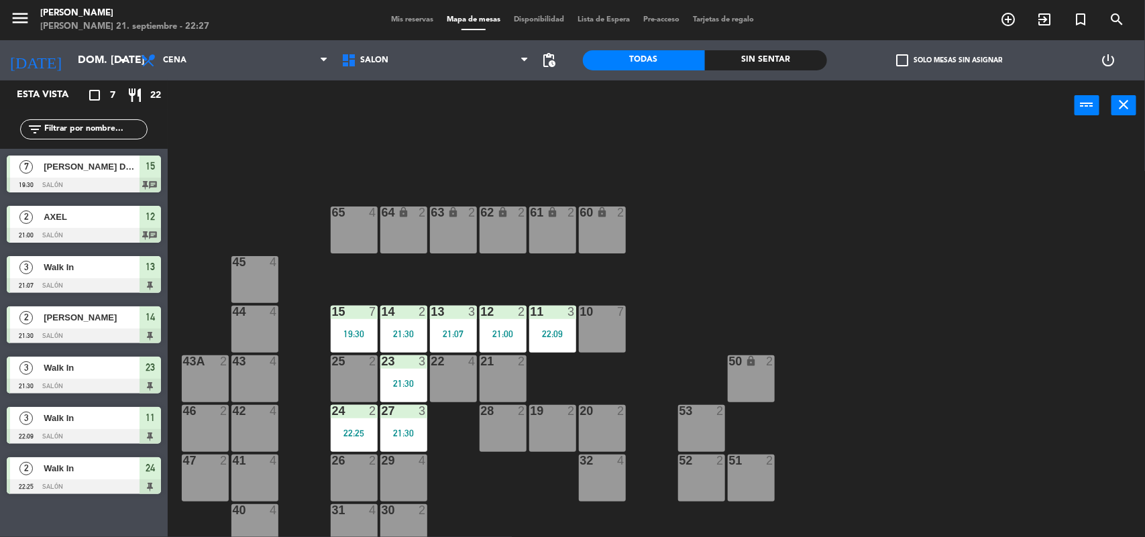
click at [427, 507] on div "2" at bounding box center [426, 511] width 22 height 12
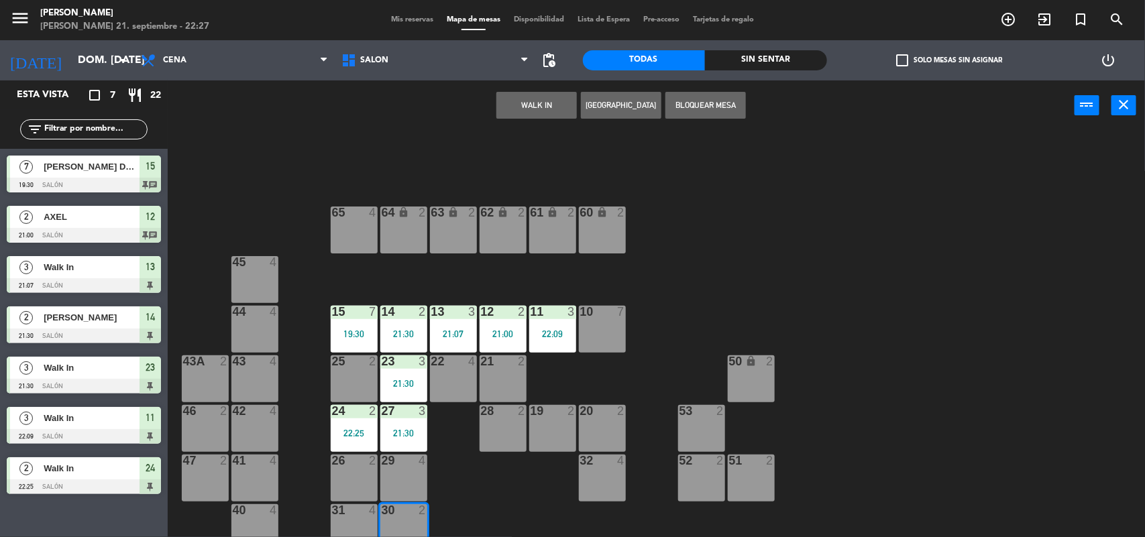
click at [410, 515] on div "30 2" at bounding box center [403, 511] width 47 height 13
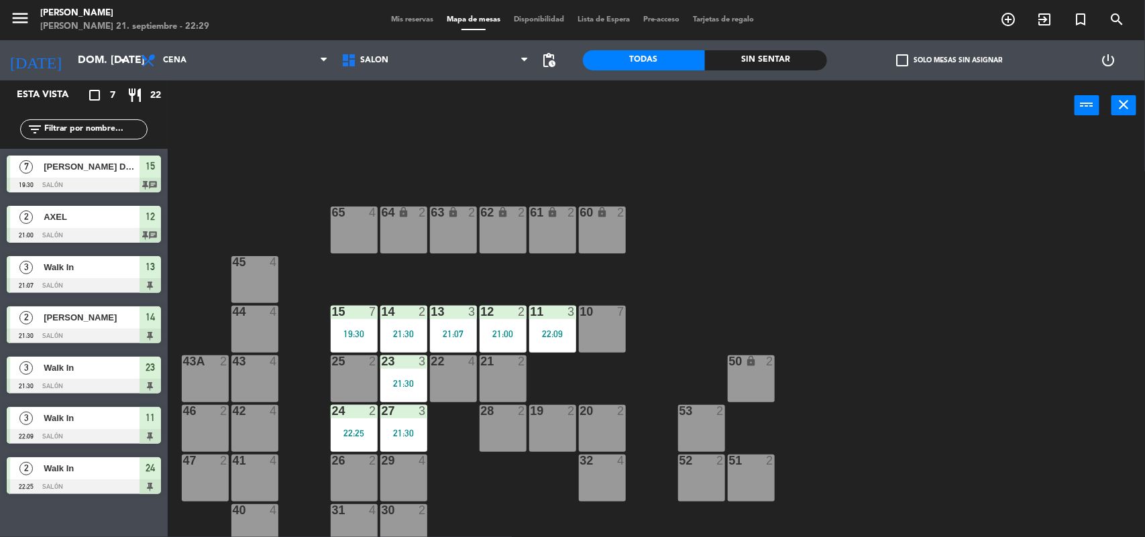
click at [300, 171] on div "64 lock 2 63 lock 2 62 lock 2 61 lock 2 60 lock 2 65 4 45 4 10 7 15 7 19:30 13 …" at bounding box center [662, 336] width 966 height 407
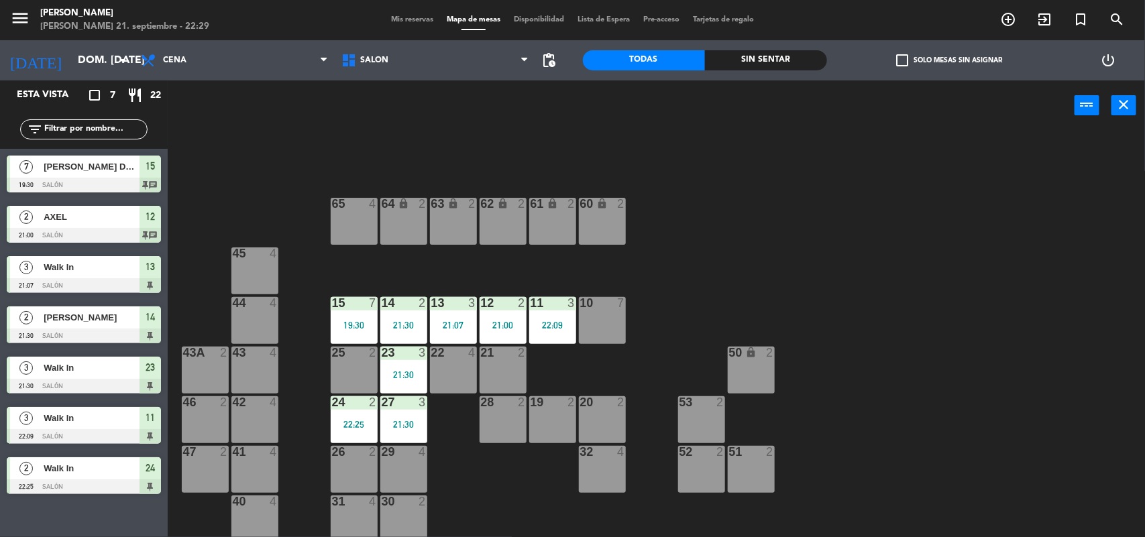
scroll to position [11, 0]
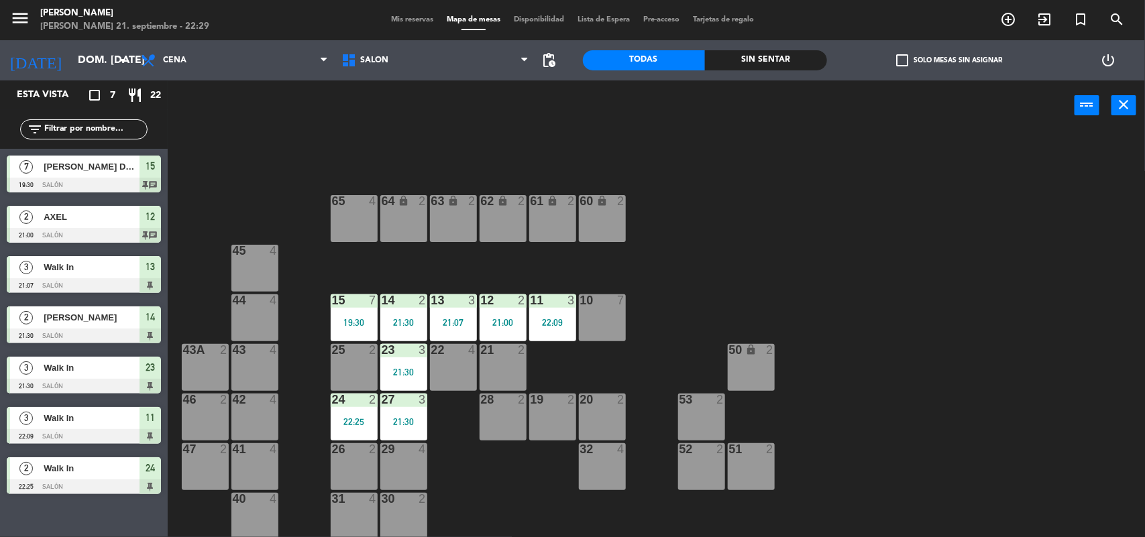
click at [386, 20] on span "Mis reservas" at bounding box center [412, 19] width 56 height 7
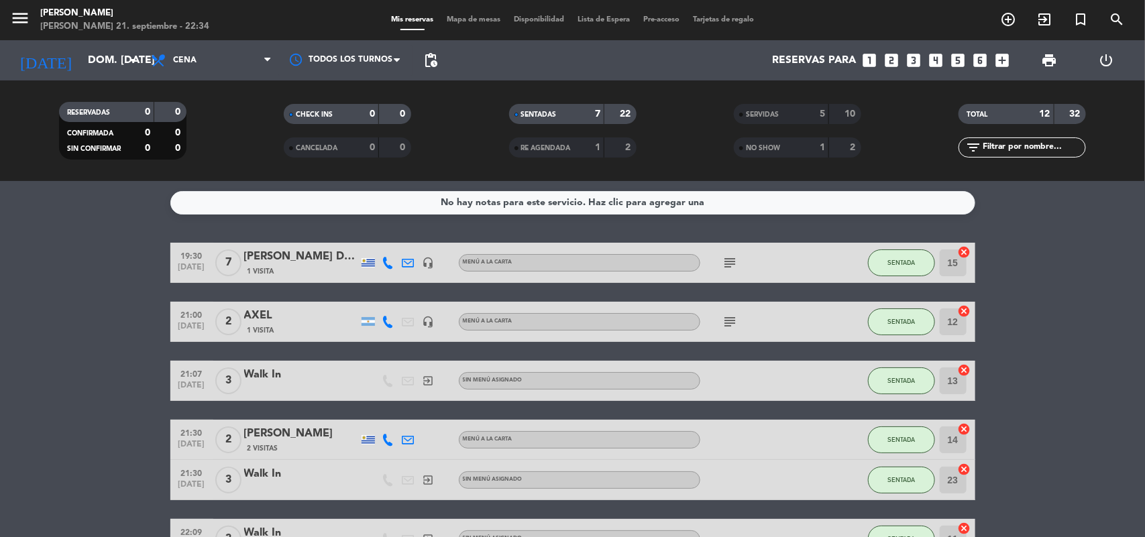
click at [664, 115] on filter-checkbox "SENTADAS 7 22" at bounding box center [572, 114] width 225 height 20
click at [453, 19] on span "Mapa de mesas" at bounding box center [473, 19] width 67 height 7
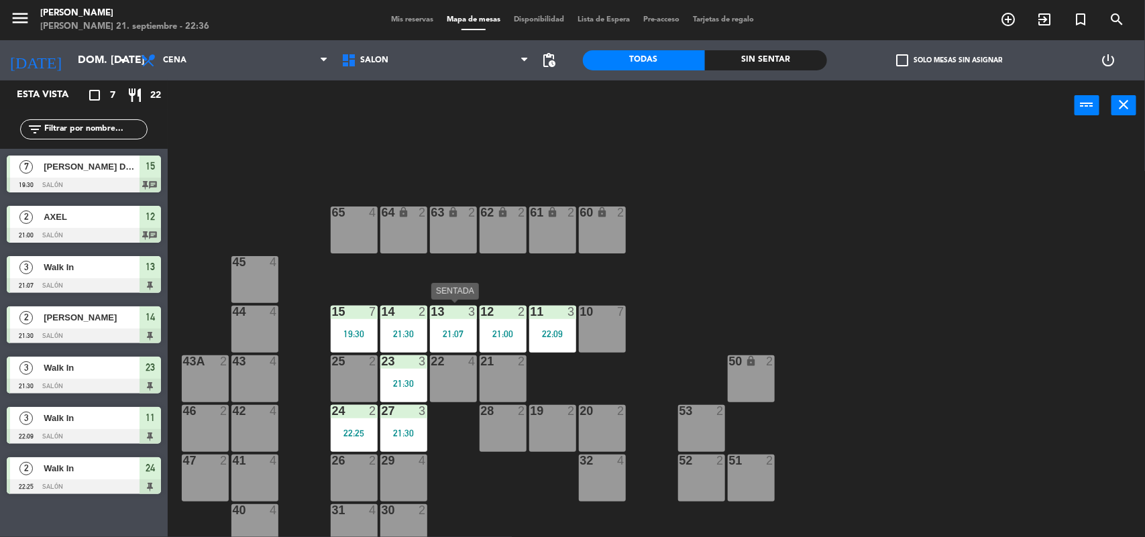
click at [448, 320] on div "13 3 21:07" at bounding box center [453, 329] width 47 height 47
click at [454, 337] on div "21:07" at bounding box center [453, 333] width 47 height 9
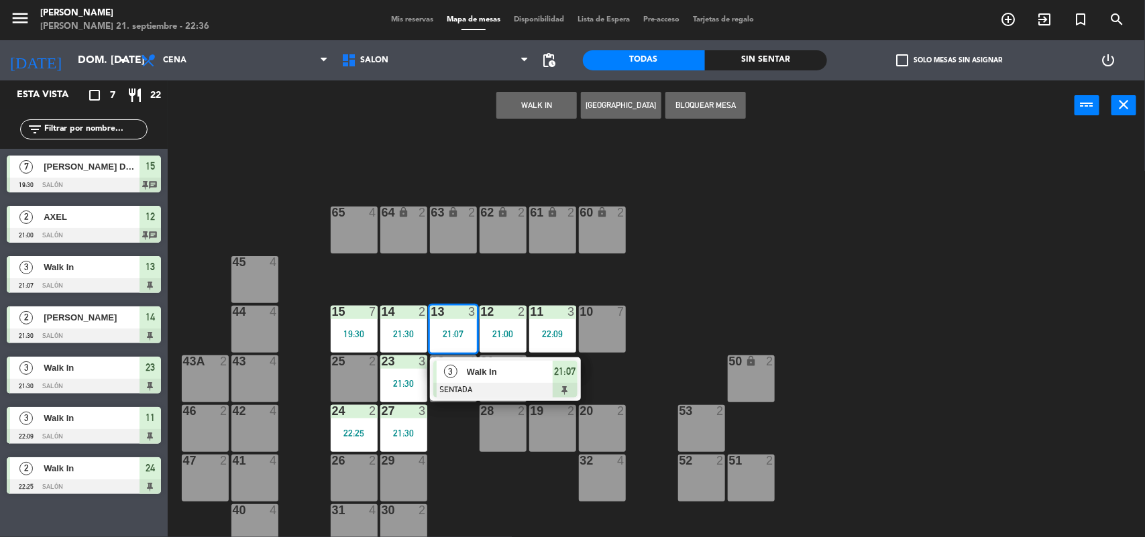
click at [451, 361] on div "3" at bounding box center [451, 372] width 29 height 22
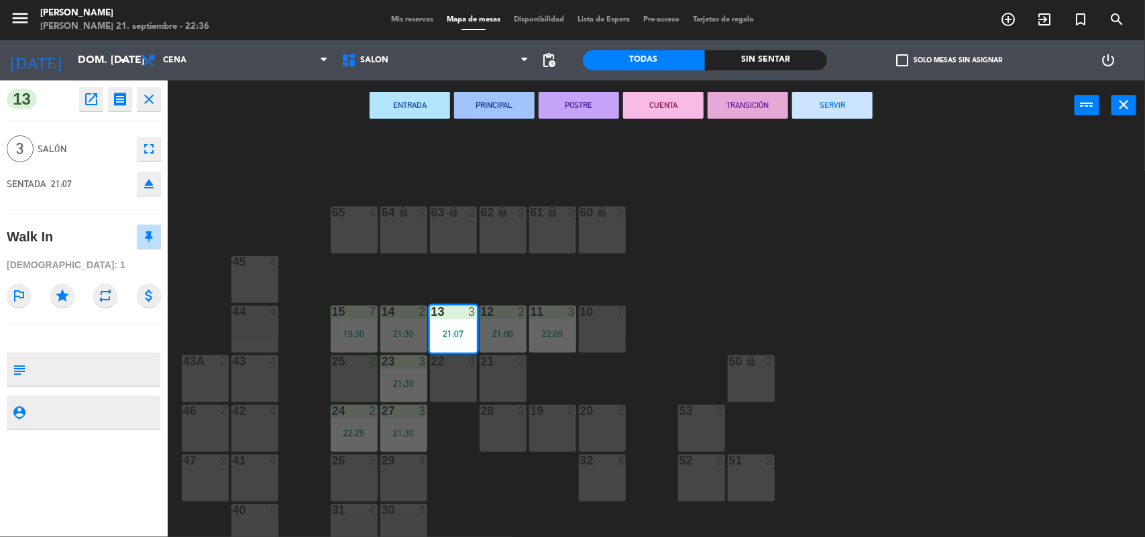
click at [854, 105] on button "SERVIR" at bounding box center [832, 105] width 81 height 27
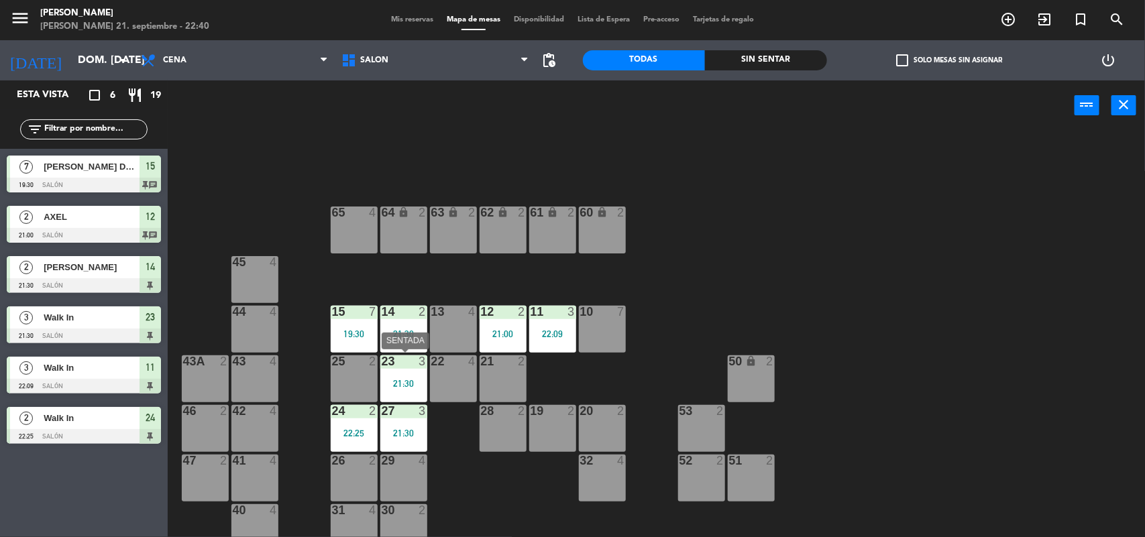
click at [400, 374] on div "23 3 21:30" at bounding box center [403, 379] width 47 height 47
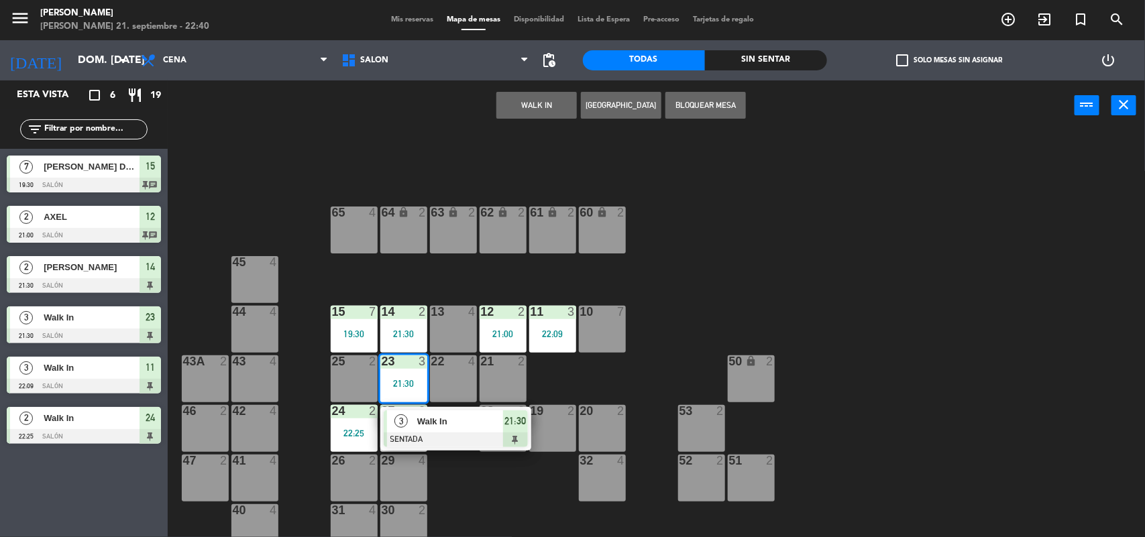
click at [416, 413] on div "Walk In" at bounding box center [459, 422] width 87 height 22
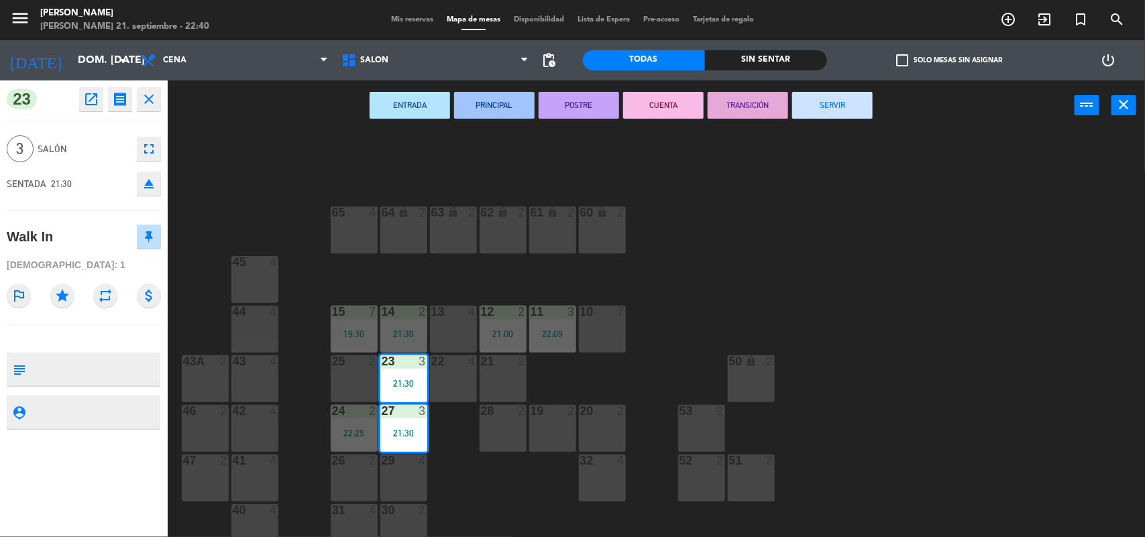
click at [834, 109] on button "SERVIR" at bounding box center [832, 105] width 81 height 27
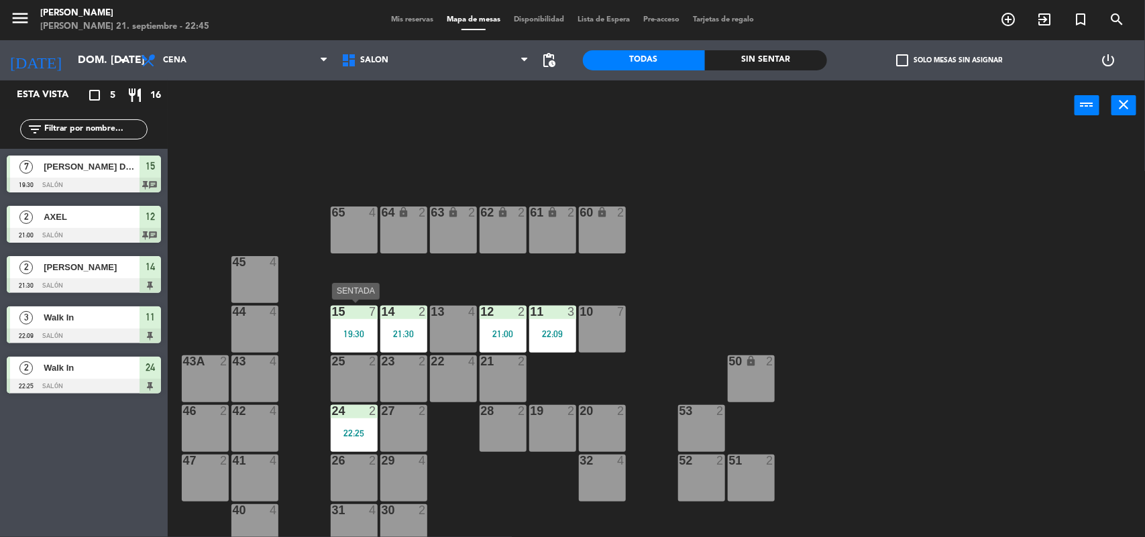
click at [342, 332] on div "19:30" at bounding box center [354, 333] width 47 height 9
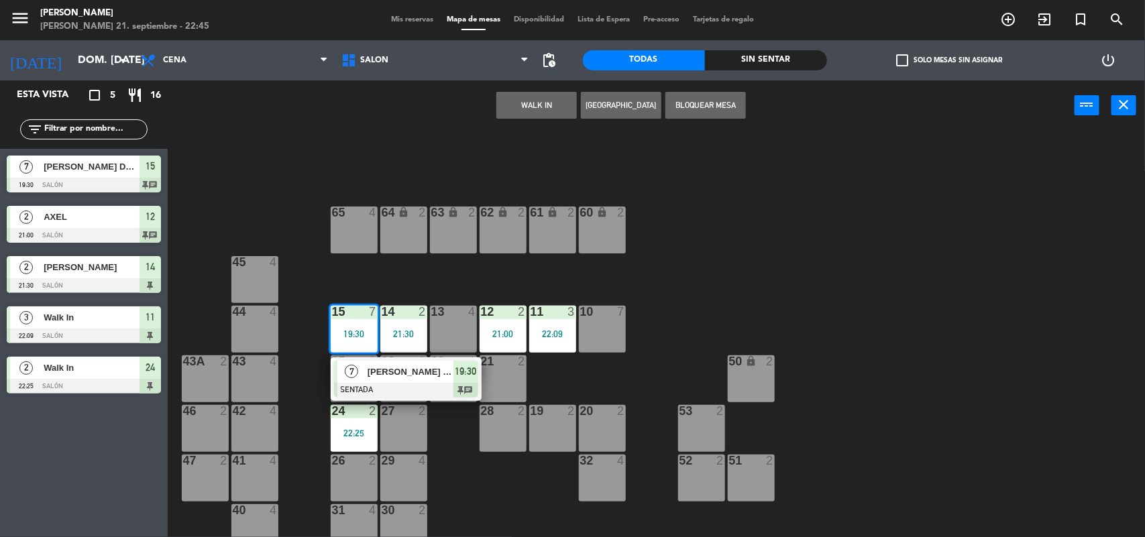
click at [354, 366] on span "7" at bounding box center [351, 371] width 13 height 13
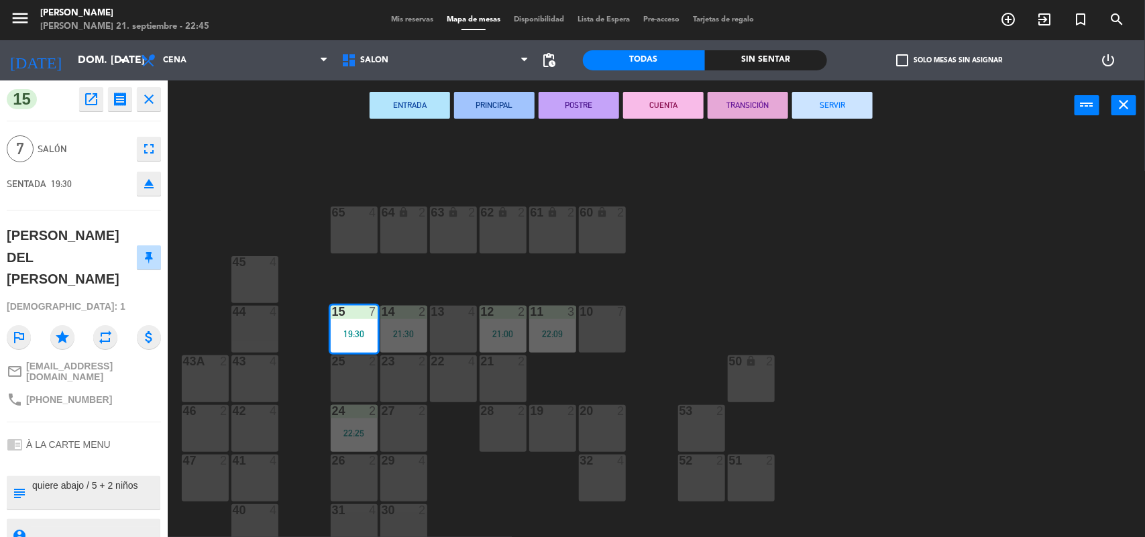
click at [818, 101] on button "SERVIR" at bounding box center [832, 105] width 81 height 27
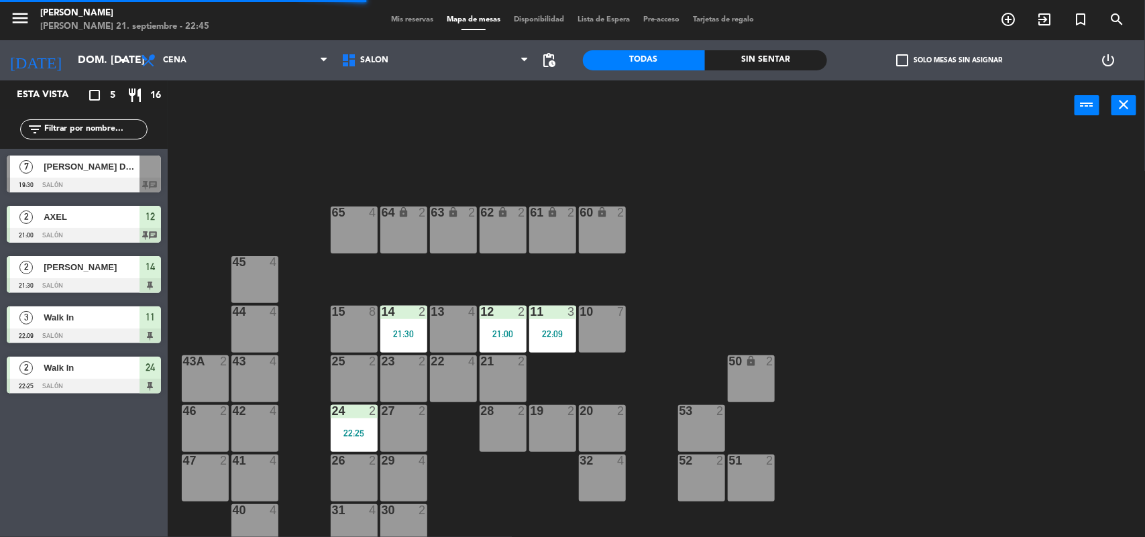
click at [401, 337] on div "21:30" at bounding box center [403, 333] width 47 height 9
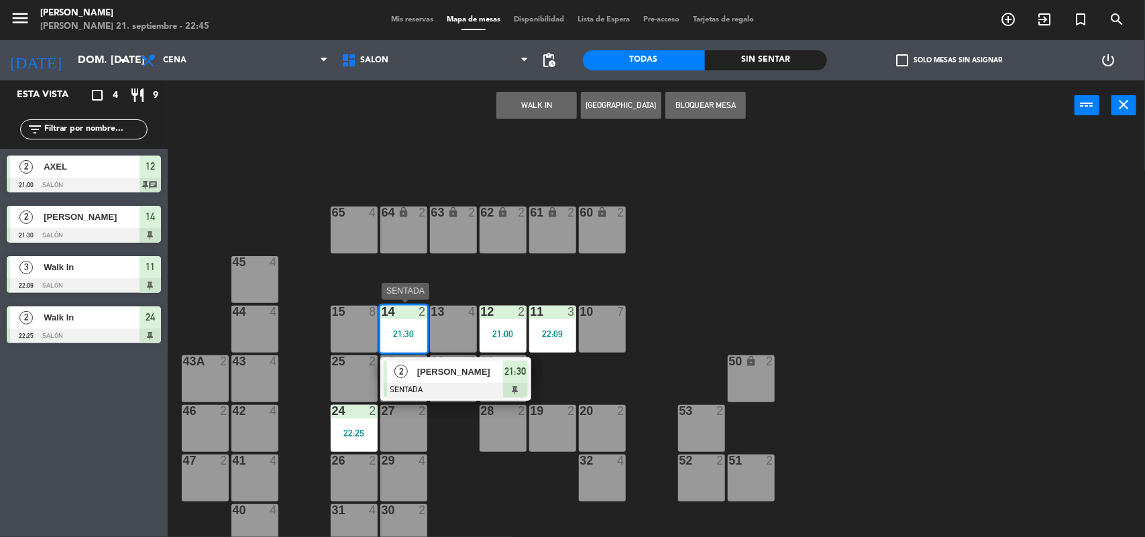
click at [414, 371] on div "2" at bounding box center [401, 372] width 29 height 22
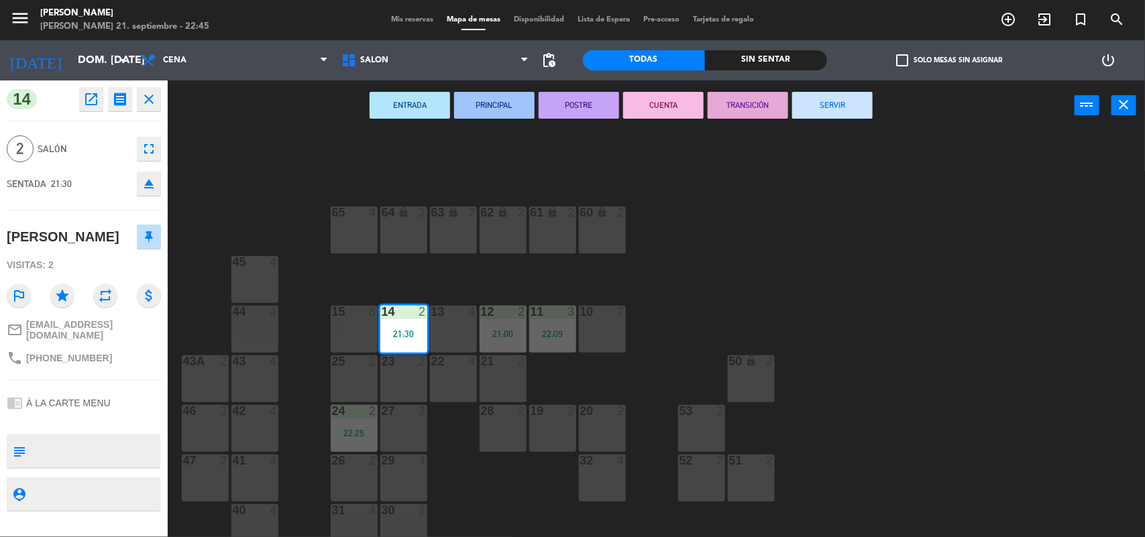
click at [833, 109] on button "SERVIR" at bounding box center [832, 105] width 81 height 27
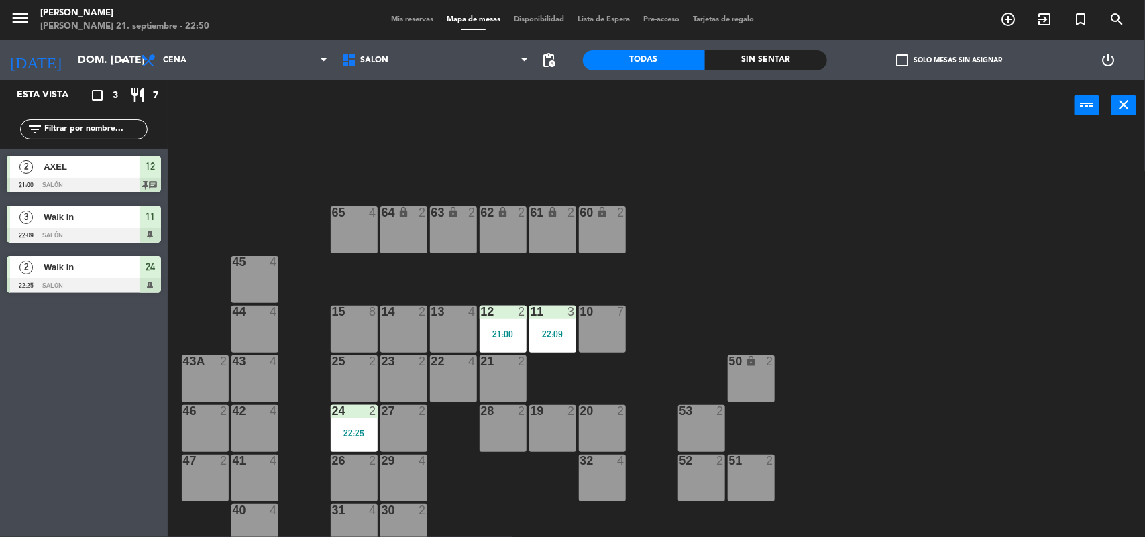
click at [409, 17] on span "Mis reservas" at bounding box center [412, 19] width 56 height 7
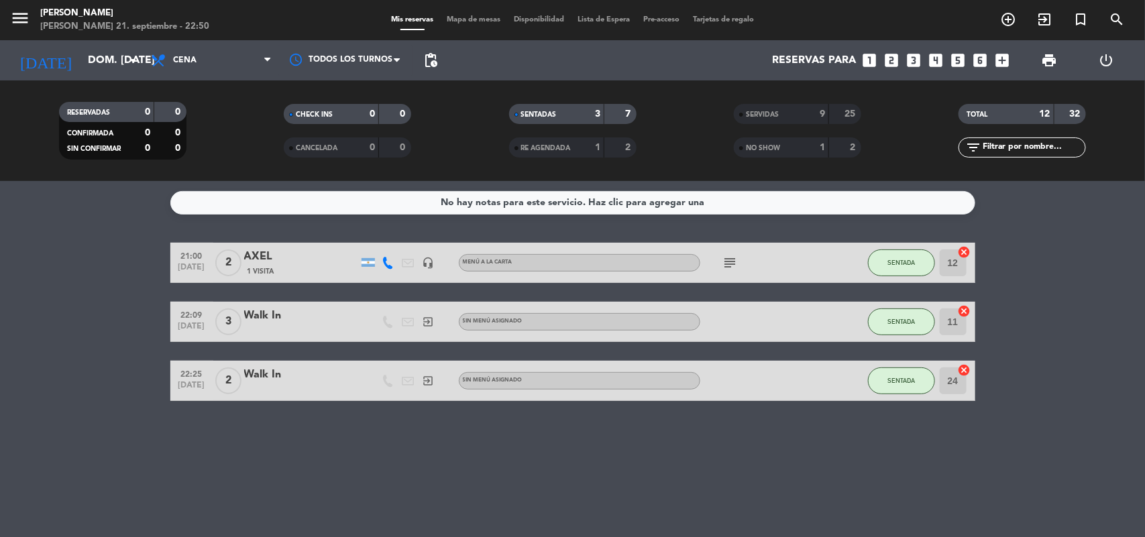
click at [474, 19] on span "Mapa de mesas" at bounding box center [473, 19] width 67 height 7
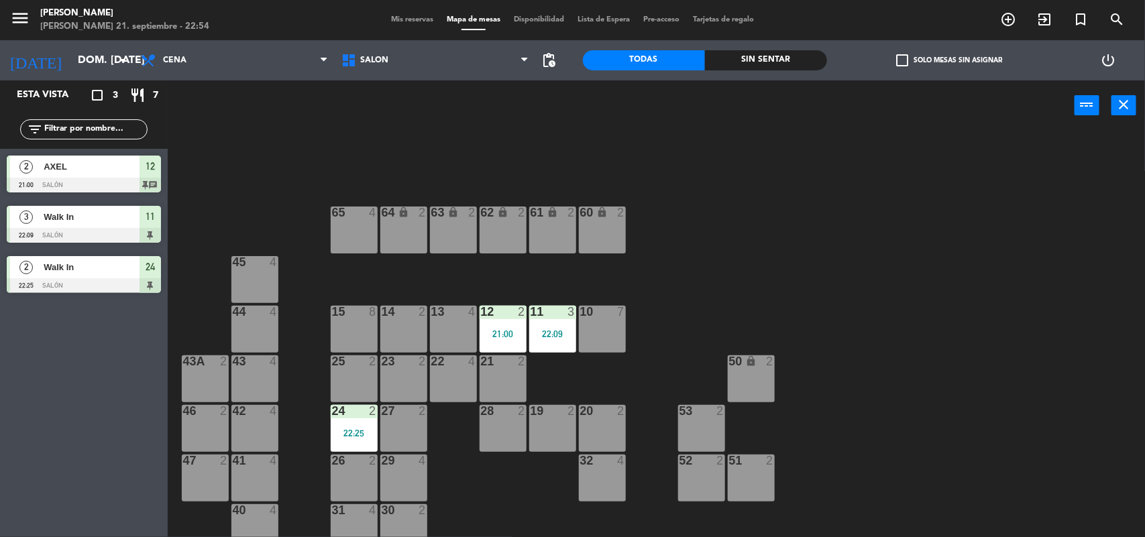
click at [409, 16] on span "Mis reservas" at bounding box center [412, 19] width 56 height 7
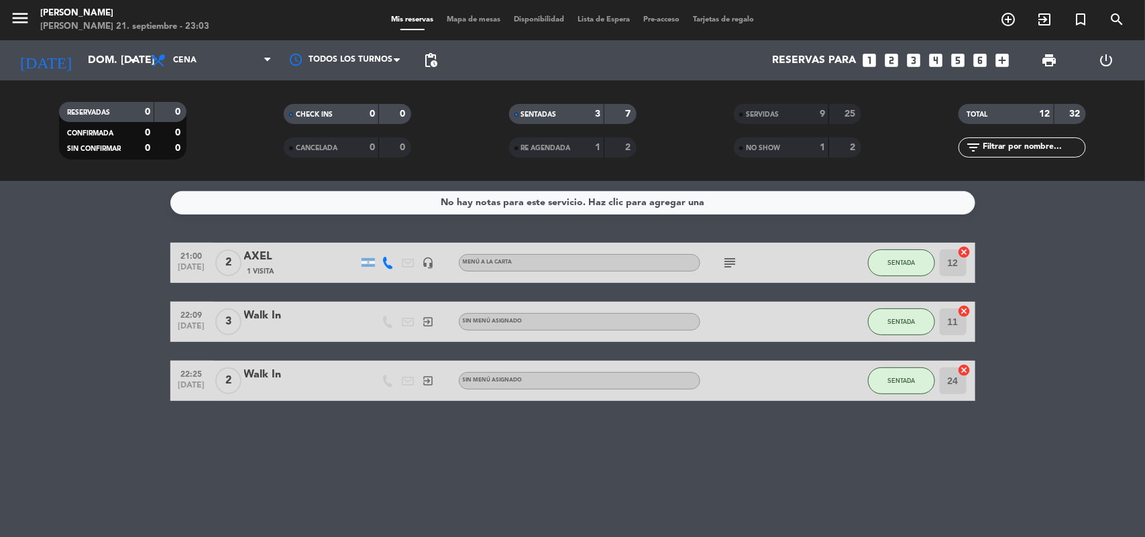
click at [480, 20] on span "Mapa de mesas" at bounding box center [473, 19] width 67 height 7
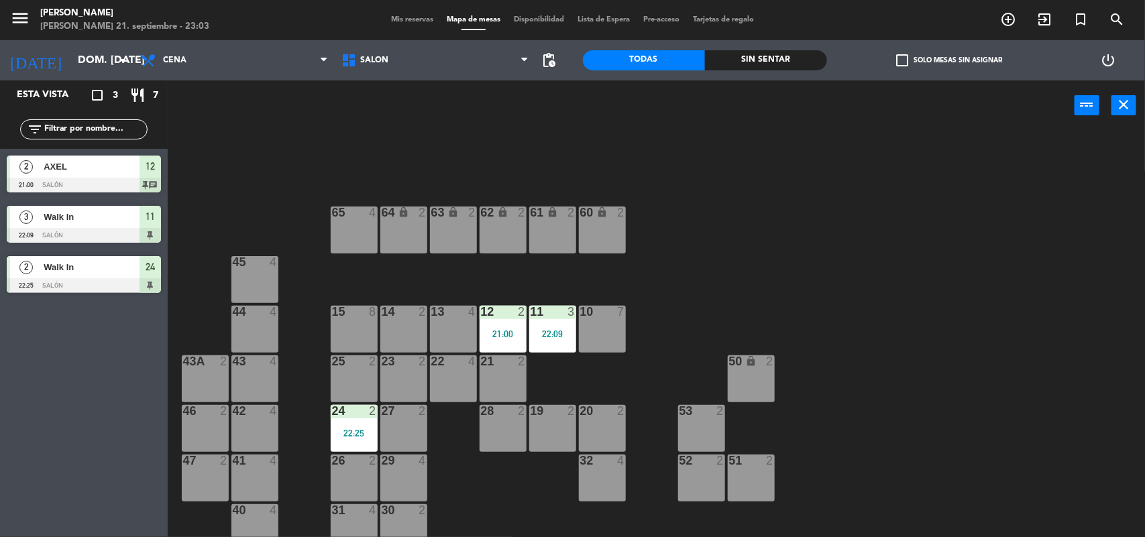
click at [384, 20] on span "Mis reservas" at bounding box center [412, 19] width 56 height 7
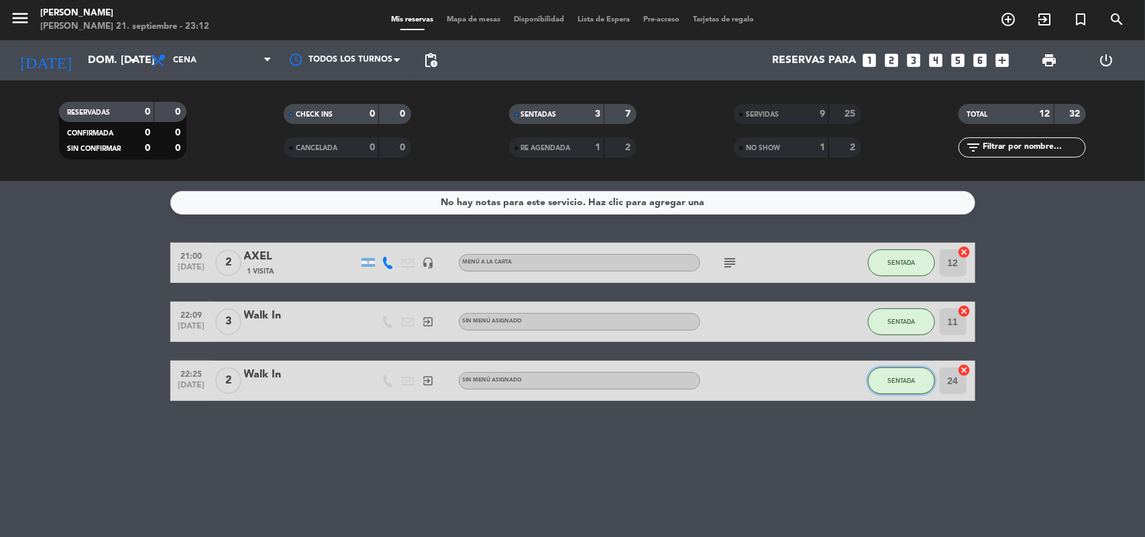
click at [911, 377] on span "SENTADA" at bounding box center [902, 380] width 28 height 7
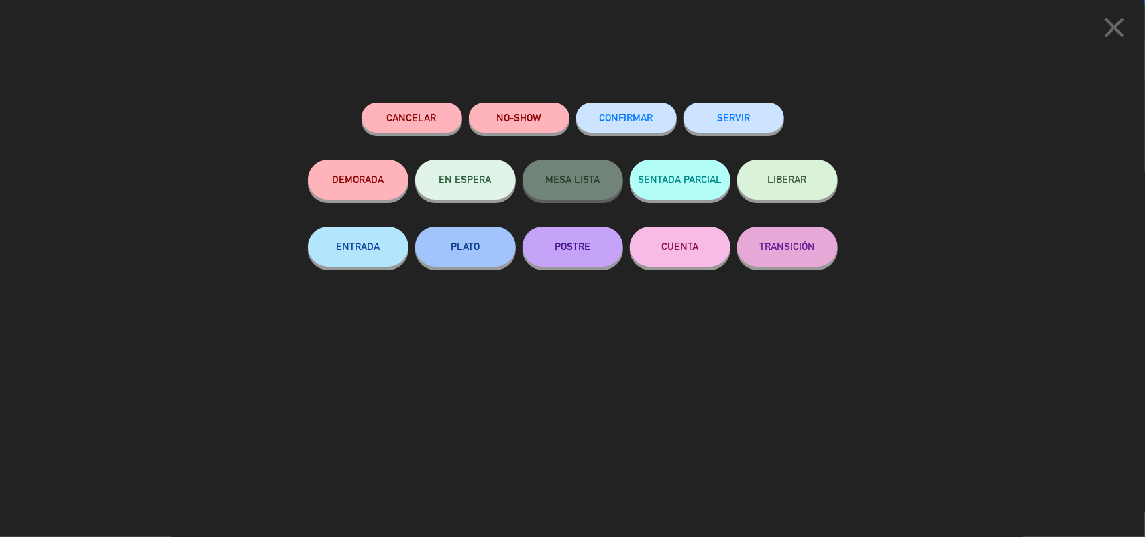
click at [737, 121] on button "SERVIR" at bounding box center [734, 118] width 101 height 30
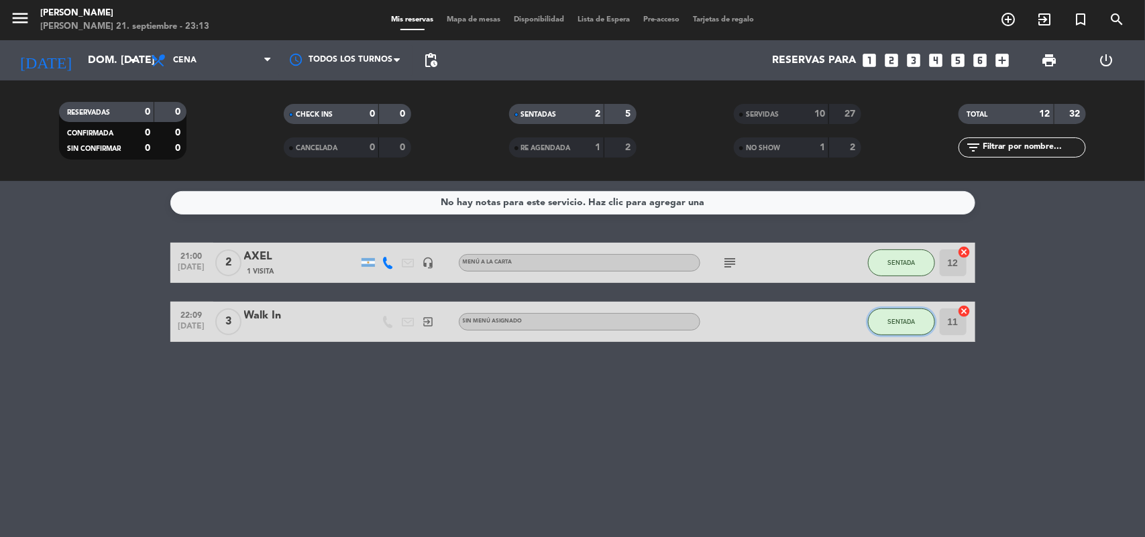
click at [907, 319] on span "SENTADA" at bounding box center [902, 321] width 28 height 7
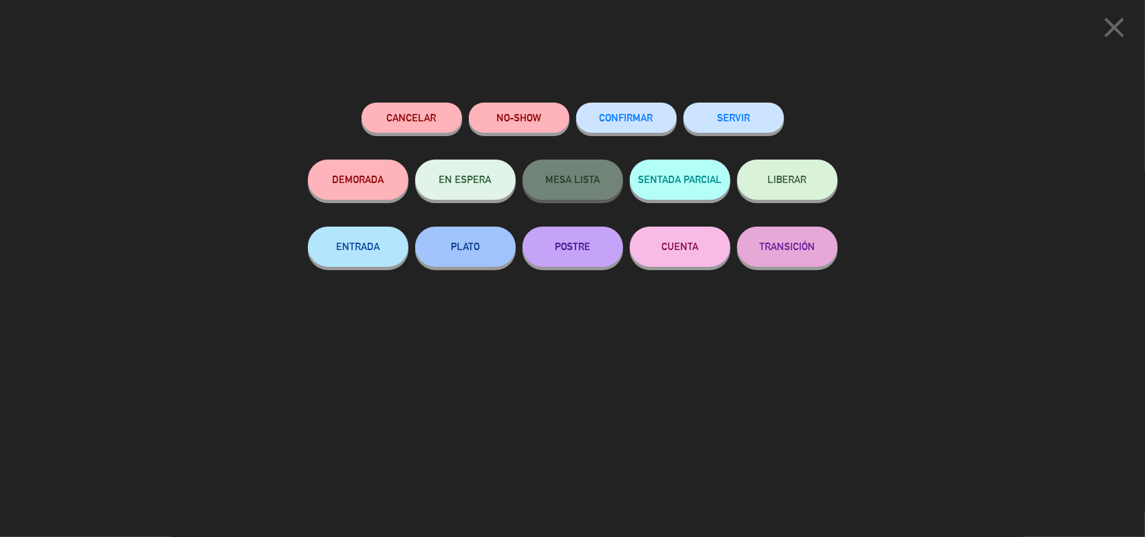
click at [747, 119] on button "SERVIR" at bounding box center [734, 118] width 101 height 30
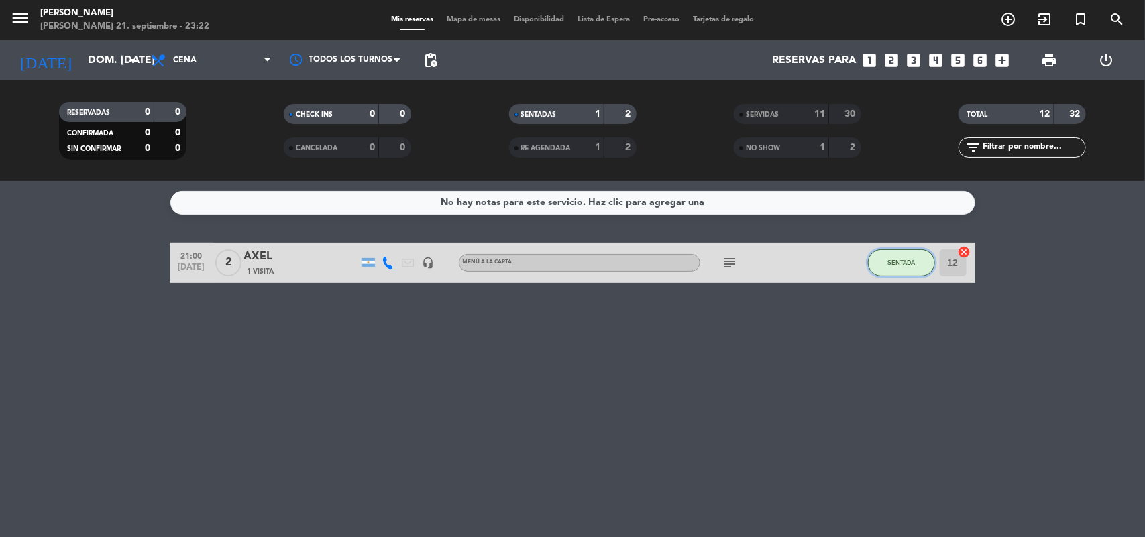
click at [887, 254] on button "SENTADA" at bounding box center [901, 263] width 67 height 27
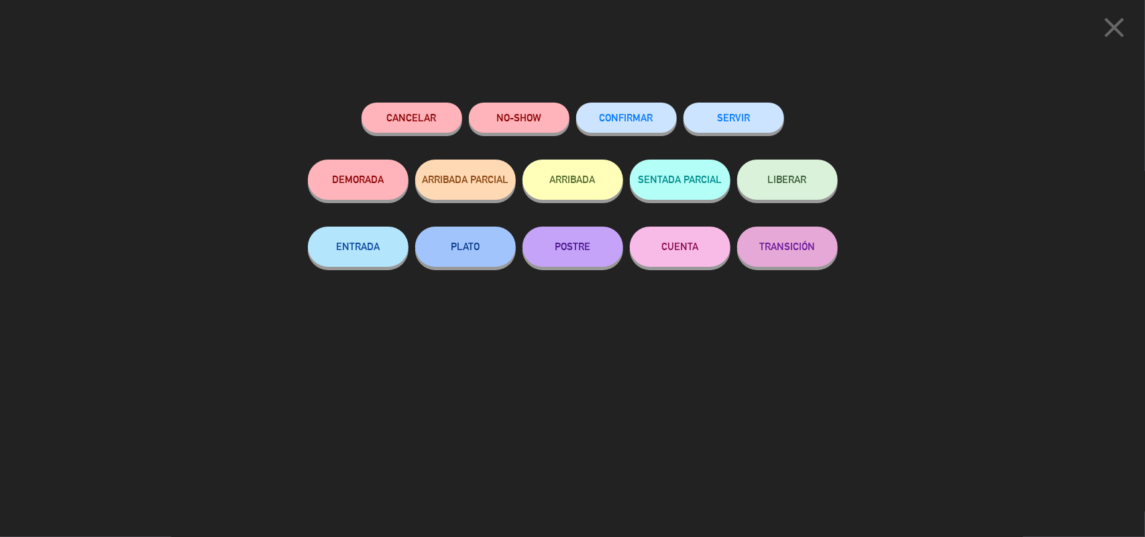
click at [772, 124] on button "SERVIR" at bounding box center [734, 118] width 101 height 30
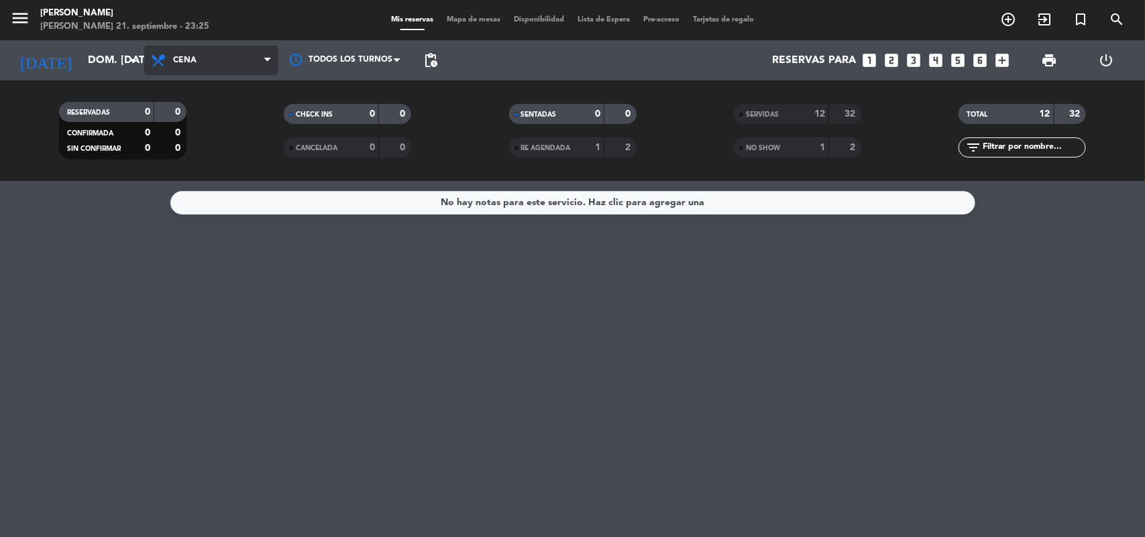
click at [149, 65] on span "Cena" at bounding box center [211, 61] width 134 height 30
click at [134, 62] on icon "arrow_drop_down" at bounding box center [133, 60] width 16 height 16
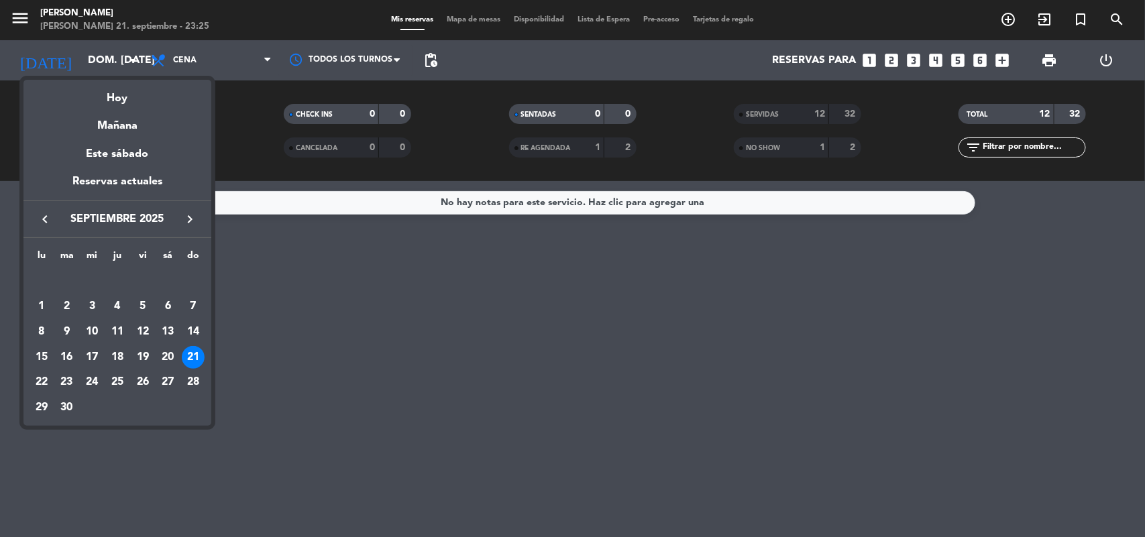
drag, startPoint x: 121, startPoint y: 134, endPoint x: 129, endPoint y: 117, distance: 18.6
click at [121, 133] on div "Mañana" at bounding box center [117, 121] width 188 height 28
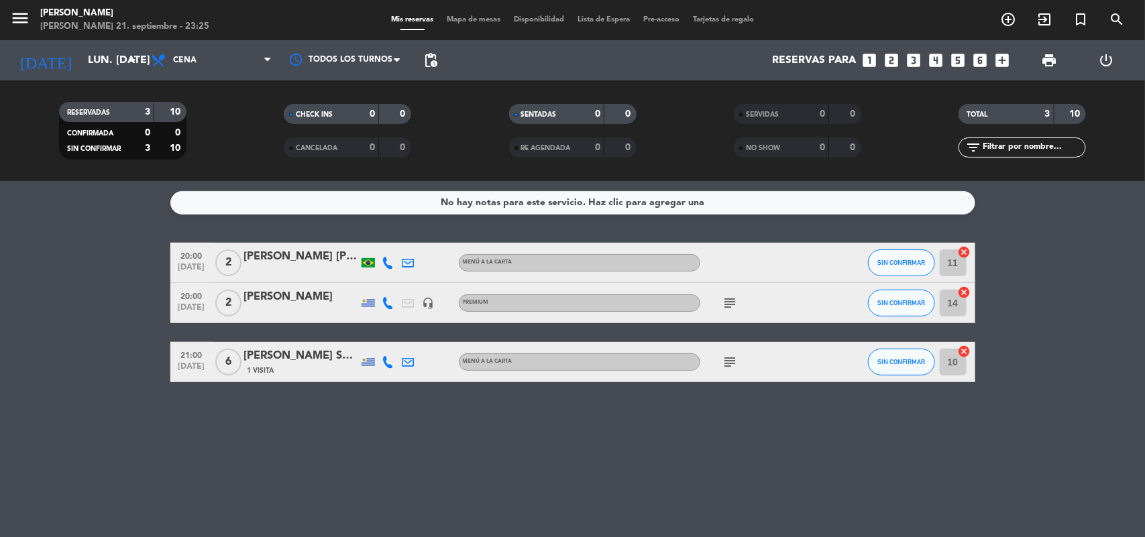
click at [218, 57] on span "Cena" at bounding box center [211, 61] width 134 height 30
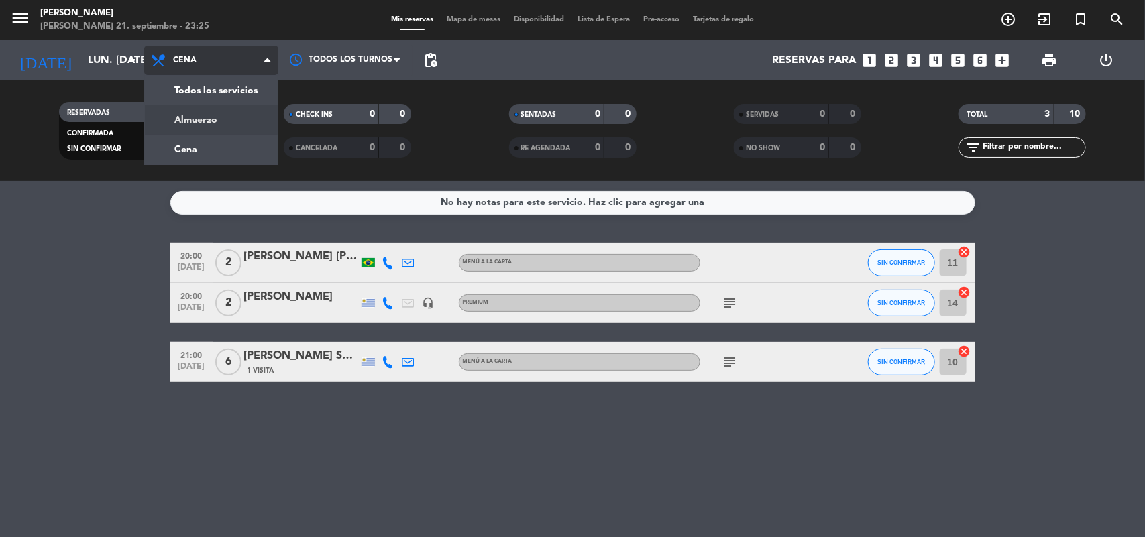
click at [232, 118] on div "menu [PERSON_NAME] 21. septiembre - 23:25 Mis reservas Mapa de mesas Disponibil…" at bounding box center [572, 90] width 1145 height 181
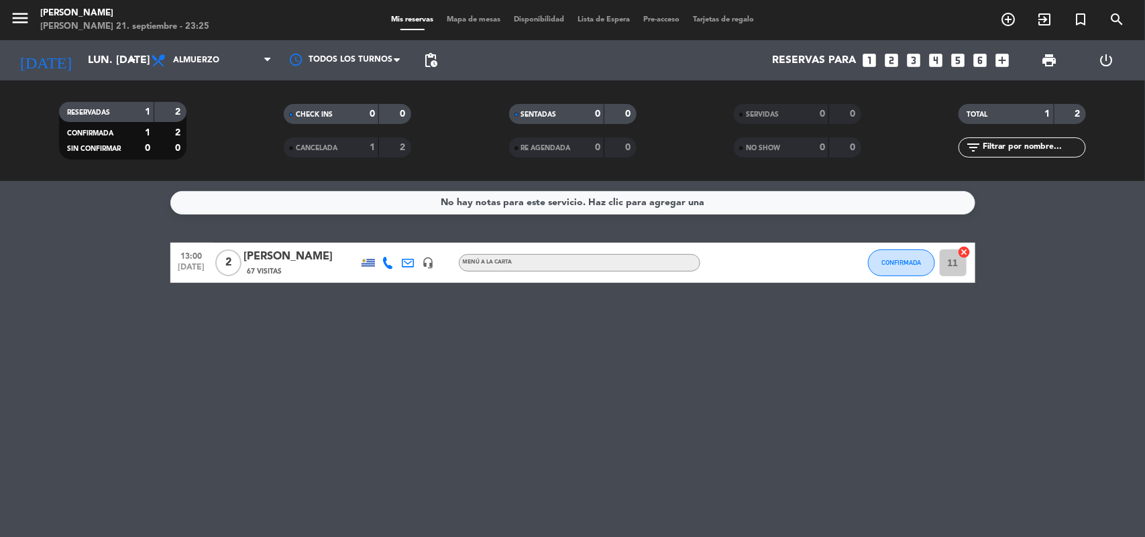
click at [7, 272] on bookings-row "13:00 [DATE] 2 [PERSON_NAME] 67 Visitas headset_mic MENÚ A LA CARTA CONFIRMADA …" at bounding box center [572, 263] width 1145 height 40
click at [32, 262] on bookings-row "13:00 [DATE] 2 [PERSON_NAME] 67 Visitas headset_mic MENÚ A LA CARTA CONFIRMADA …" at bounding box center [572, 263] width 1145 height 40
click at [45, 262] on bookings-row "13:00 [DATE] 2 [PERSON_NAME] 67 Visitas headset_mic MENÚ A LA CARTA CONFIRMADA …" at bounding box center [572, 263] width 1145 height 40
click at [126, 58] on icon "arrow_drop_down" at bounding box center [133, 60] width 16 height 16
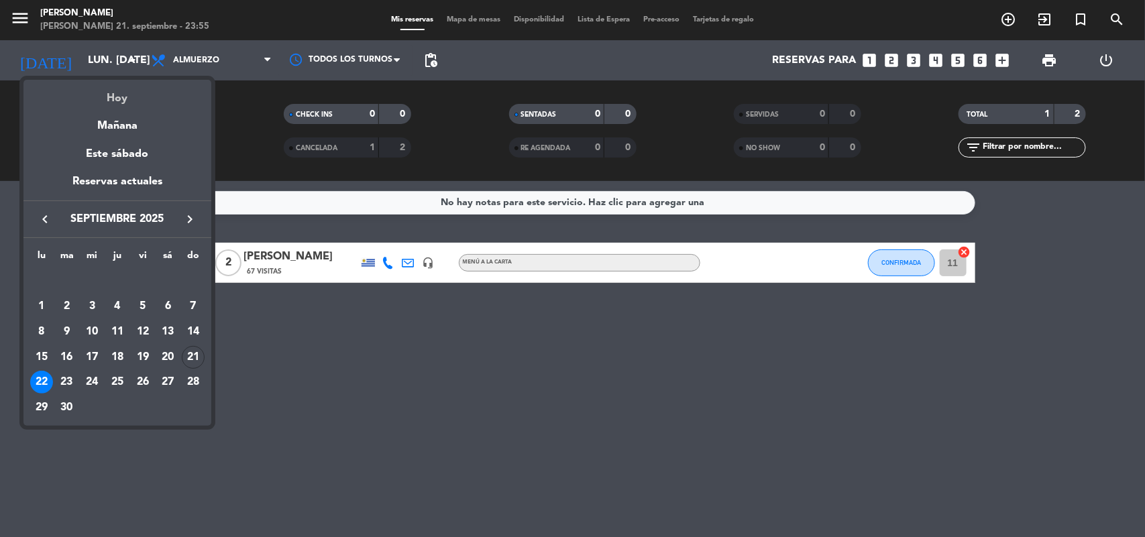
click at [148, 98] on div "Hoy" at bounding box center [117, 94] width 188 height 28
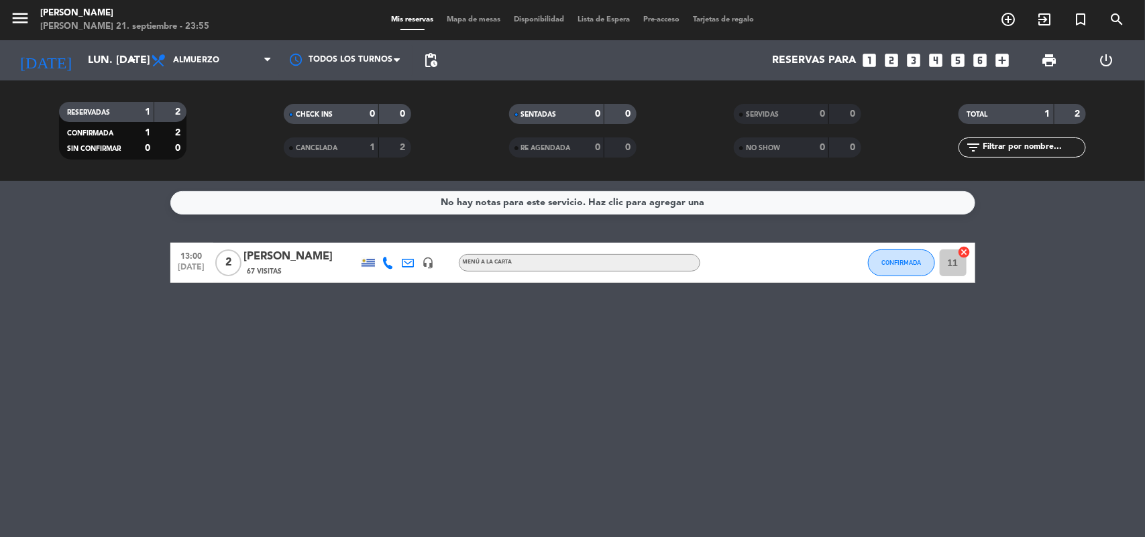
type input "dom. [DATE]"
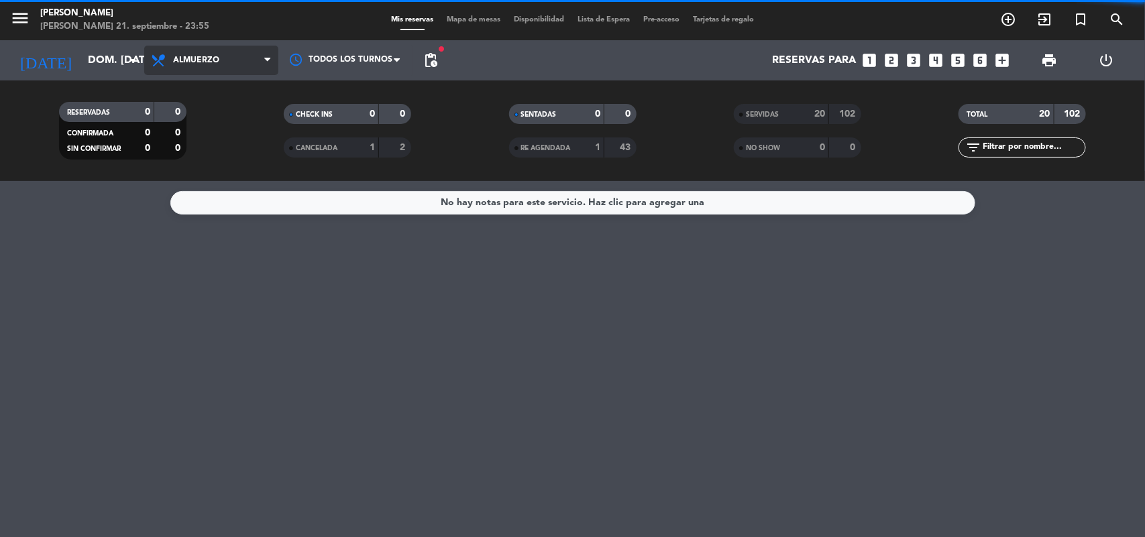
click at [221, 66] on span "Almuerzo" at bounding box center [211, 61] width 134 height 30
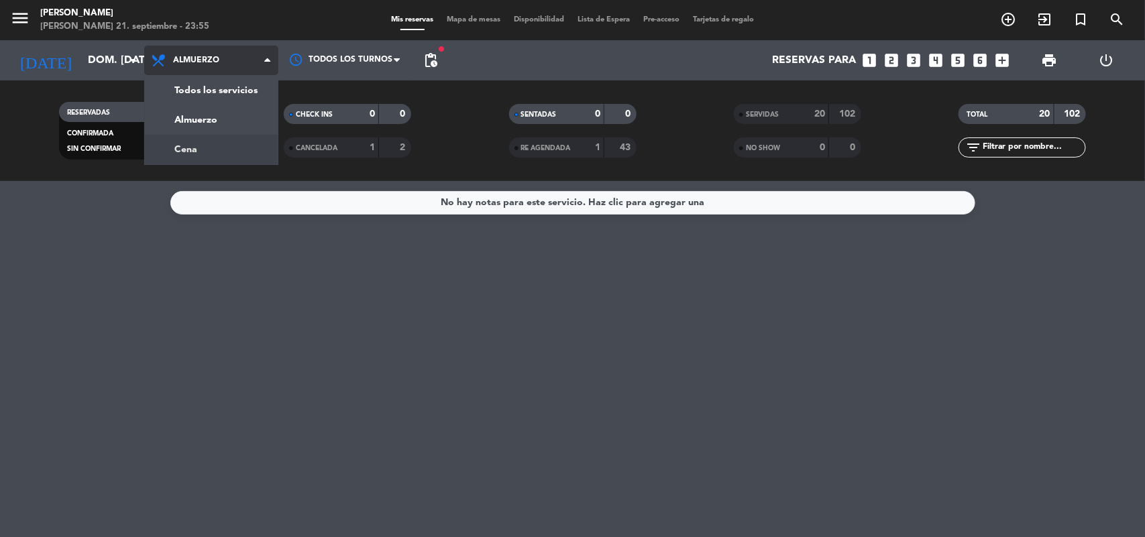
click at [225, 136] on div "menu [PERSON_NAME] 21. septiembre - 23:55 Mis reservas Mapa de mesas Disponibil…" at bounding box center [572, 90] width 1145 height 181
